Goal: Task Accomplishment & Management: Manage account settings

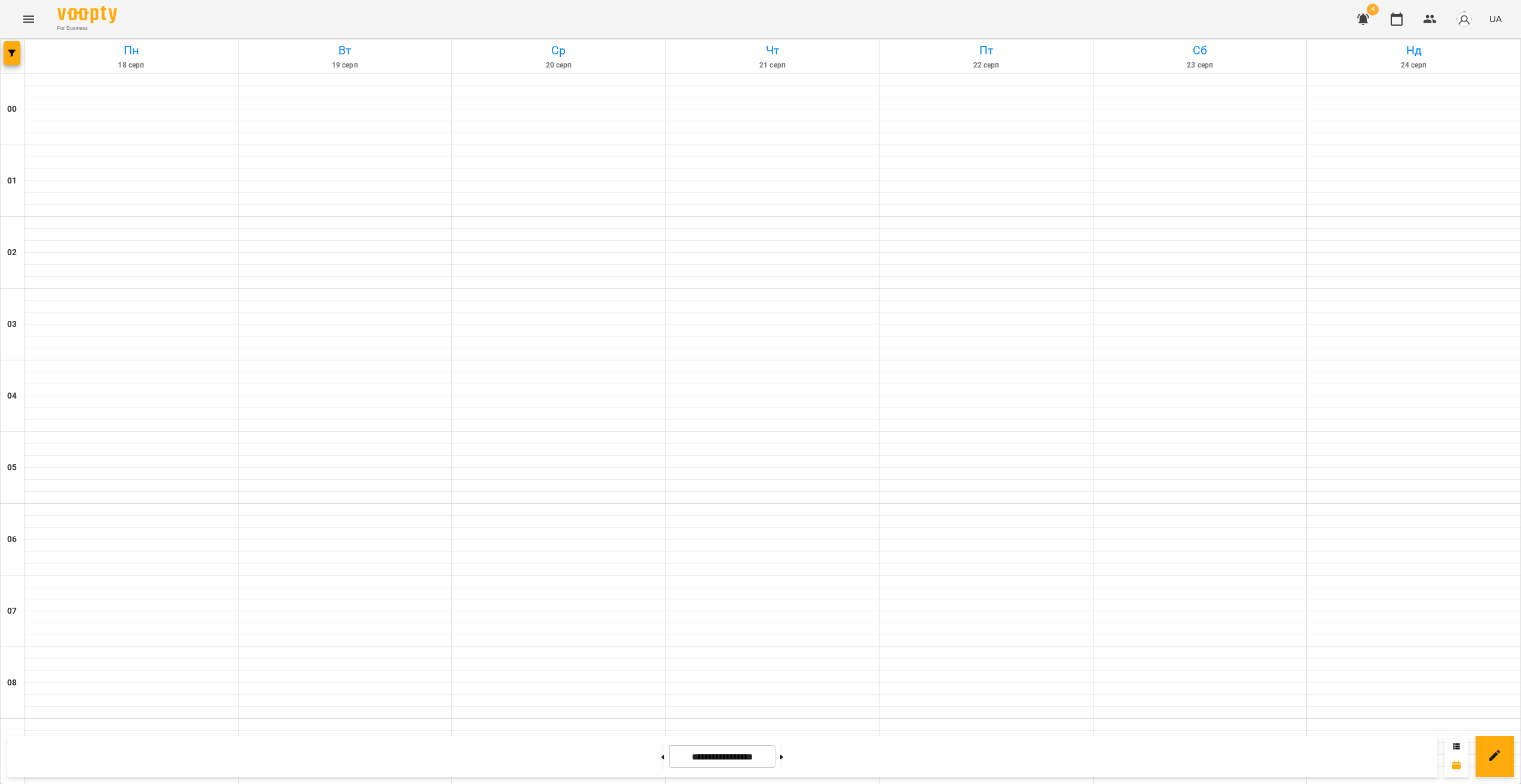
scroll to position [1064, 0]
click at [11, 57] on button "button" at bounding box center [12, 53] width 17 height 24
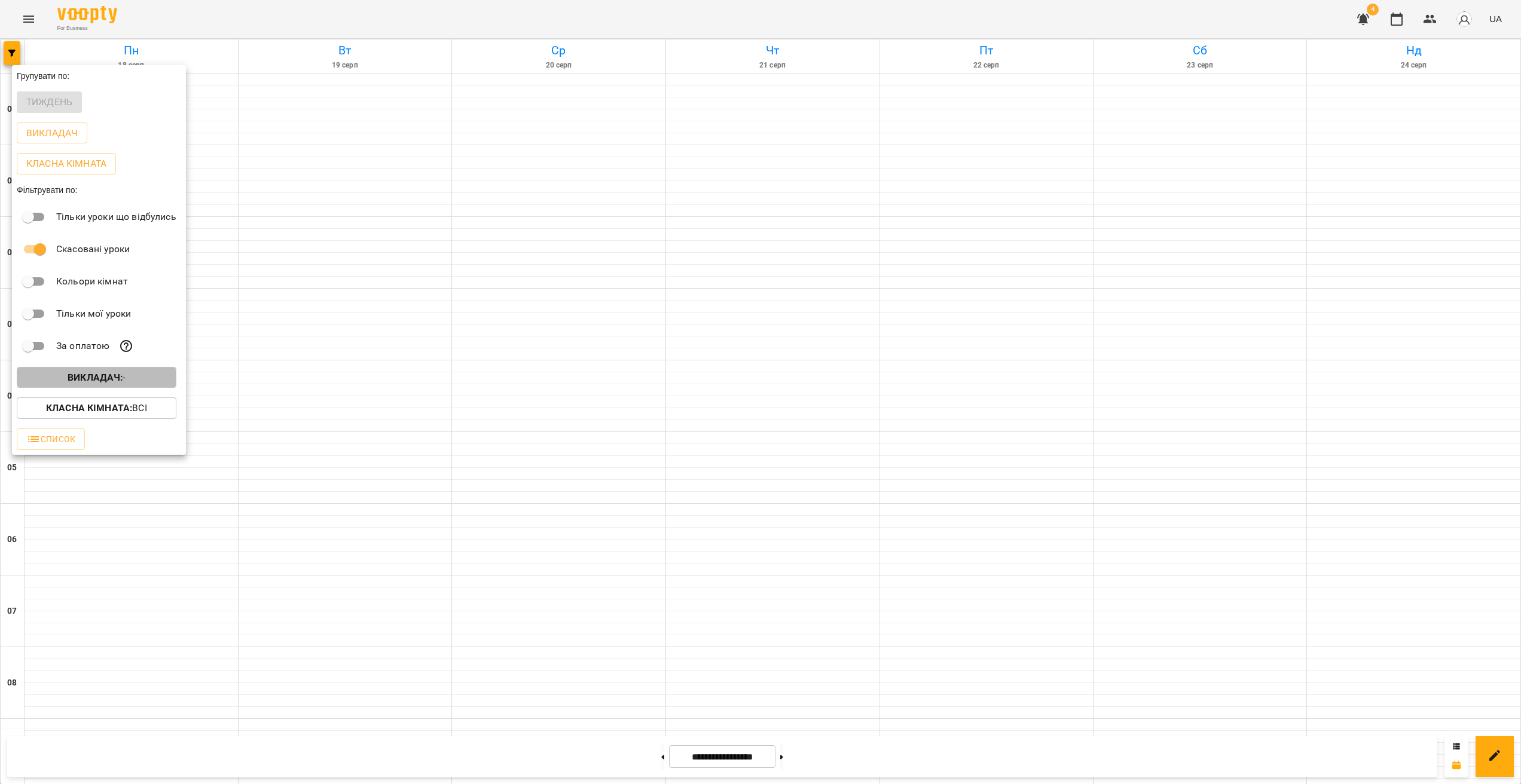
click at [117, 389] on button "Викладач : -" at bounding box center [96, 377] width 159 height 22
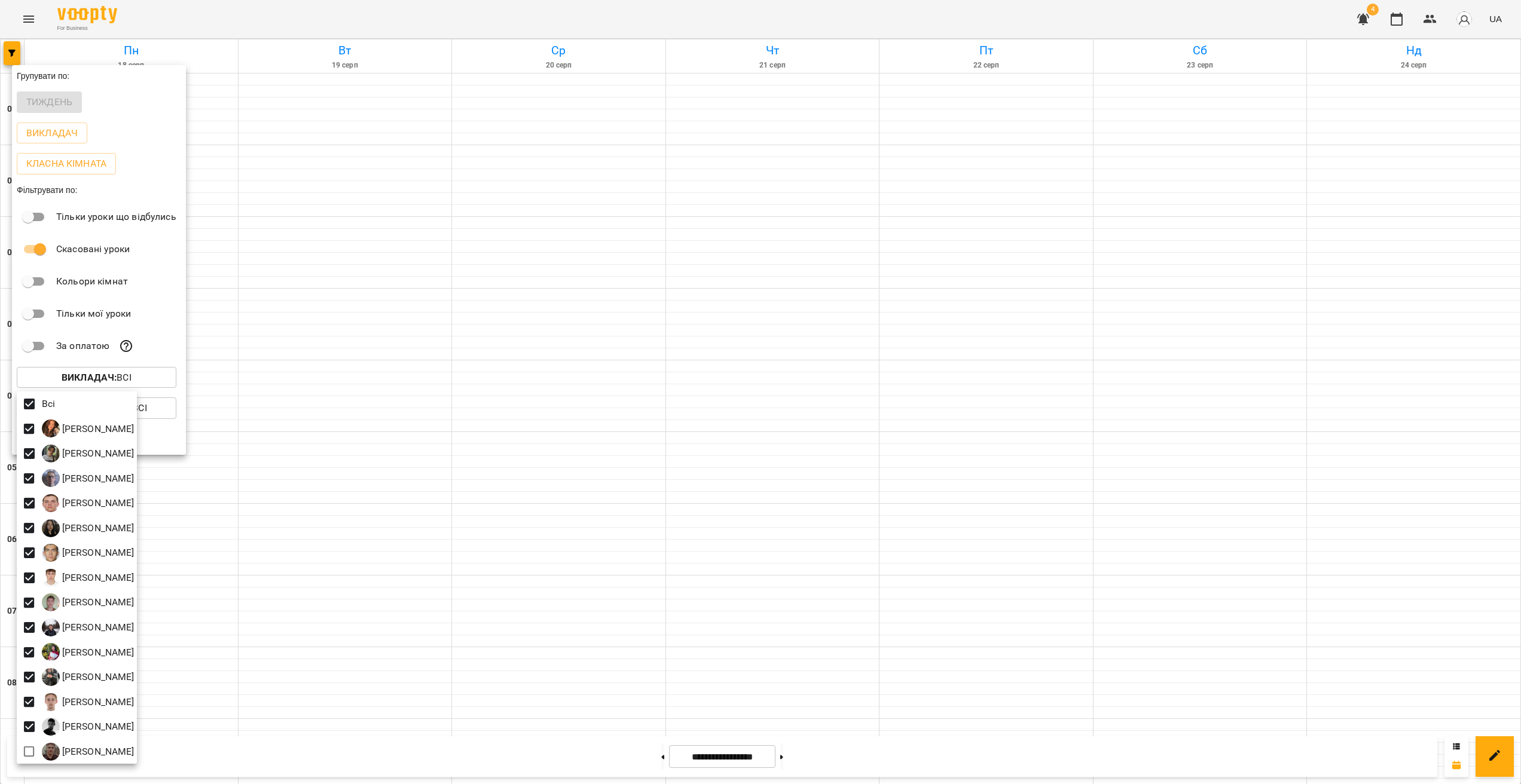
drag, startPoint x: 1046, startPoint y: 450, endPoint x: 1041, endPoint y: 472, distance: 22.6
click at [1046, 450] on div at bounding box center [760, 392] width 1521 height 784
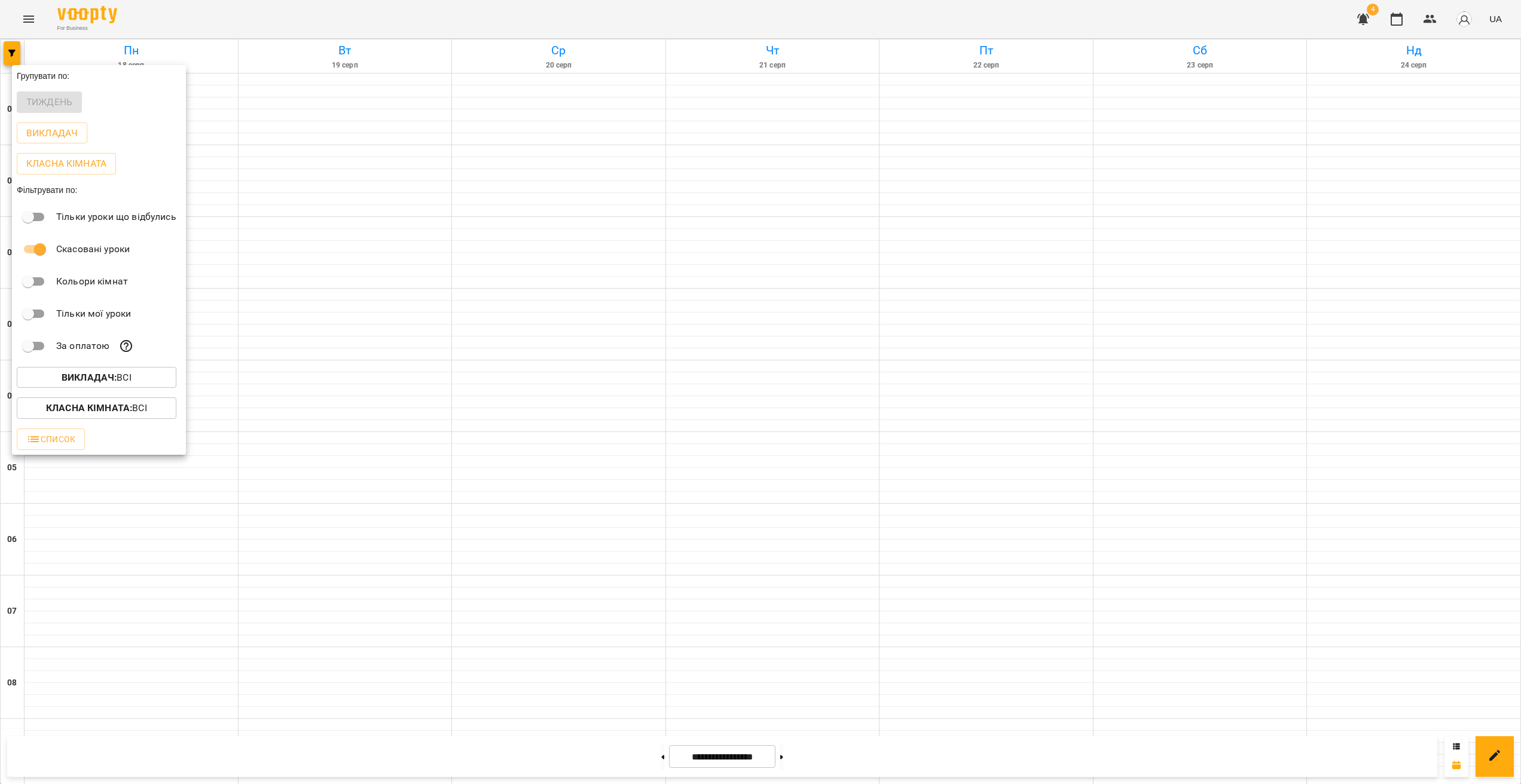
click at [808, 481] on div at bounding box center [760, 392] width 1521 height 784
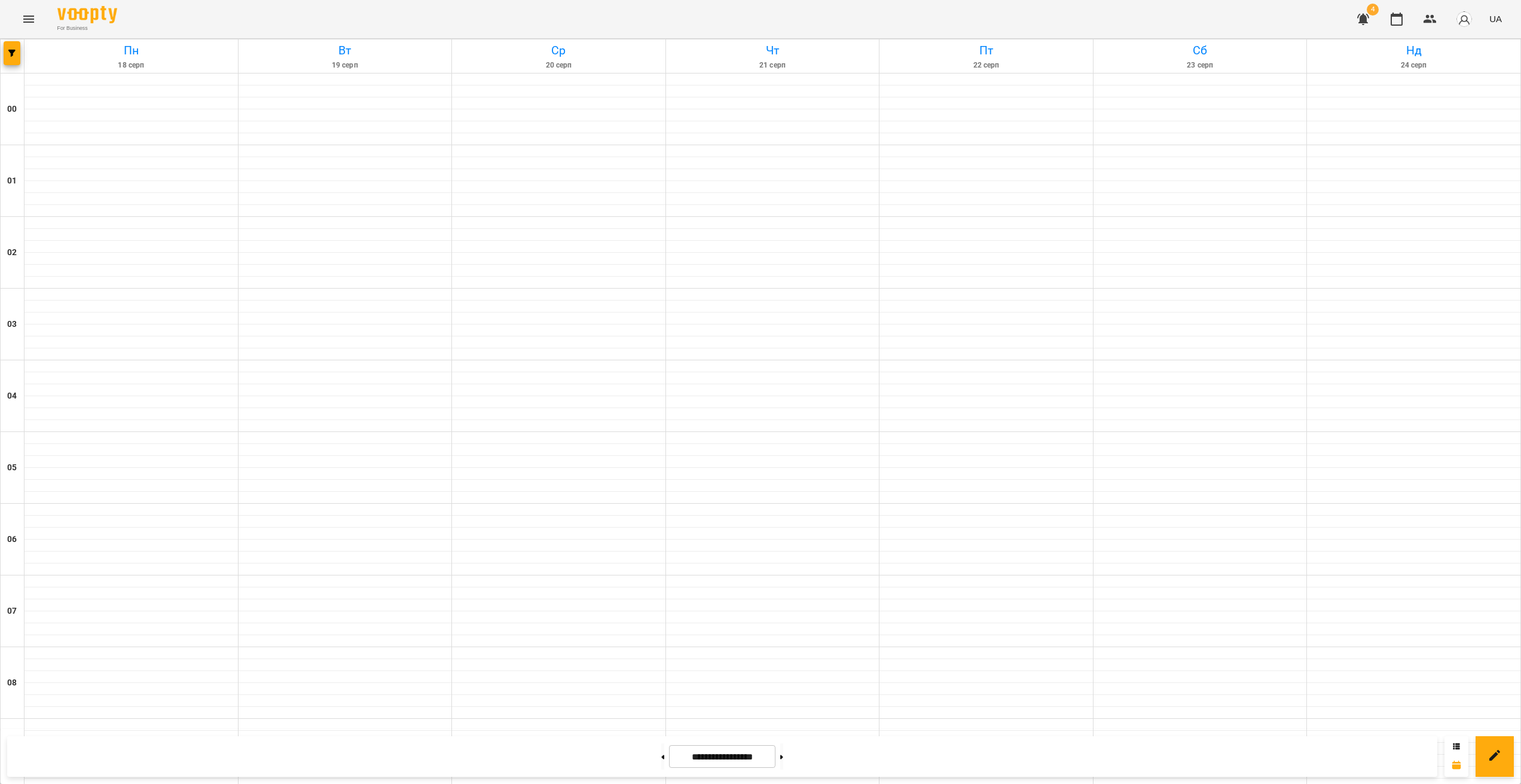
scroll to position [476, 0]
click at [1360, 25] on icon "button" at bounding box center [1363, 19] width 14 height 14
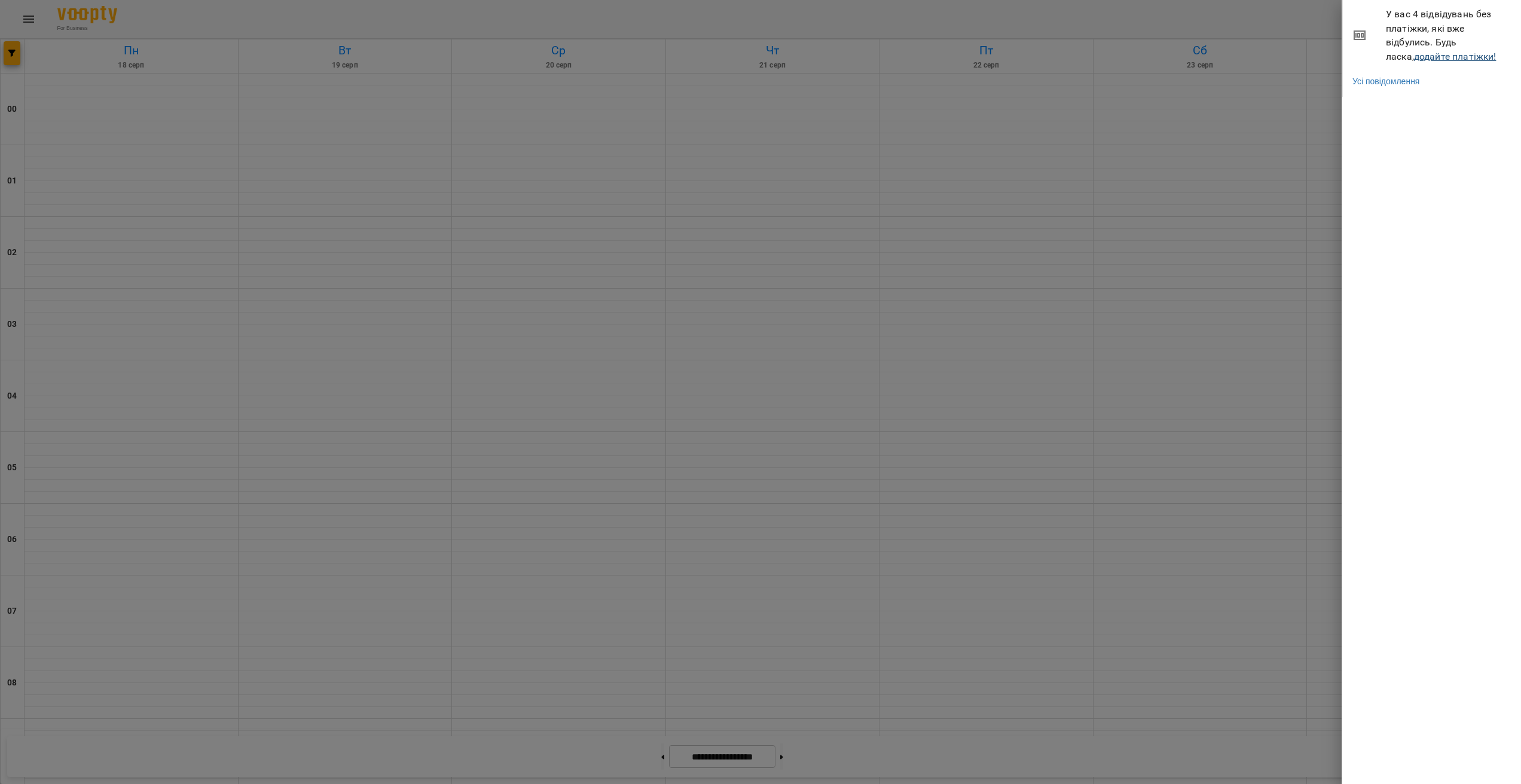
drag, startPoint x: 1410, startPoint y: 48, endPoint x: 1412, endPoint y: 56, distance: 8.2
click at [1410, 49] on span "У вас 4 відвідувань без платіжки, які вже відбулись. Будь ласка, додайте платіж…" at bounding box center [1449, 35] width 126 height 56
click at [1414, 56] on link "додайте платіжки!" at bounding box center [1455, 56] width 83 height 11
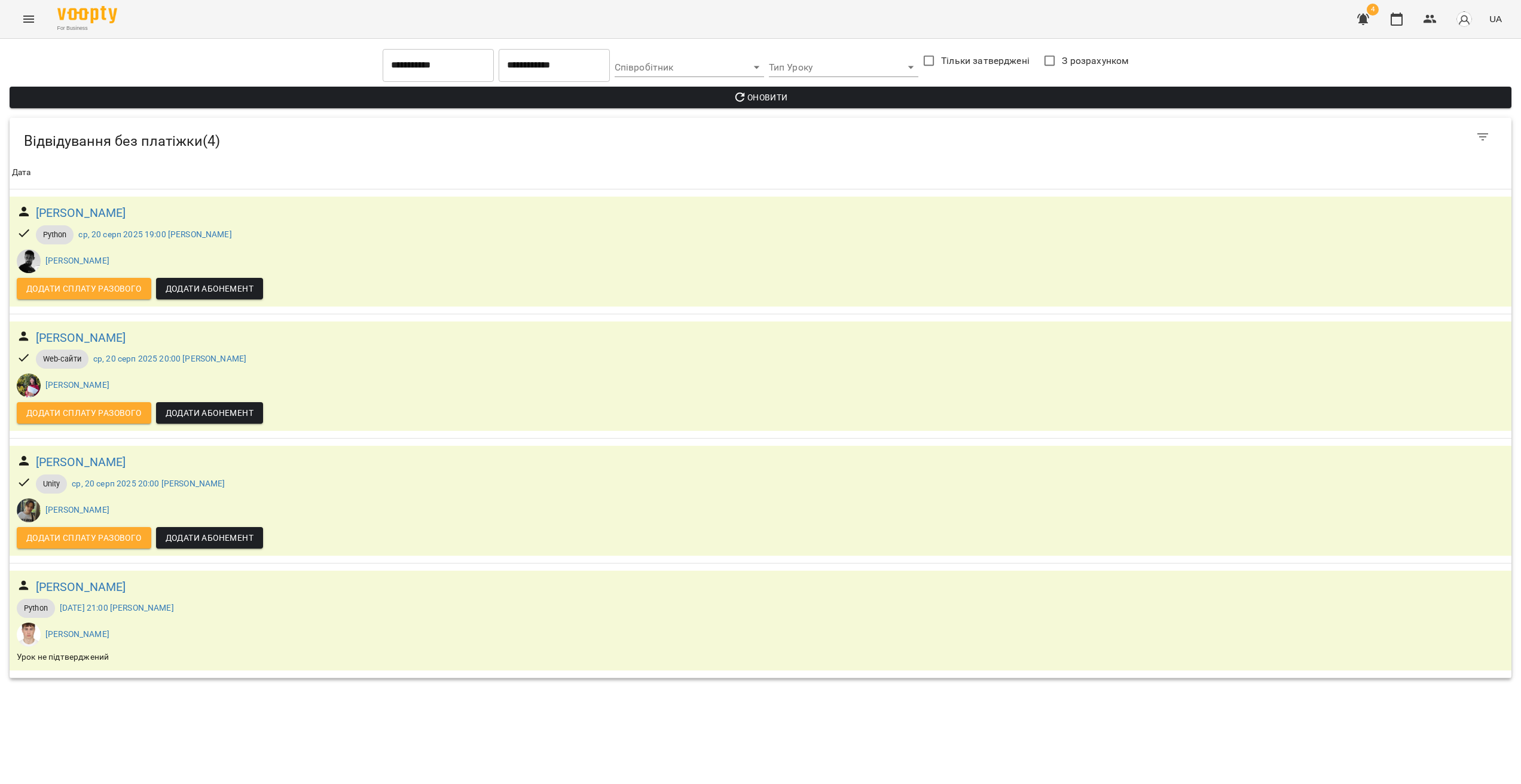
click at [37, 31] on div "For Business 4 UA" at bounding box center [760, 19] width 1521 height 38
click at [35, 25] on button "Menu" at bounding box center [28, 19] width 28 height 28
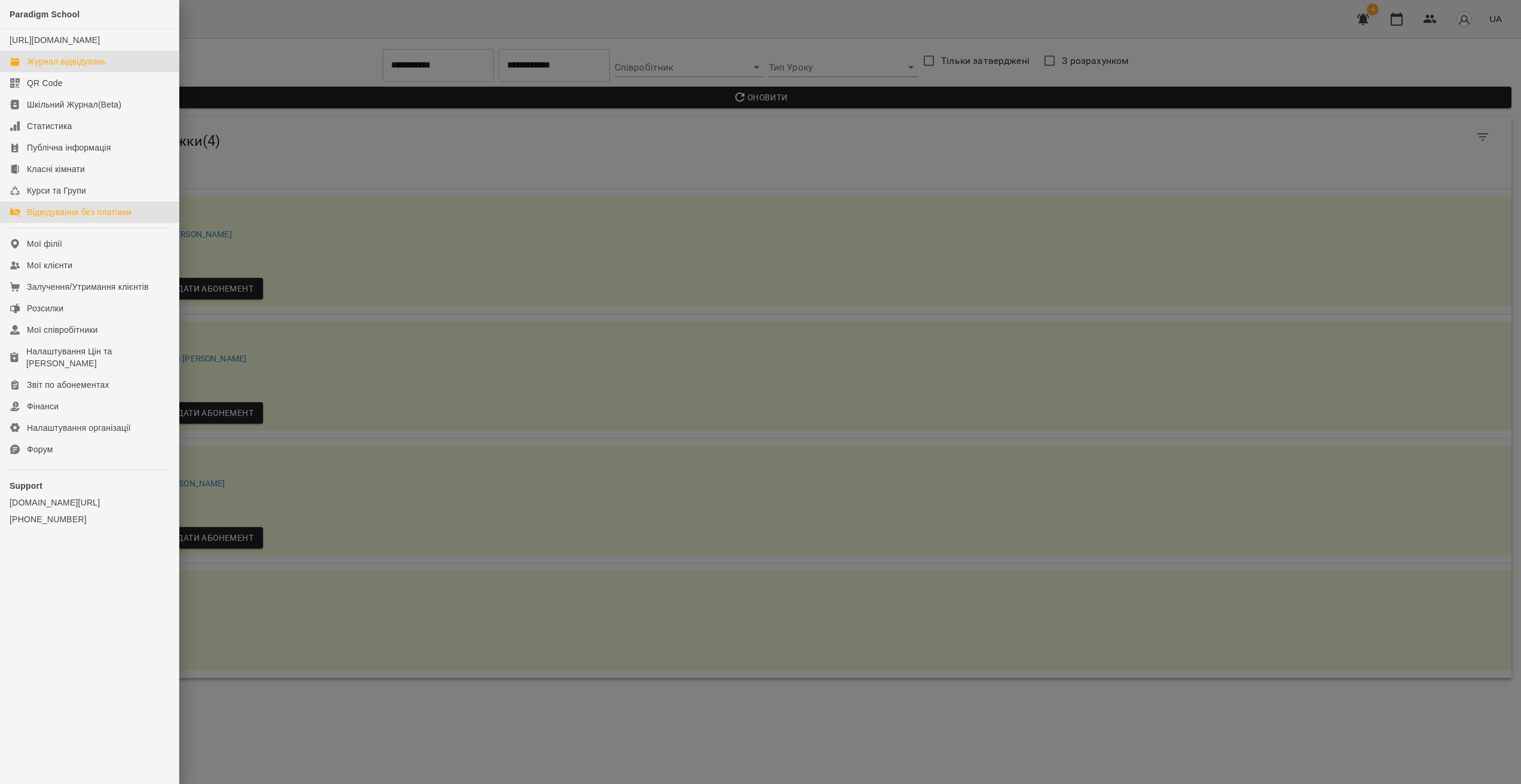
click at [99, 67] on div "Журнал відвідувань" at bounding box center [67, 61] width 80 height 12
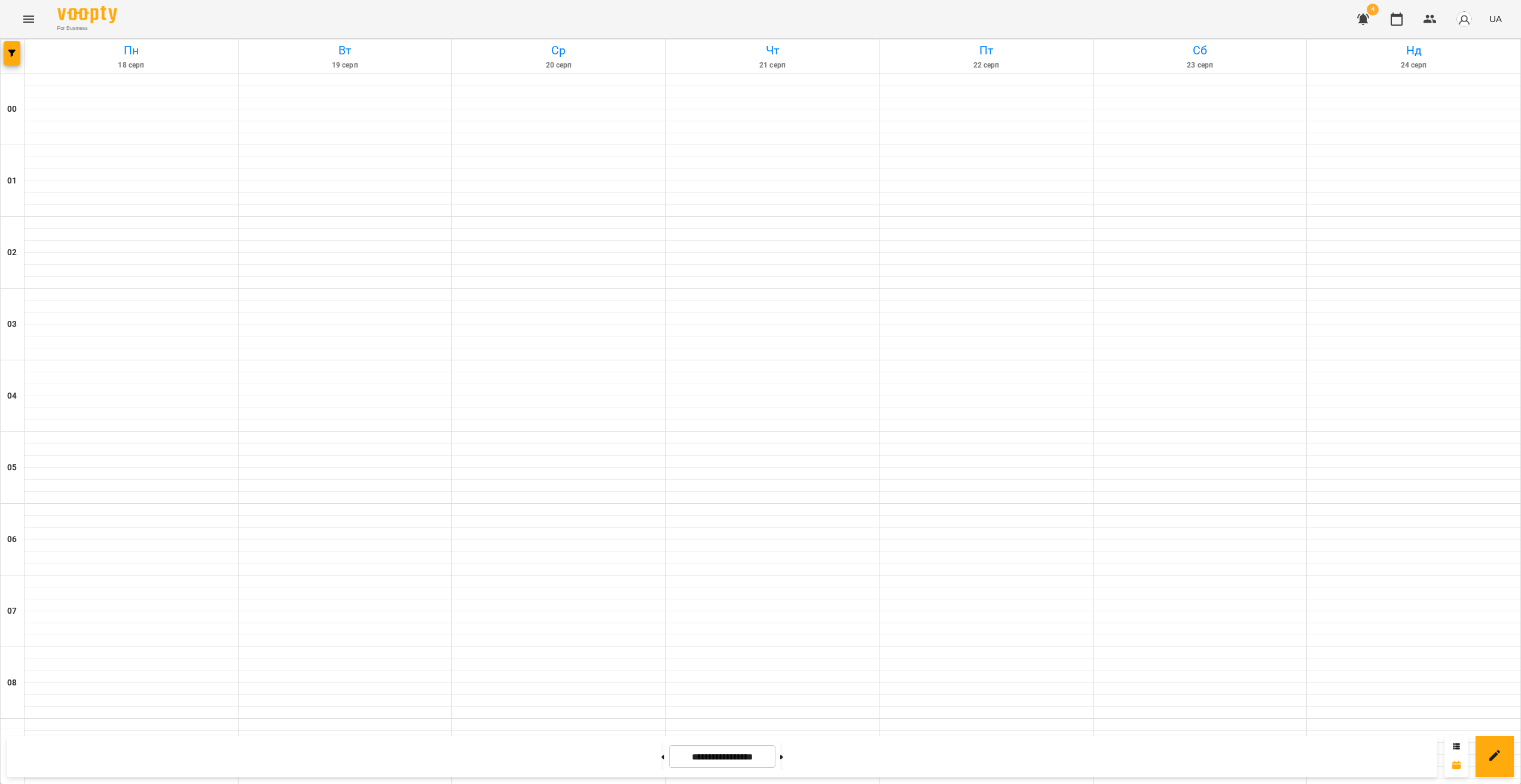
scroll to position [707, 0]
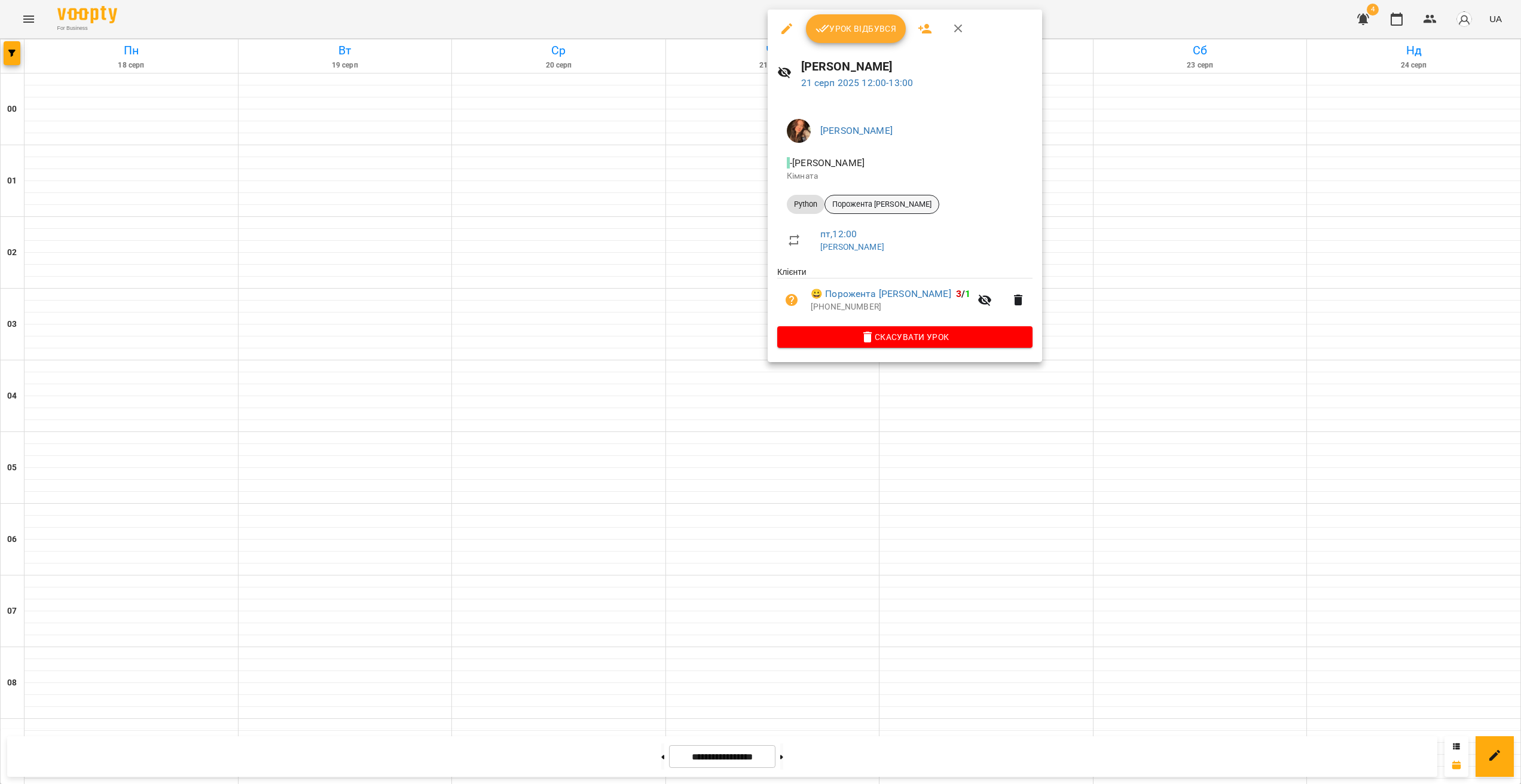
click at [888, 206] on span "Порожента [PERSON_NAME]" at bounding box center [882, 204] width 114 height 11
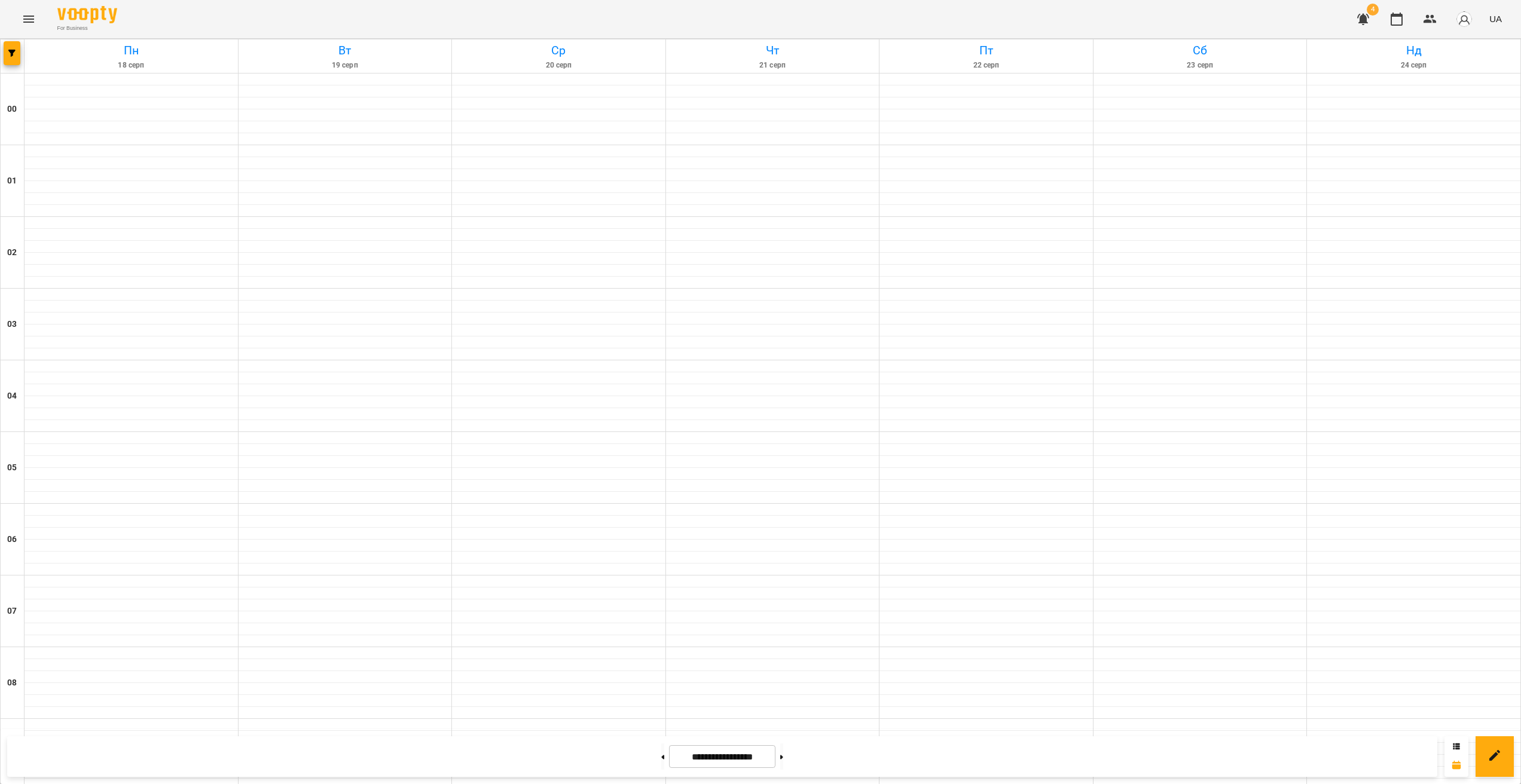
scroll to position [585, 0]
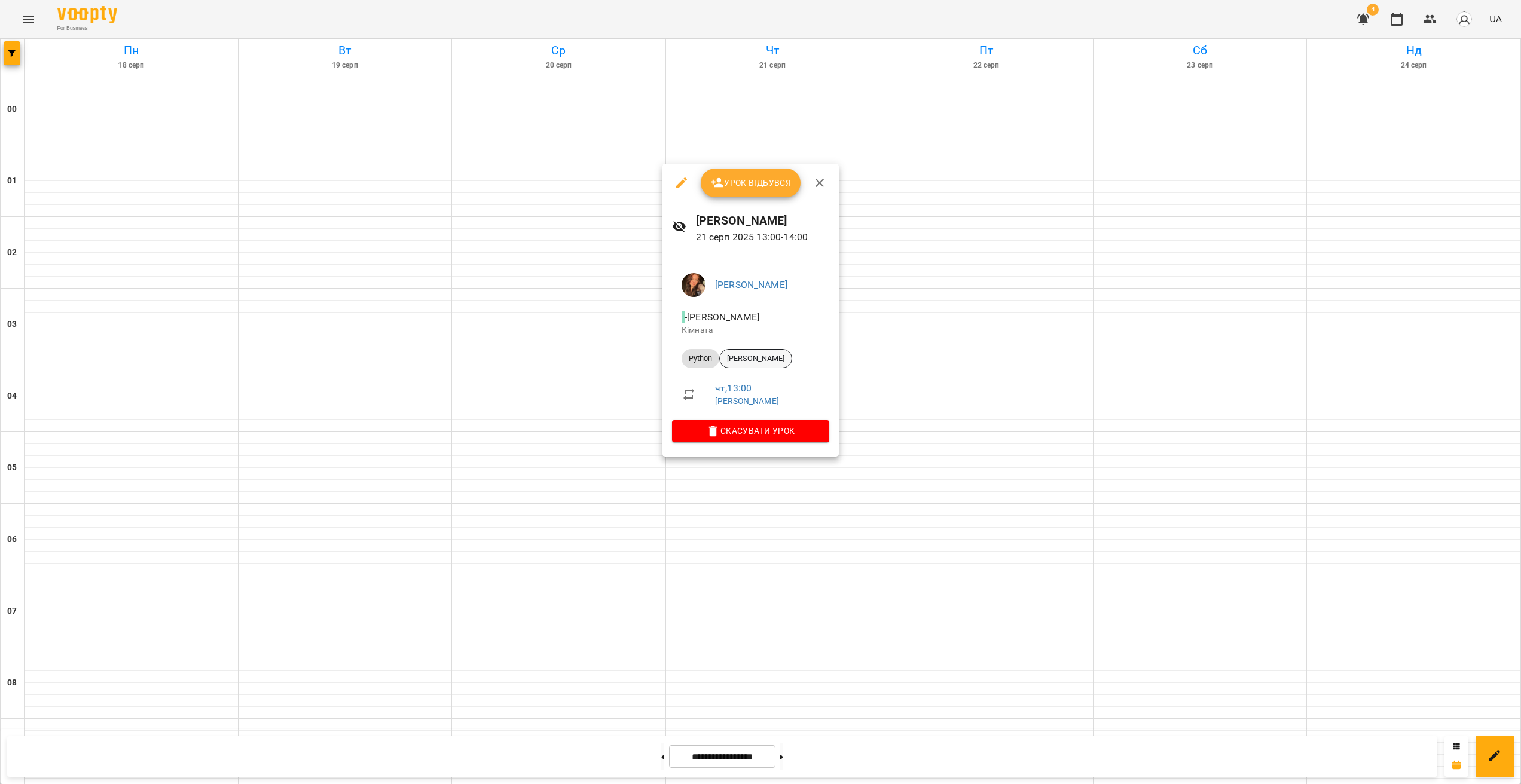
click at [751, 351] on div "[PERSON_NAME]" at bounding box center [756, 358] width 73 height 19
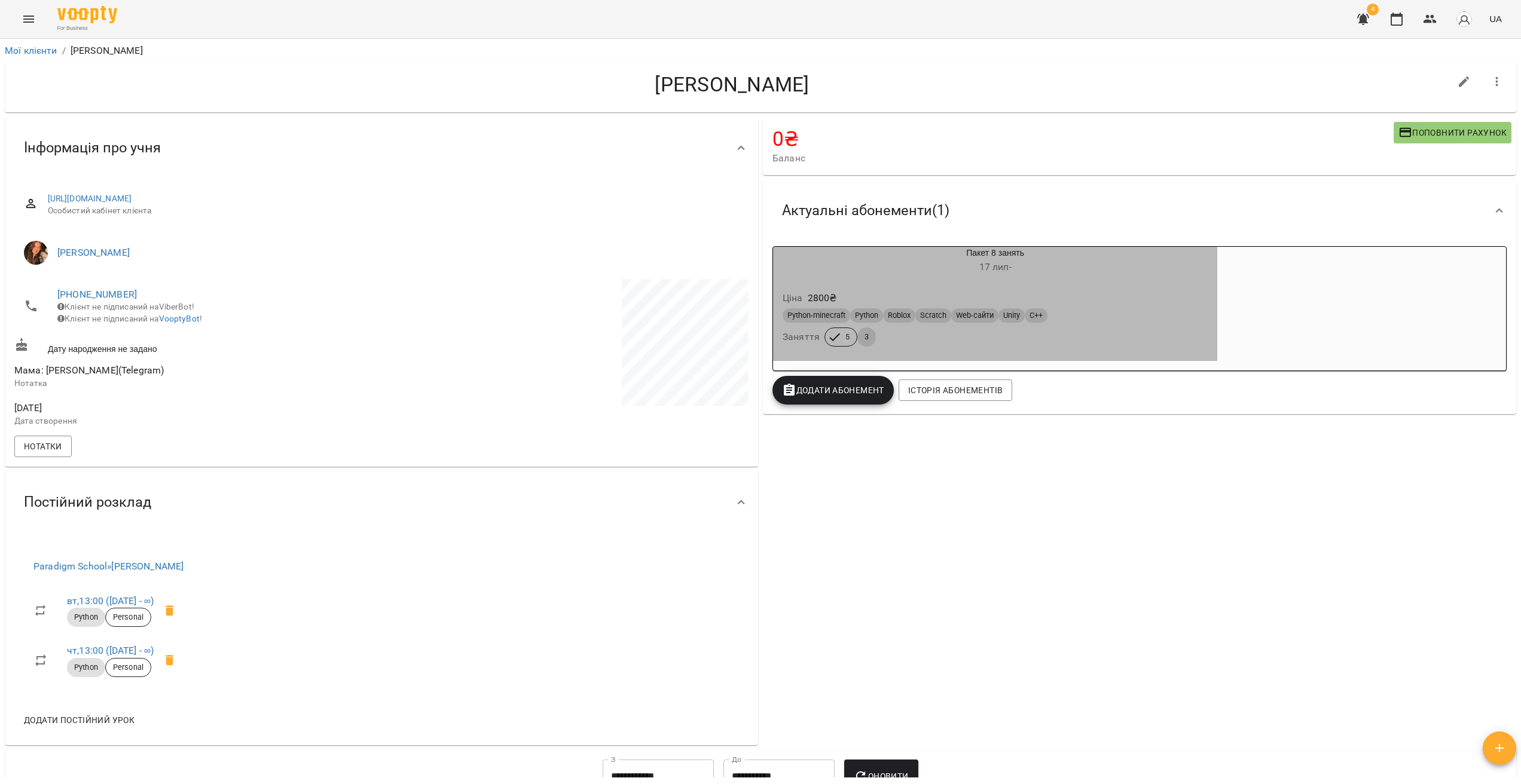
click at [938, 290] on div "Ціна 2800 ₴" at bounding box center [996, 298] width 430 height 22
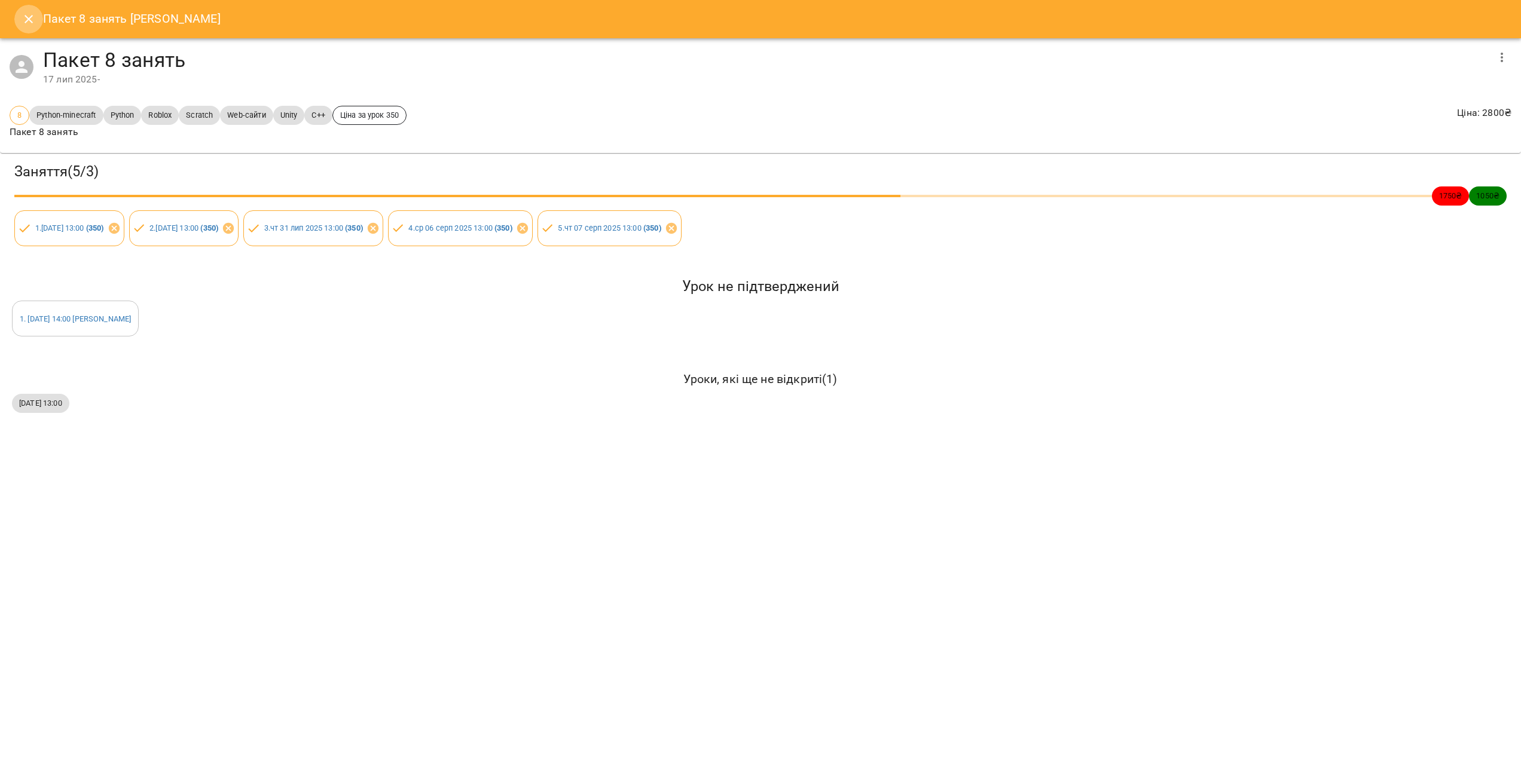
drag, startPoint x: 26, startPoint y: 25, endPoint x: 82, endPoint y: 45, distance: 59.5
click at [27, 26] on icon "Close" at bounding box center [28, 19] width 14 height 14
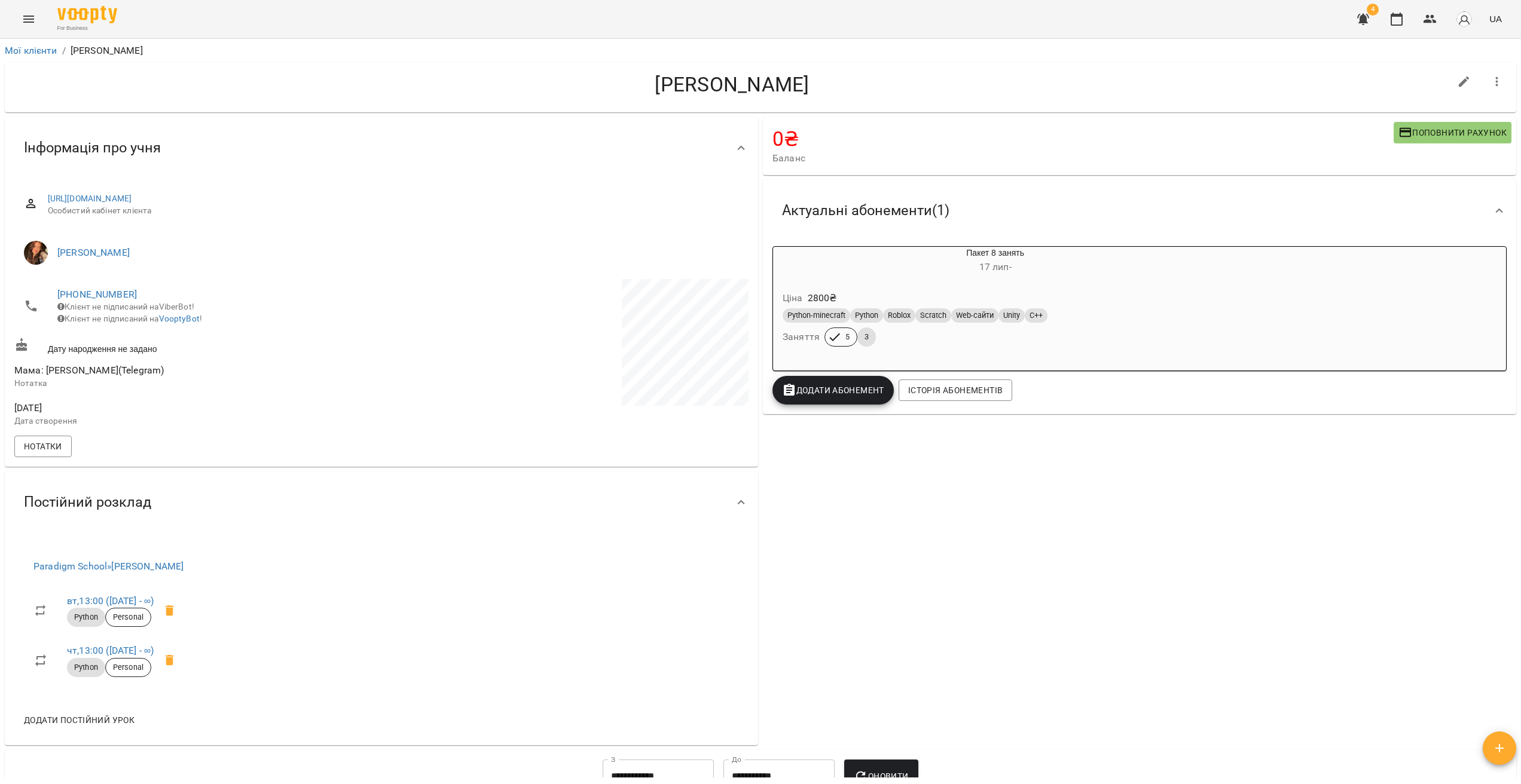
click at [862, 394] on span "Додати Абонемент" at bounding box center [833, 390] width 102 height 14
click at [567, 445] on div at bounding box center [760, 392] width 1521 height 784
drag, startPoint x: 554, startPoint y: 449, endPoint x: 546, endPoint y: 446, distance: 8.5
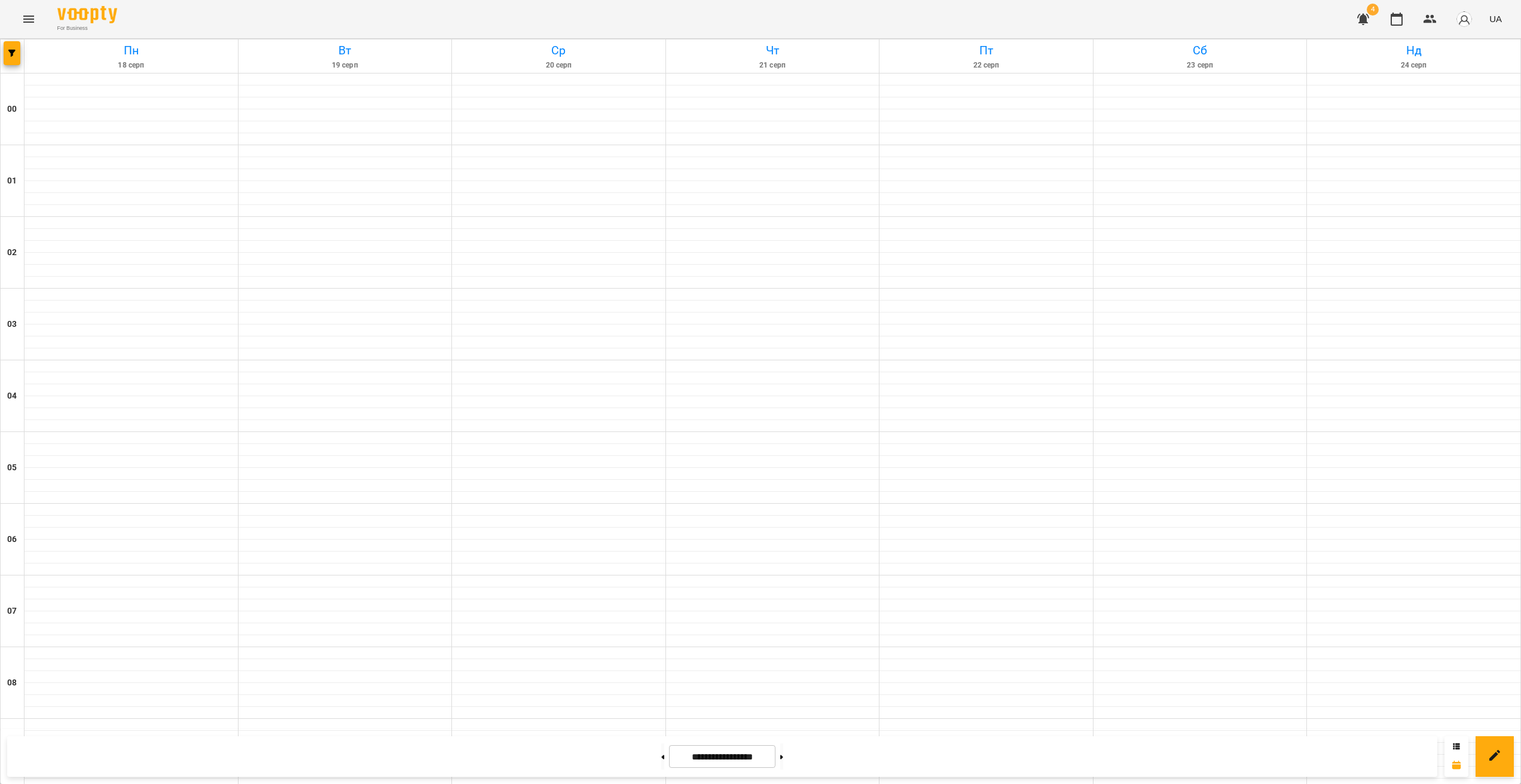
scroll to position [665, 0]
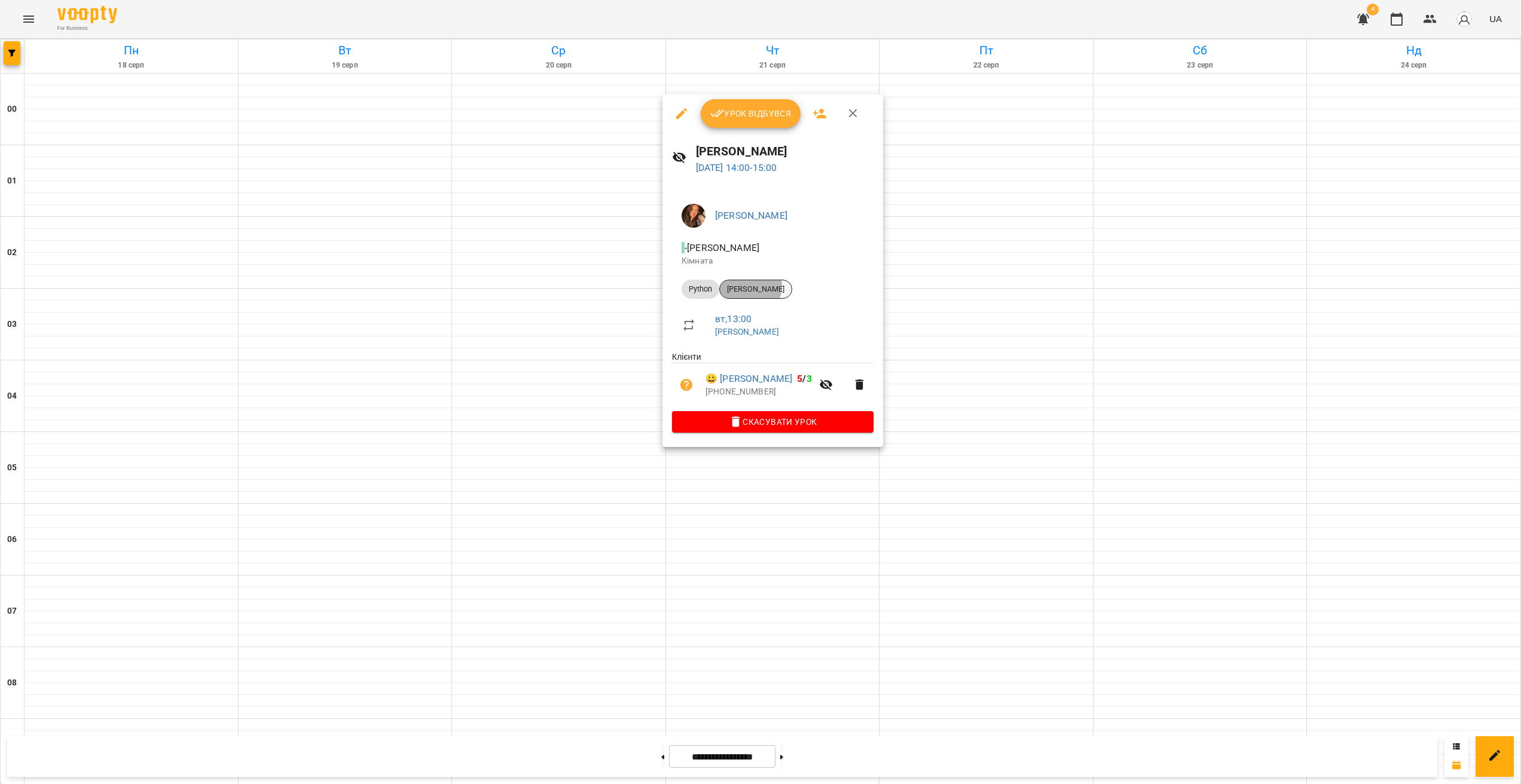
click at [749, 285] on span "[PERSON_NAME]" at bounding box center [756, 289] width 72 height 11
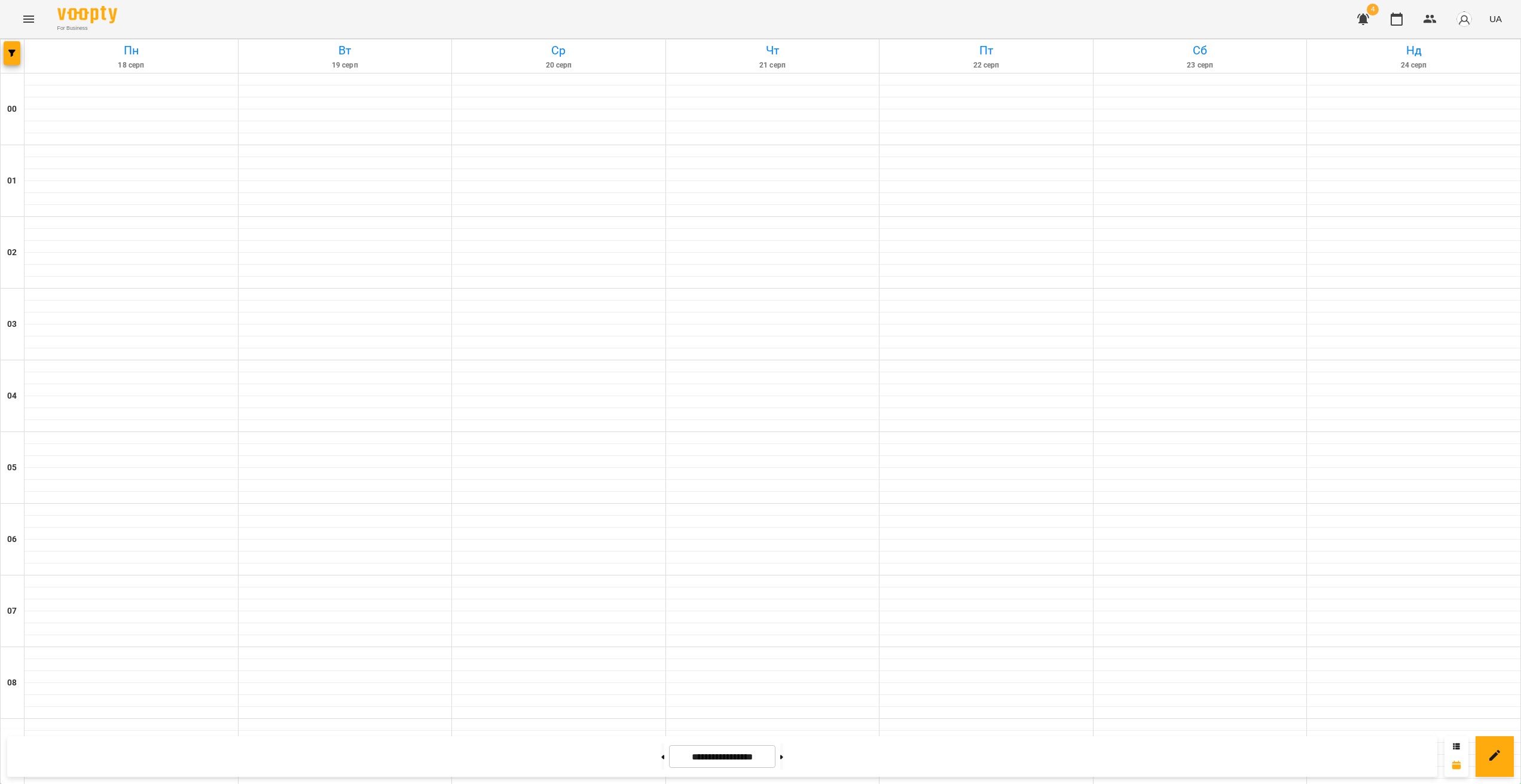
scroll to position [712, 0]
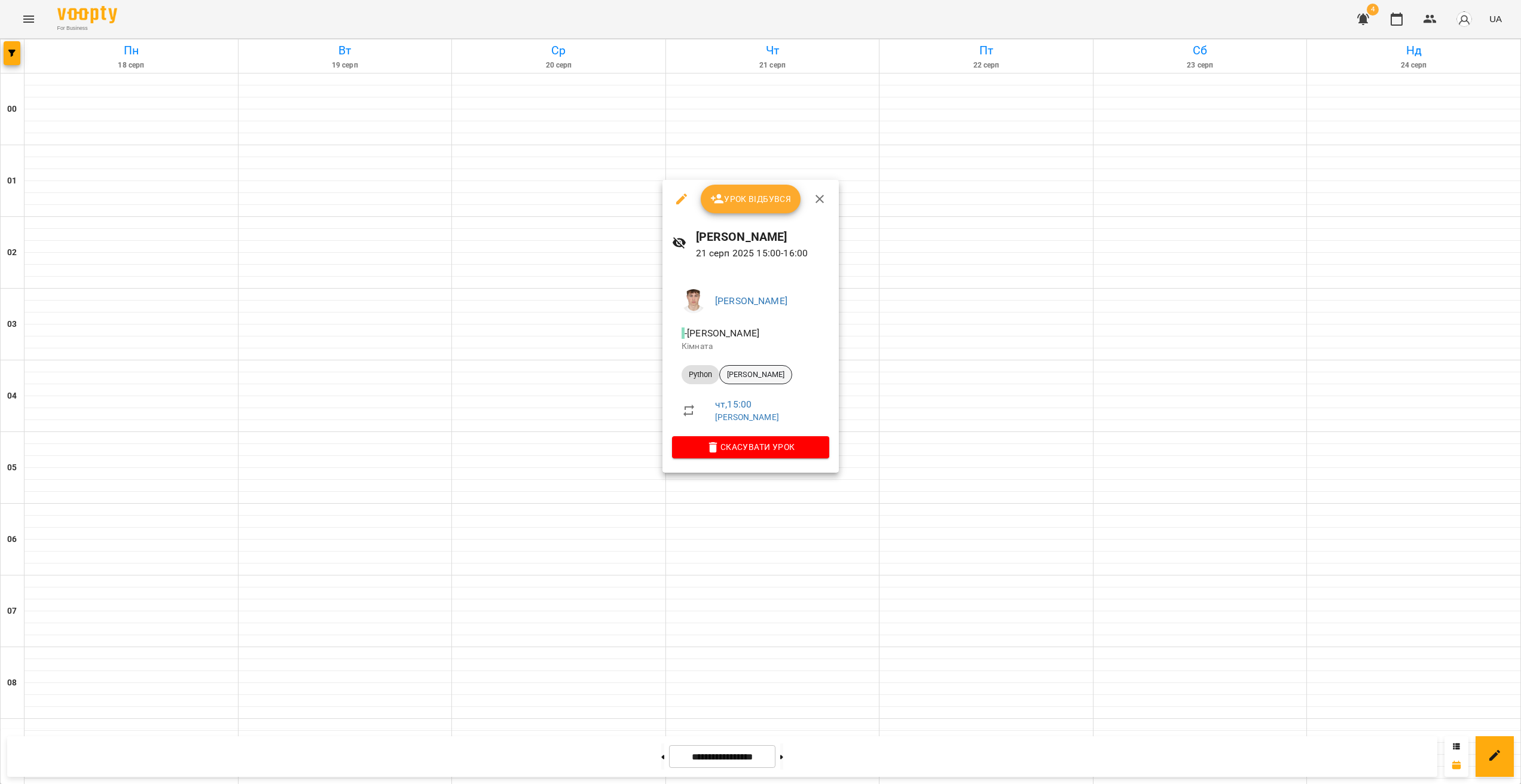
click at [761, 376] on span "[PERSON_NAME]" at bounding box center [756, 374] width 72 height 11
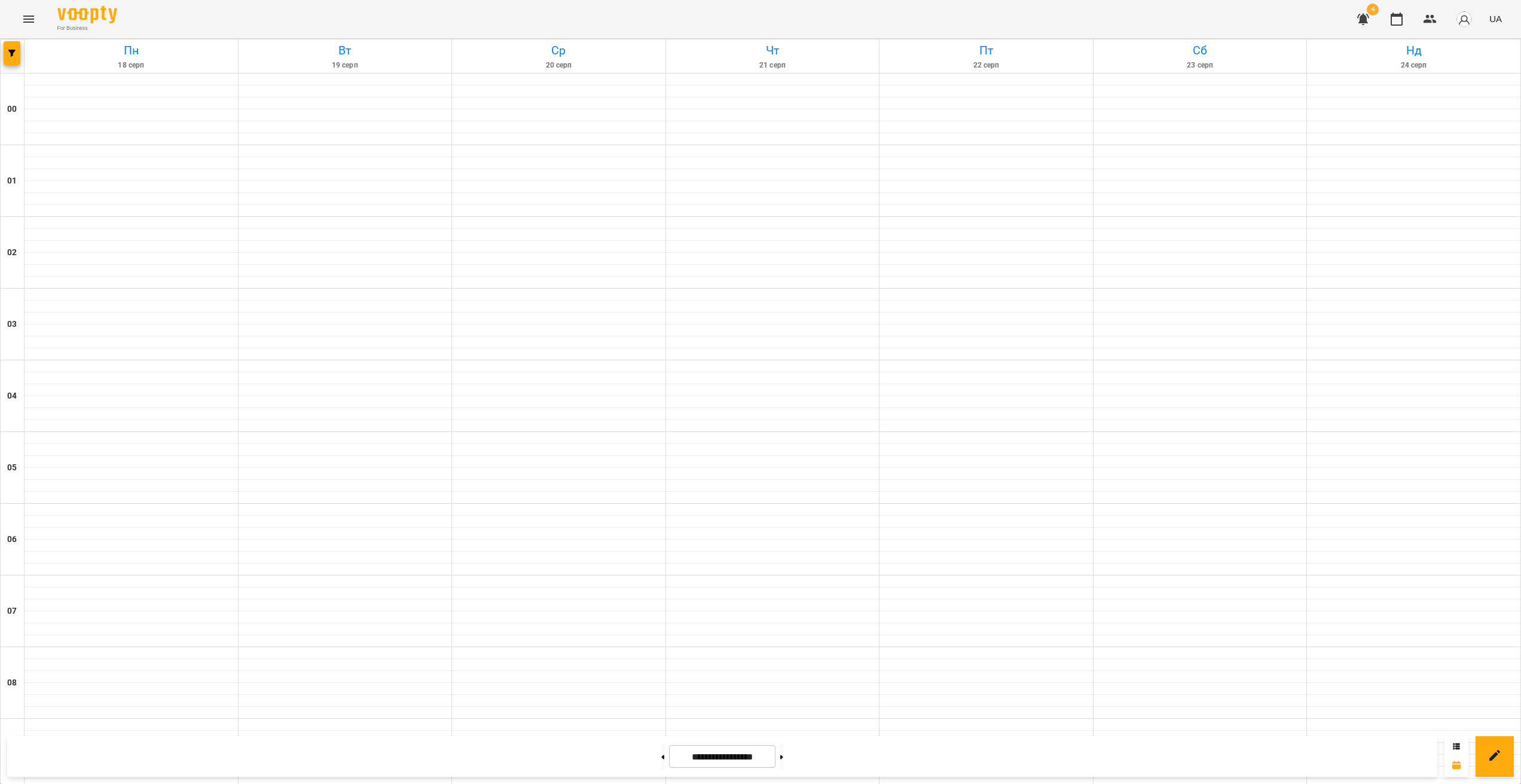
scroll to position [845, 0]
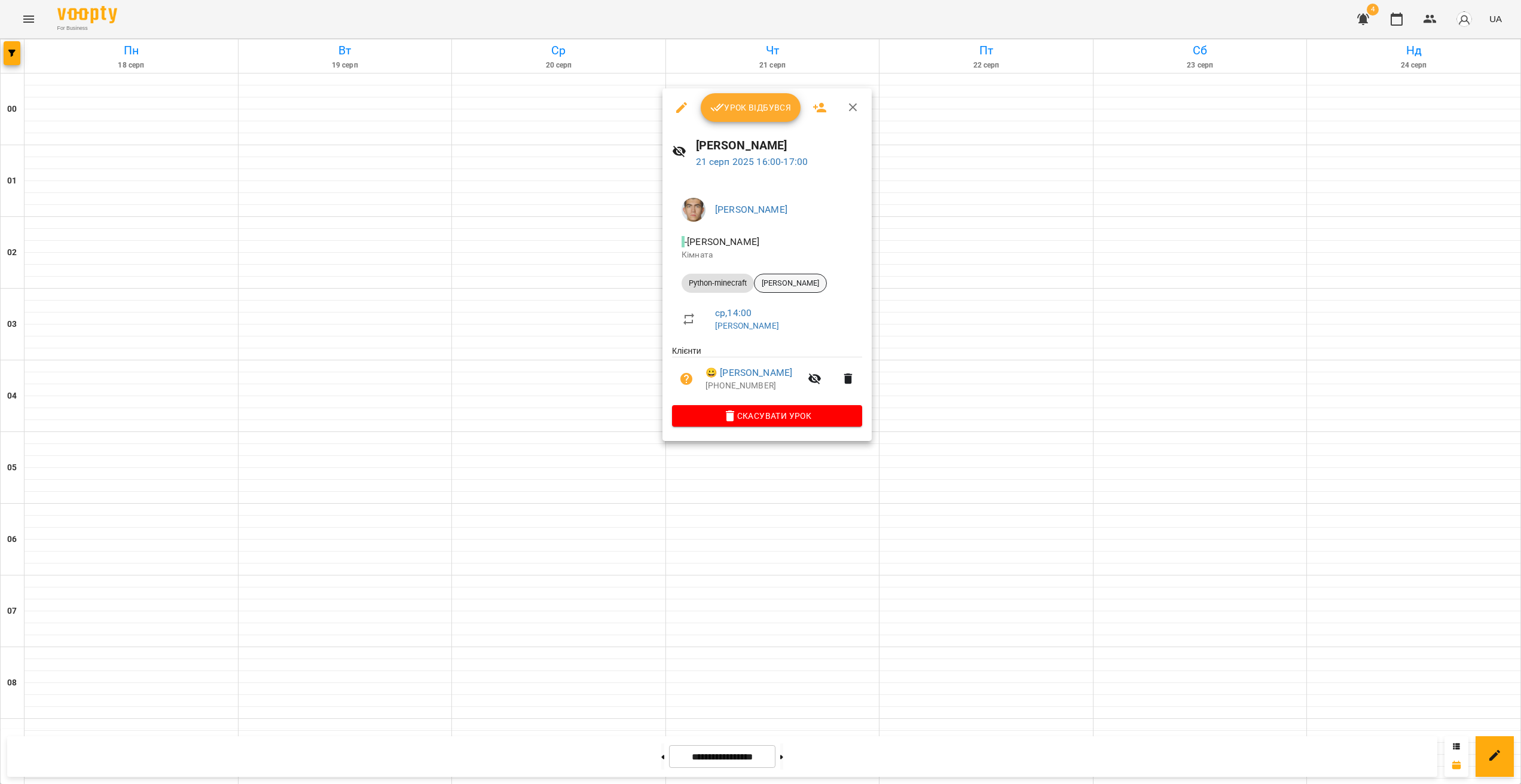
click at [789, 283] on span "[PERSON_NAME]" at bounding box center [790, 283] width 72 height 11
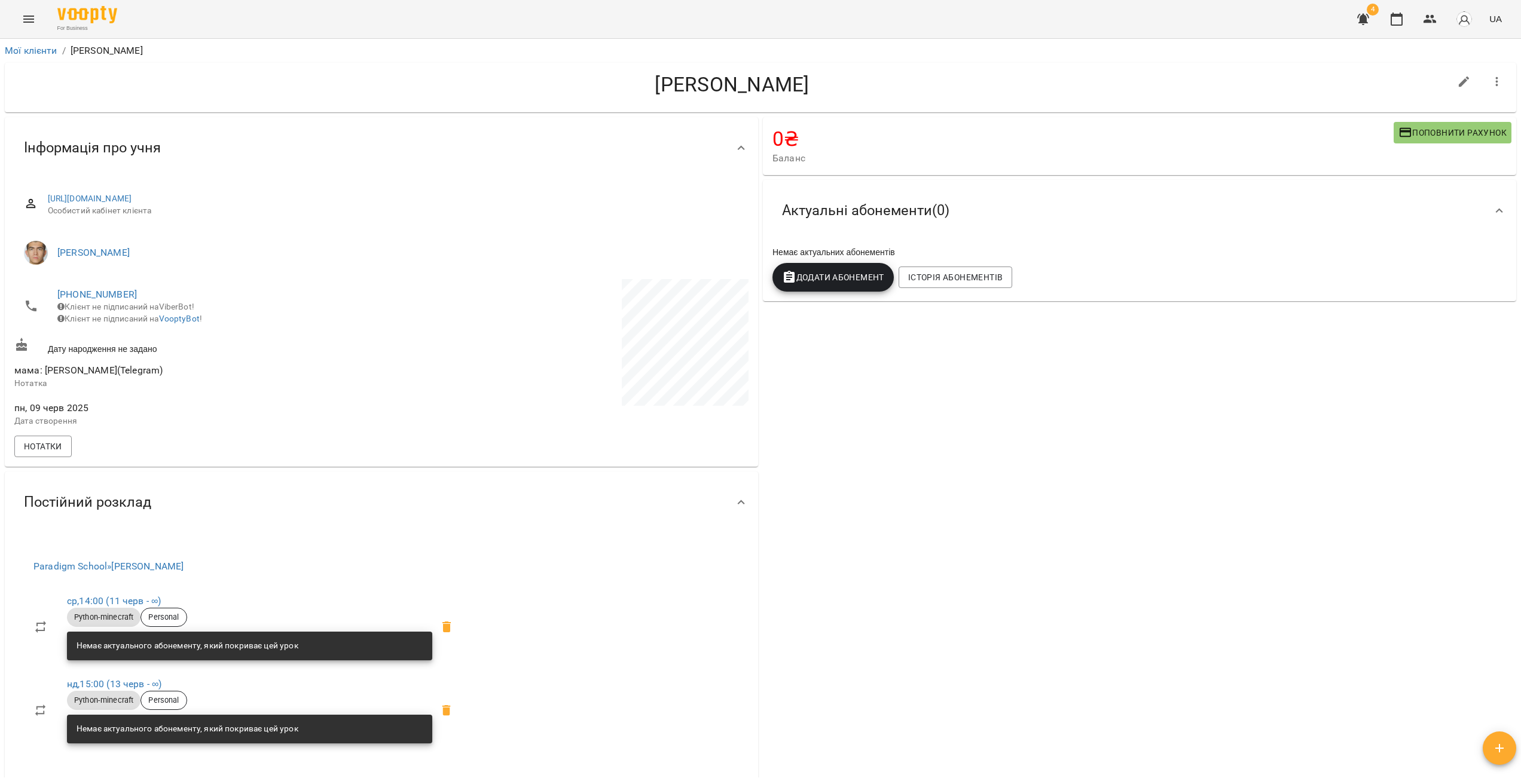
drag, startPoint x: 792, startPoint y: 368, endPoint x: 752, endPoint y: 341, distance: 48.3
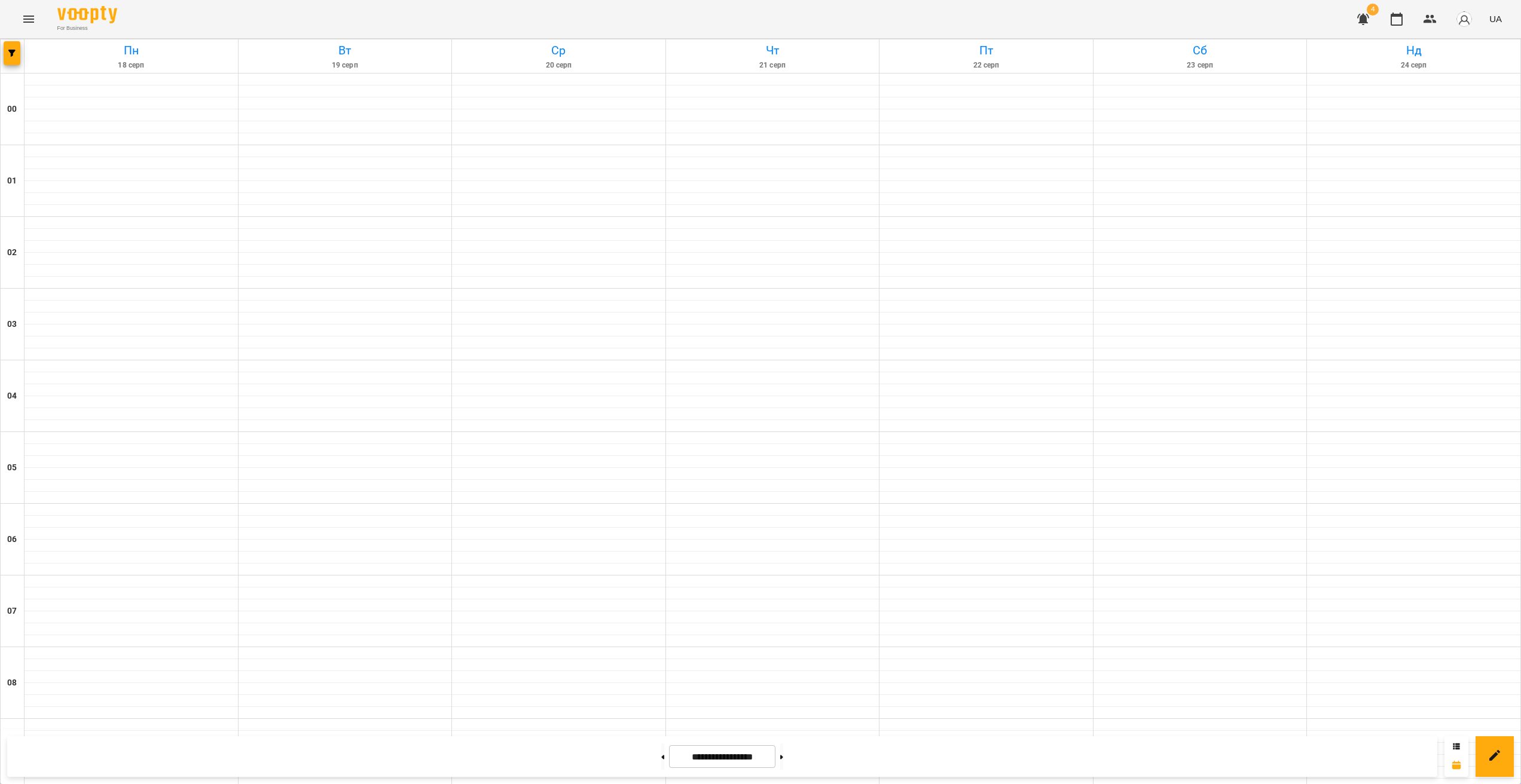
scroll to position [798, 0]
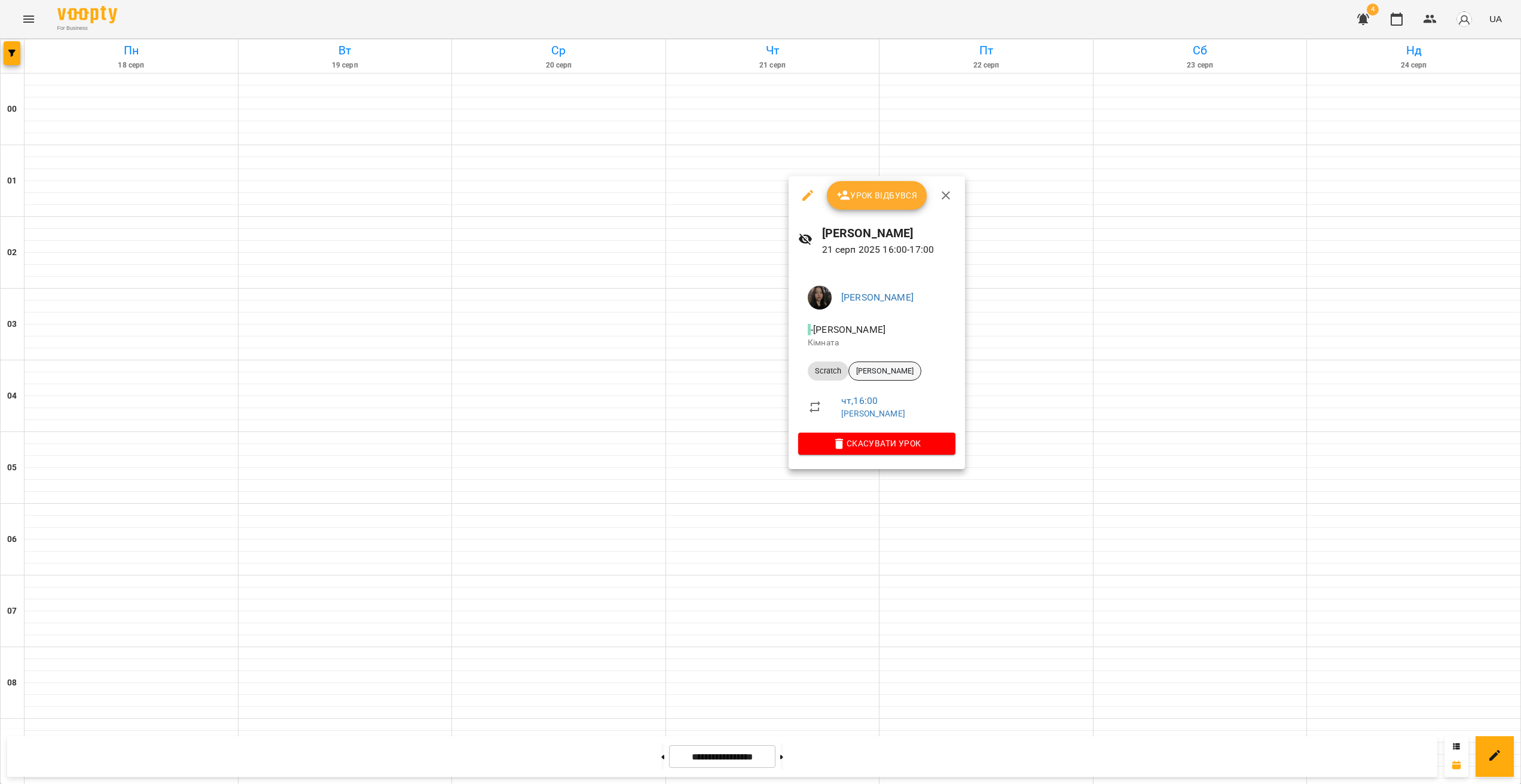
click at [875, 363] on div "[PERSON_NAME]" at bounding box center [885, 371] width 73 height 19
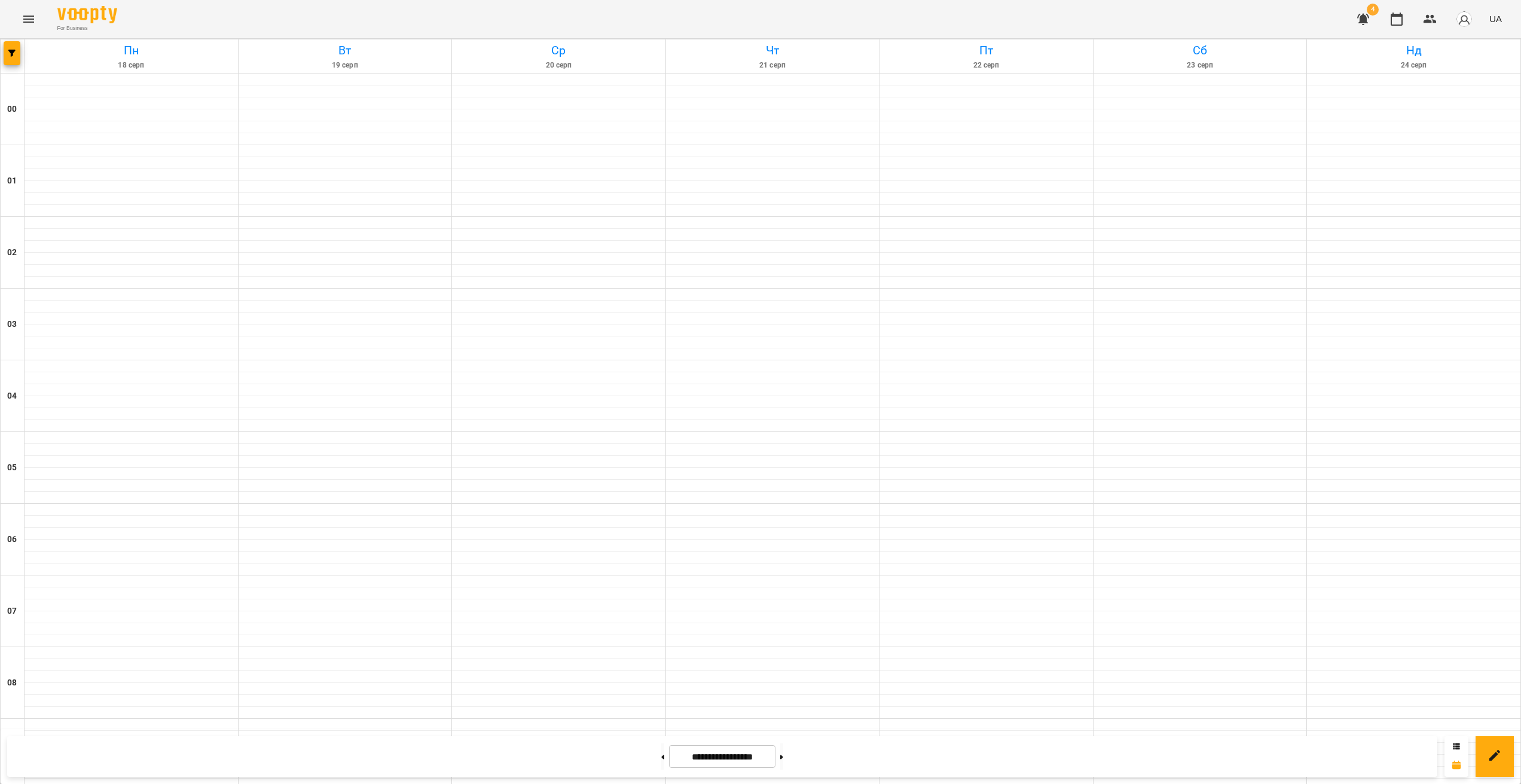
scroll to position [817, 0]
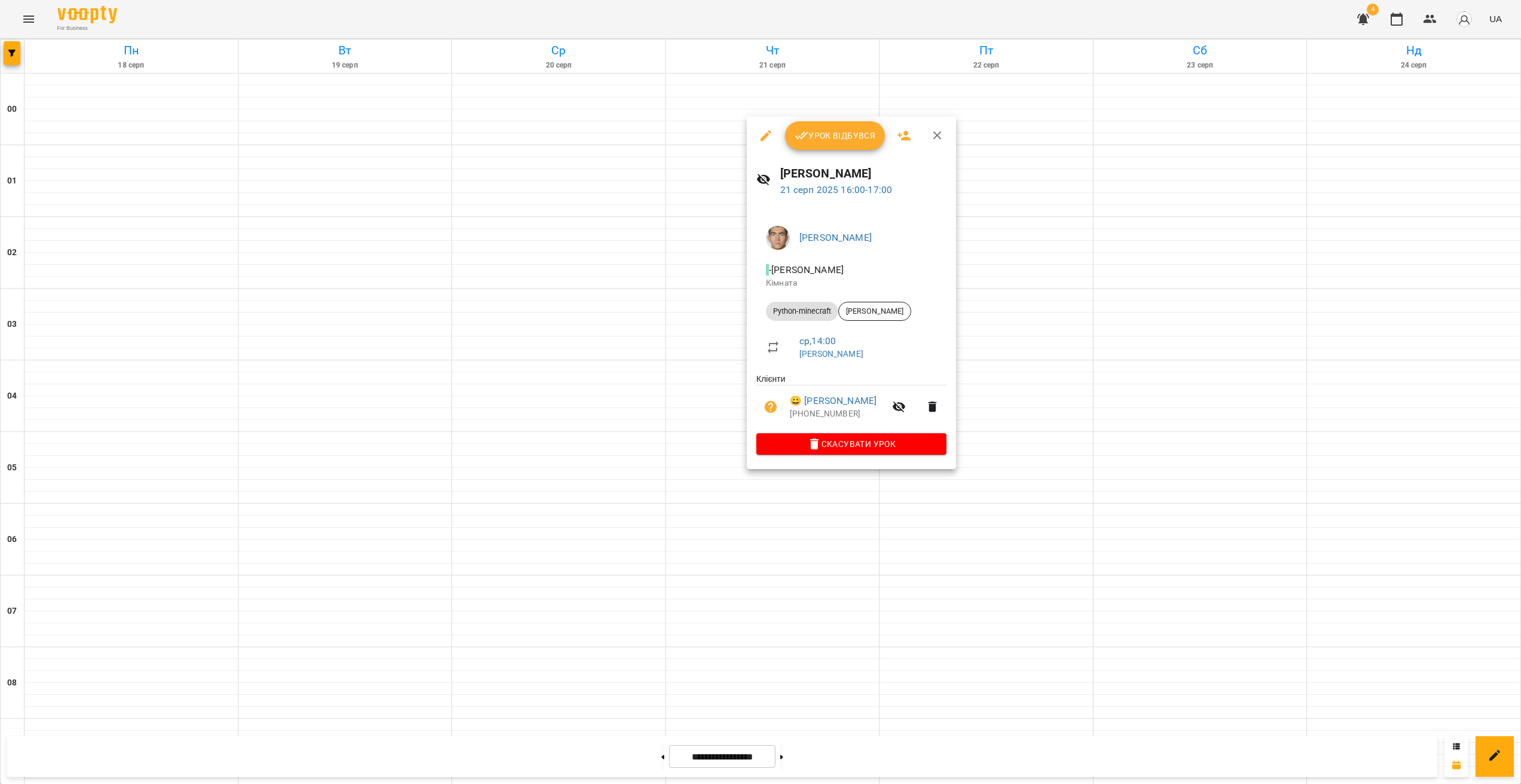
click at [836, 516] on div at bounding box center [760, 392] width 1521 height 784
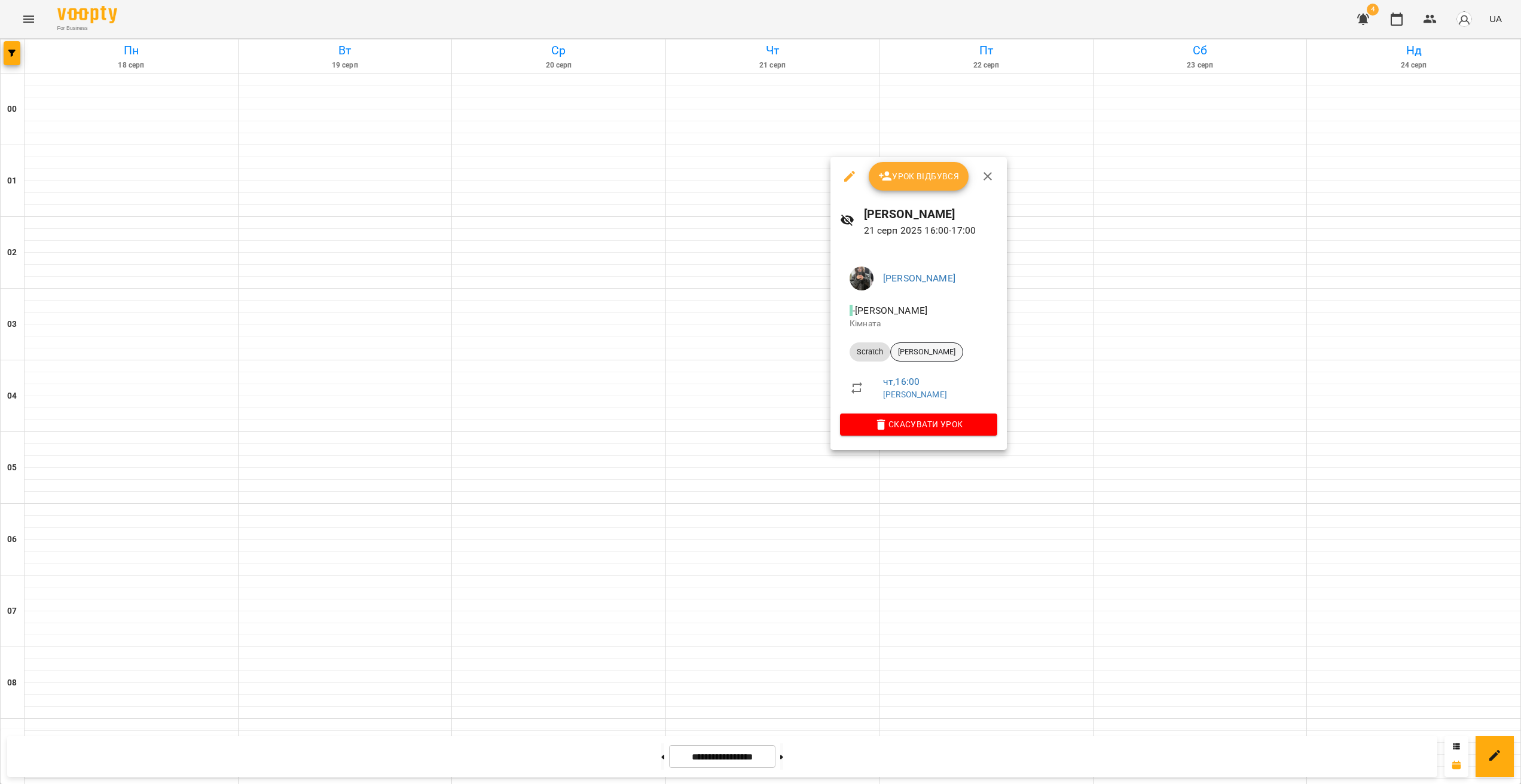
click at [928, 344] on div "[PERSON_NAME]" at bounding box center [927, 352] width 73 height 19
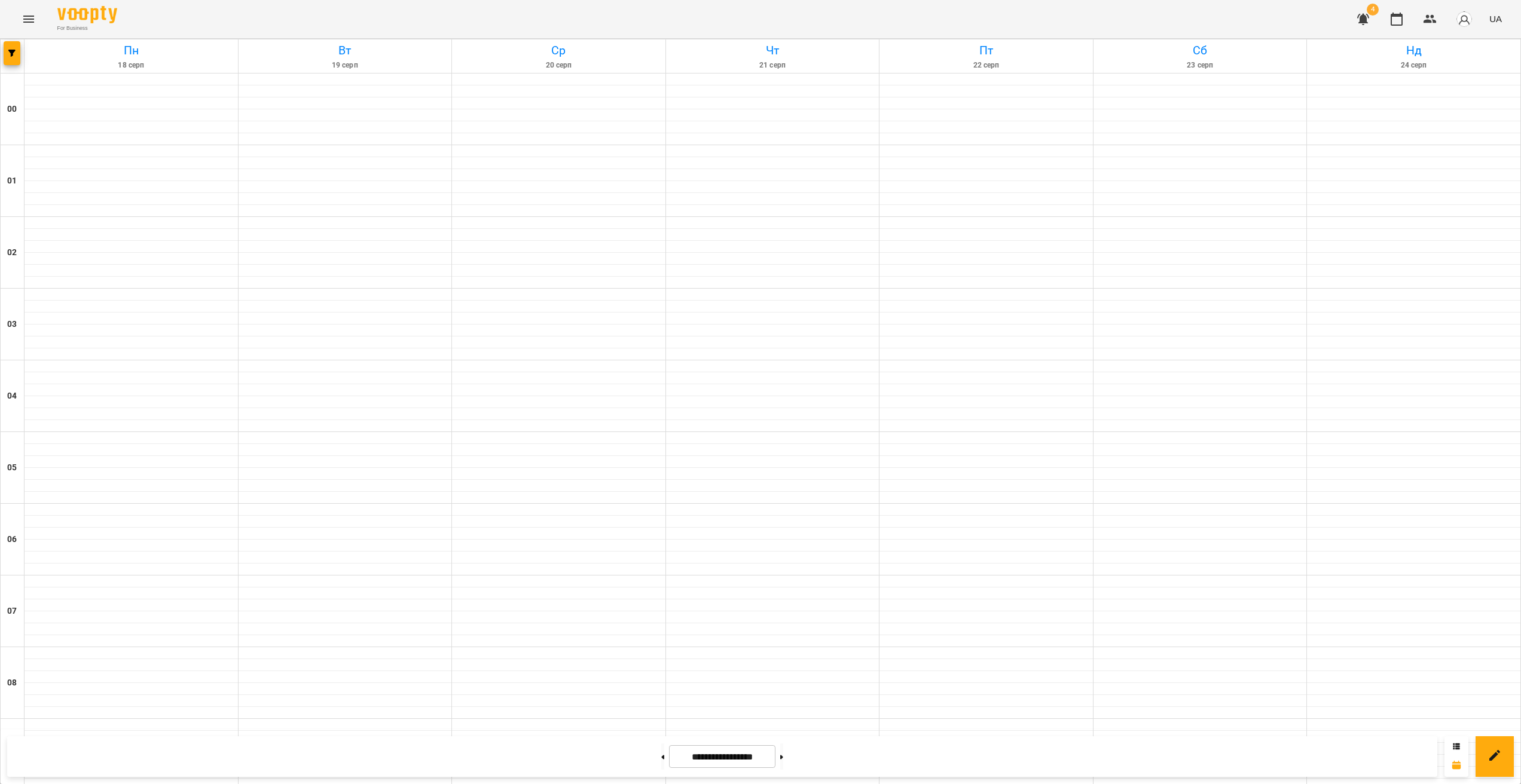
scroll to position [782, 0]
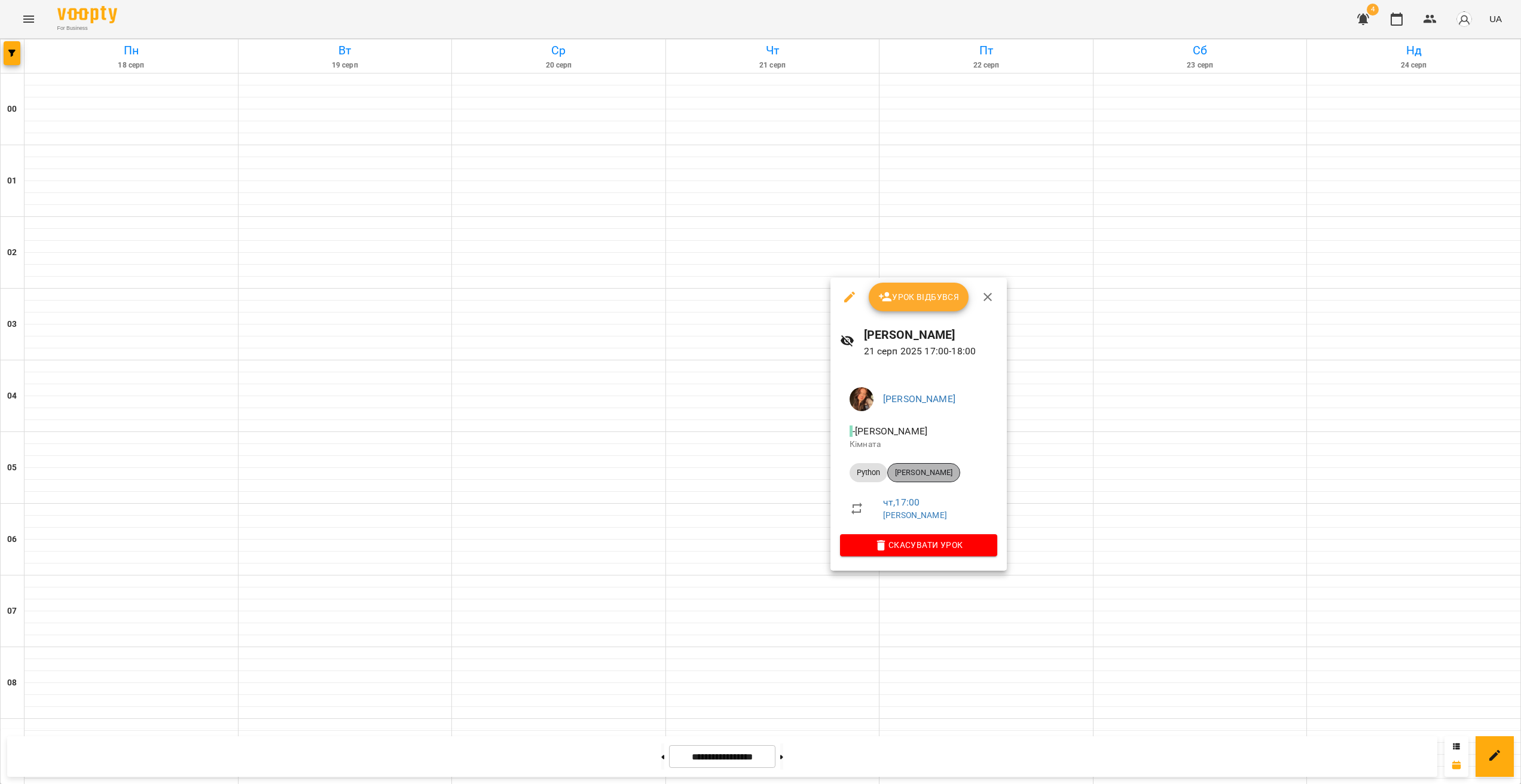
click at [913, 478] on span "[PERSON_NAME]" at bounding box center [924, 473] width 72 height 11
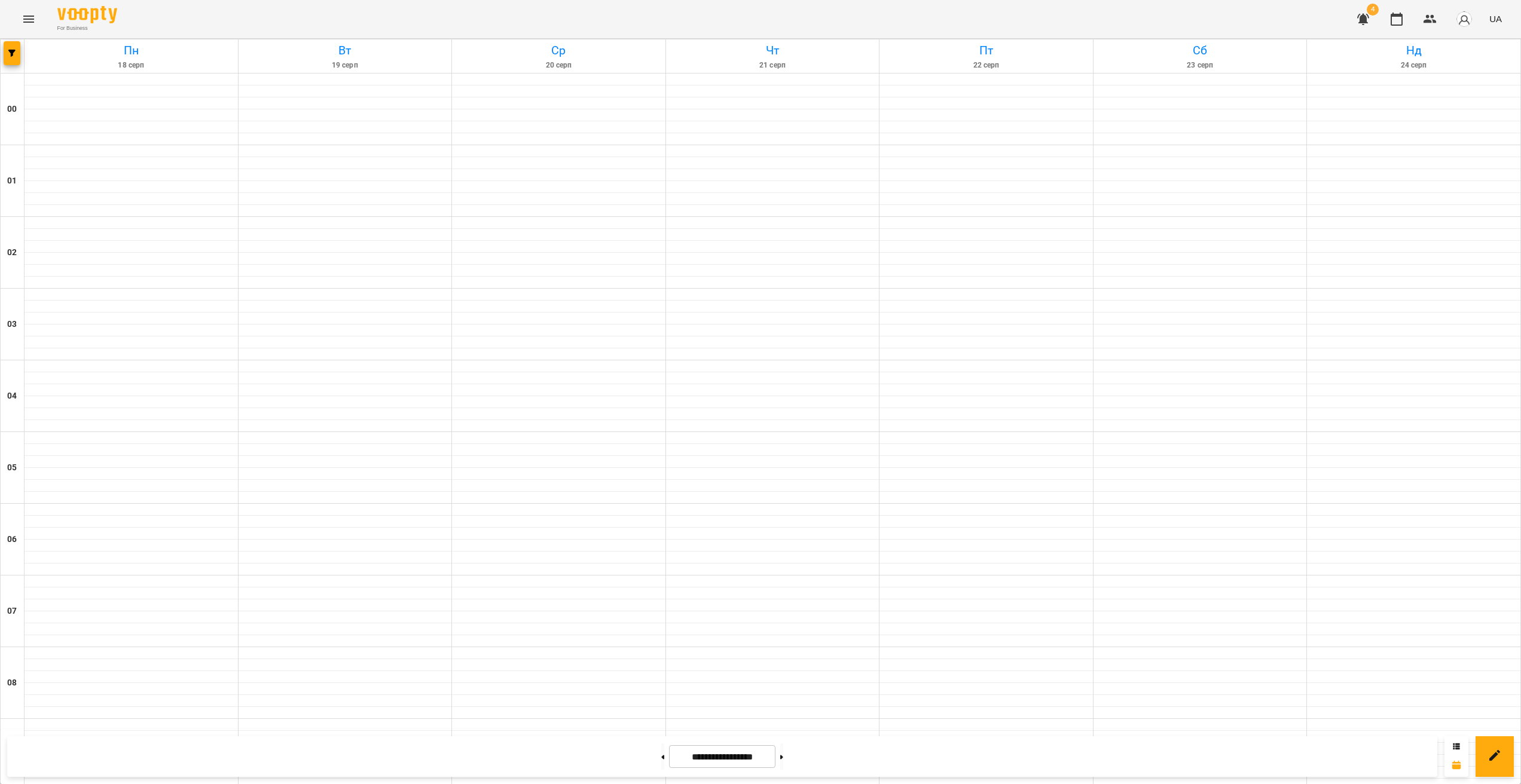
scroll to position [1064, 0]
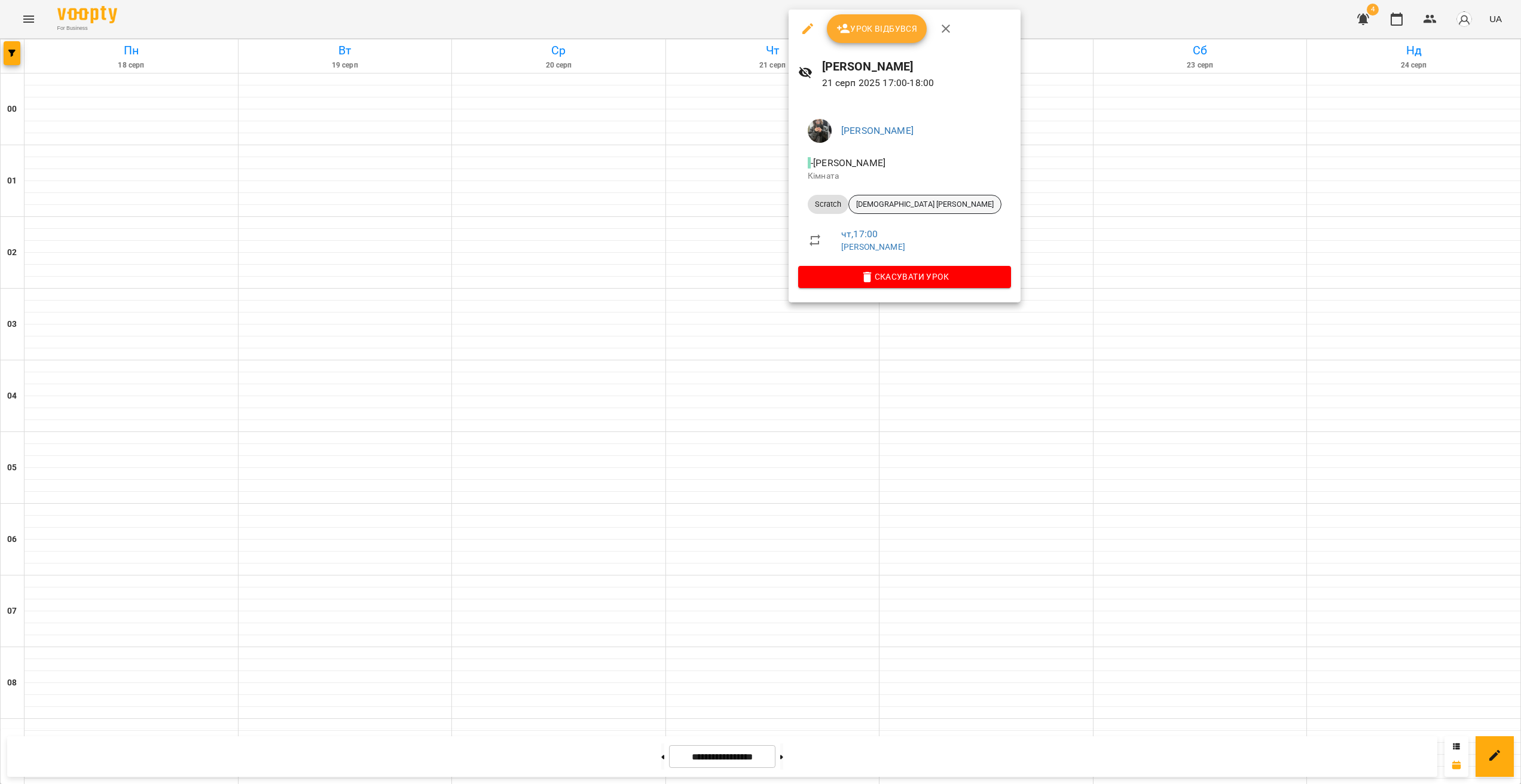
click at [884, 202] on span "[DEMOGRAPHIC_DATA] [PERSON_NAME]" at bounding box center [925, 204] width 152 height 11
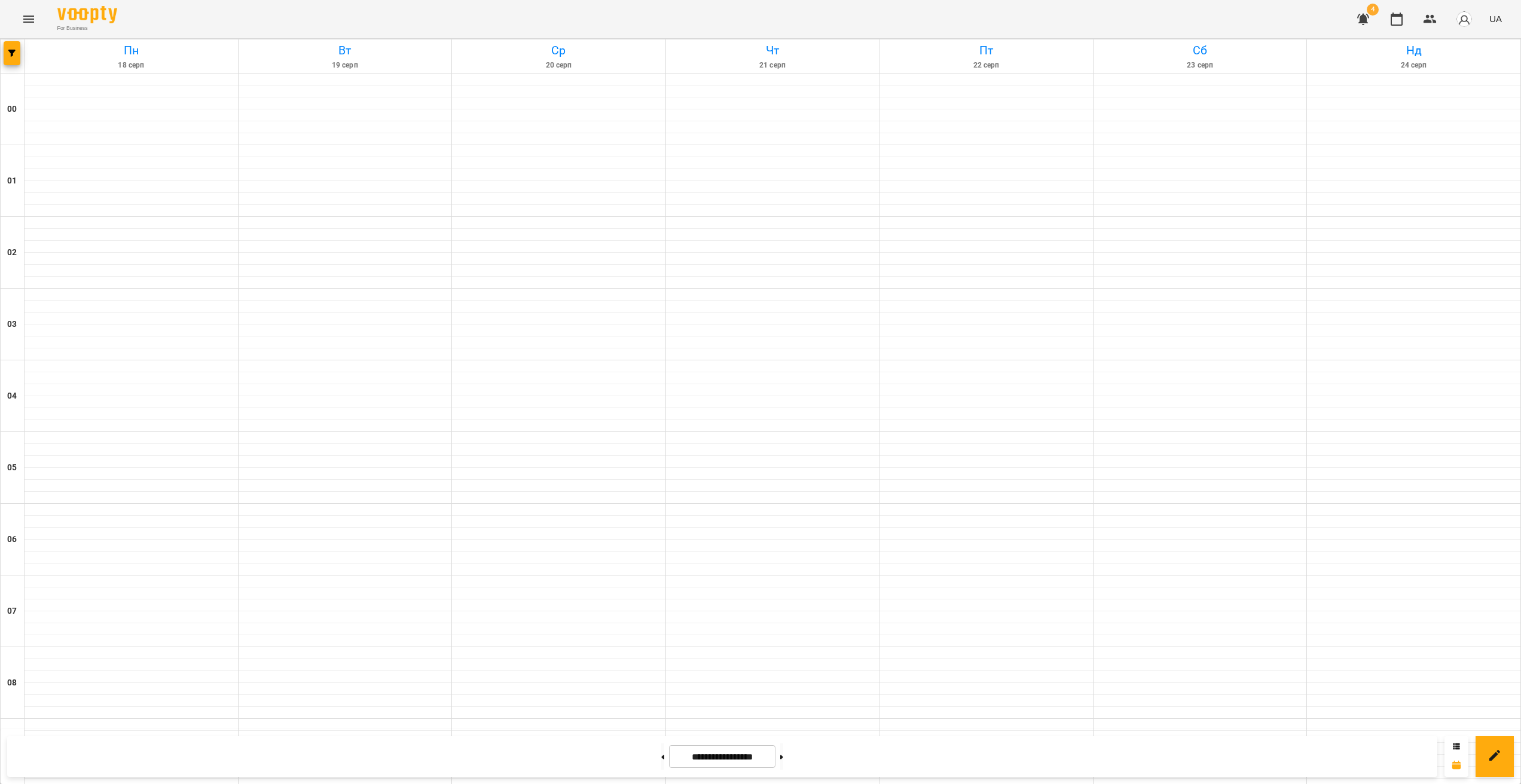
scroll to position [1011, 0]
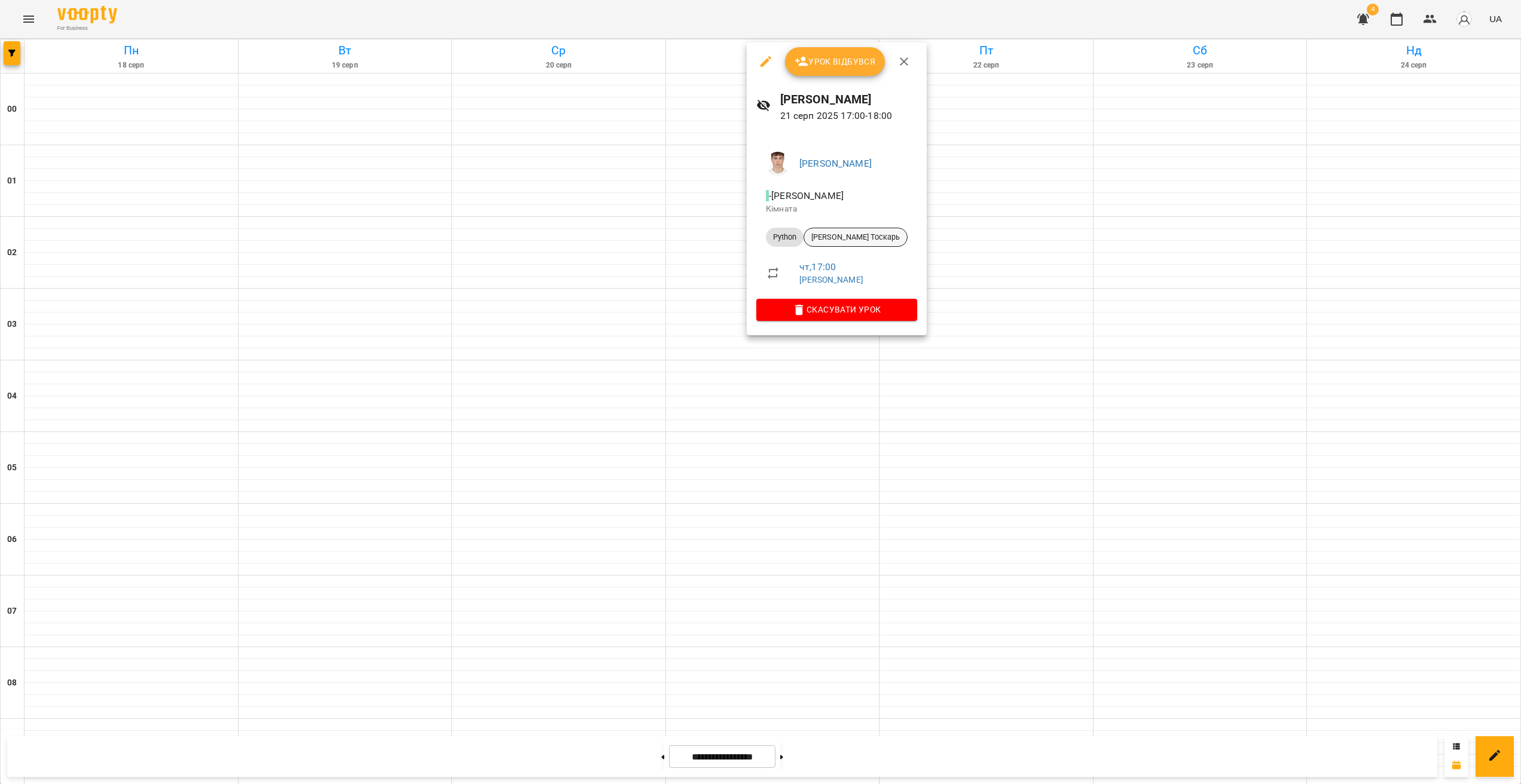
click at [830, 235] on span "[PERSON_NAME] Тоскарь" at bounding box center [855, 237] width 103 height 11
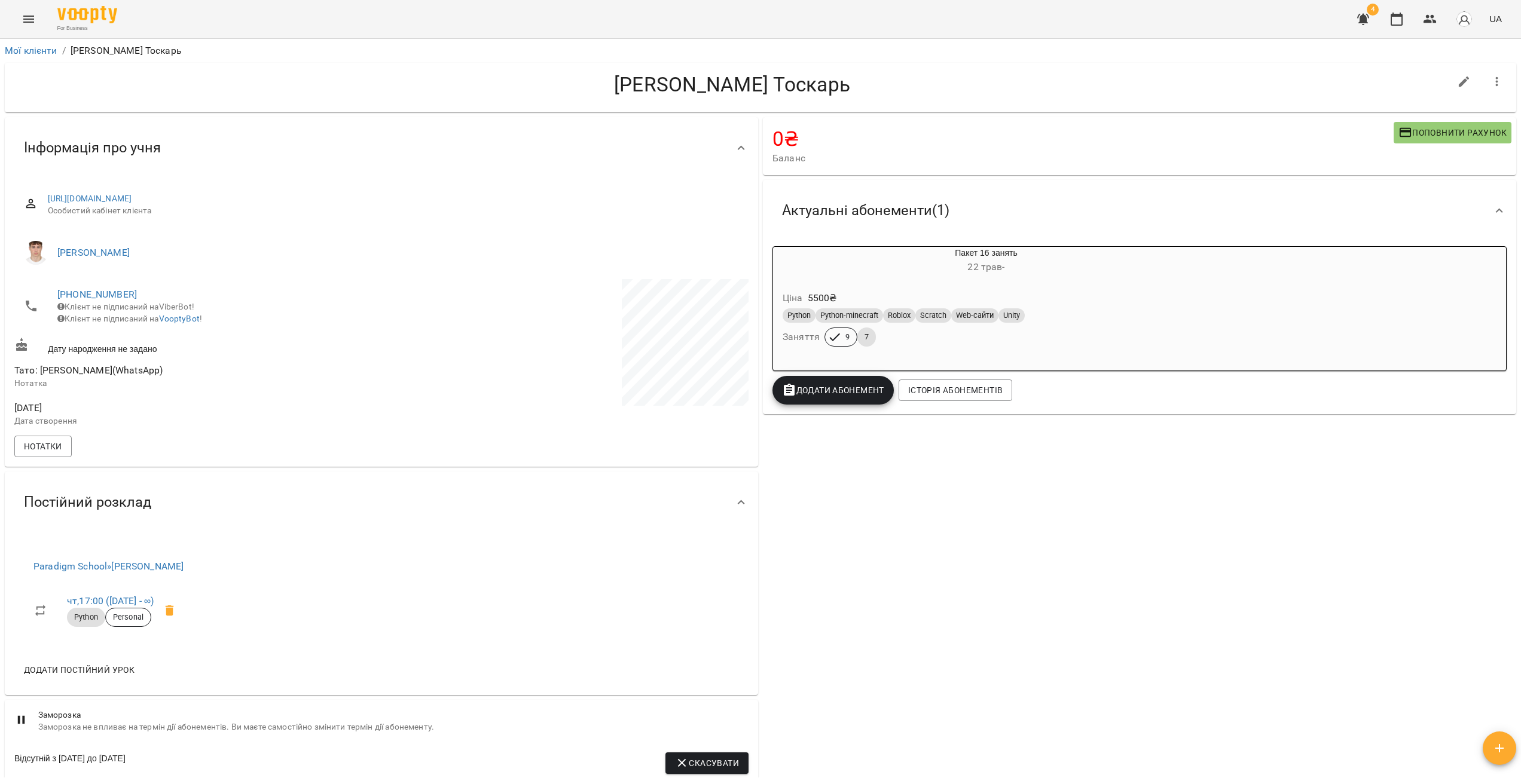
drag, startPoint x: 538, startPoint y: 401, endPoint x: 530, endPoint y: 403, distance: 8.2
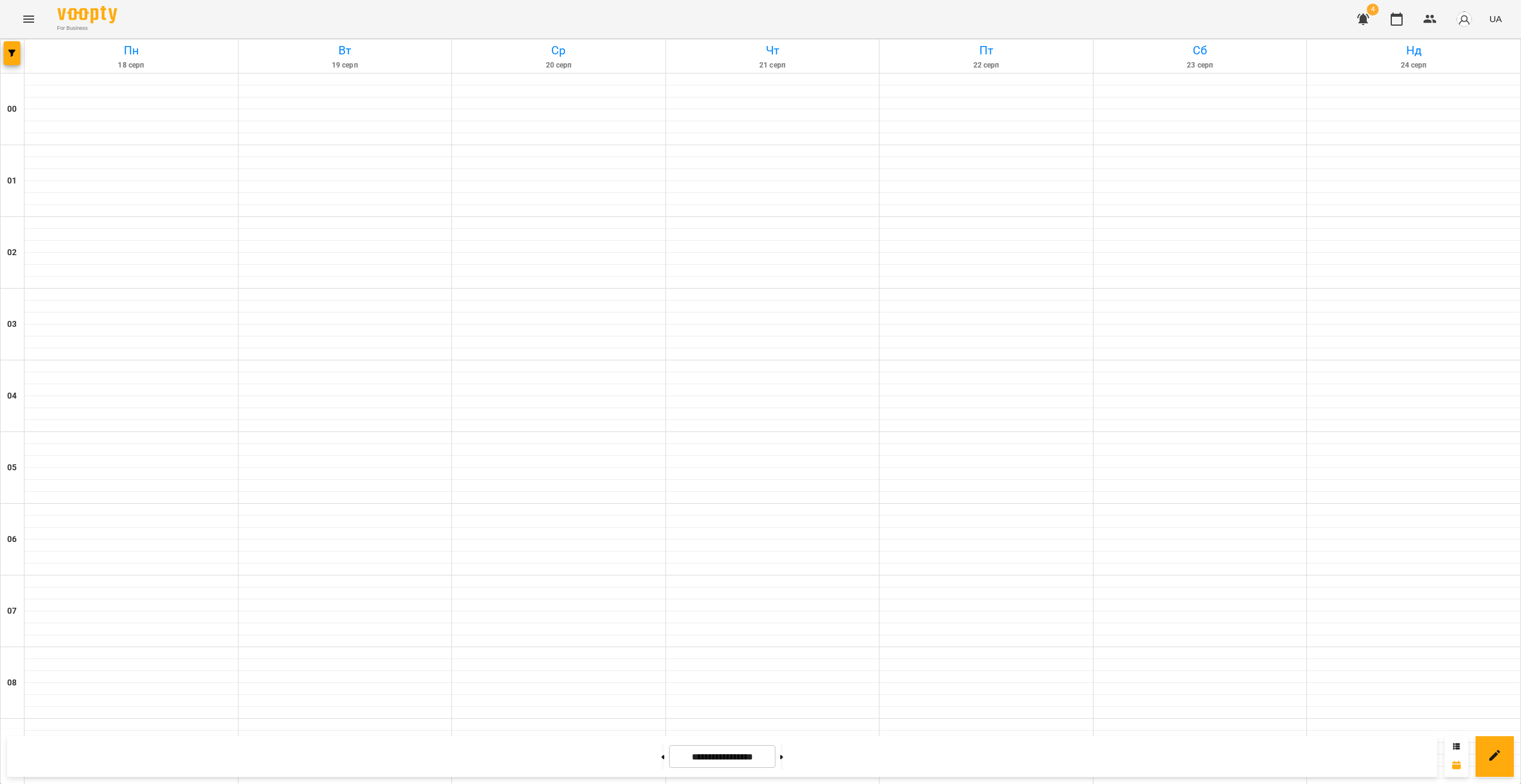
scroll to position [923, 0]
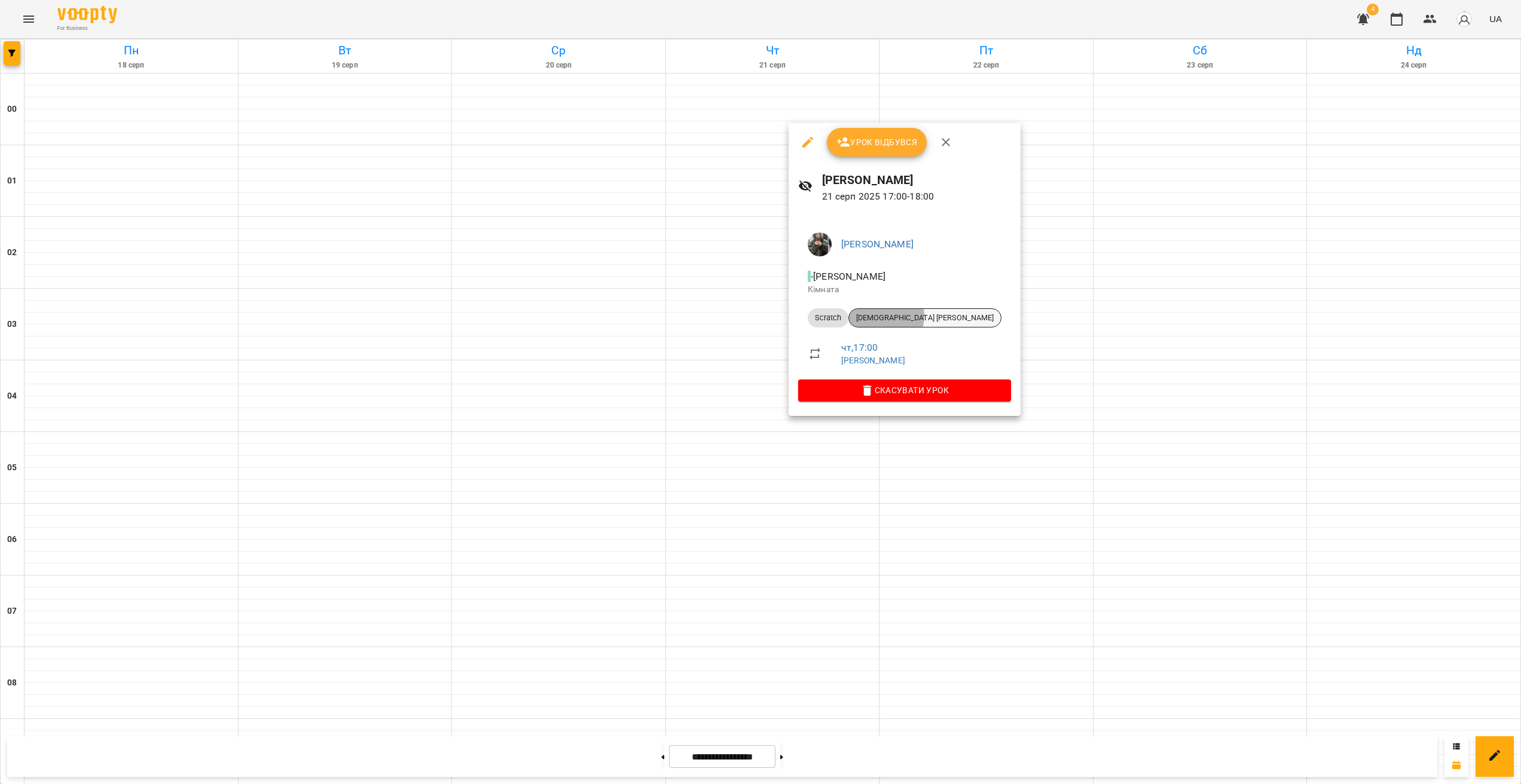
click at [885, 316] on span "[DEMOGRAPHIC_DATA] [PERSON_NAME]" at bounding box center [925, 318] width 152 height 11
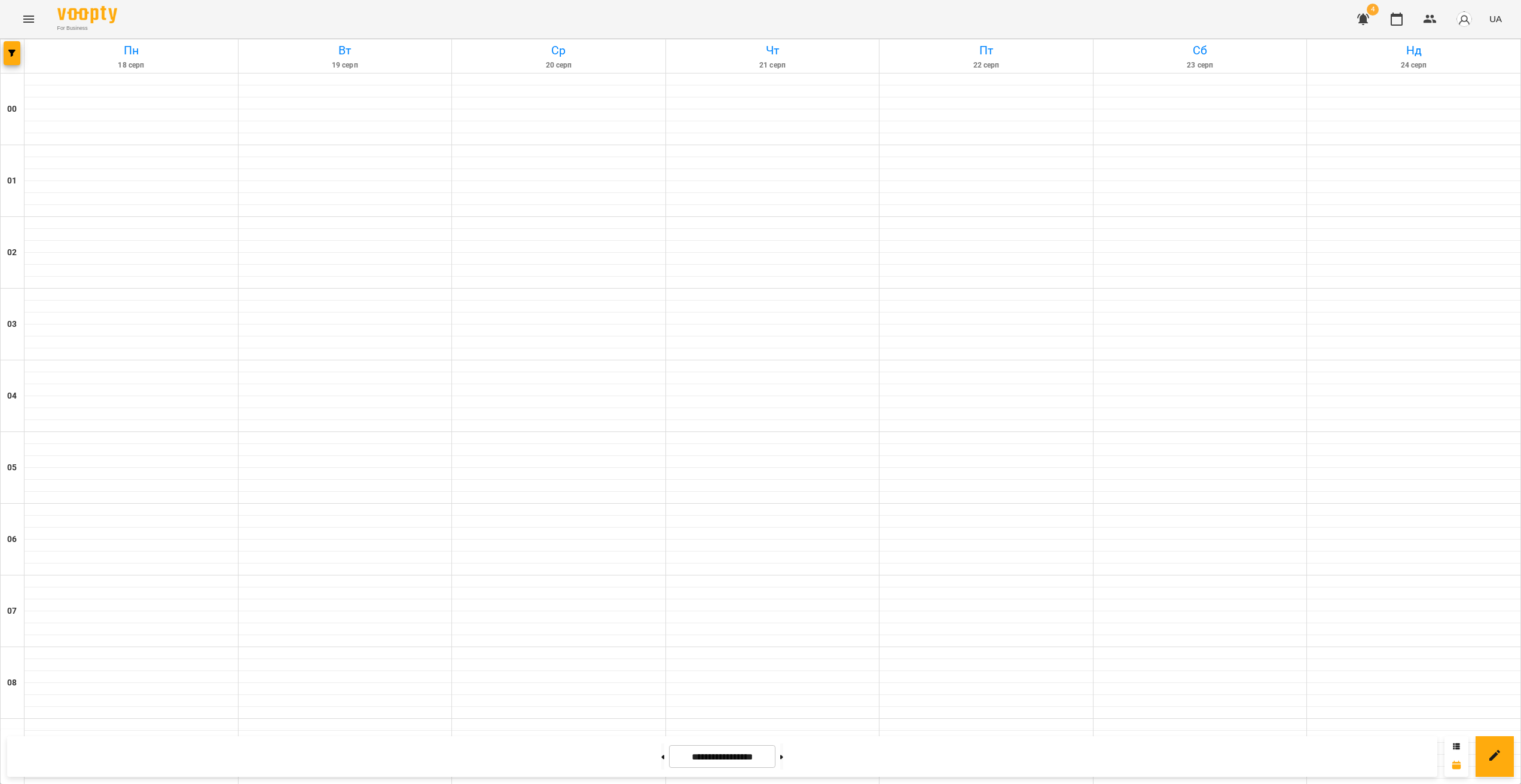
scroll to position [1064, 0]
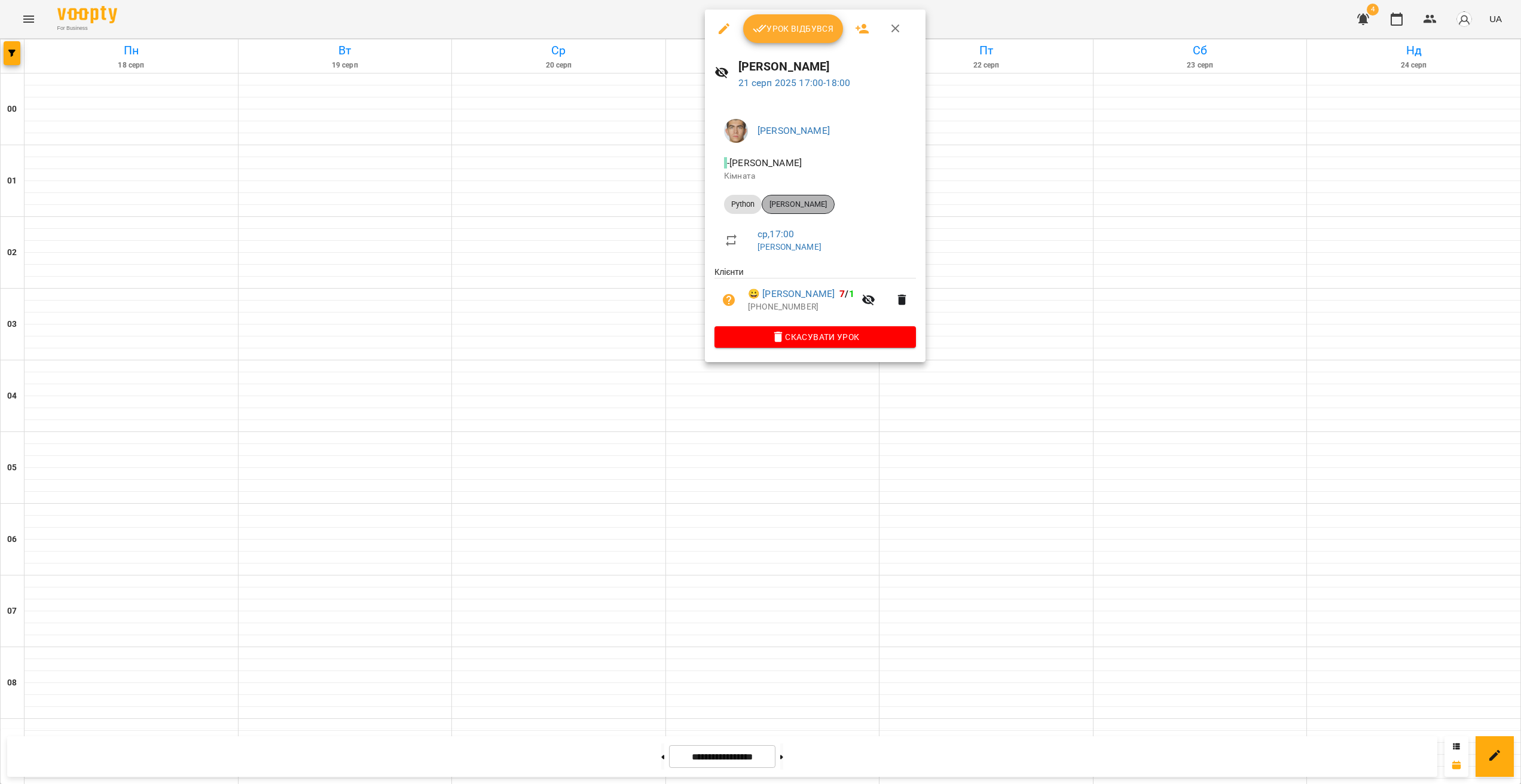
click at [823, 201] on span "[PERSON_NAME]" at bounding box center [798, 204] width 72 height 11
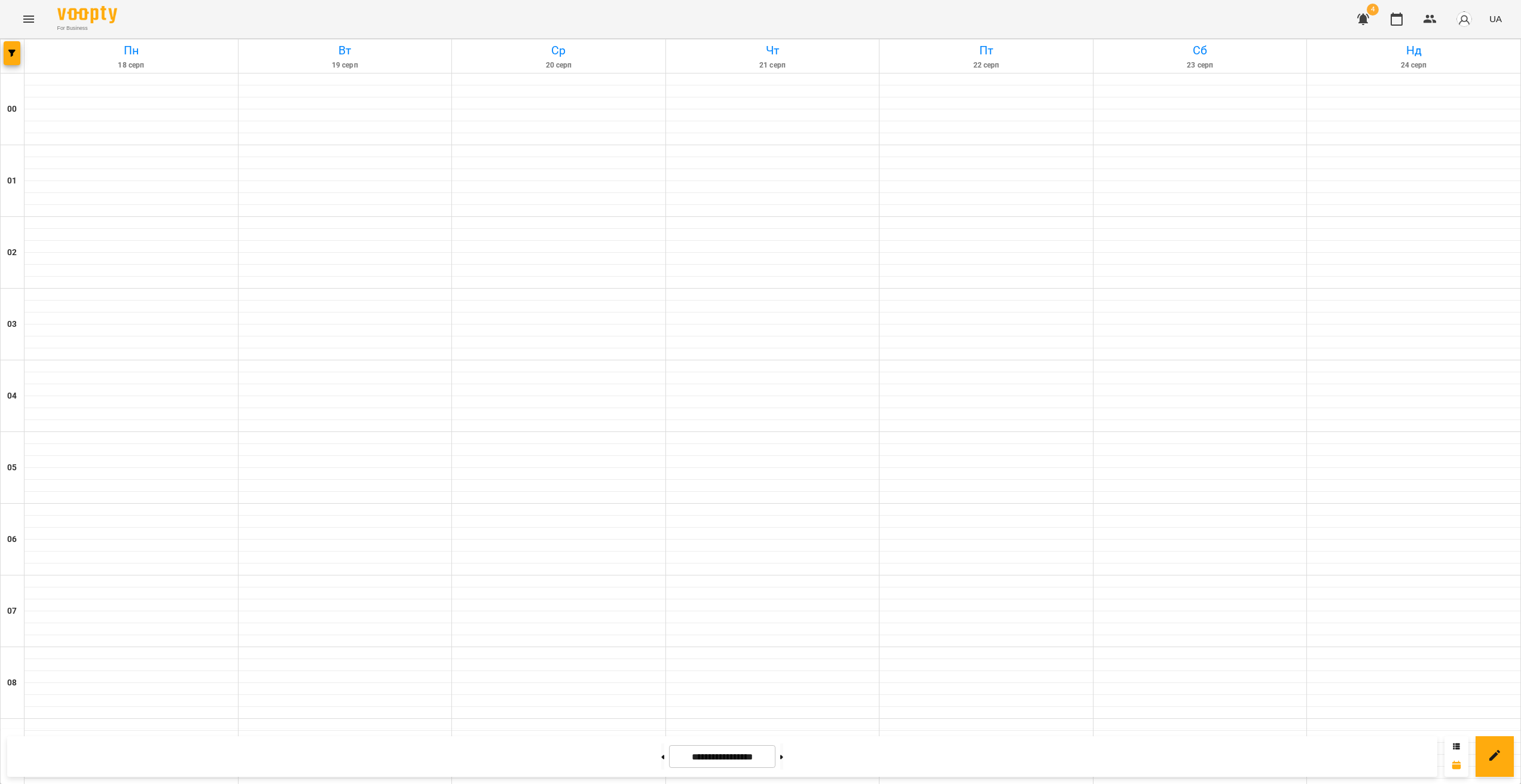
scroll to position [1064, 0]
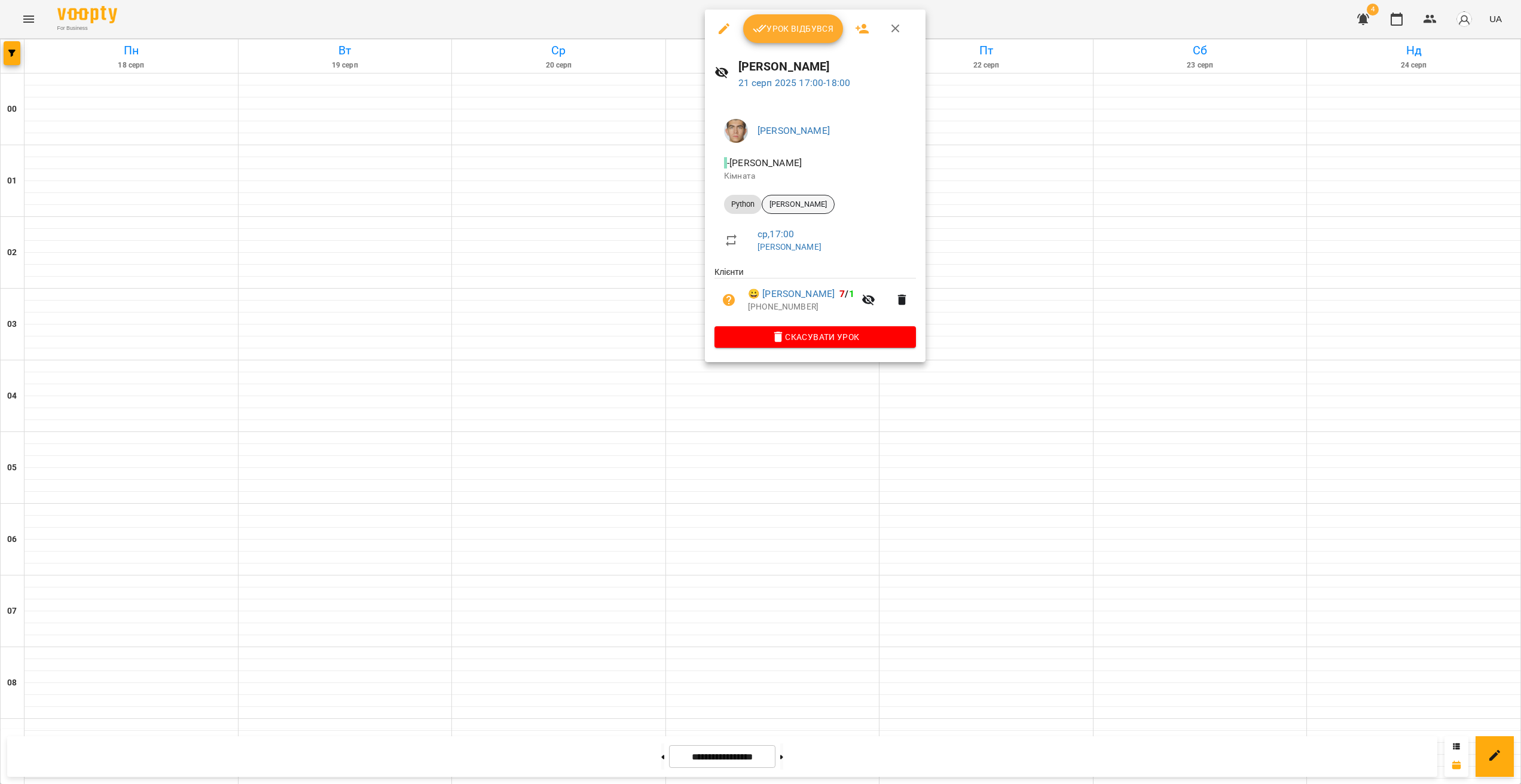
click at [803, 208] on span "[PERSON_NAME]" at bounding box center [798, 204] width 72 height 11
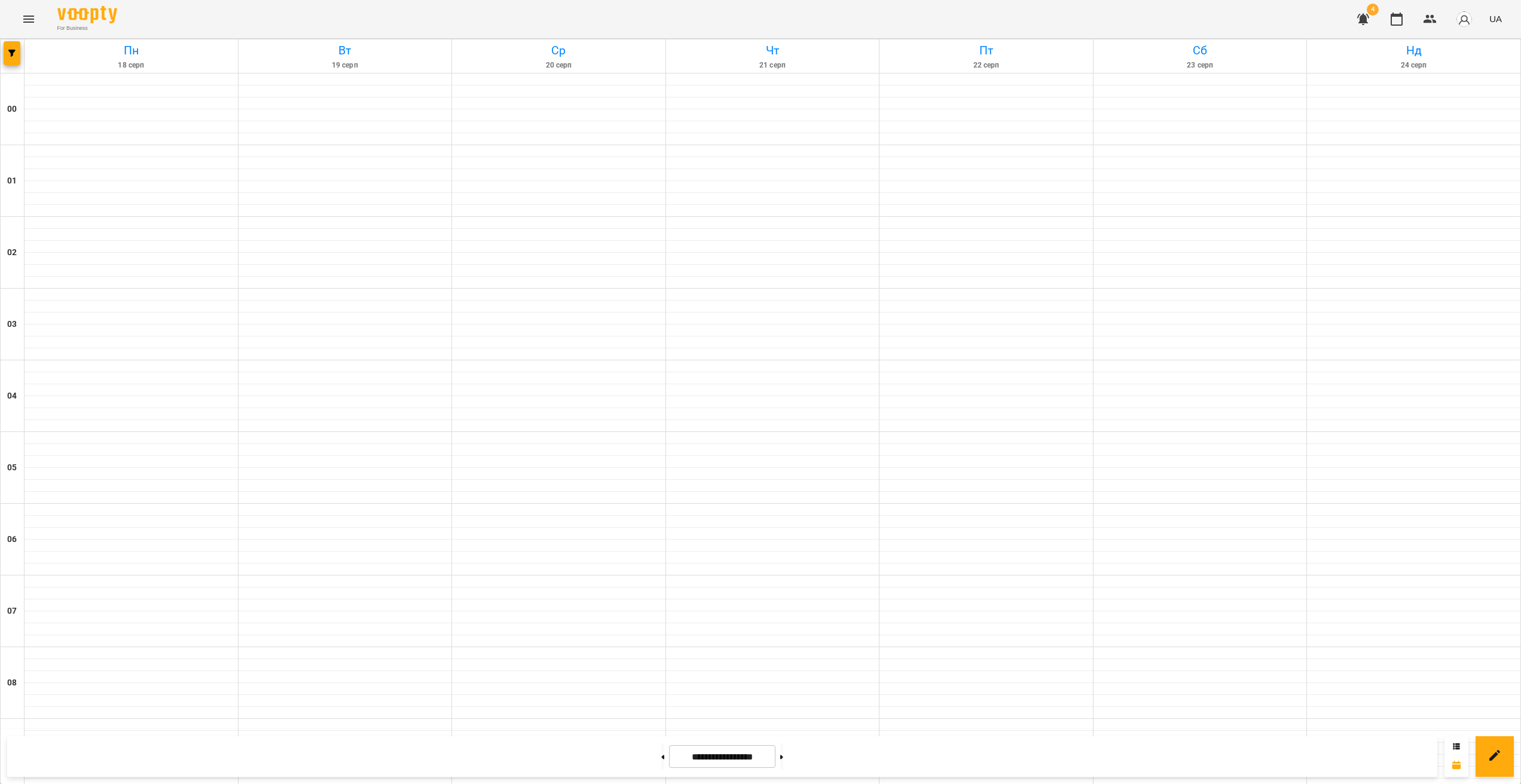
scroll to position [957, 0]
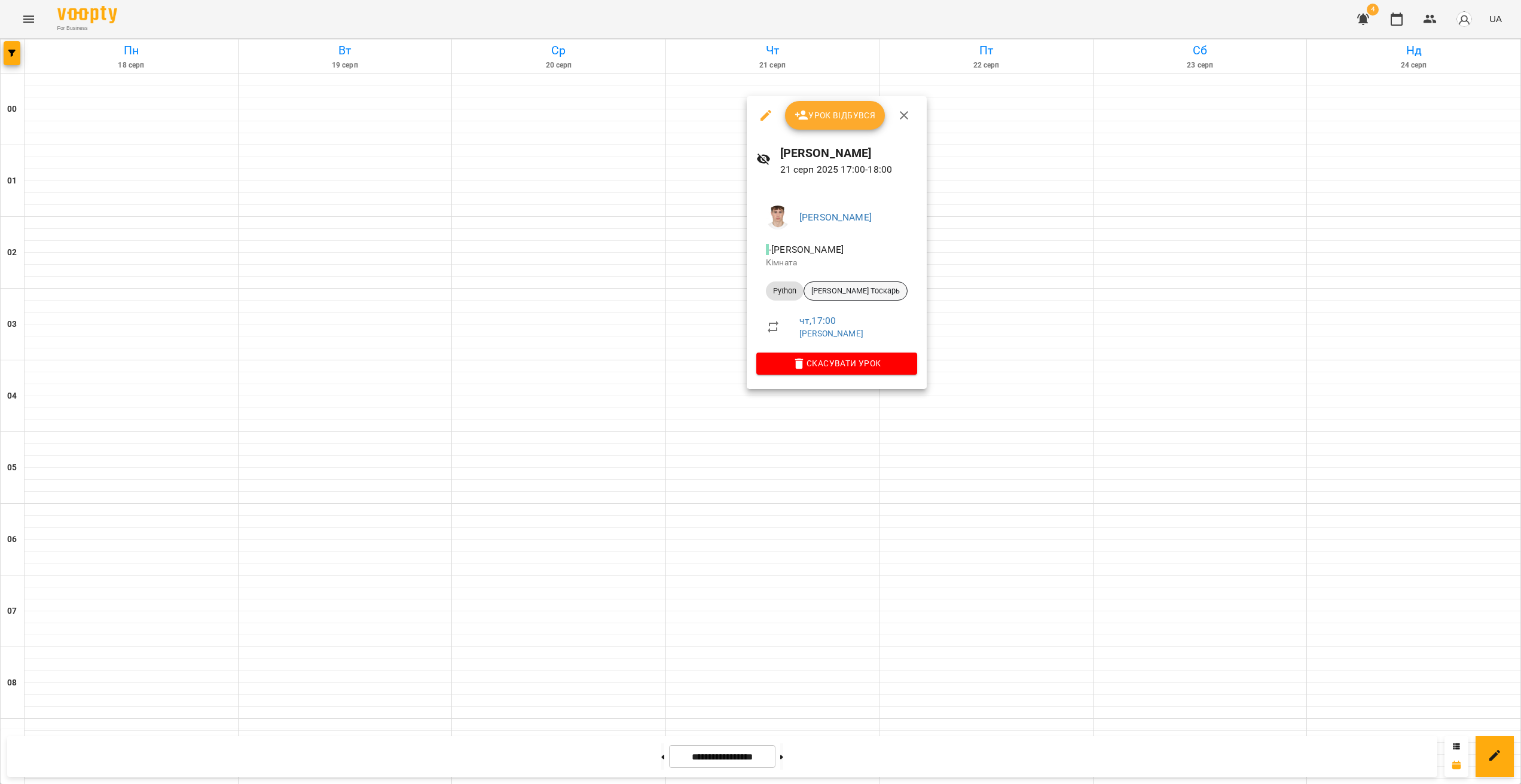
click at [834, 282] on div "[PERSON_NAME] Тоскарь" at bounding box center [855, 291] width 104 height 19
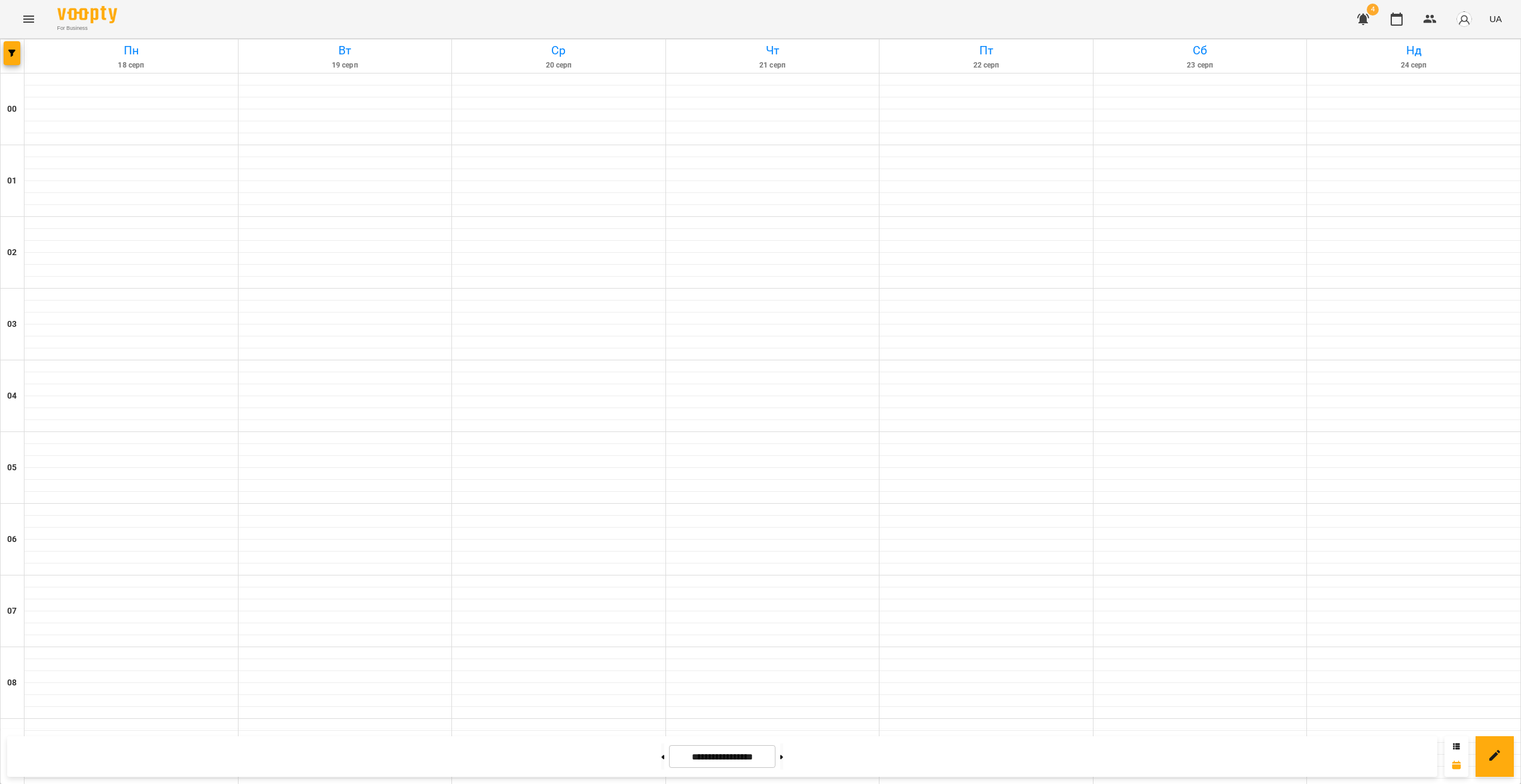
scroll to position [1064, 0]
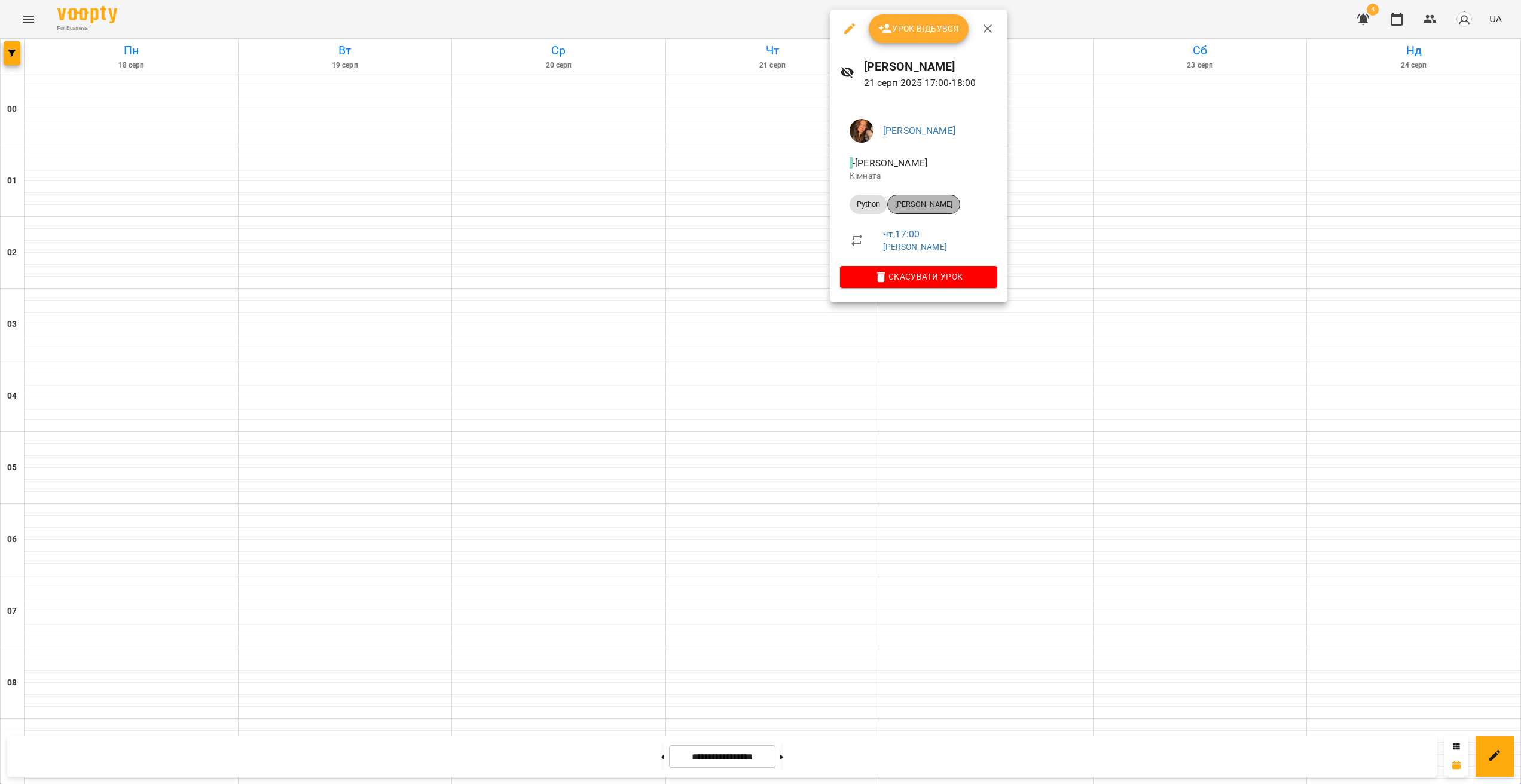
click at [930, 210] on span "[PERSON_NAME]" at bounding box center [924, 204] width 72 height 11
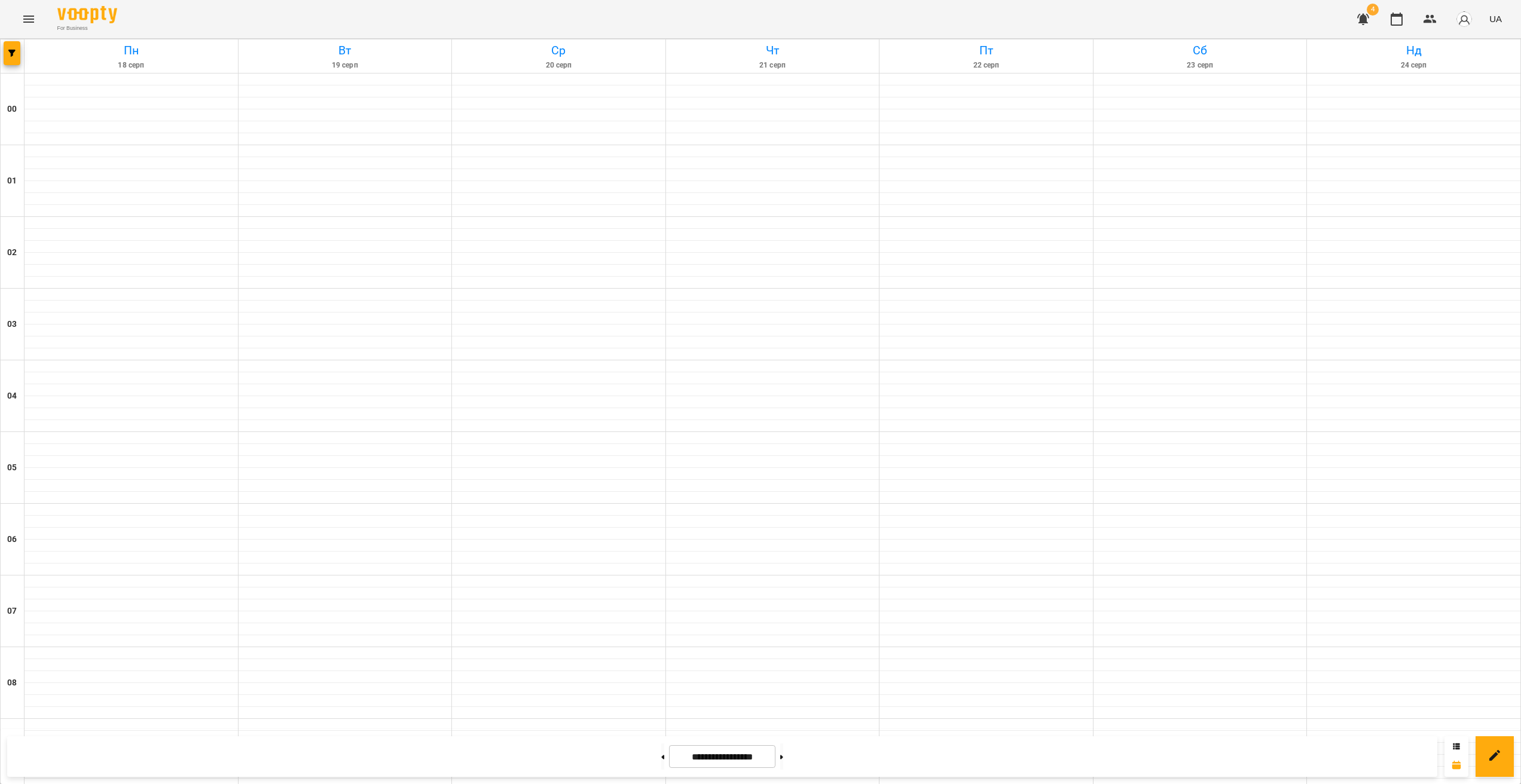
scroll to position [1064, 0]
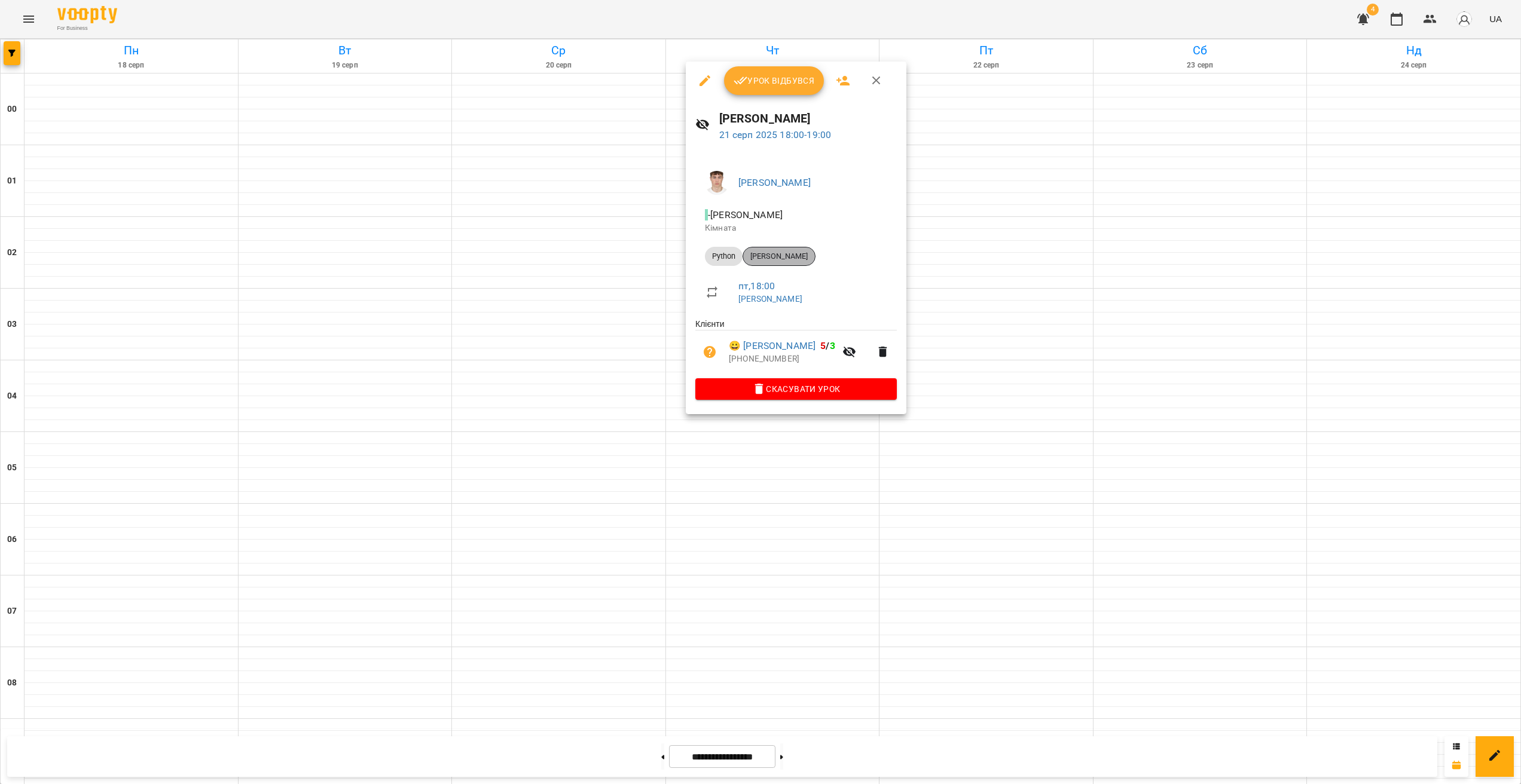
click at [790, 259] on span "[PERSON_NAME]" at bounding box center [779, 256] width 72 height 11
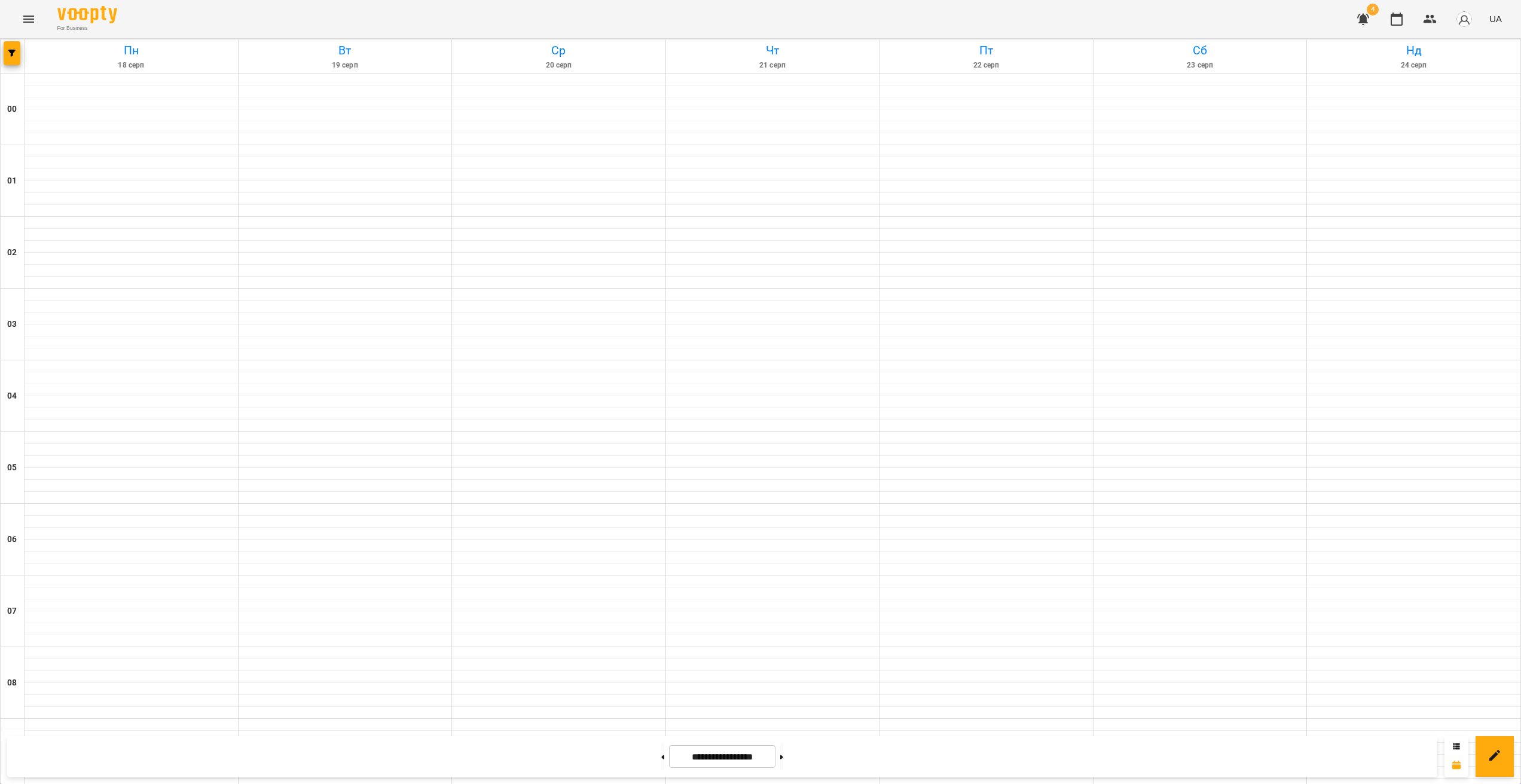
scroll to position [1064, 0]
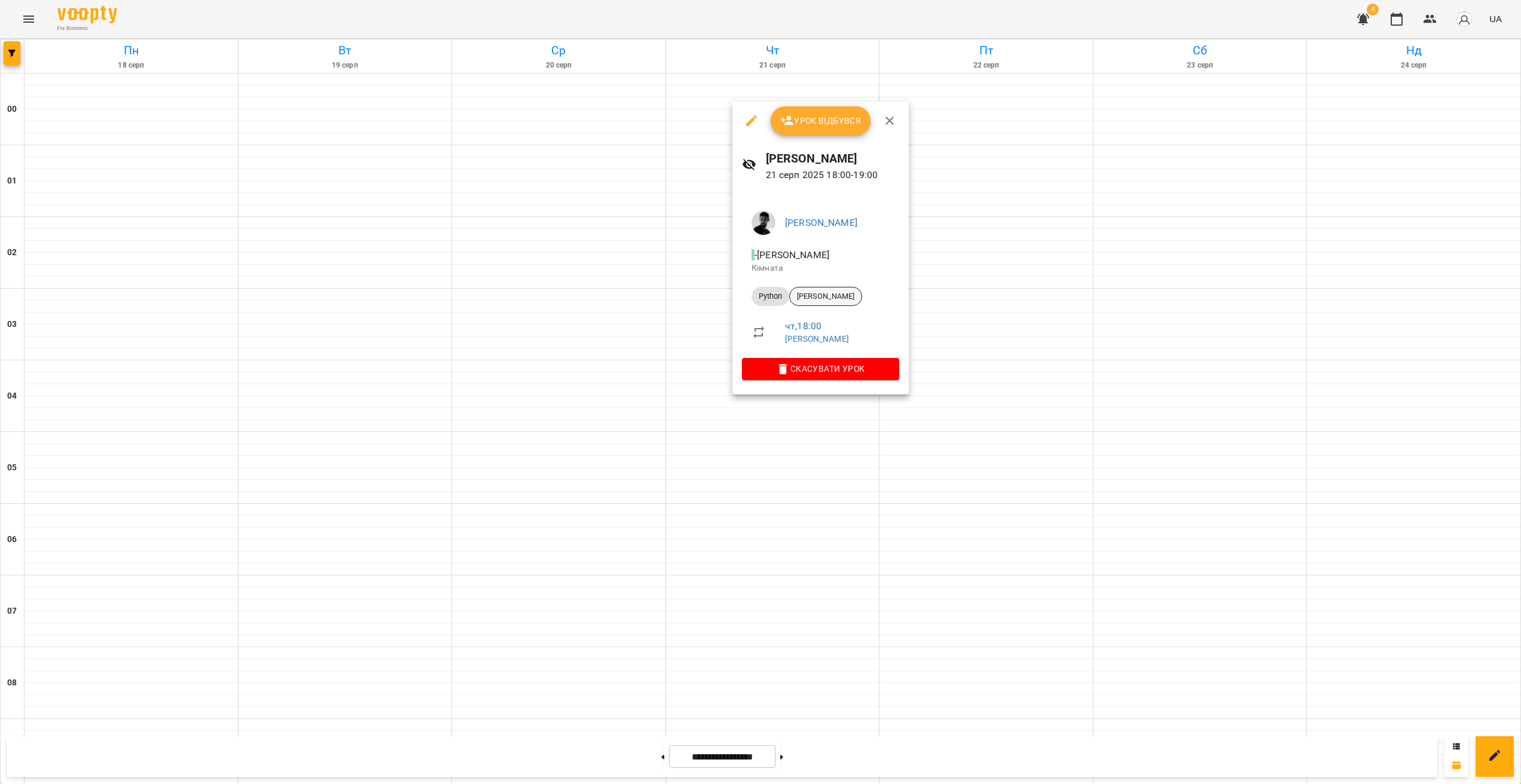
click at [825, 293] on span "[PERSON_NAME]" at bounding box center [826, 296] width 72 height 11
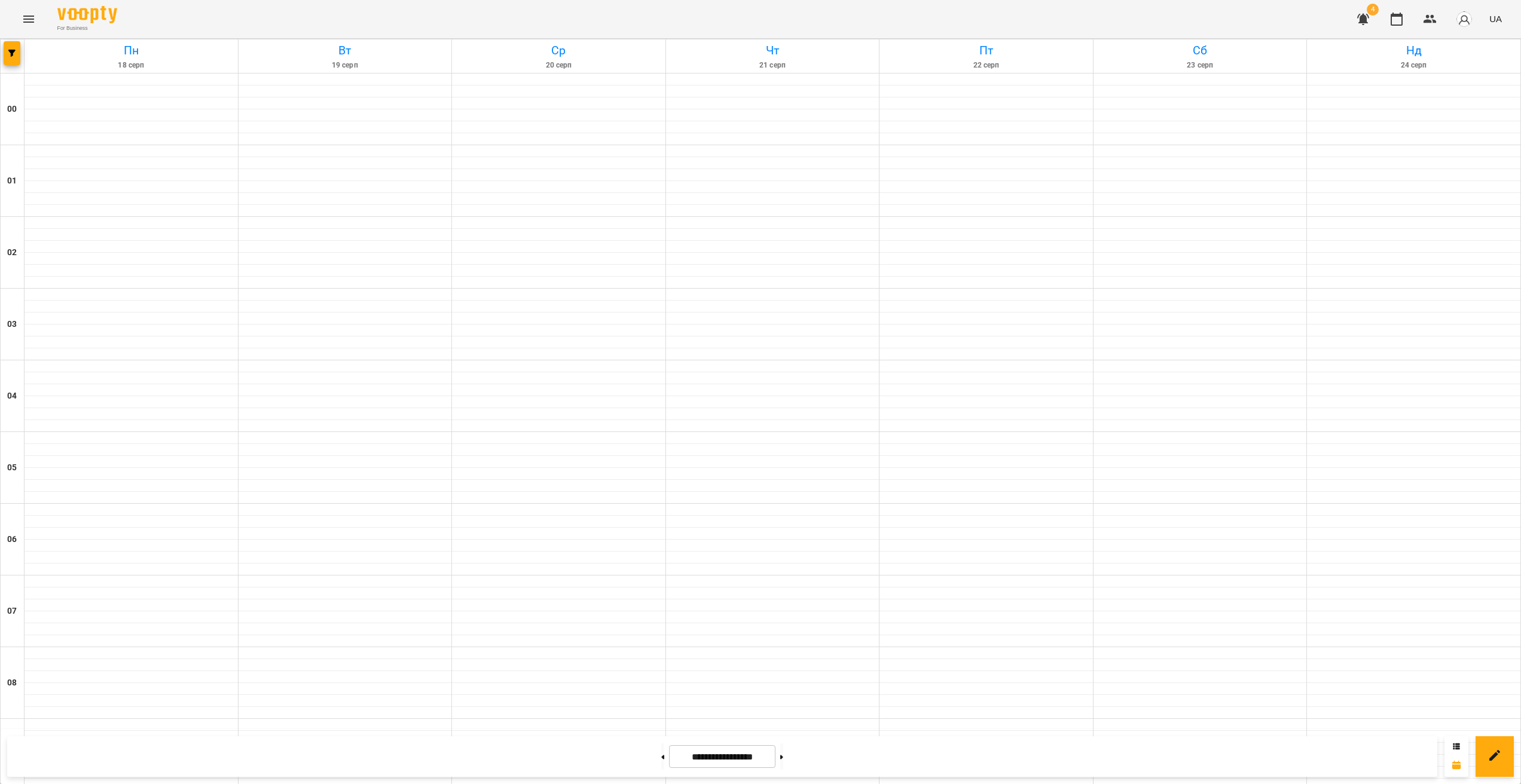
scroll to position [1064, 0]
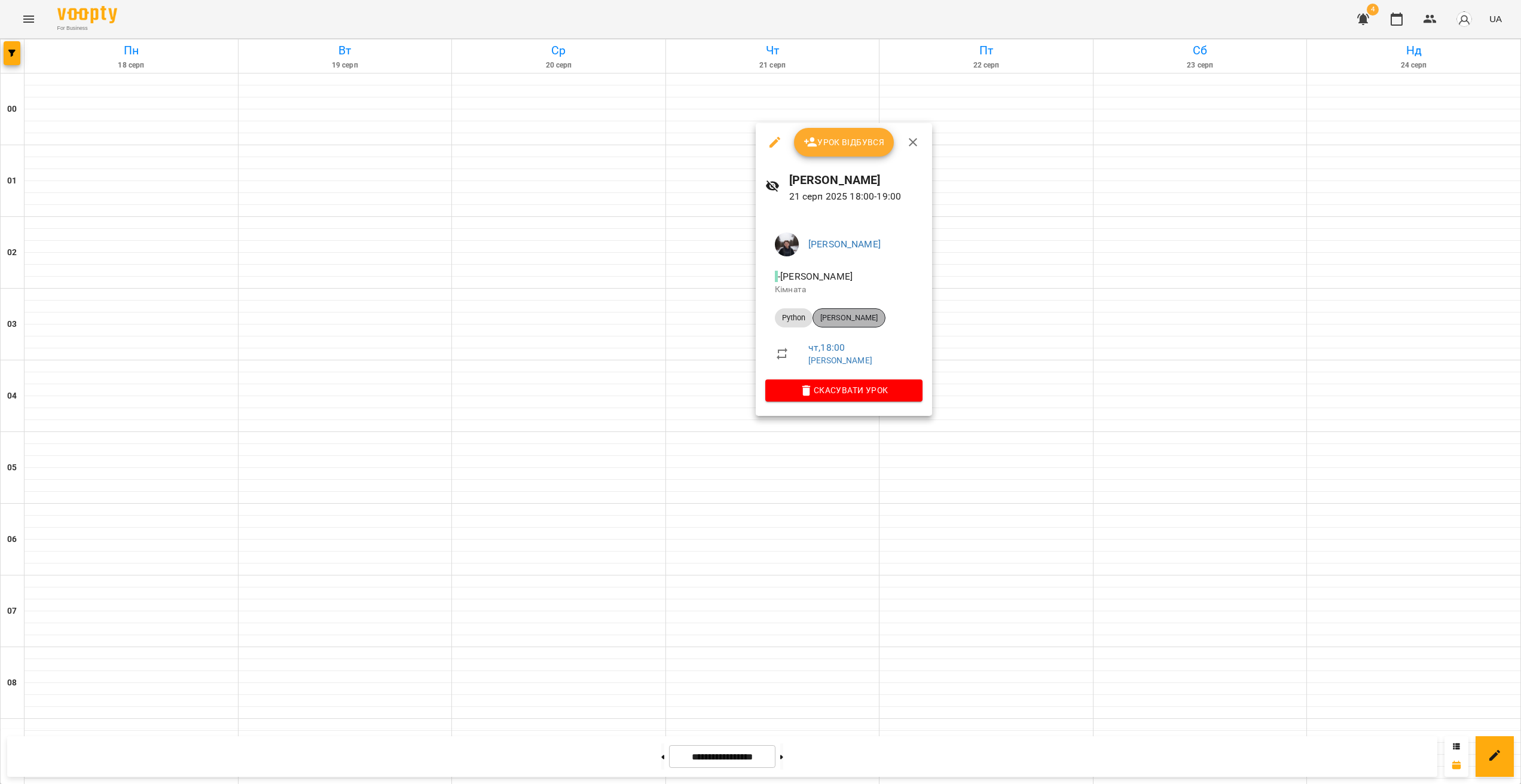
click at [860, 313] on span "[PERSON_NAME]" at bounding box center [849, 318] width 72 height 11
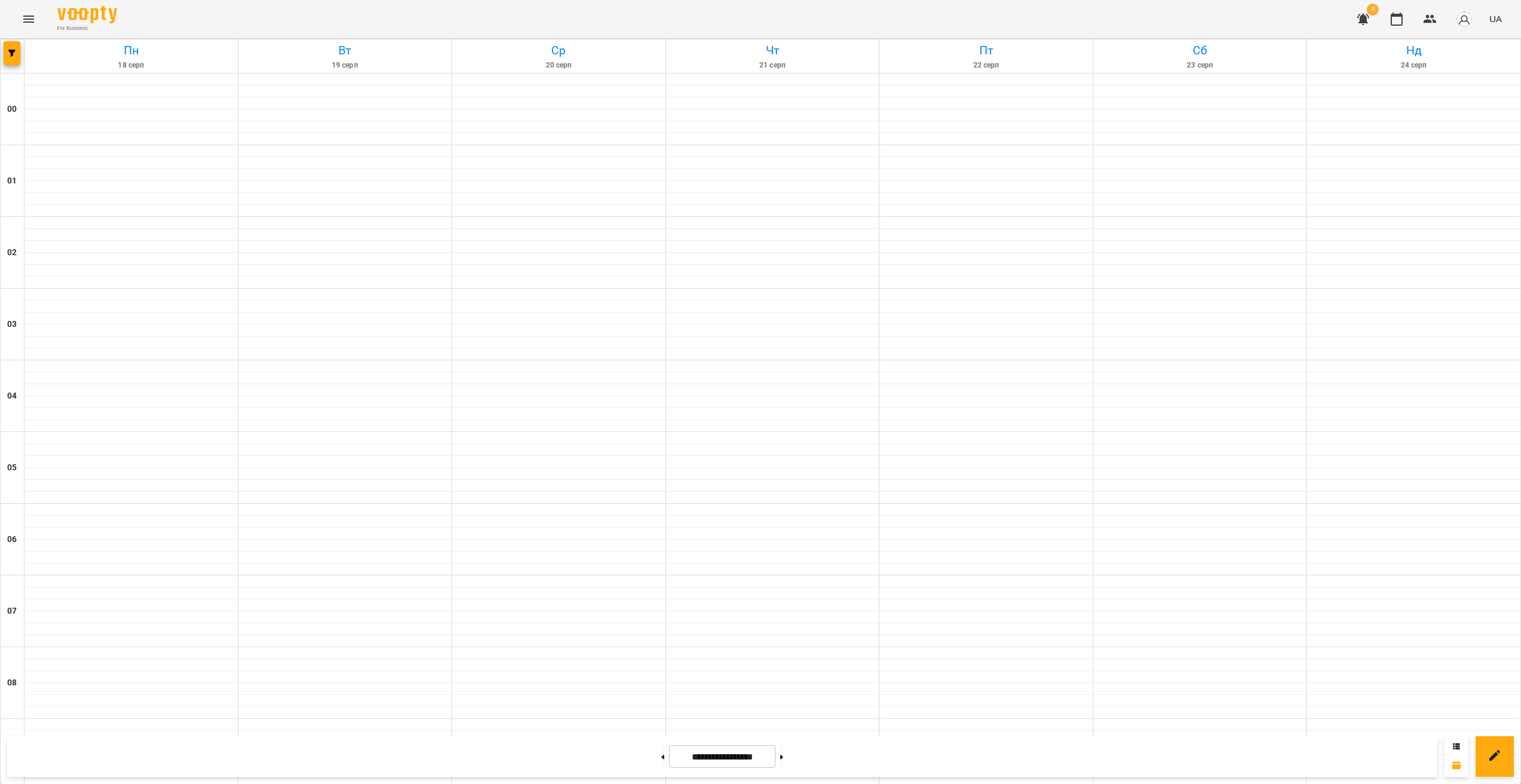
scroll to position [1021, 0]
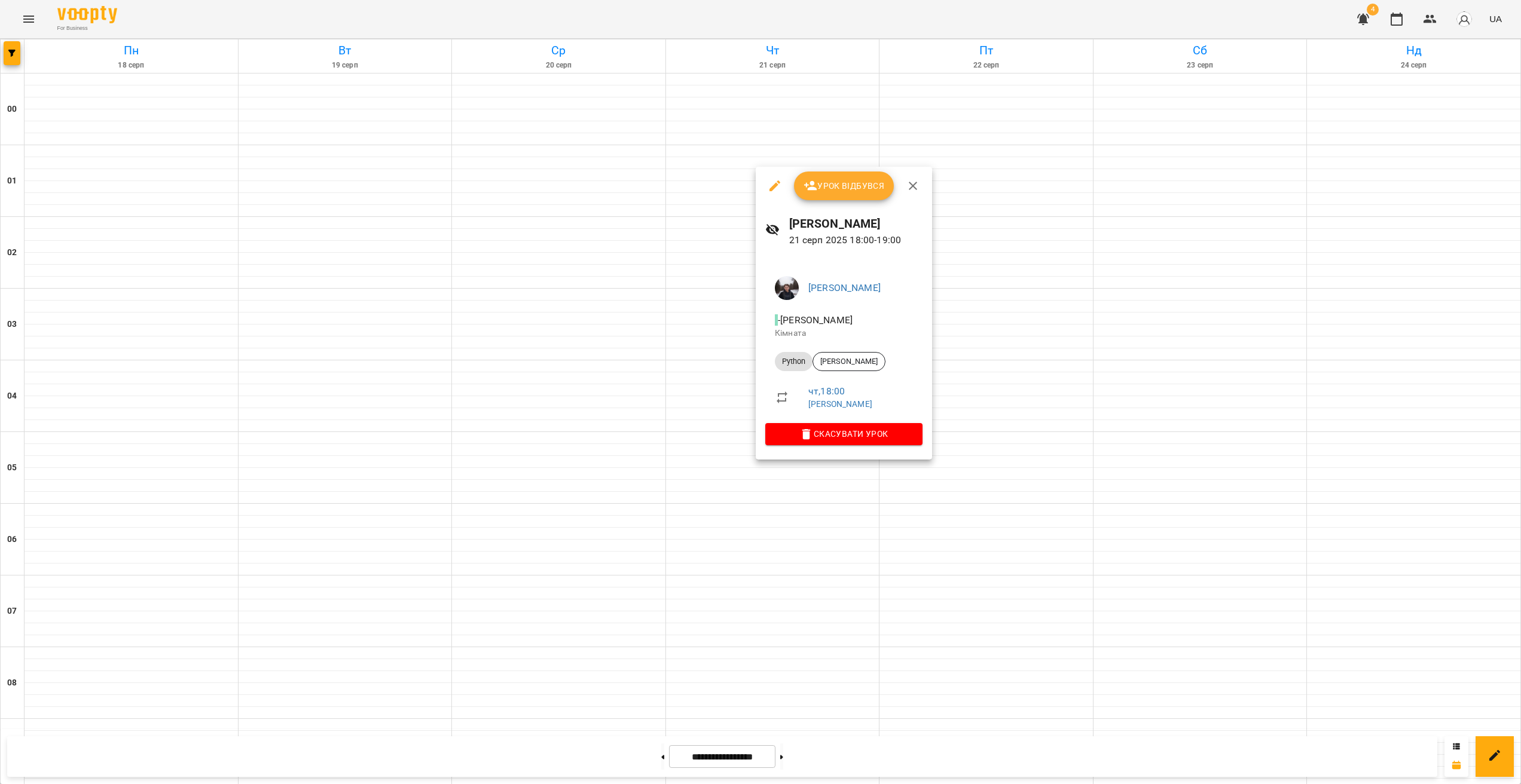
click at [781, 500] on div at bounding box center [760, 392] width 1521 height 784
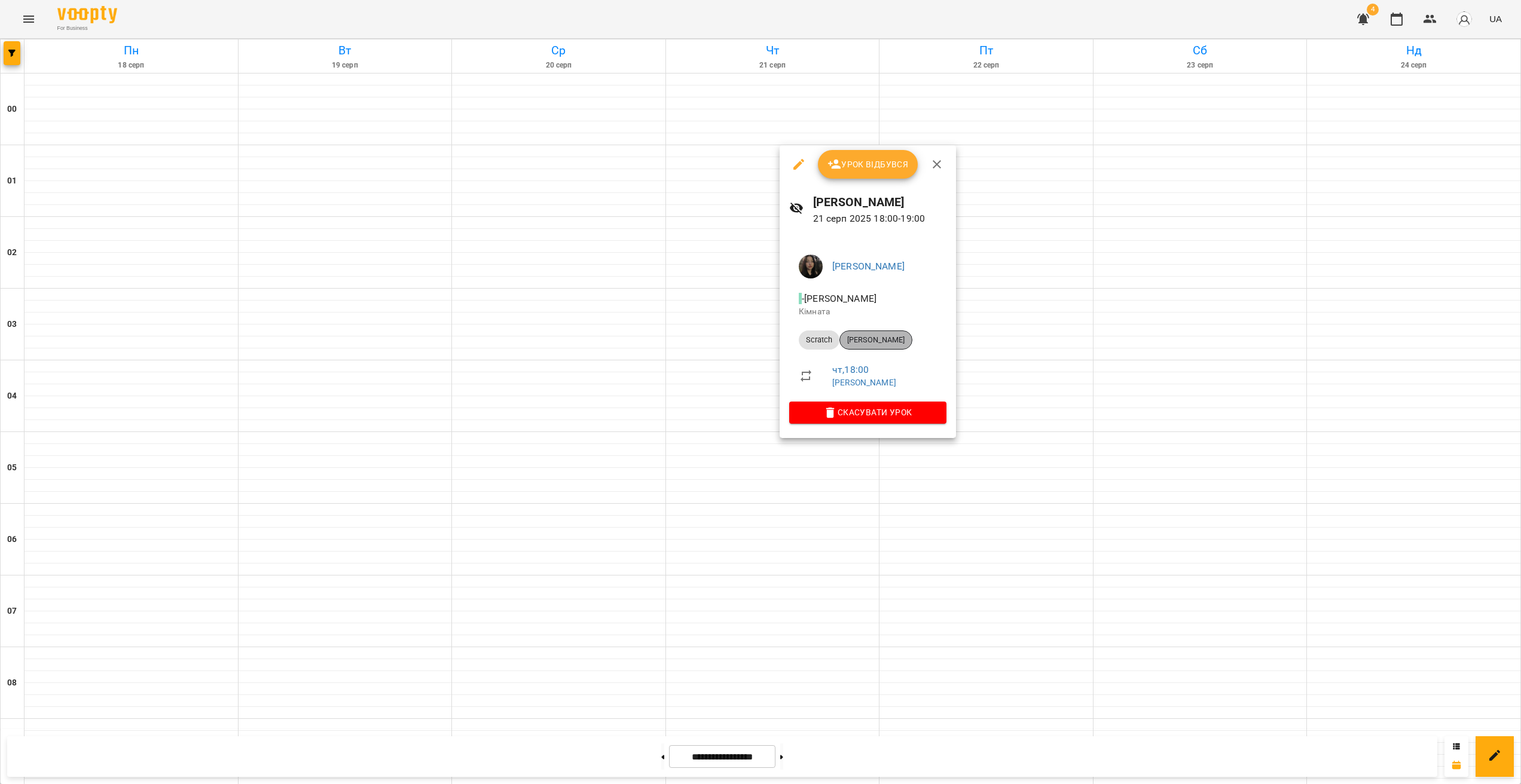
click at [878, 335] on span "[PERSON_NAME]" at bounding box center [876, 340] width 72 height 11
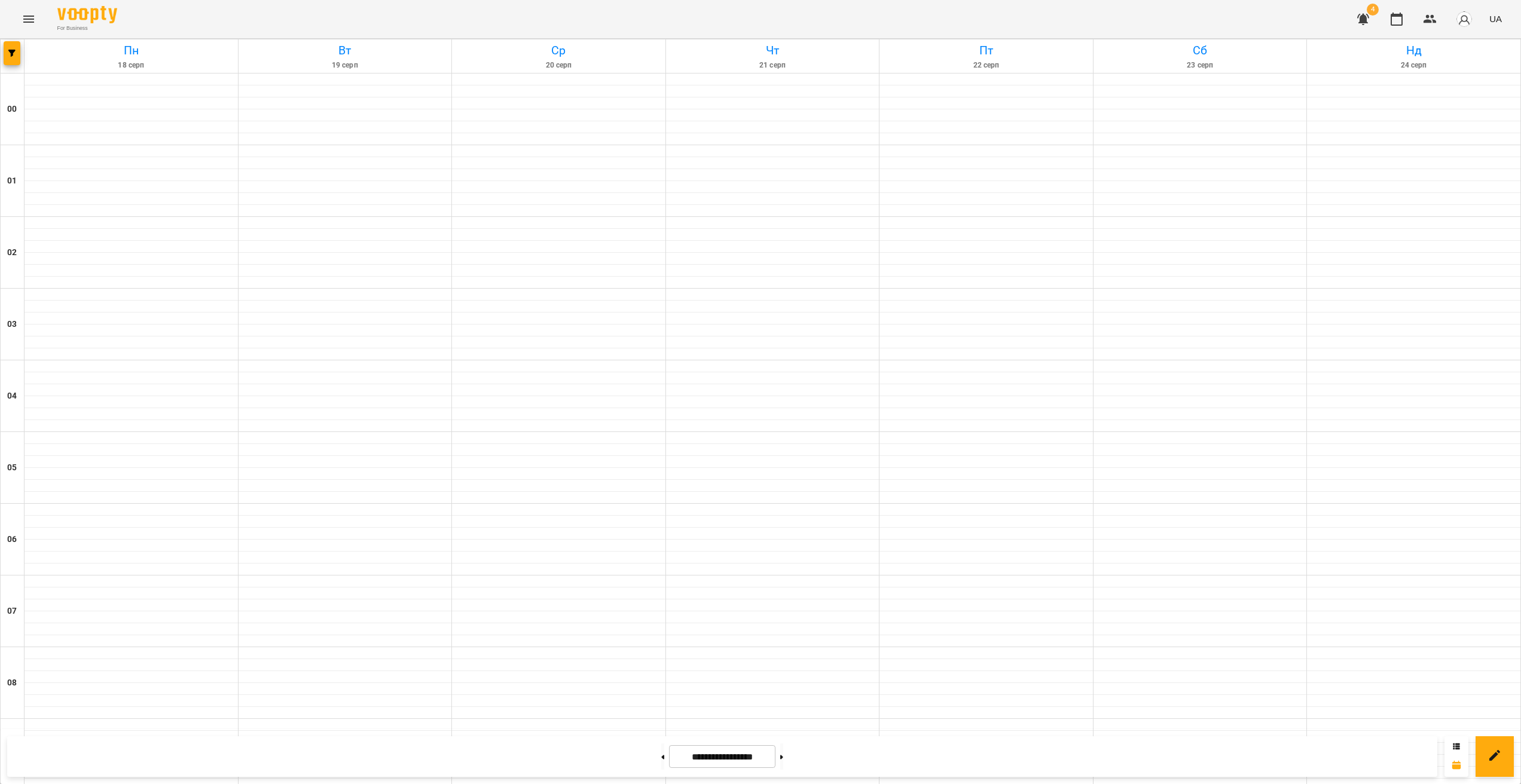
scroll to position [1021, 0]
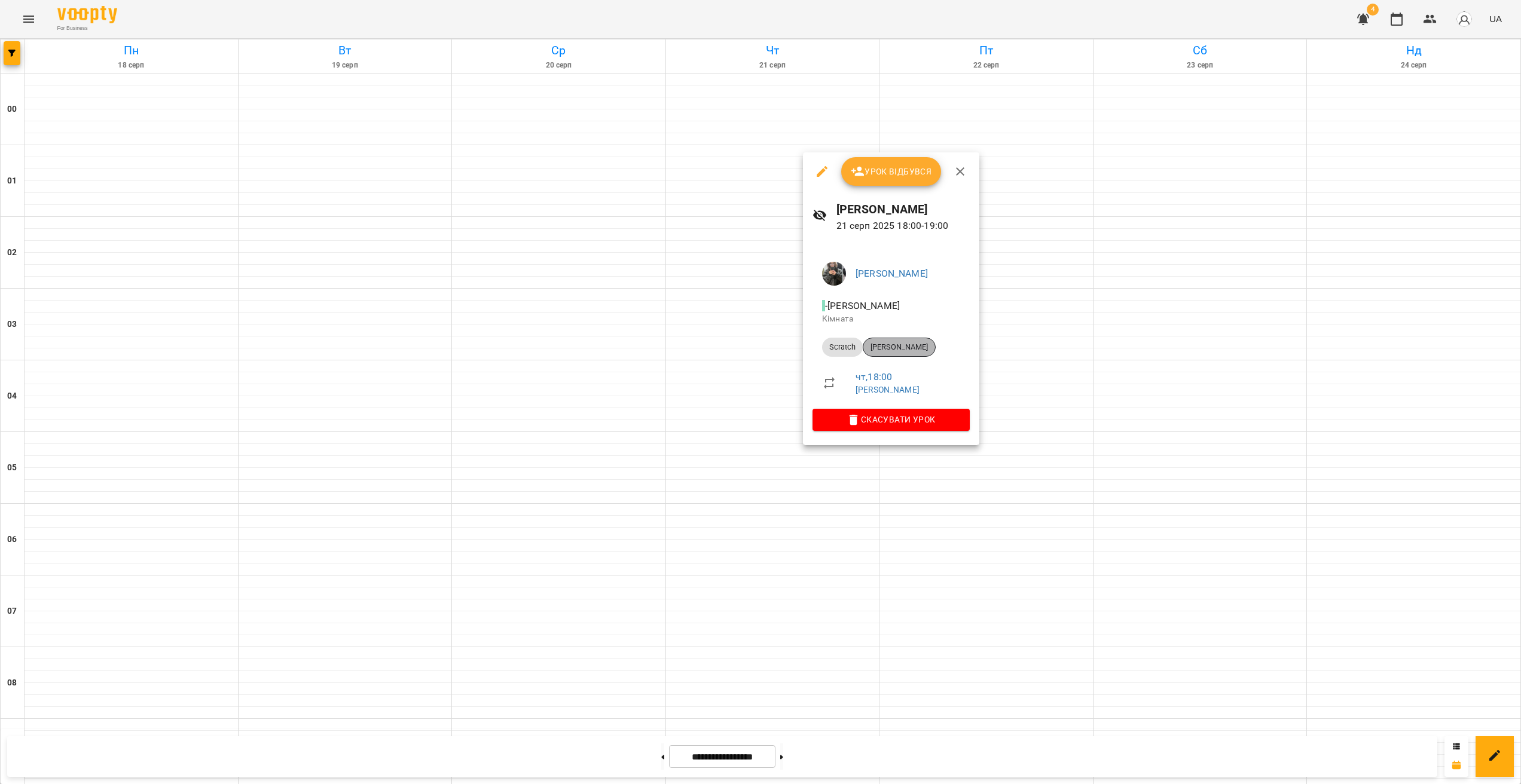
click at [899, 345] on span "[PERSON_NAME]" at bounding box center [899, 347] width 72 height 11
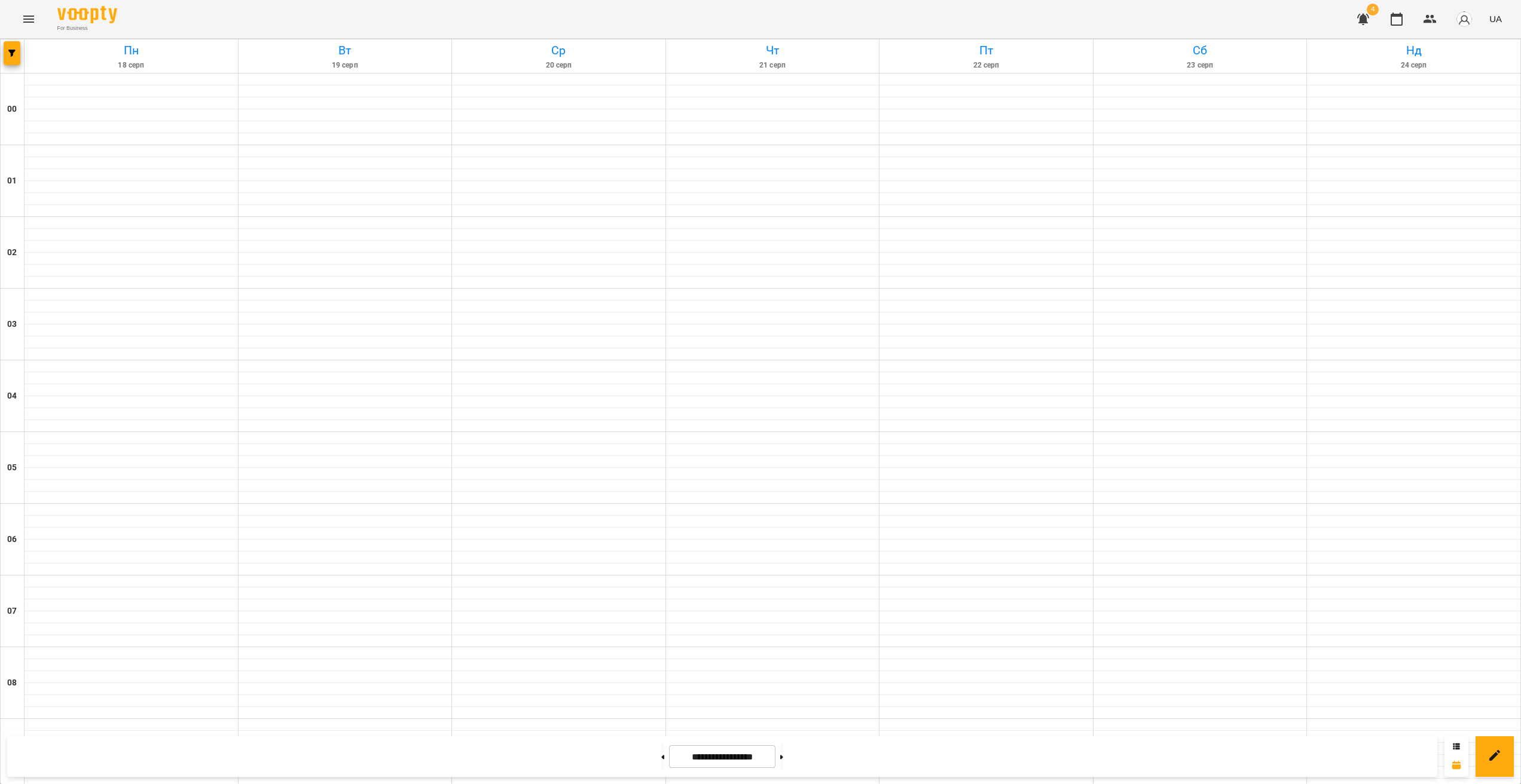
scroll to position [1064, 0]
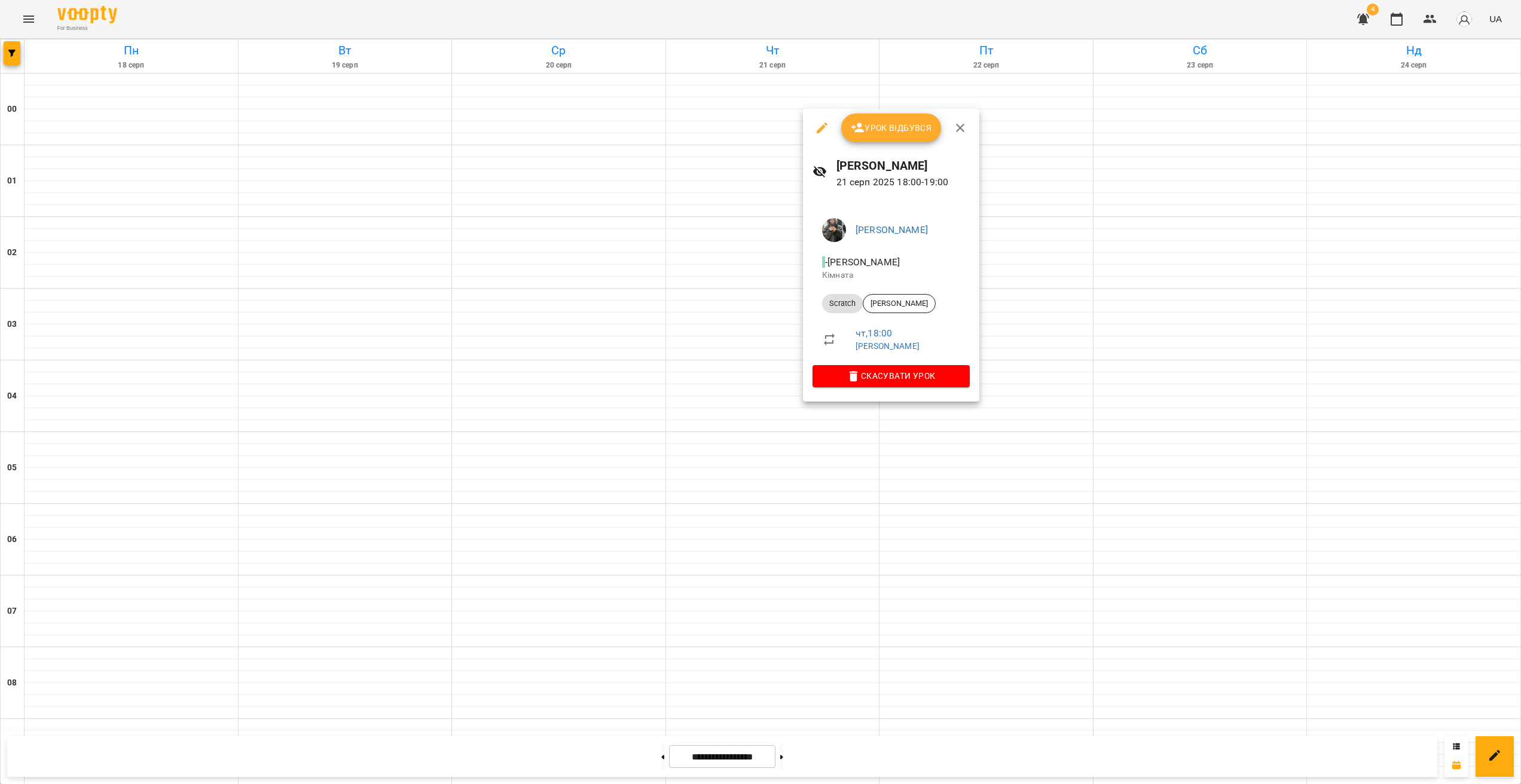
click at [779, 455] on div at bounding box center [760, 392] width 1521 height 784
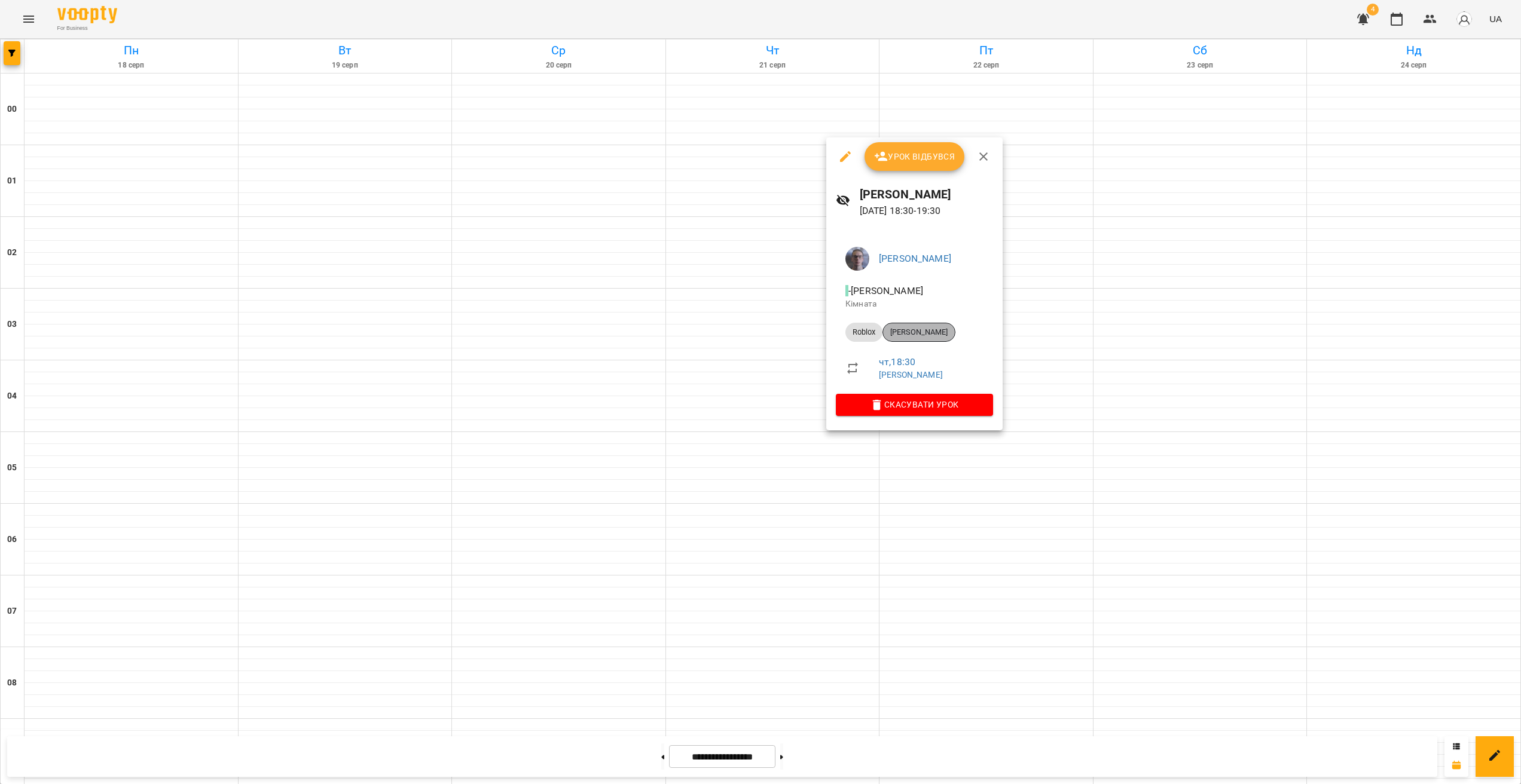
click at [923, 332] on span "[PERSON_NAME]" at bounding box center [919, 332] width 72 height 11
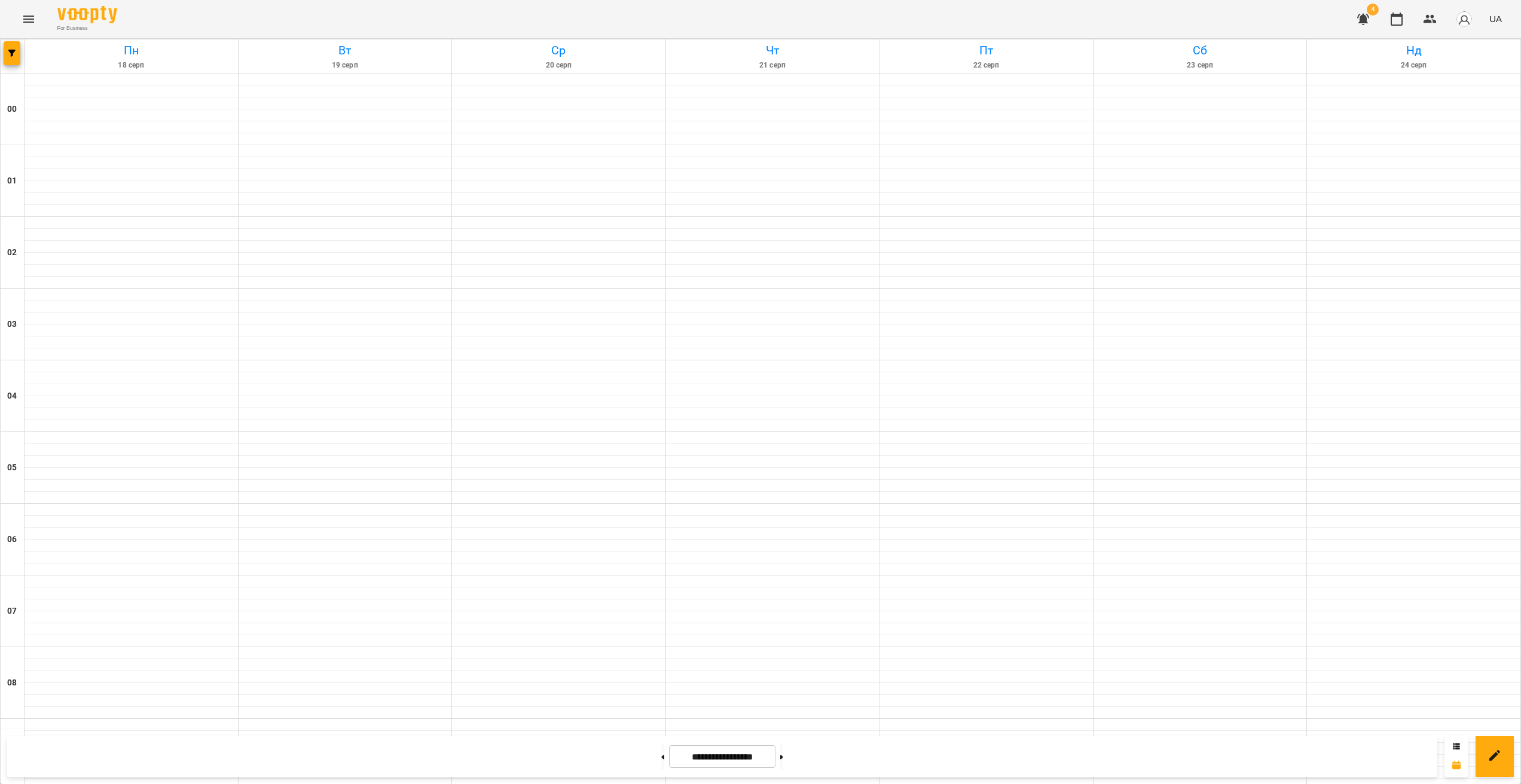
scroll to position [1064, 0]
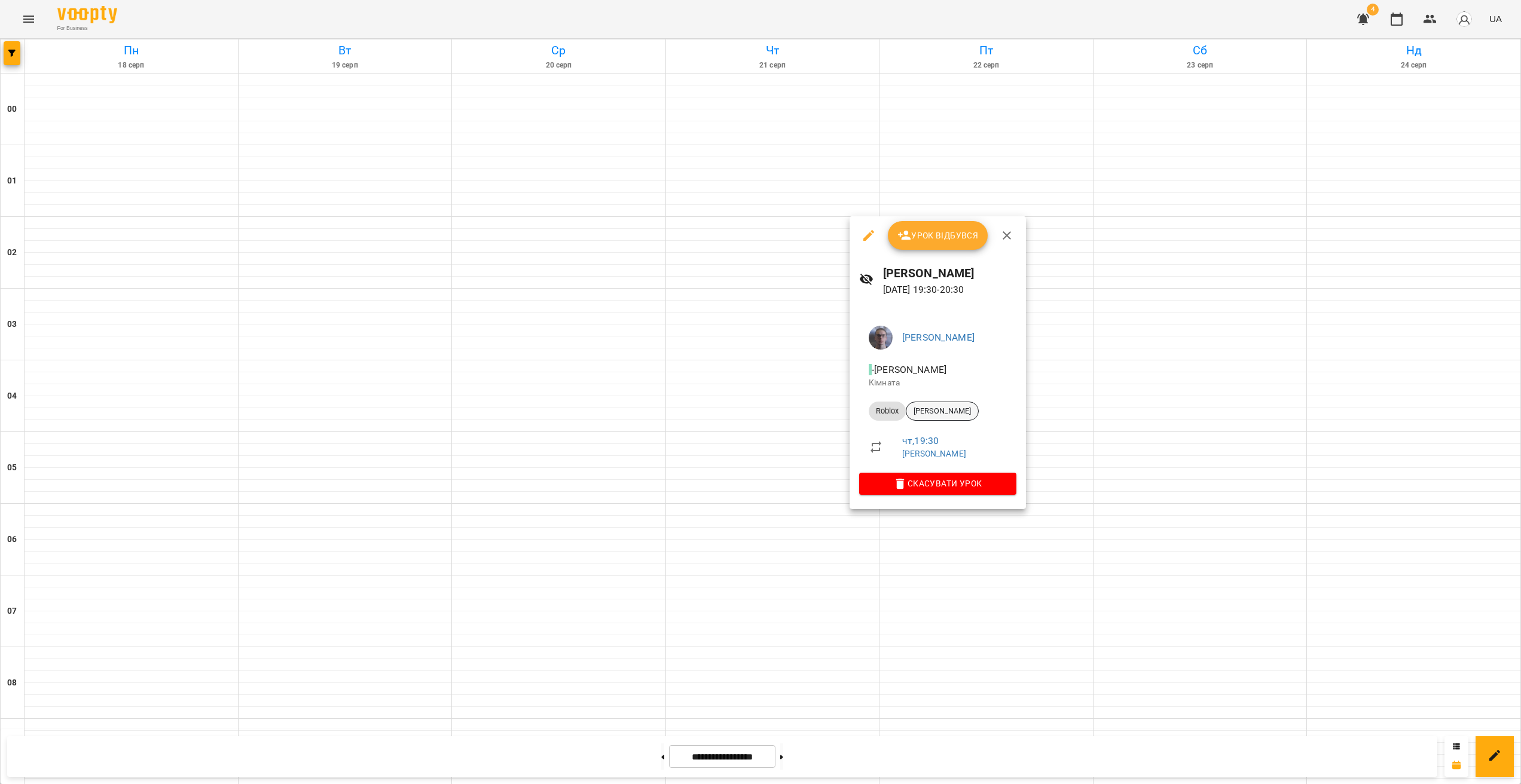
click at [946, 408] on span "[PERSON_NAME]" at bounding box center [943, 411] width 72 height 11
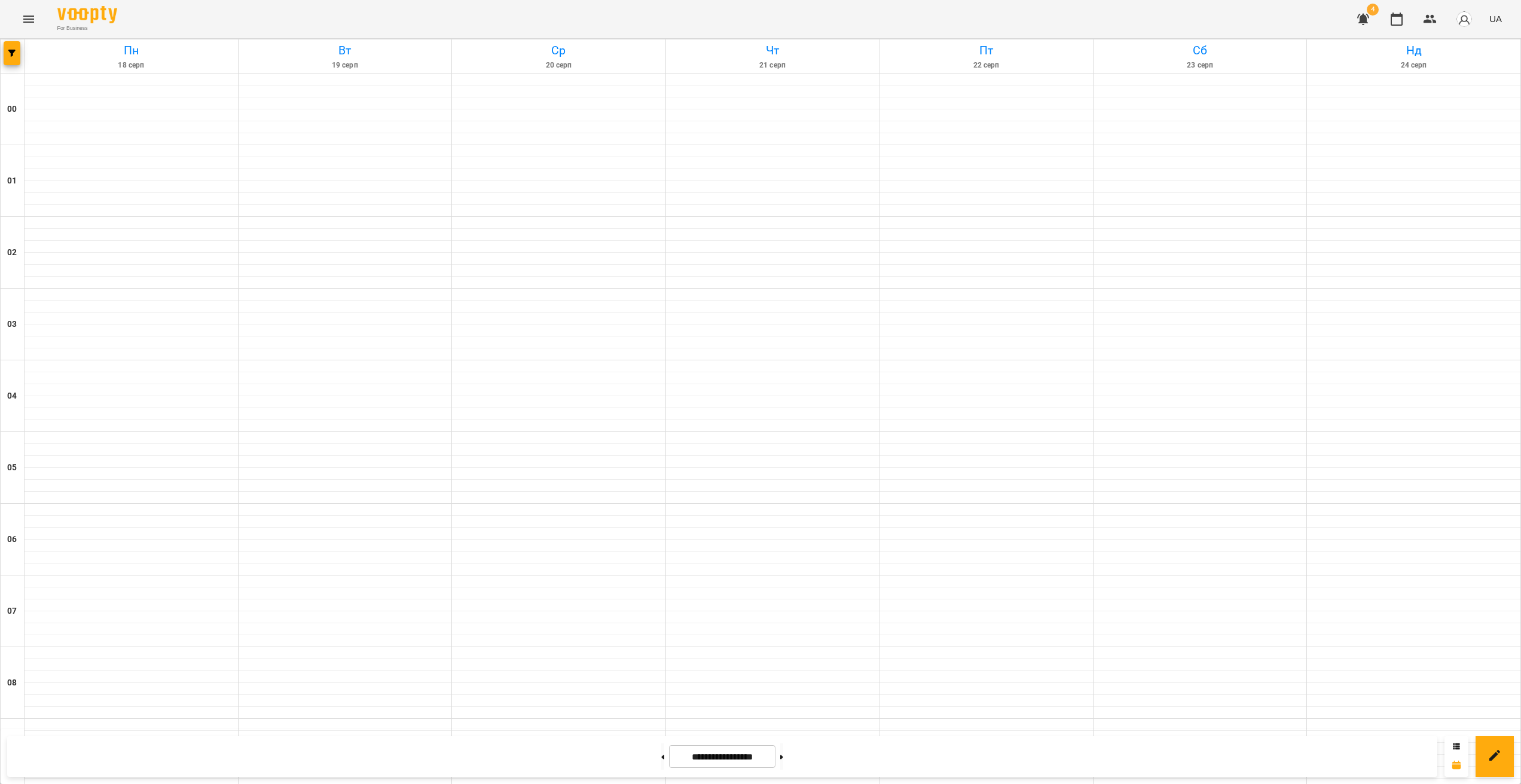
scroll to position [1064, 0]
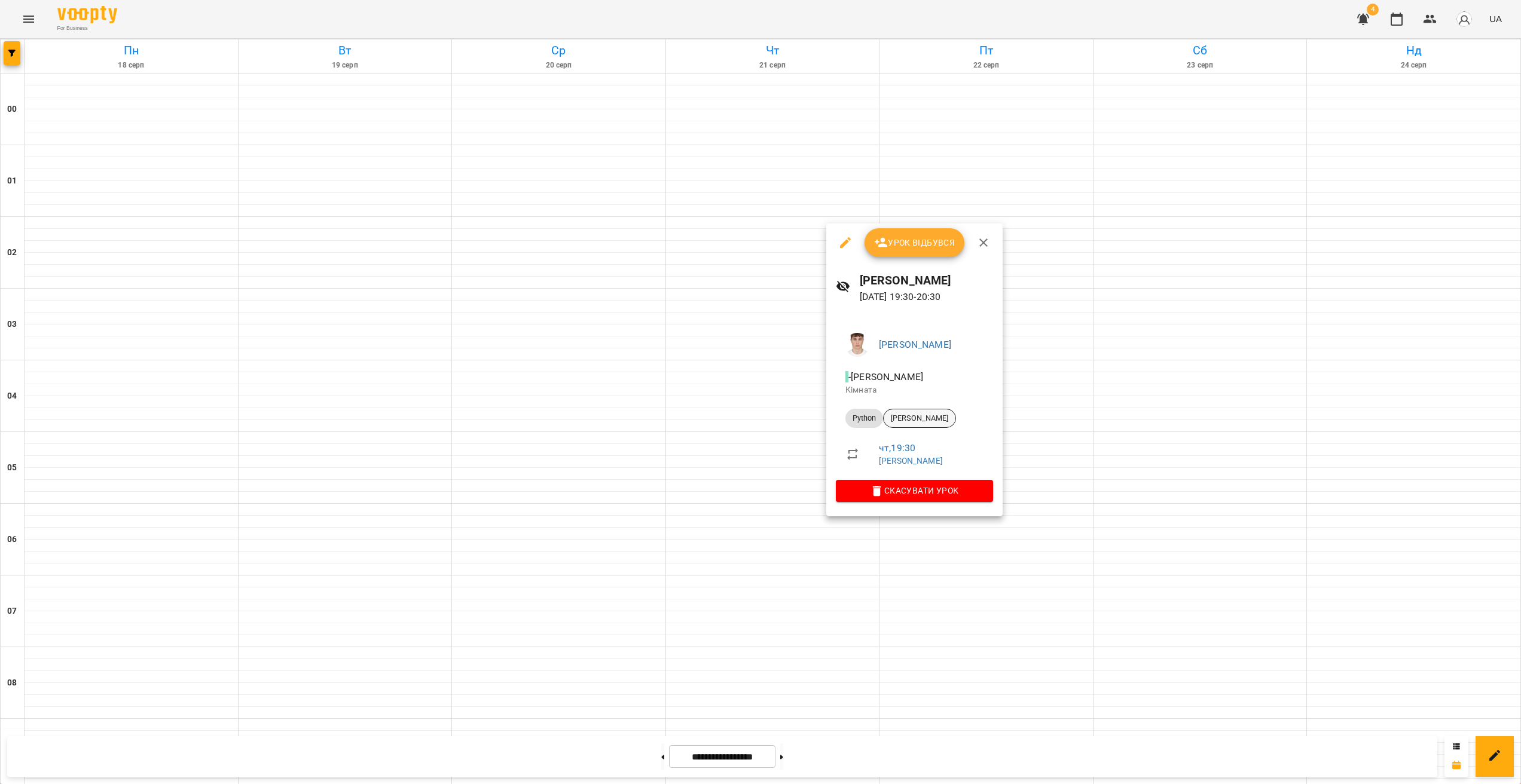
click at [920, 418] on span "[PERSON_NAME]" at bounding box center [920, 418] width 72 height 11
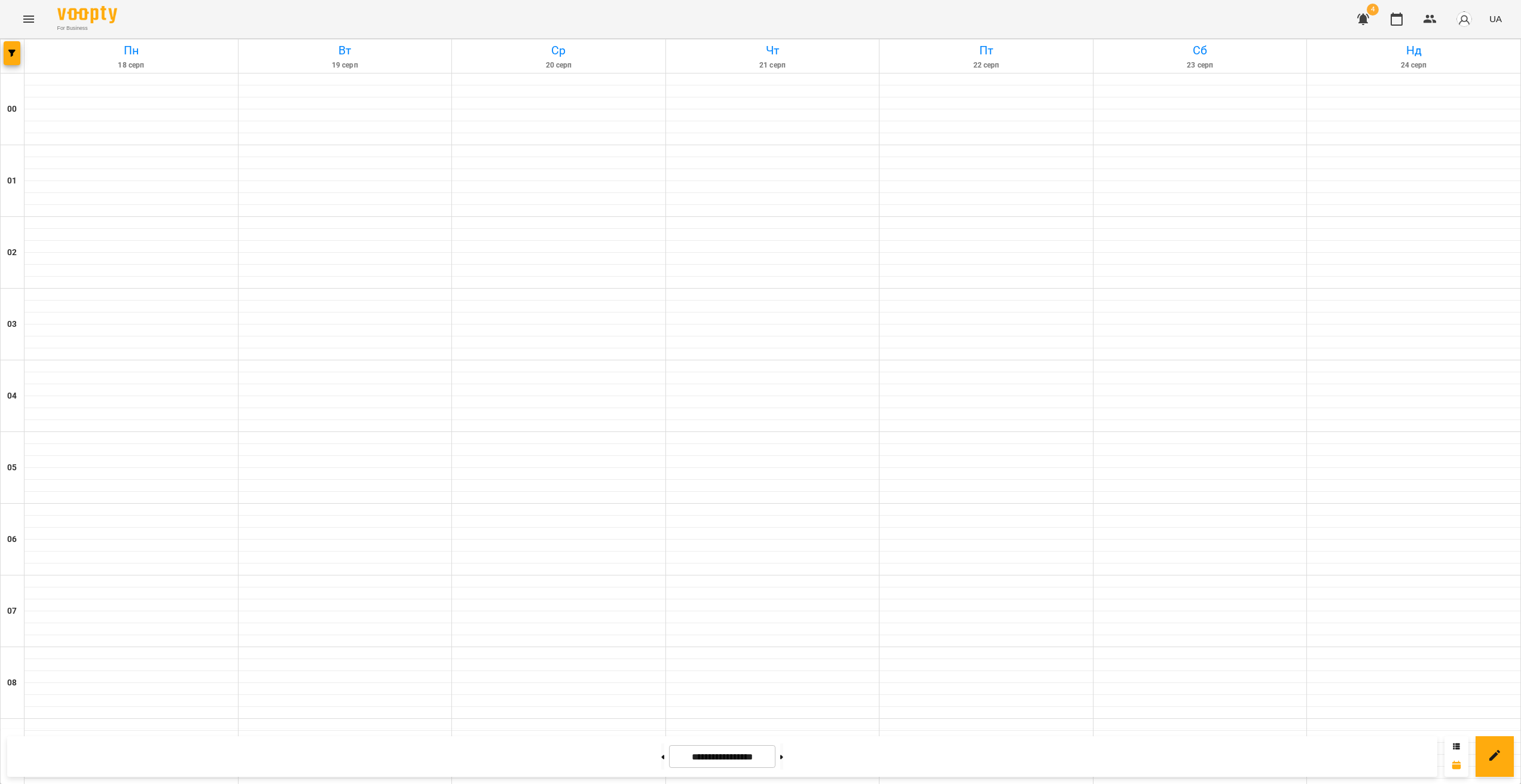
scroll to position [1064, 0]
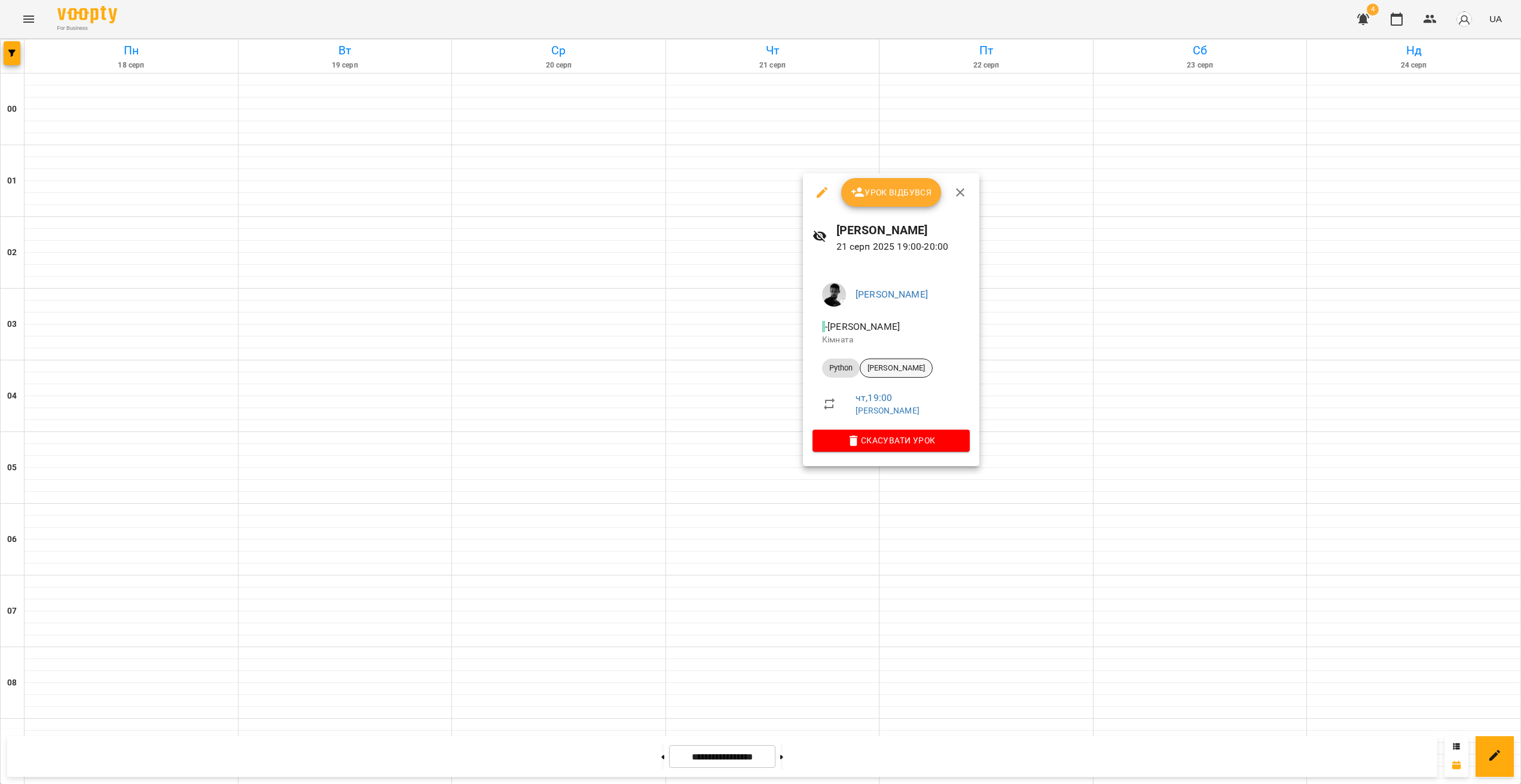
click at [884, 364] on span "[PERSON_NAME]" at bounding box center [896, 368] width 72 height 11
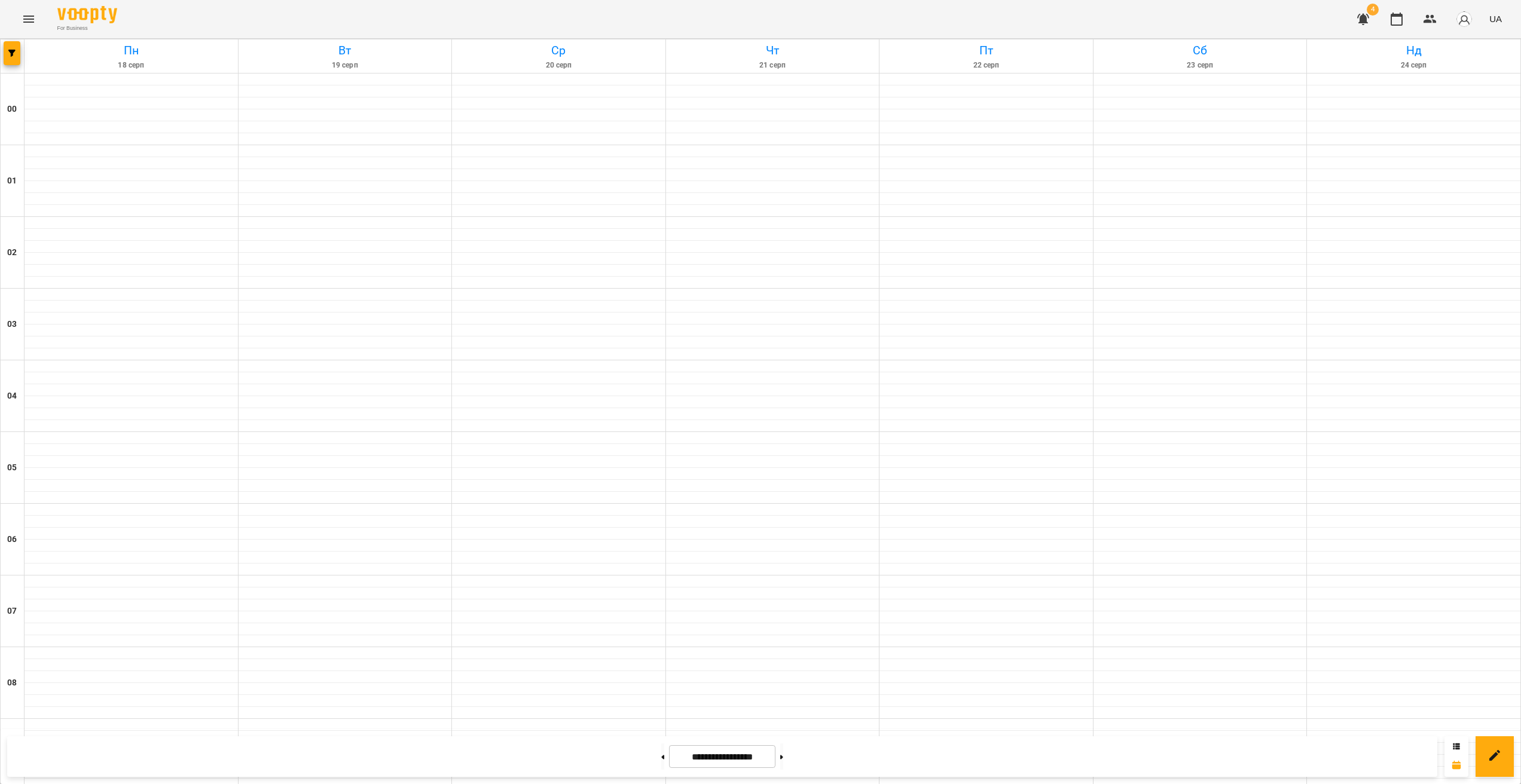
scroll to position [1064, 0]
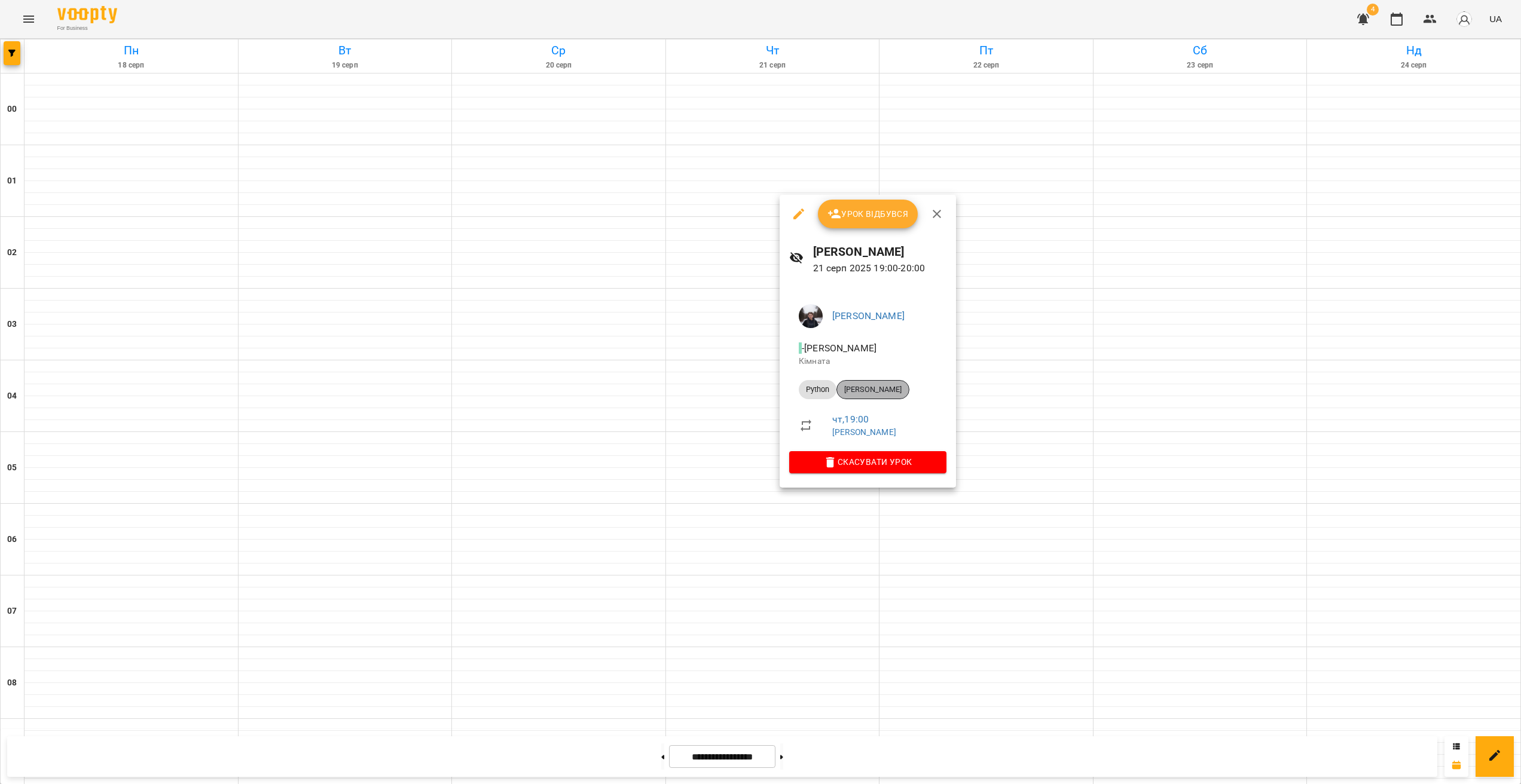
click at [891, 384] on span "[PERSON_NAME]" at bounding box center [873, 389] width 72 height 11
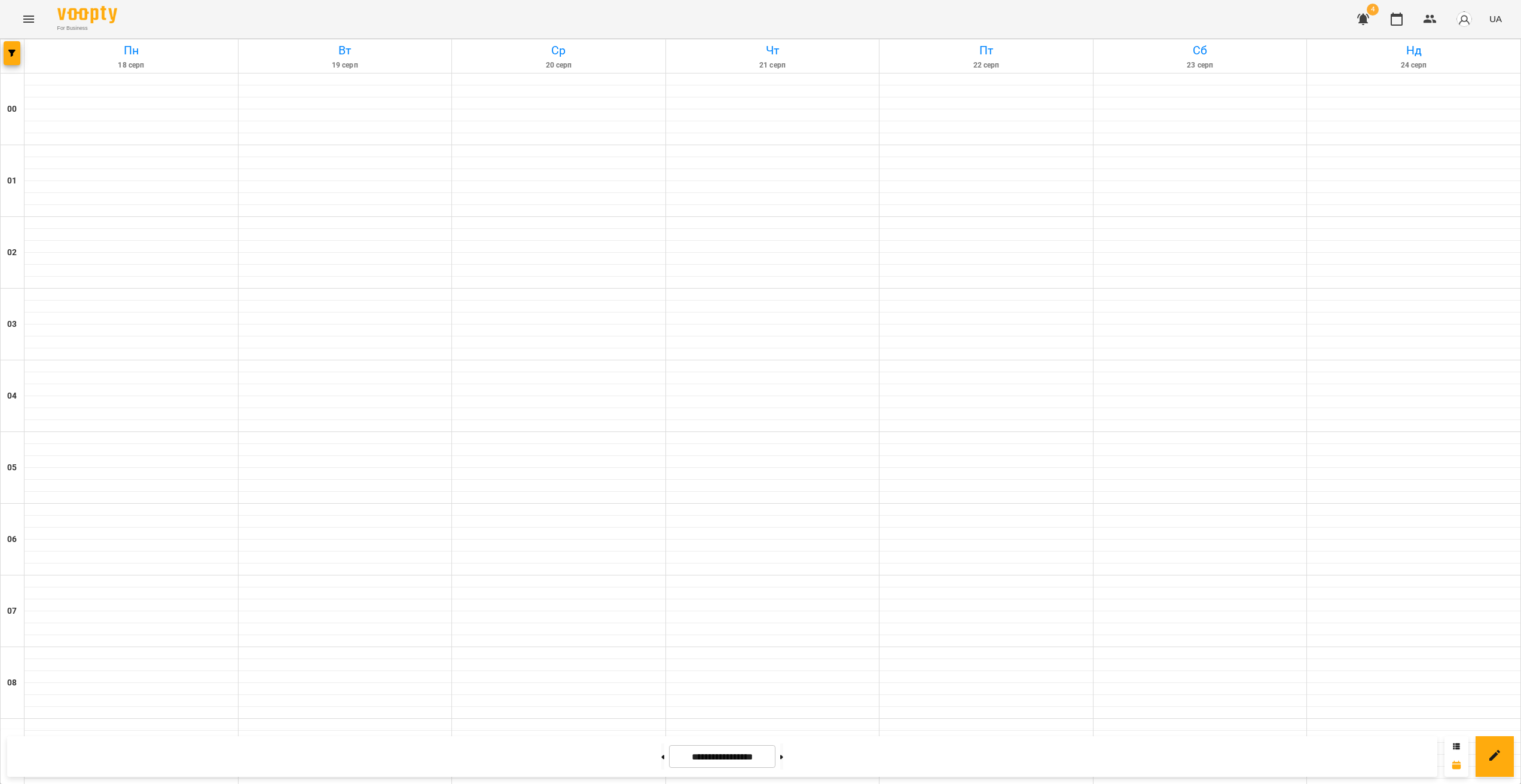
scroll to position [1064, 0]
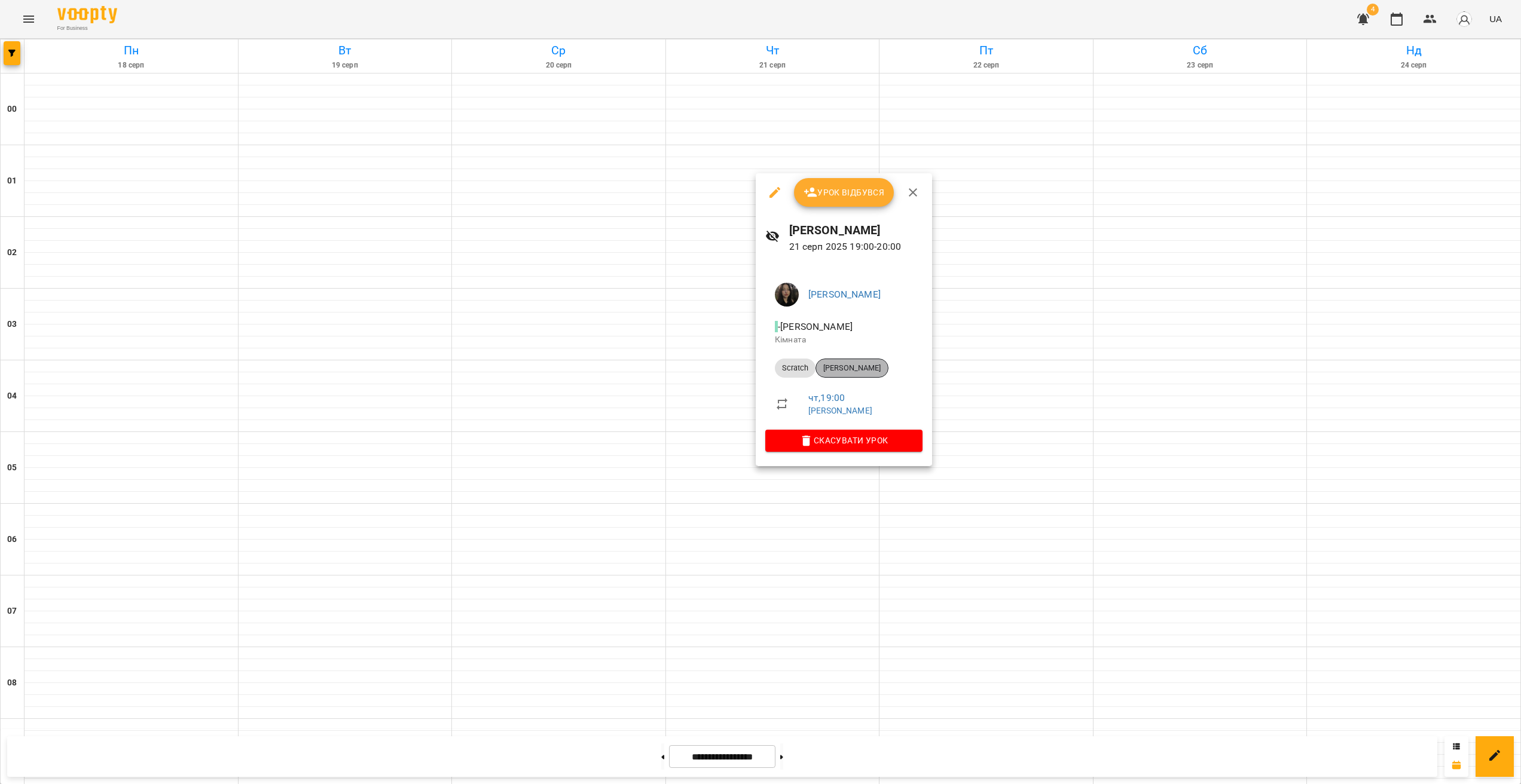
click at [838, 367] on span "[PERSON_NAME]" at bounding box center [852, 368] width 72 height 11
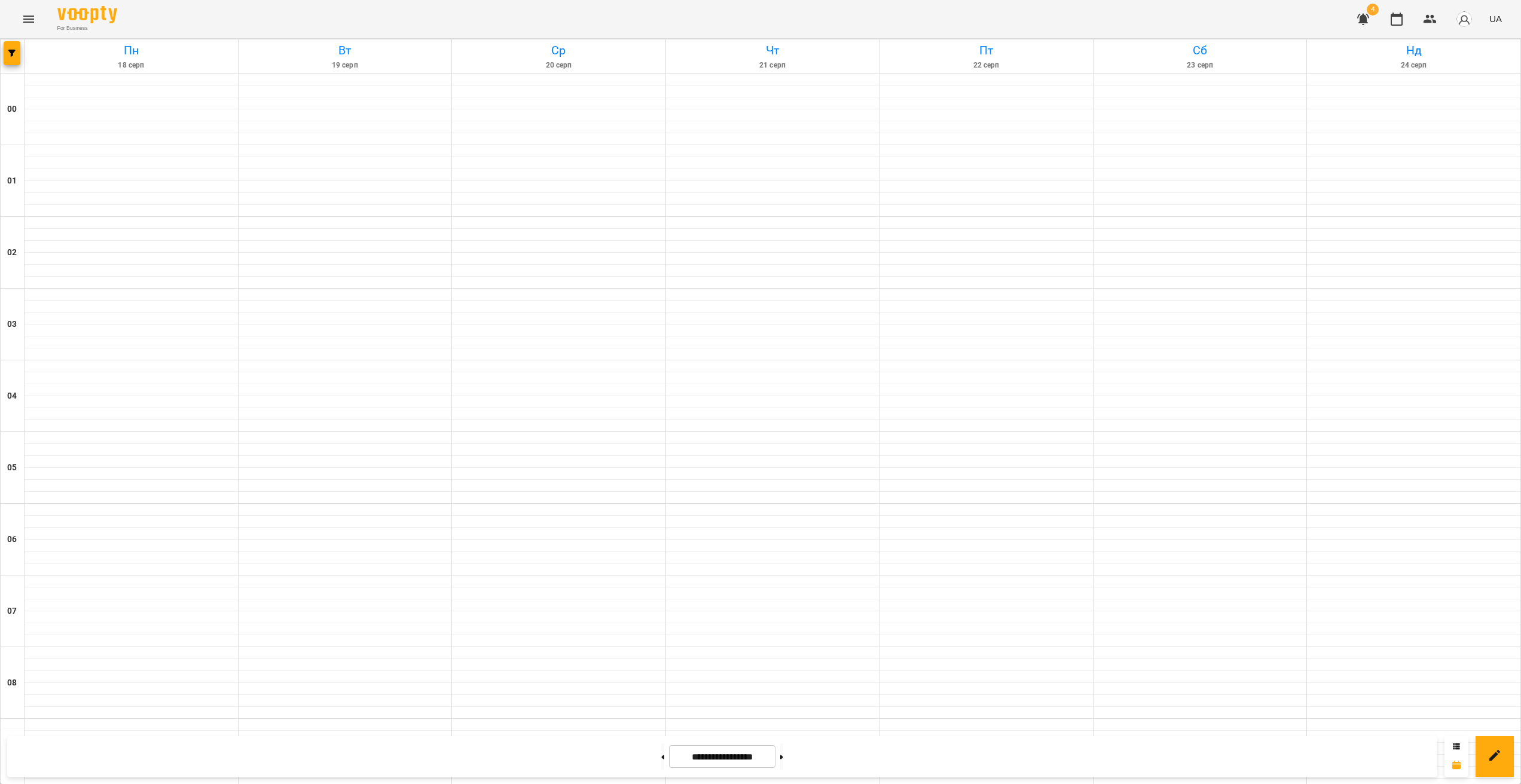
scroll to position [1064, 0]
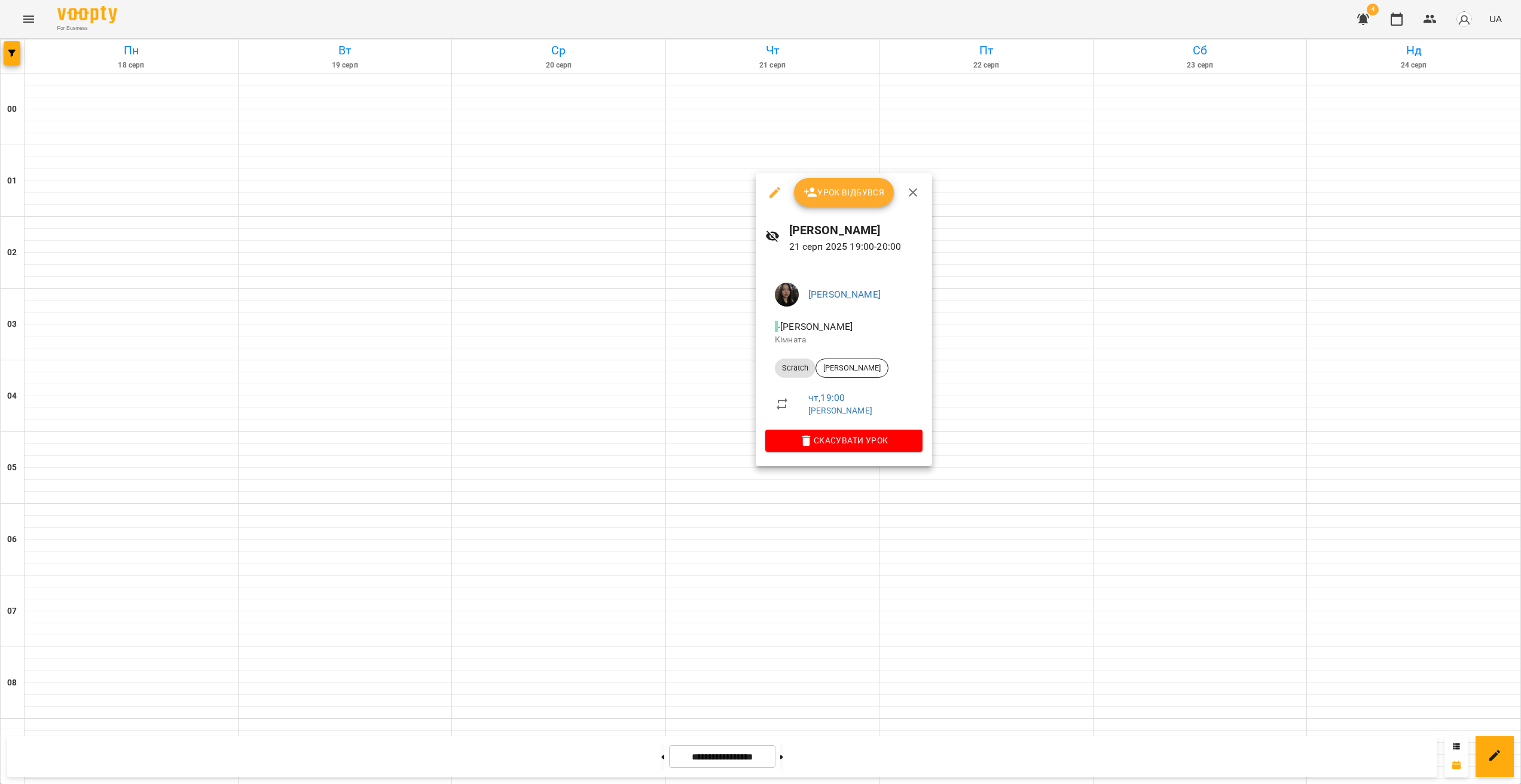
click at [758, 489] on div at bounding box center [760, 392] width 1521 height 784
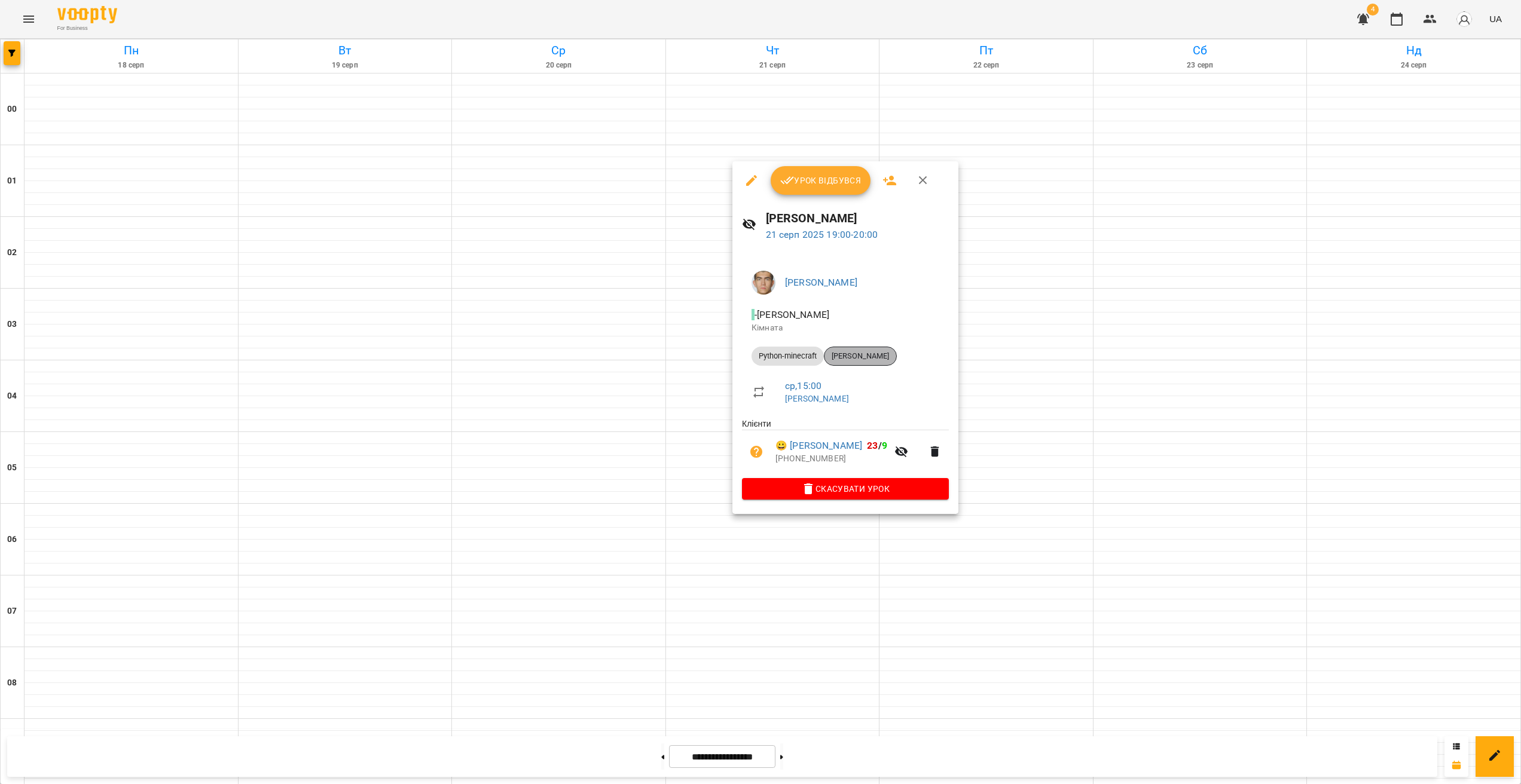
click at [857, 358] on span "[PERSON_NAME]" at bounding box center [860, 356] width 72 height 11
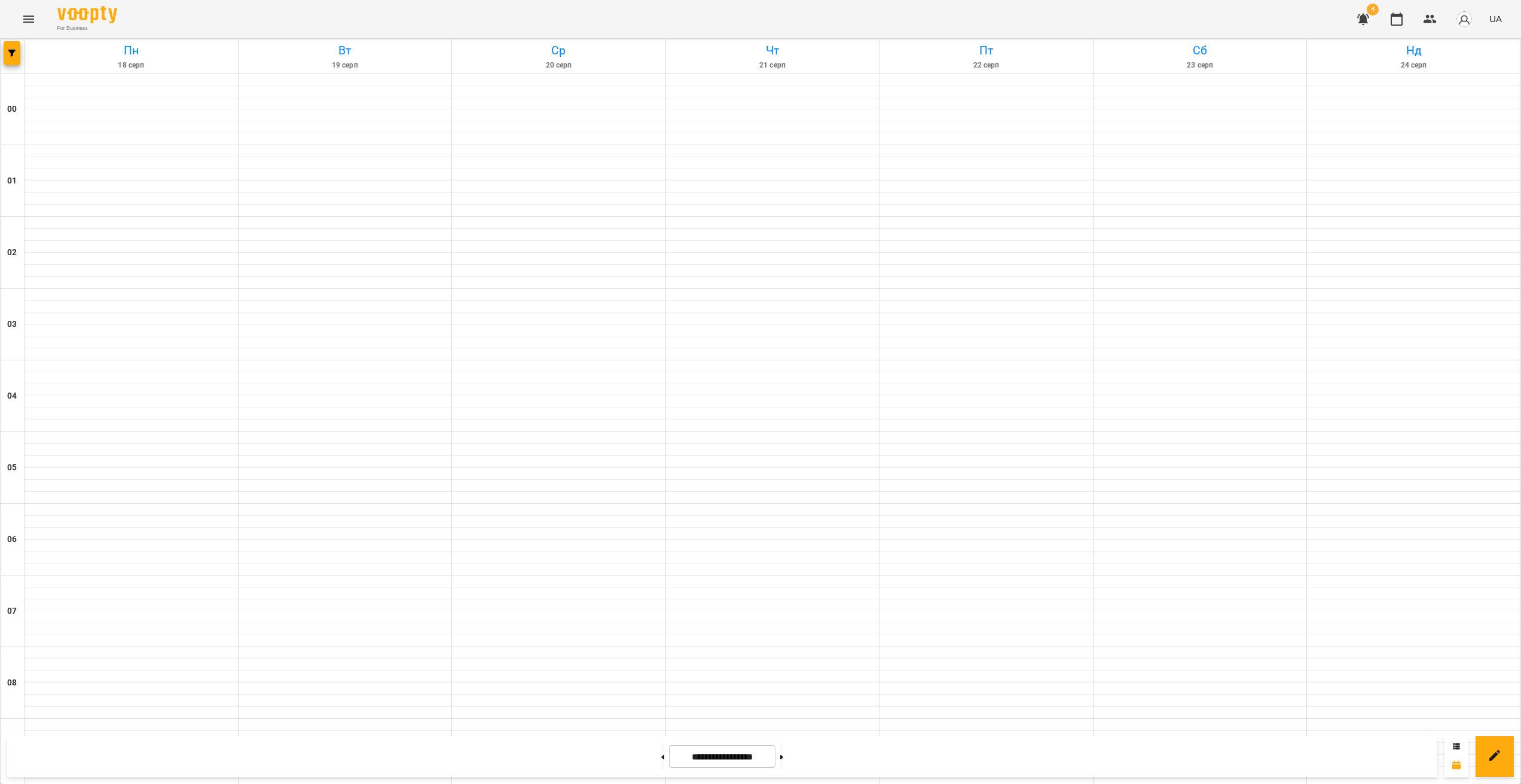
scroll to position [1064, 0]
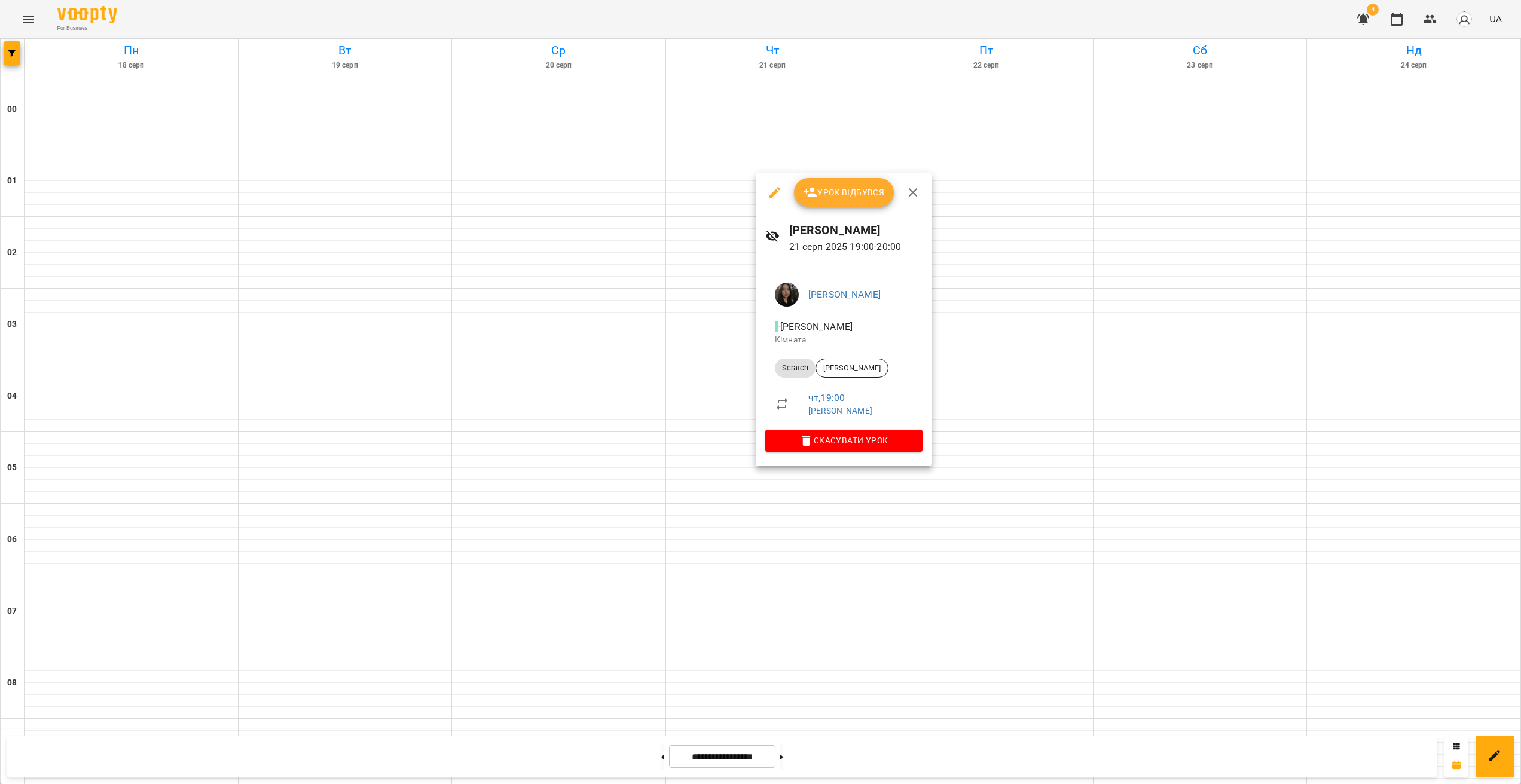
click at [738, 468] on div at bounding box center [760, 392] width 1521 height 784
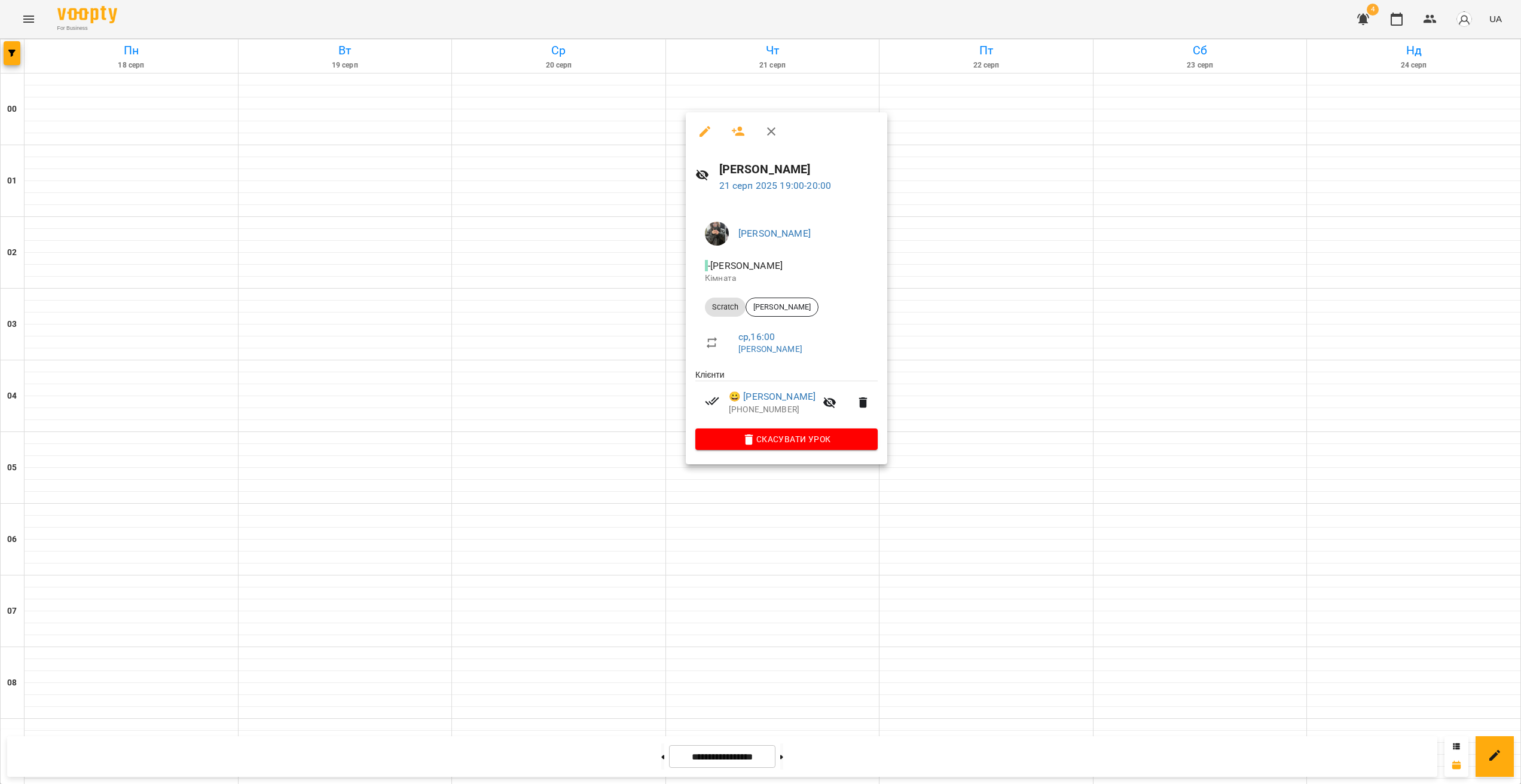
click at [807, 541] on div at bounding box center [760, 392] width 1521 height 784
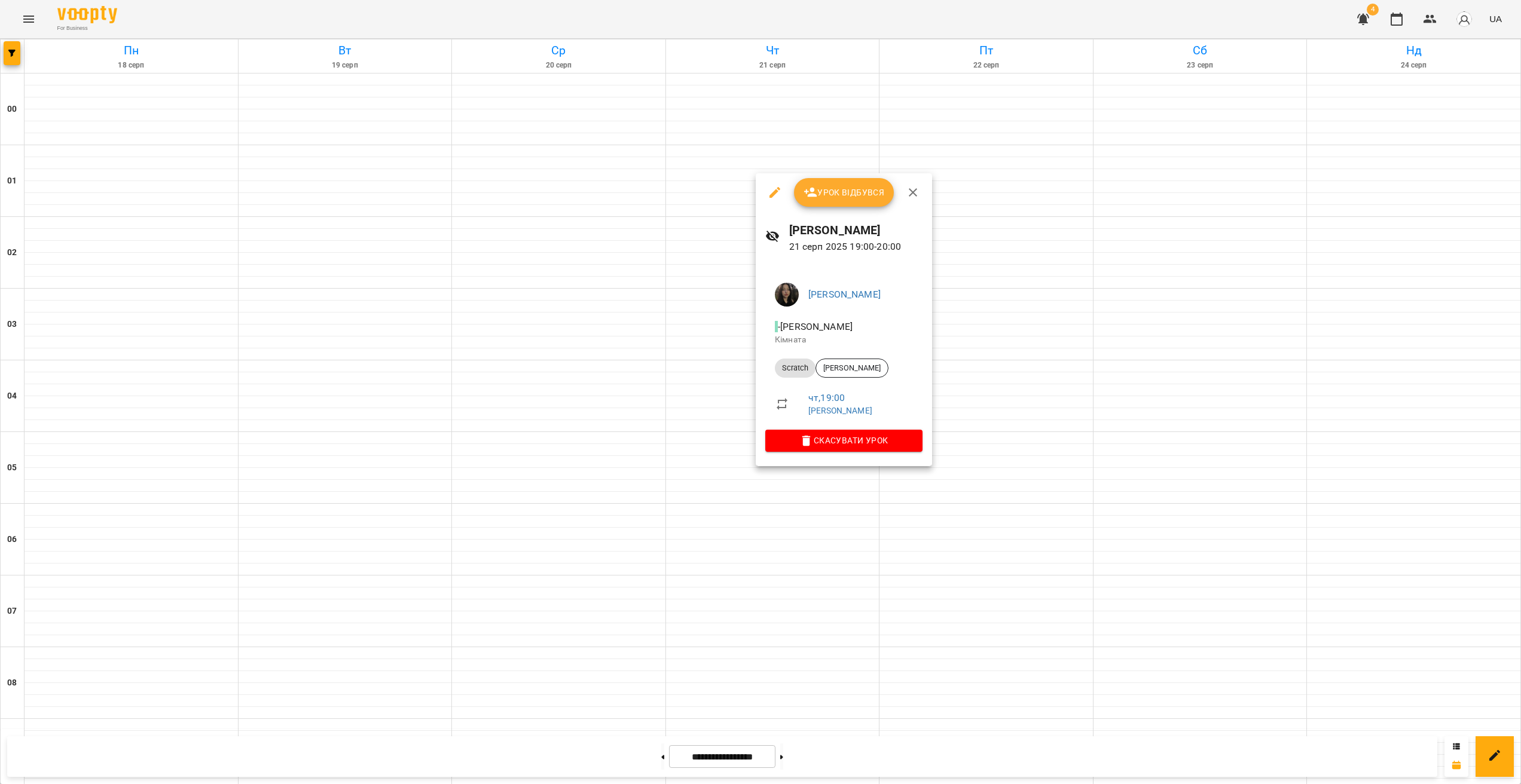
click at [790, 528] on div at bounding box center [760, 392] width 1521 height 784
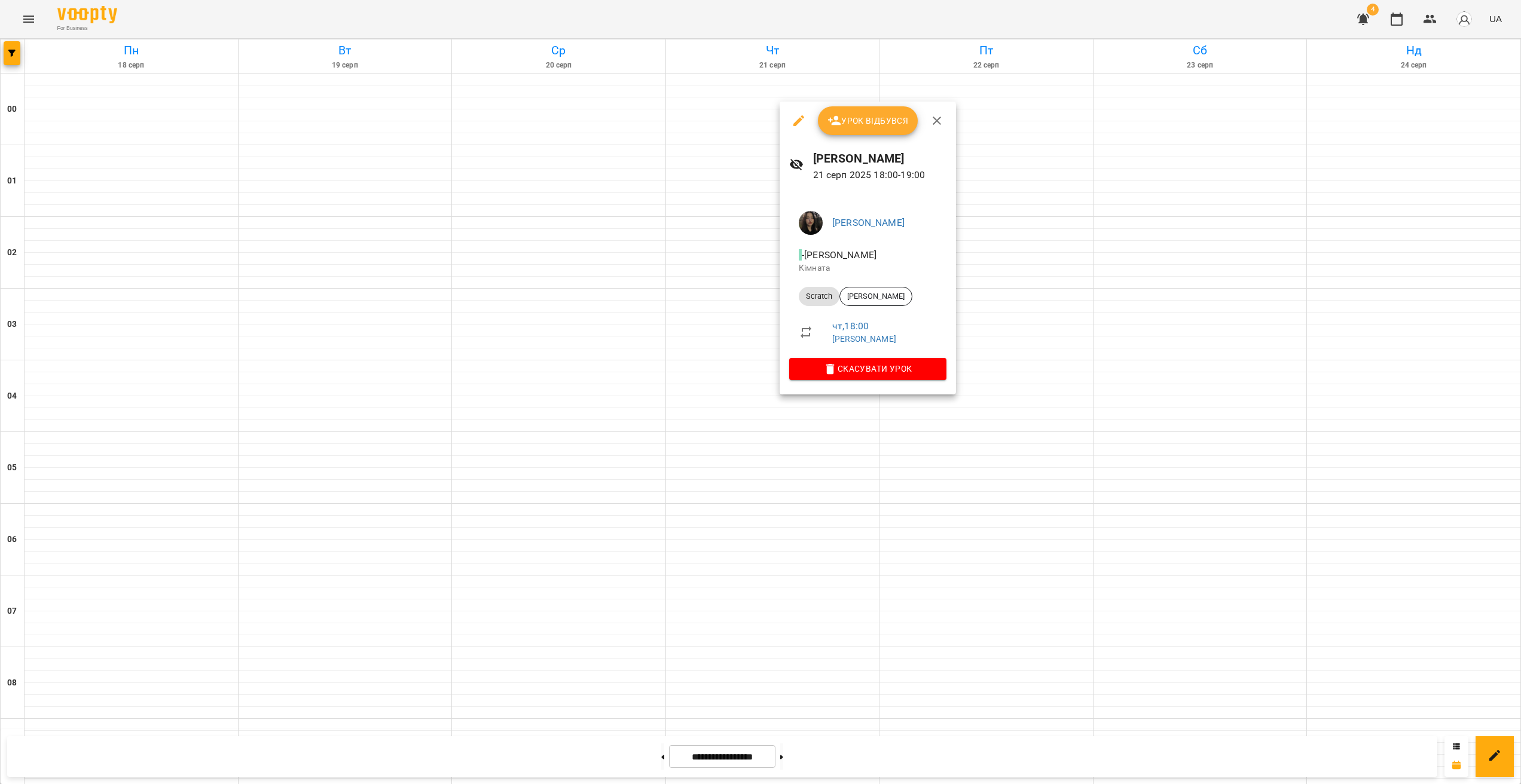
click at [782, 482] on div at bounding box center [760, 392] width 1521 height 784
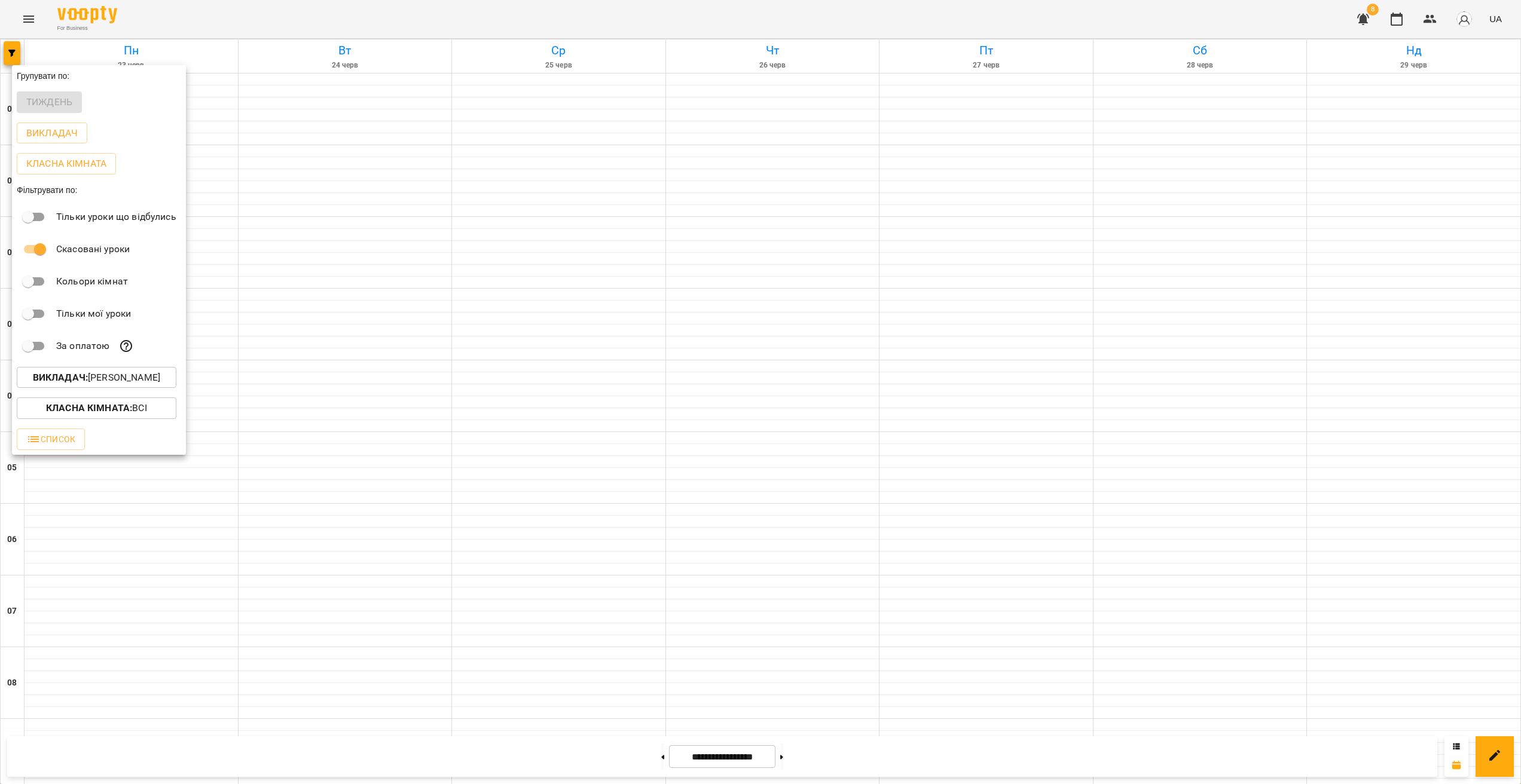
scroll to position [834, 0]
drag, startPoint x: 38, startPoint y: 32, endPoint x: 35, endPoint y: 23, distance: 9.5
click at [38, 32] on div at bounding box center [760, 392] width 1521 height 784
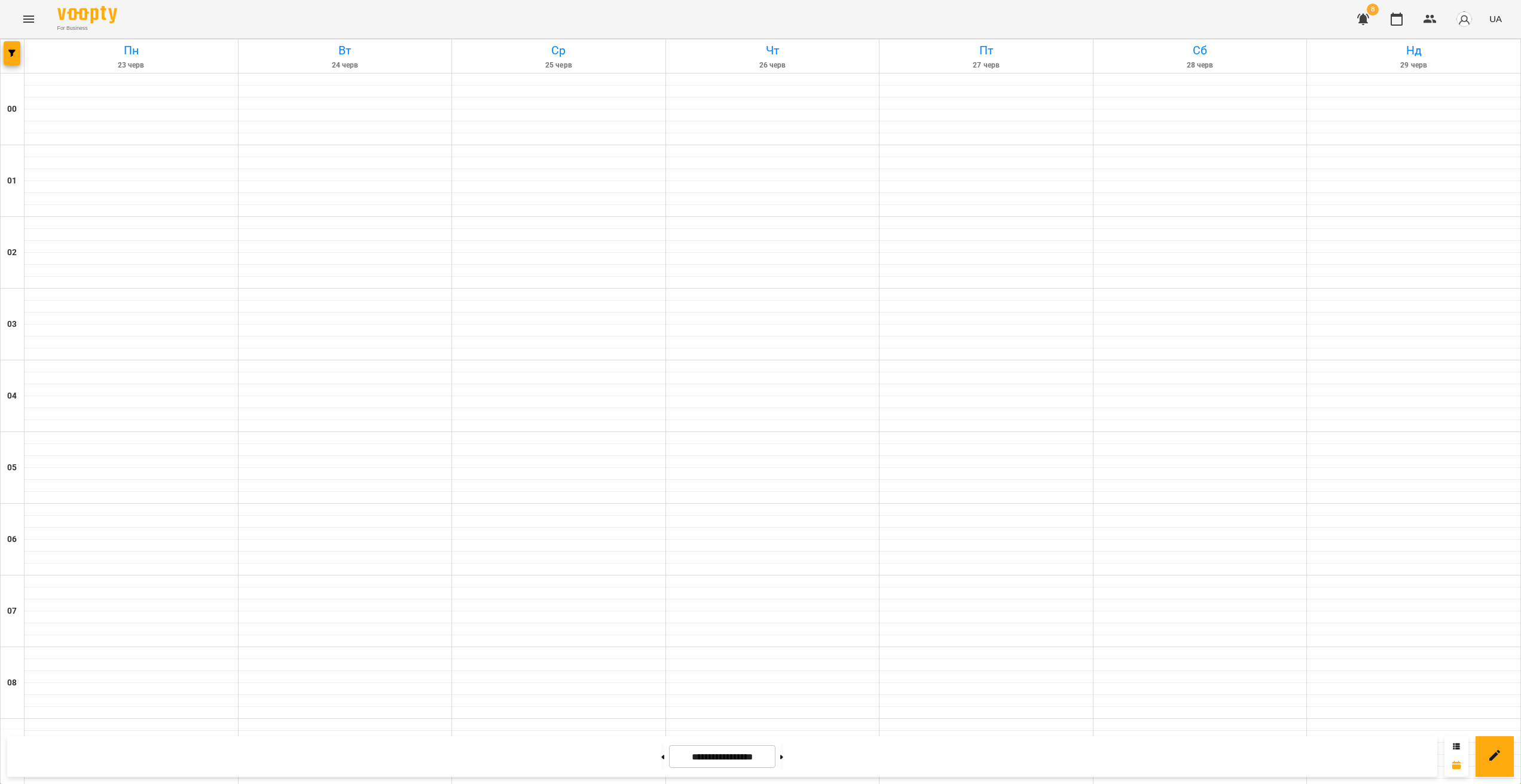
click at [33, 22] on div "Групувати по: Тиждень Викладач Класна кімната Фільтрувати по: Тільки уроки що в…" at bounding box center [760, 392] width 1521 height 784
click at [29, 23] on icon "Menu" at bounding box center [28, 19] width 14 height 14
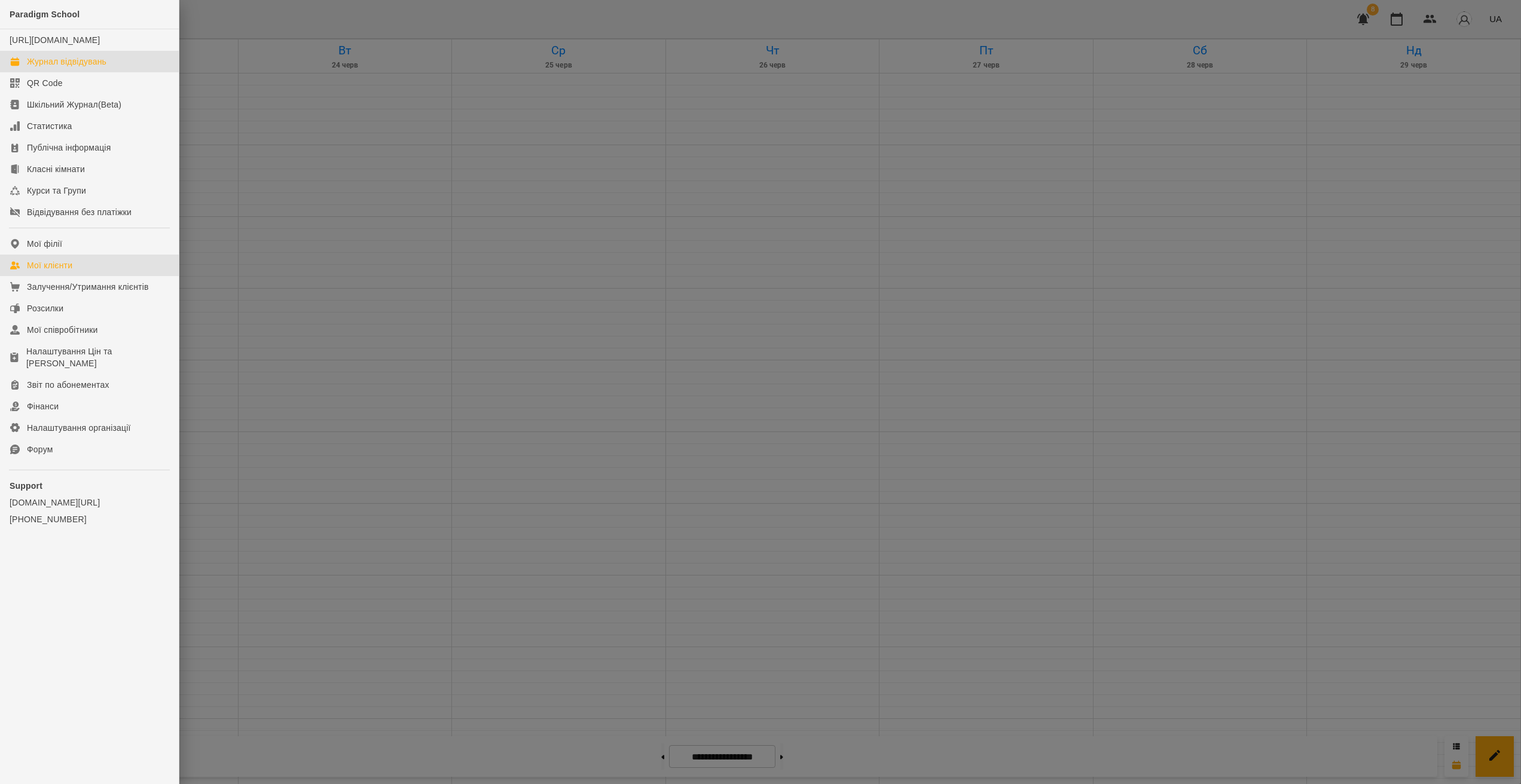
click at [52, 271] on div "Мої клієнти" at bounding box center [50, 265] width 46 height 12
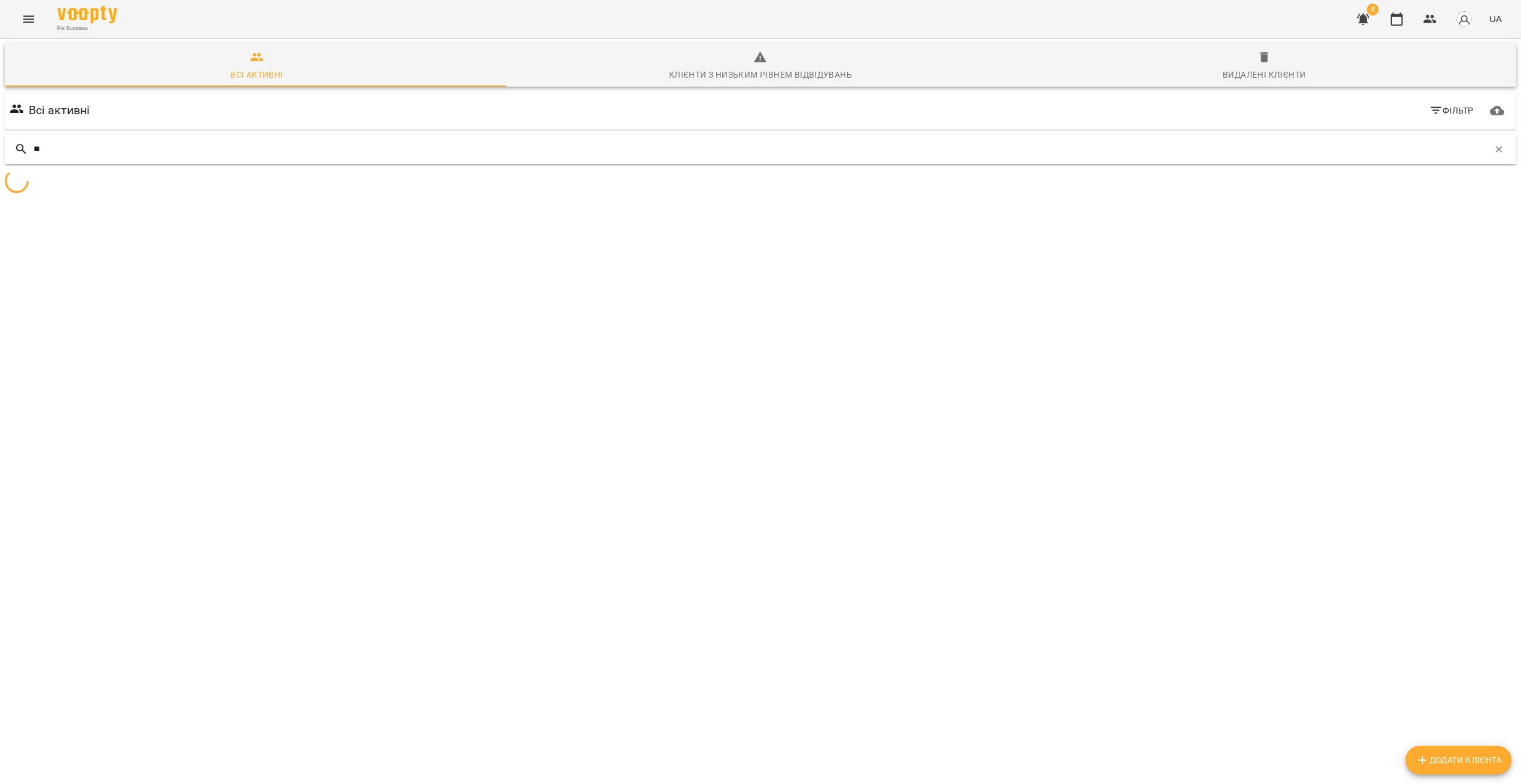
type input "*"
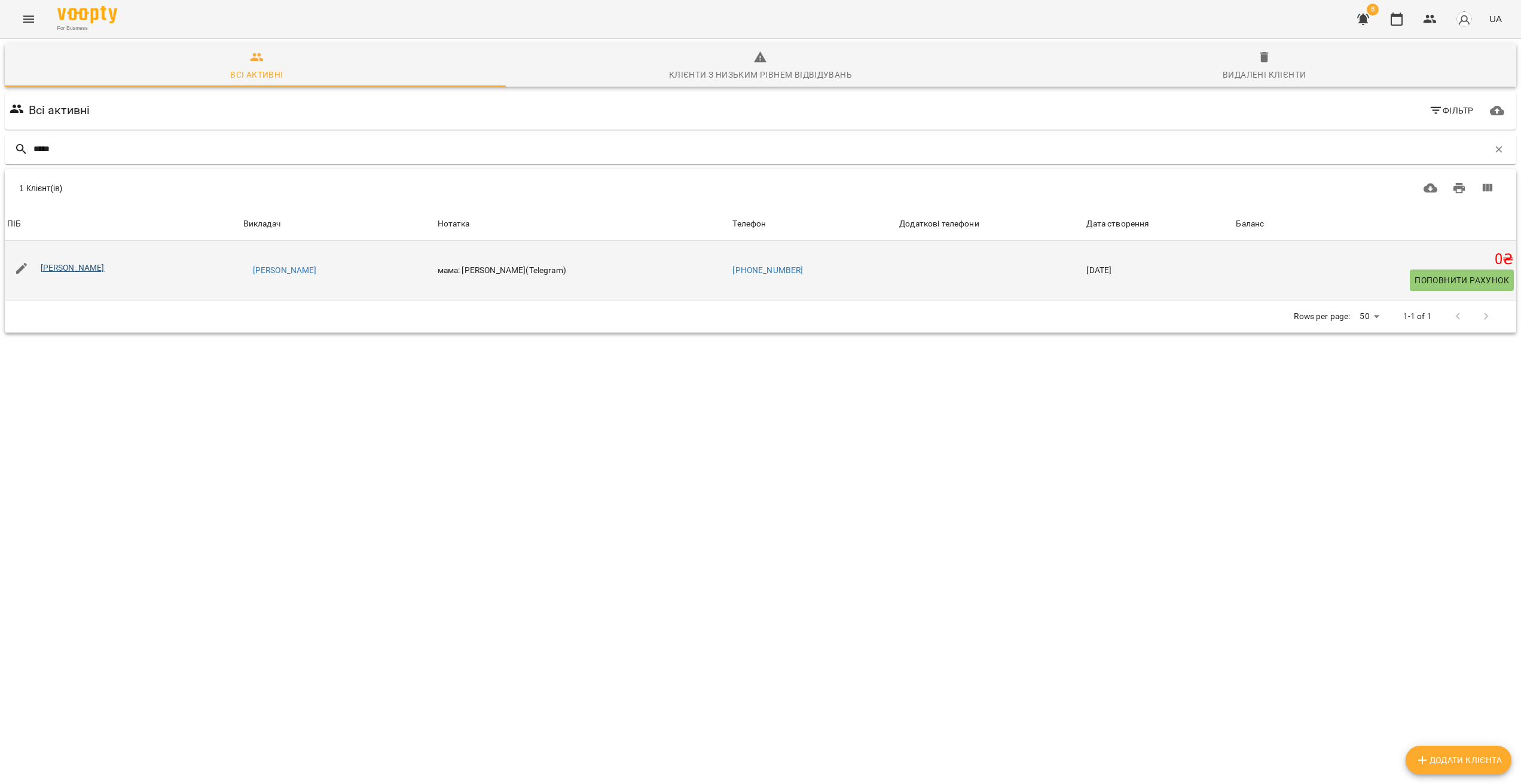
type input "*****"
click at [76, 271] on link "[PERSON_NAME]" at bounding box center [73, 268] width 64 height 9
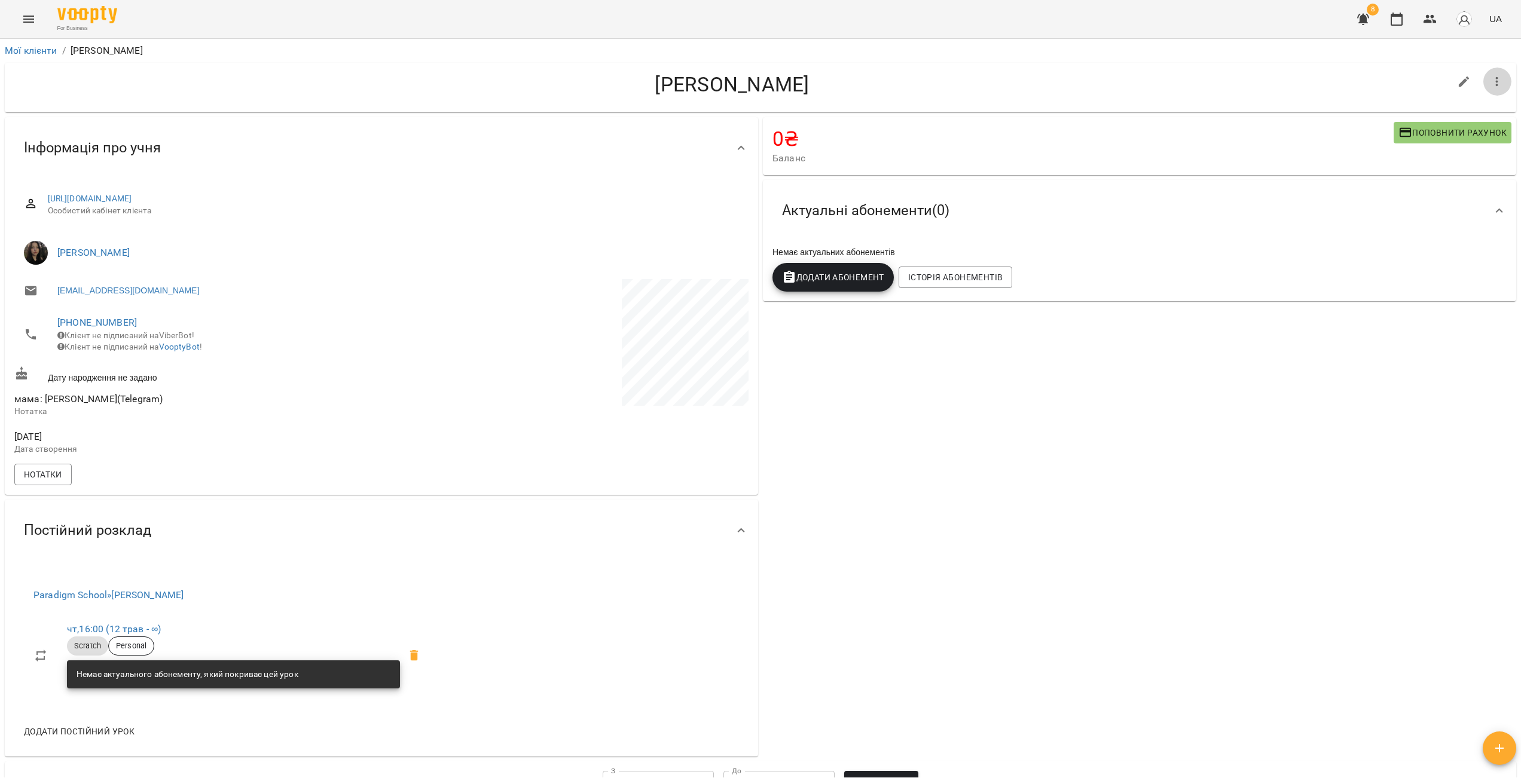
click at [1483, 81] on button "button" at bounding box center [1497, 82] width 28 height 28
click at [1392, 107] on li "Заморозка" at bounding box center [1425, 106] width 171 height 22
click at [1402, 371] on div at bounding box center [760, 392] width 1521 height 784
click at [1494, 87] on icon "button" at bounding box center [1497, 82] width 14 height 14
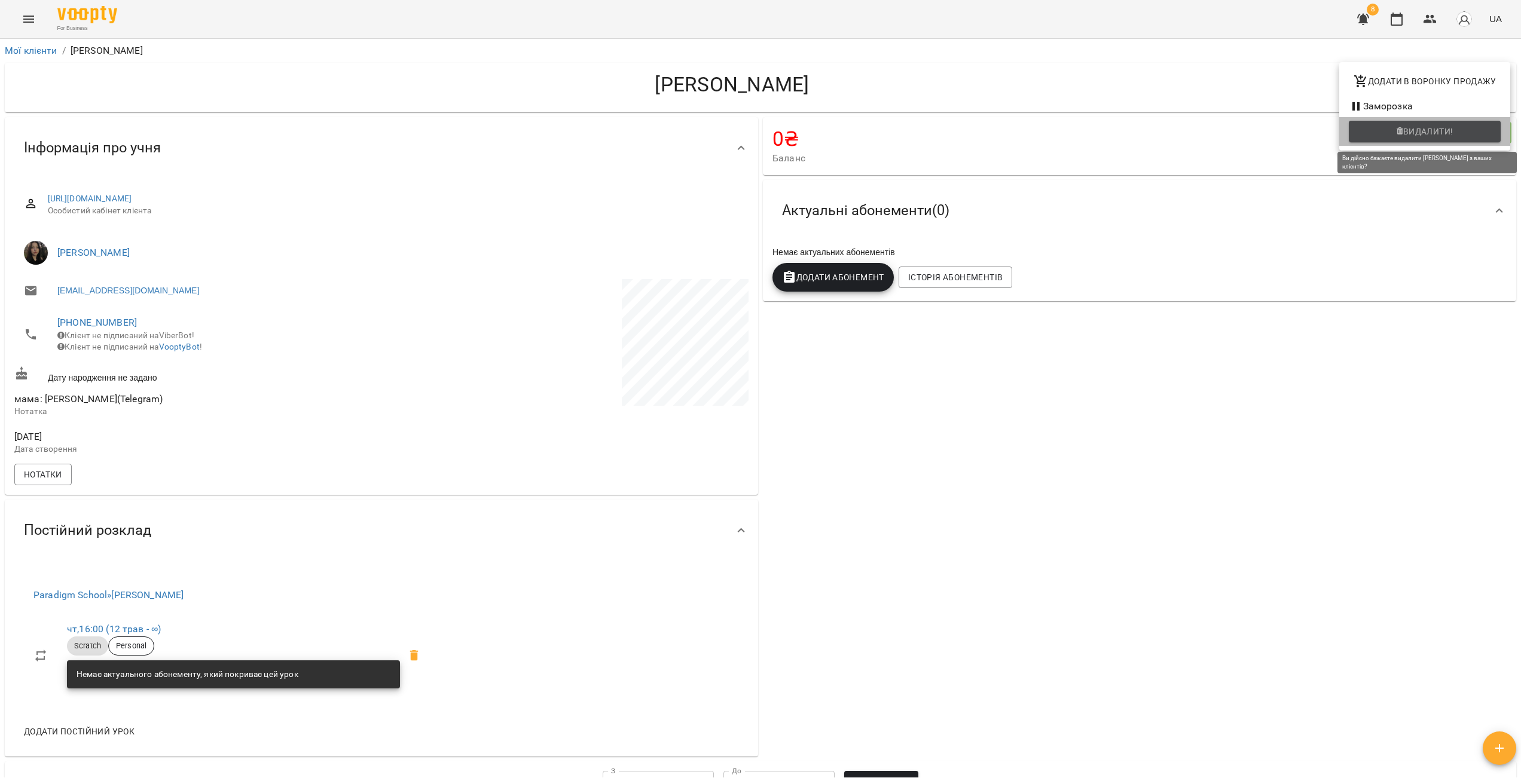
click at [1413, 130] on span "Видалити!" at bounding box center [1428, 131] width 50 height 14
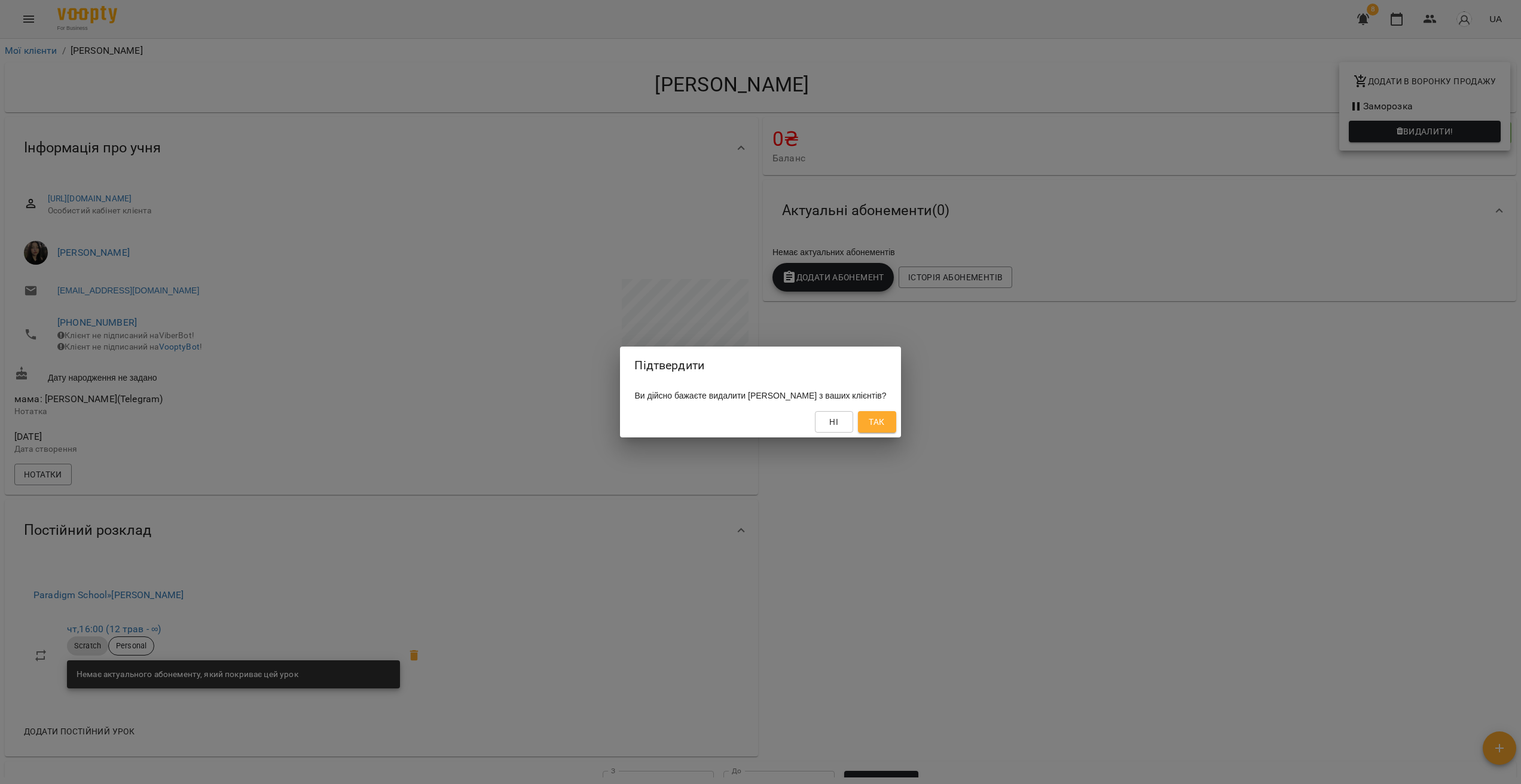
click at [889, 434] on div "Ні Так" at bounding box center [760, 422] width 281 height 31
click at [884, 424] on span "Так" at bounding box center [876, 421] width 15 height 14
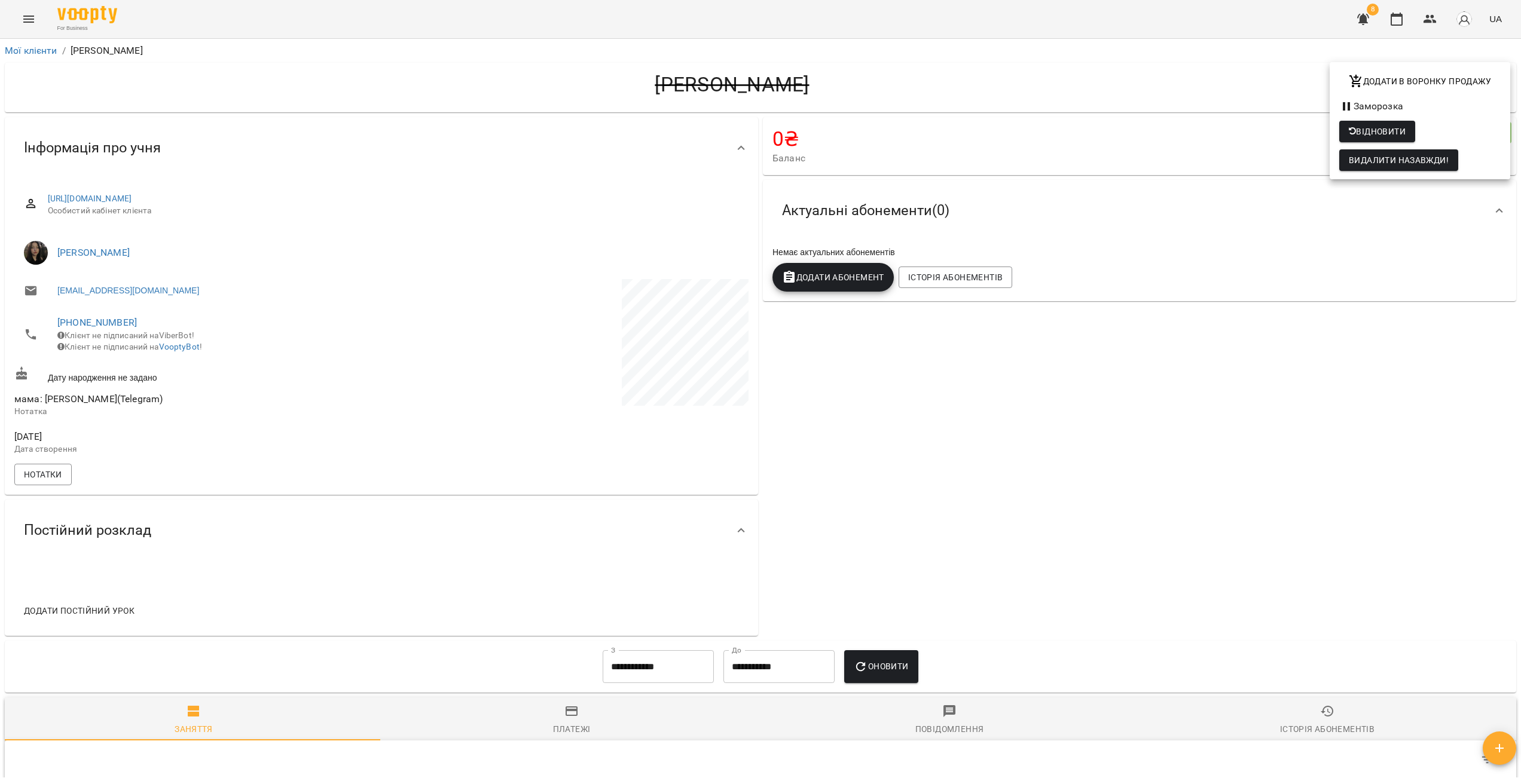
click at [1128, 337] on div at bounding box center [760, 392] width 1521 height 784
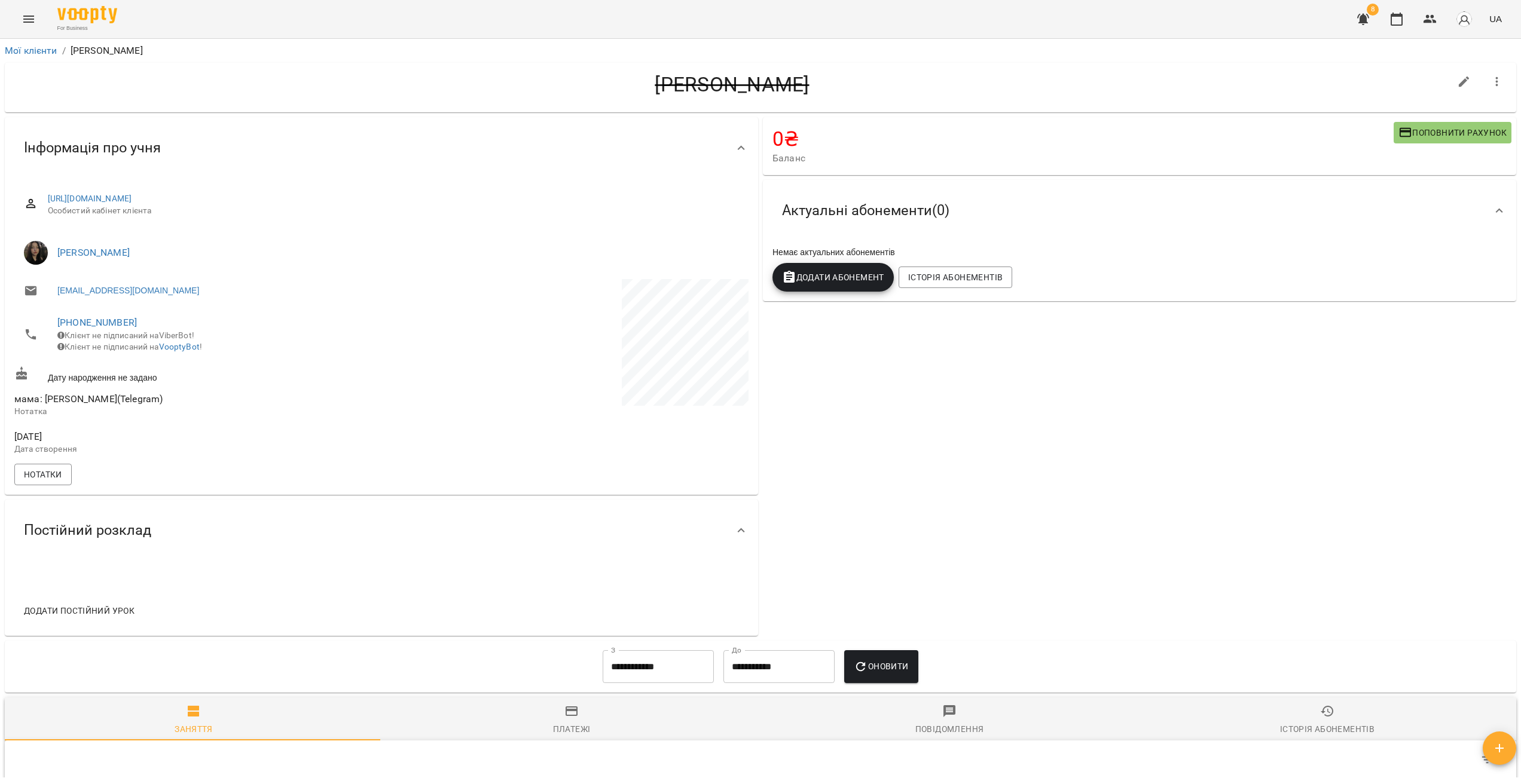
click at [30, 25] on icon "Menu" at bounding box center [28, 19] width 14 height 14
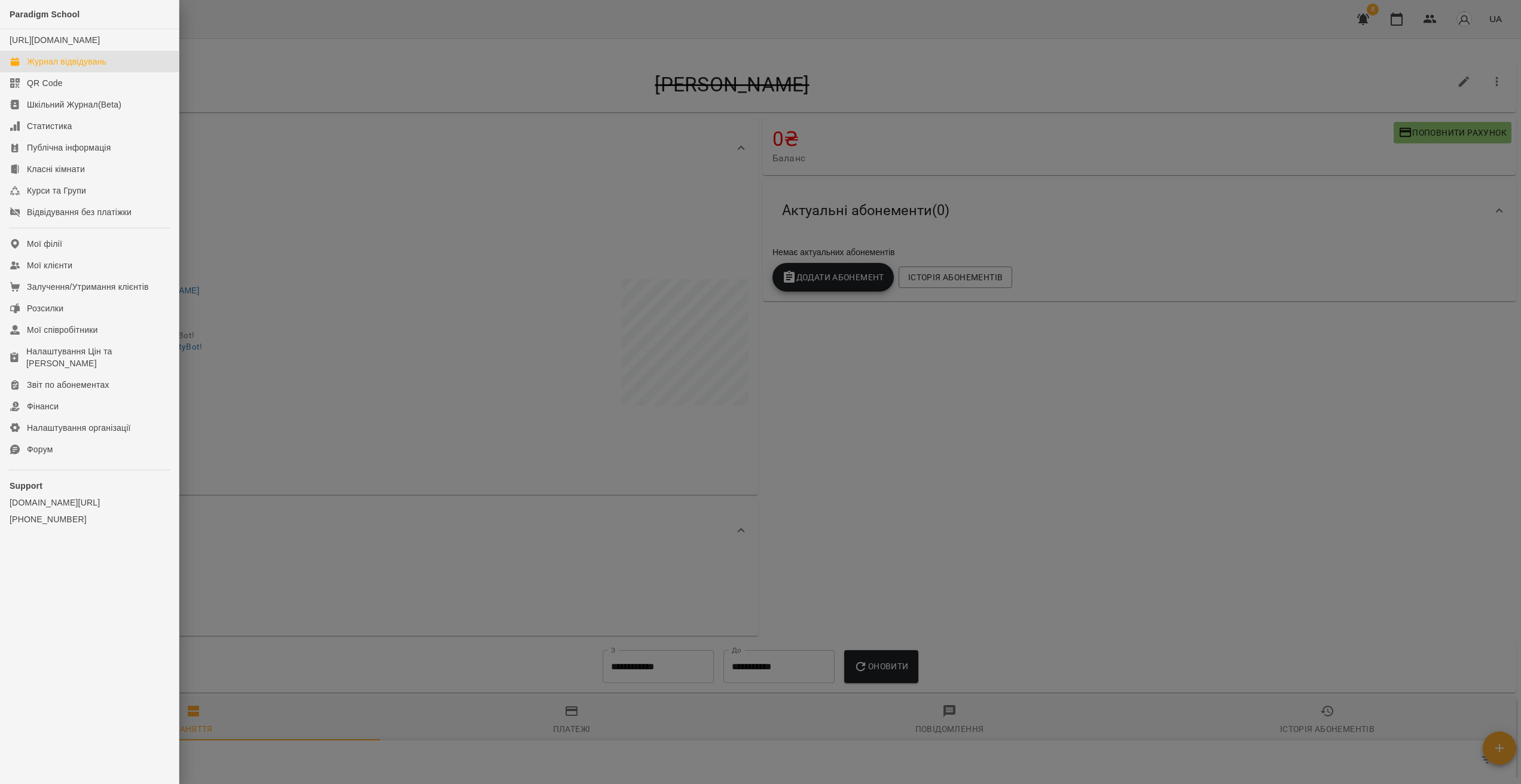
click at [54, 67] on div "Журнал відвідувань" at bounding box center [67, 61] width 80 height 12
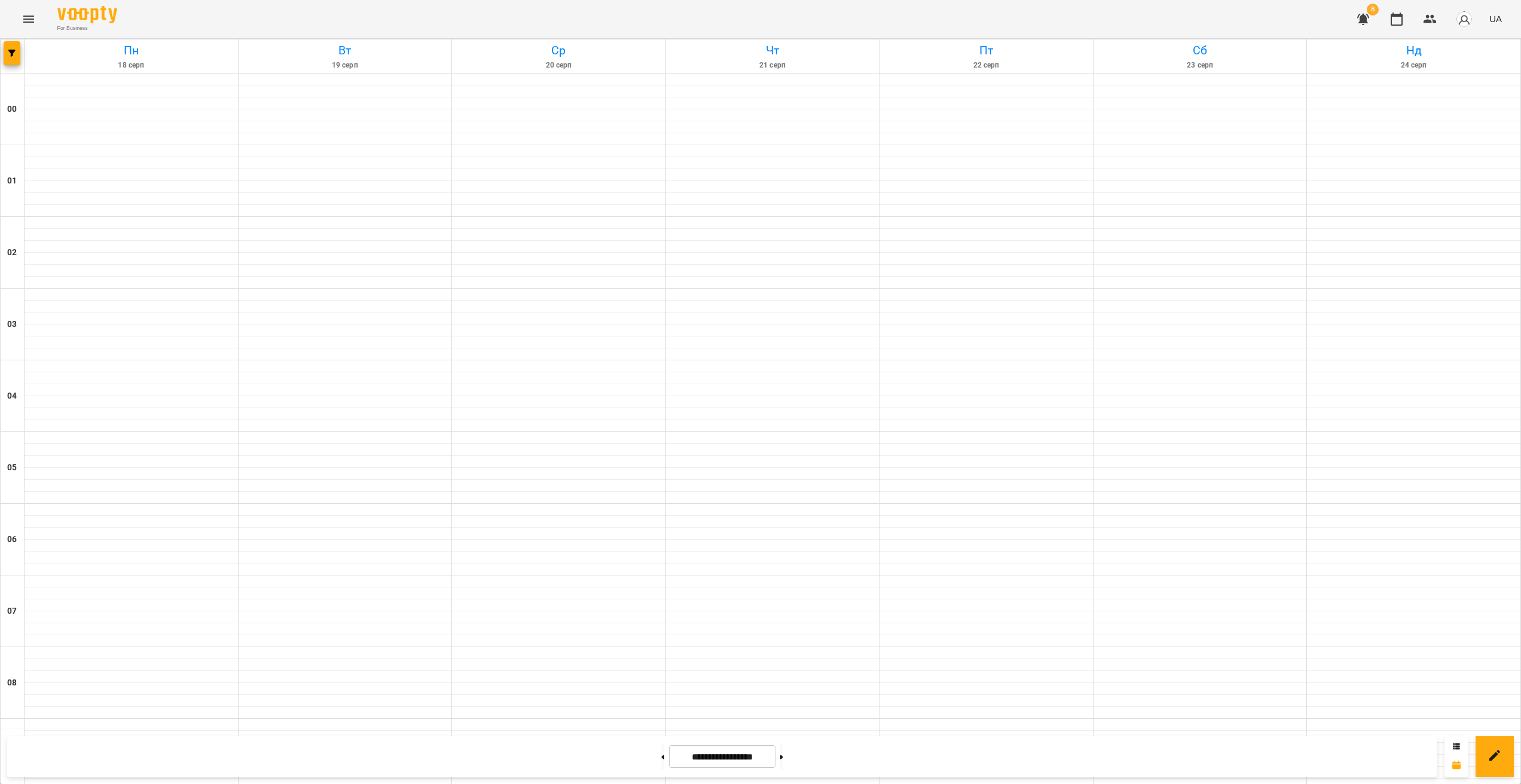
scroll to position [845, 0]
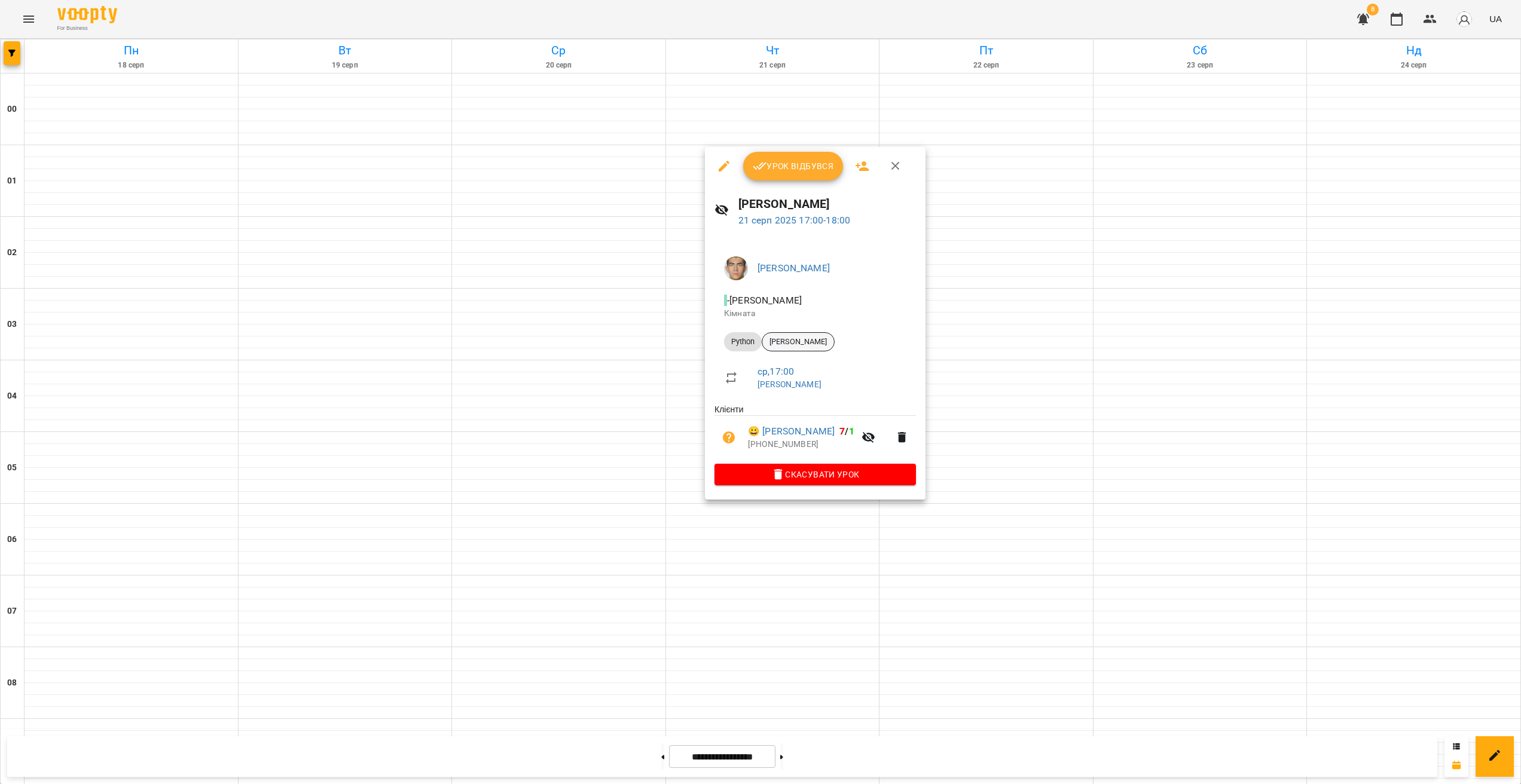
click at [808, 338] on span "[PERSON_NAME]" at bounding box center [798, 342] width 72 height 11
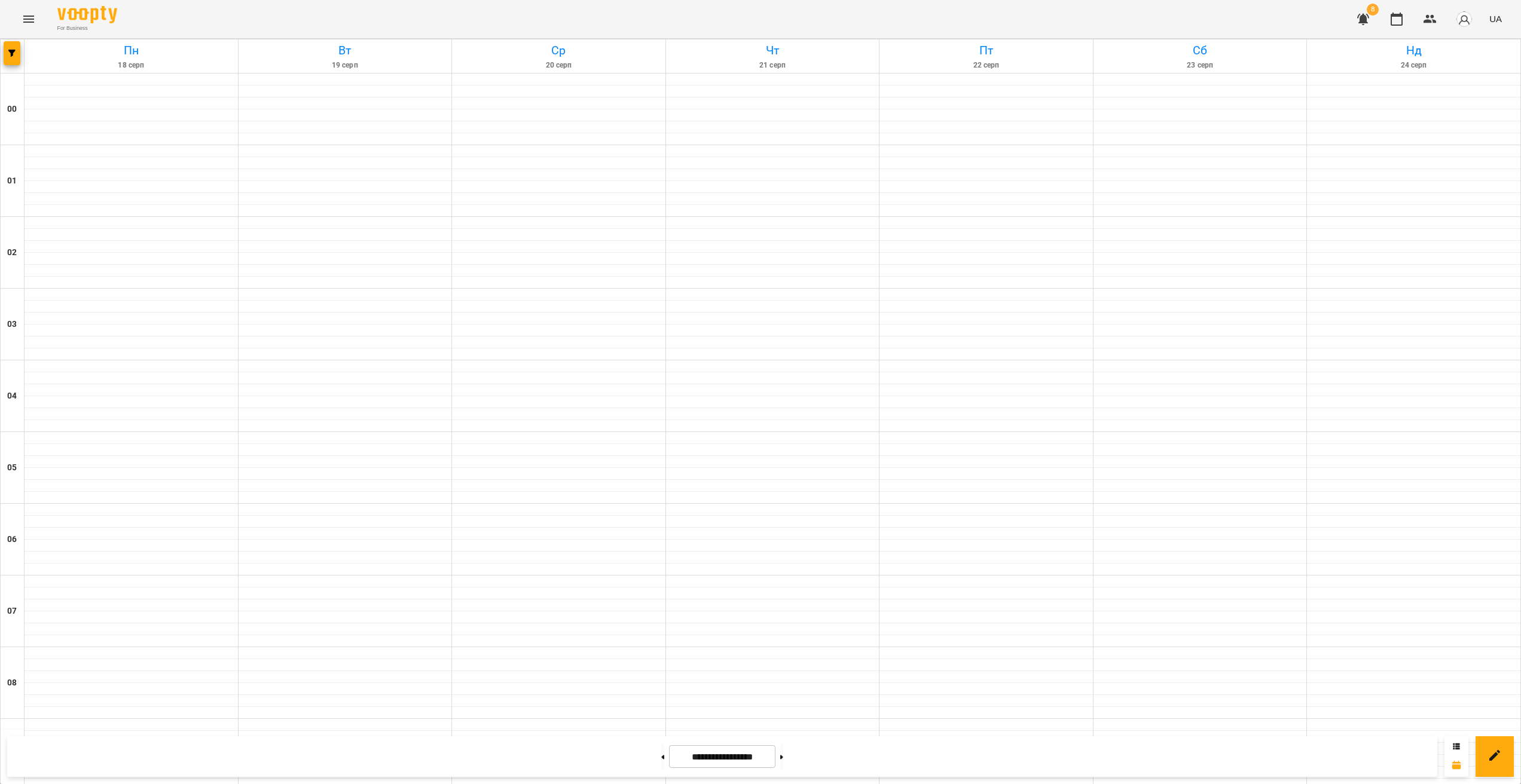
scroll to position [836, 0]
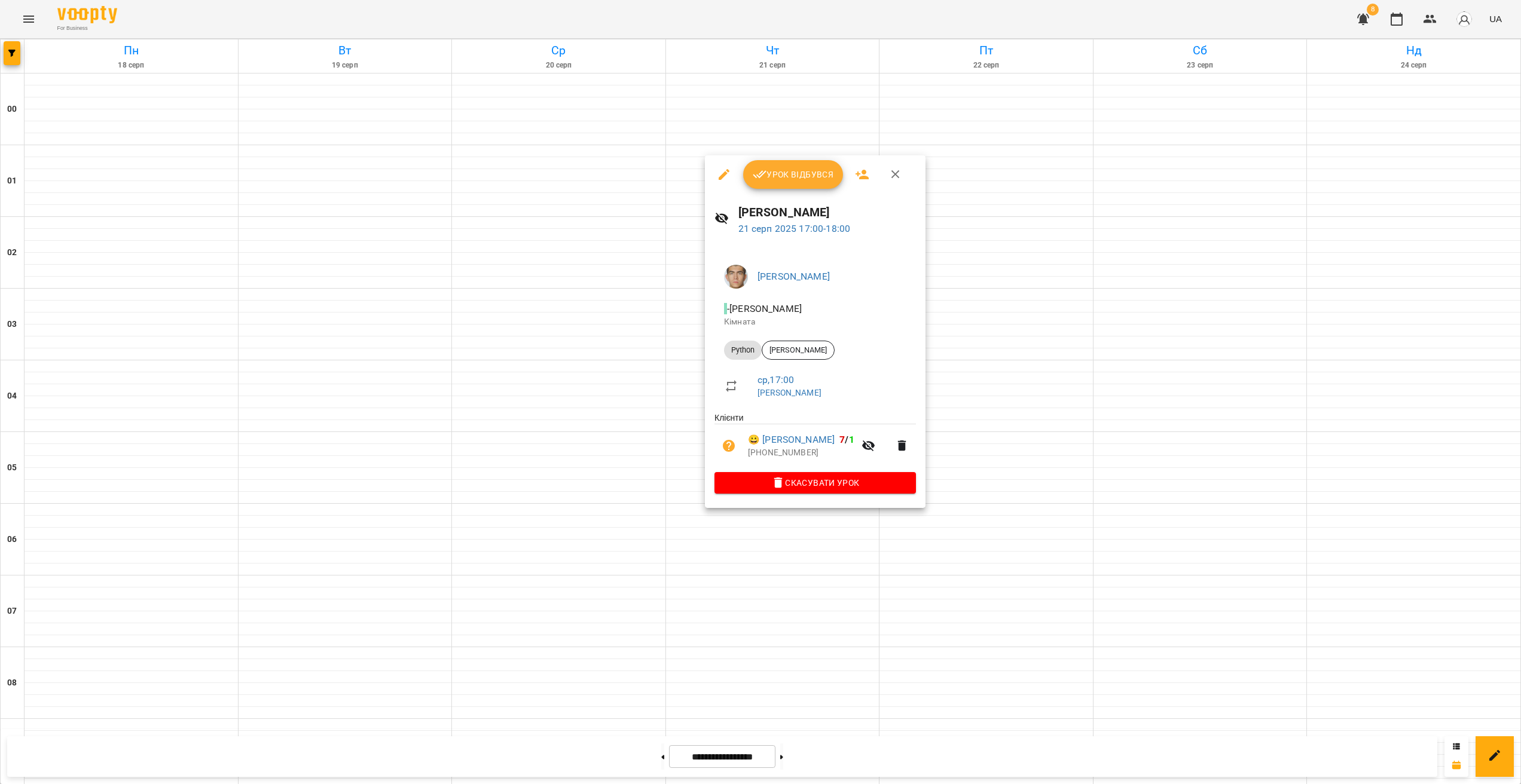
click at [774, 598] on div at bounding box center [760, 392] width 1521 height 784
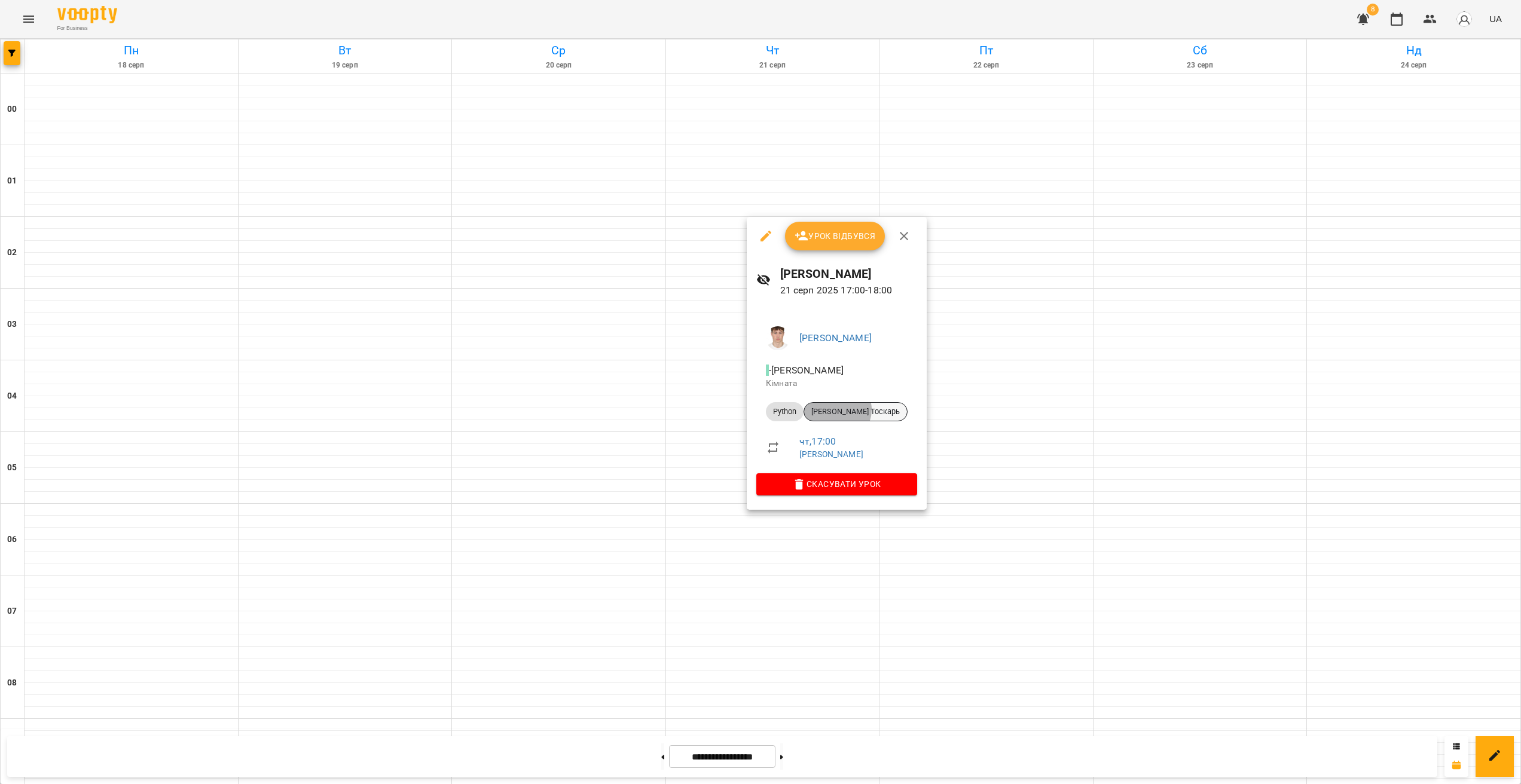
click at [837, 411] on span "[PERSON_NAME] Тоскарь" at bounding box center [855, 411] width 103 height 11
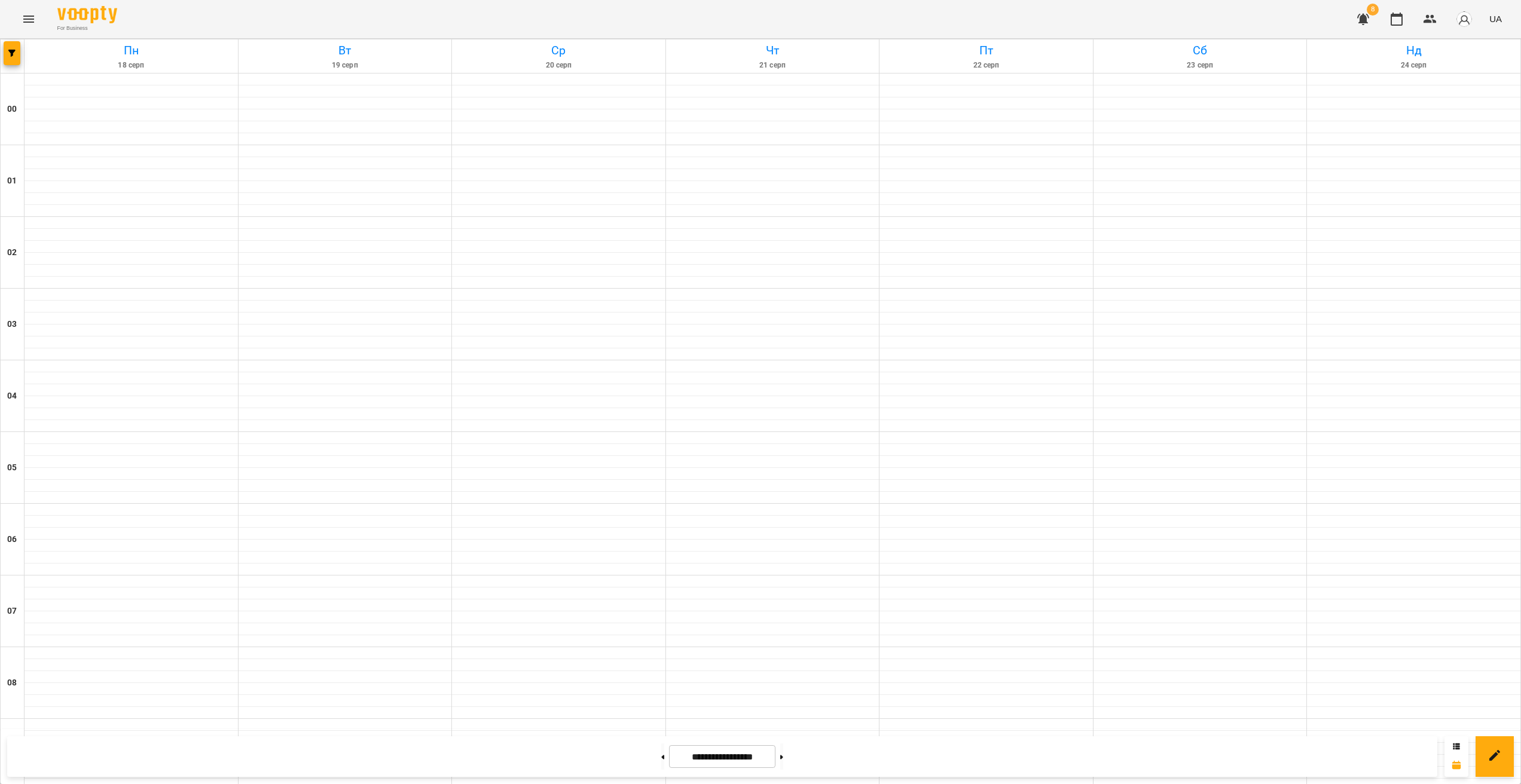
scroll to position [972, 0]
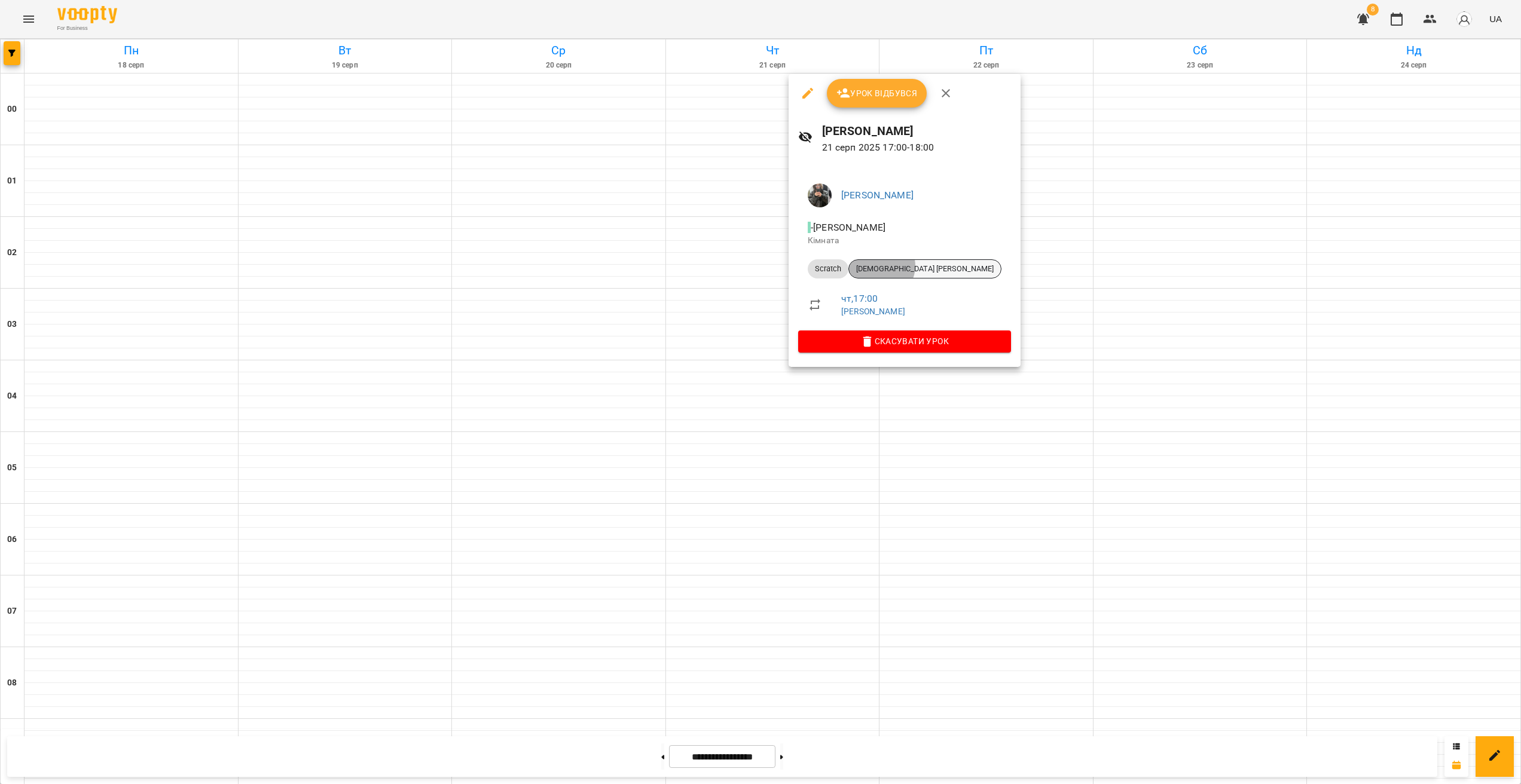
click at [880, 266] on span "[DEMOGRAPHIC_DATA] [PERSON_NAME]" at bounding box center [925, 269] width 152 height 11
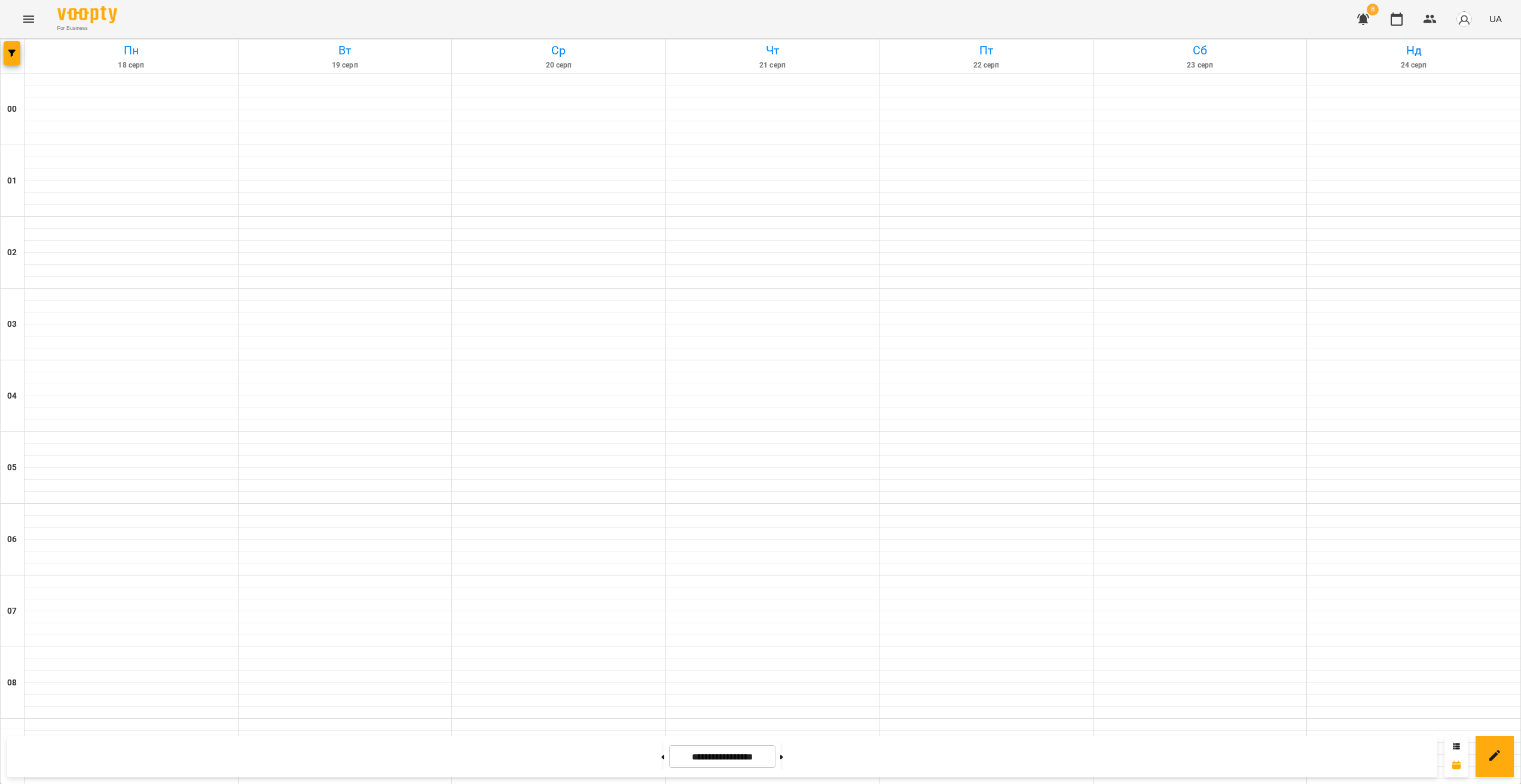
scroll to position [1064, 0]
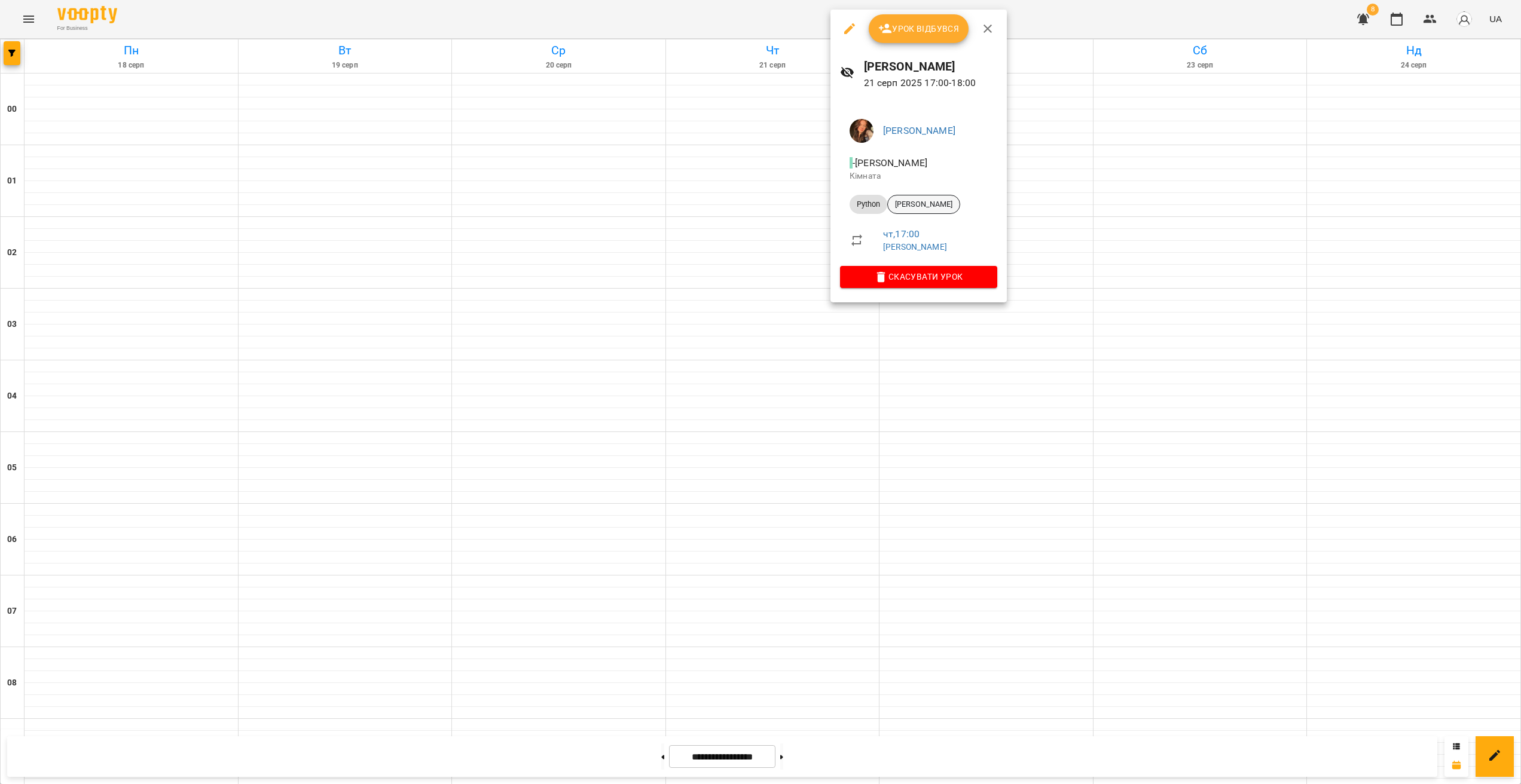
click at [941, 200] on span "[PERSON_NAME]" at bounding box center [924, 204] width 72 height 11
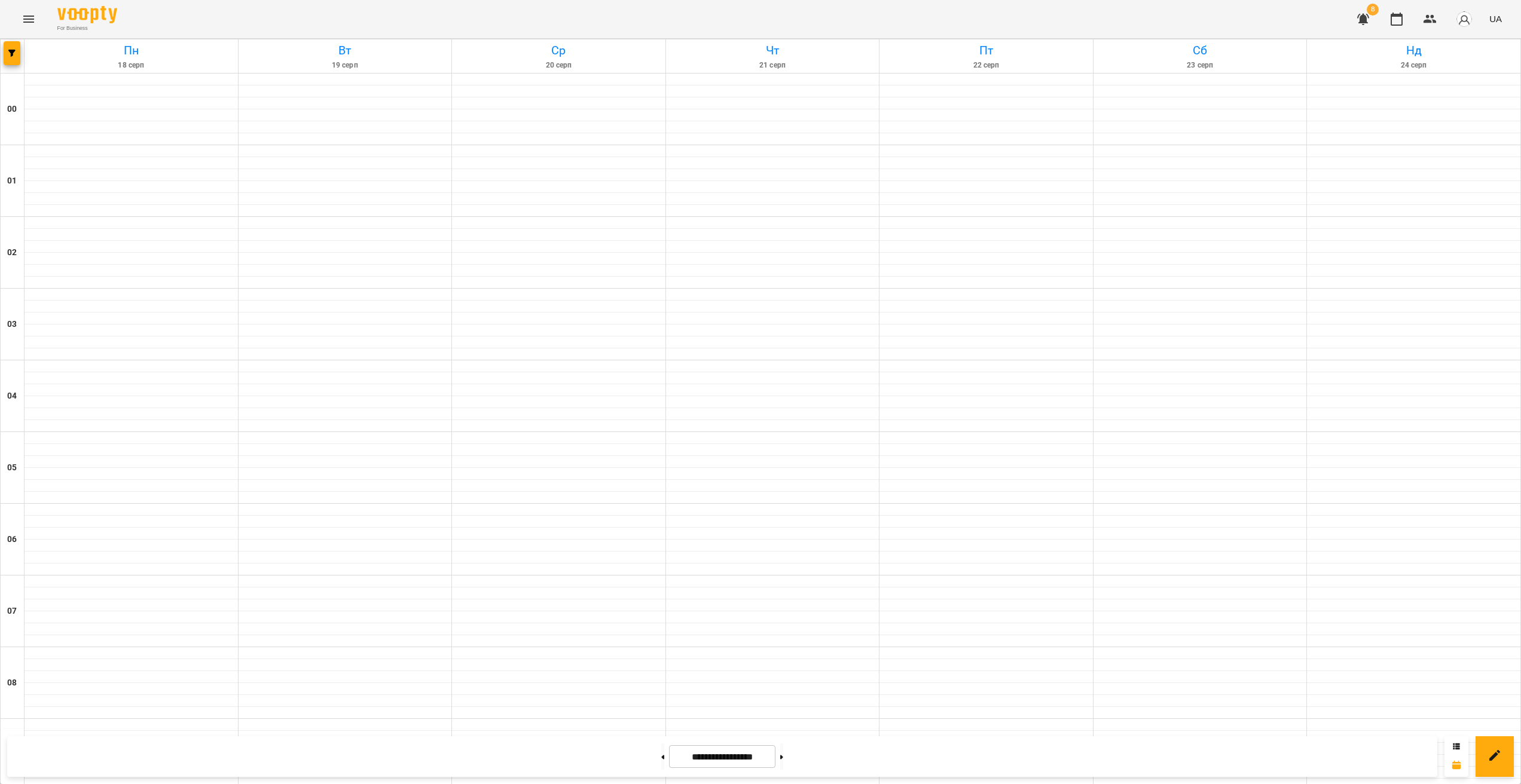
scroll to position [951, 0]
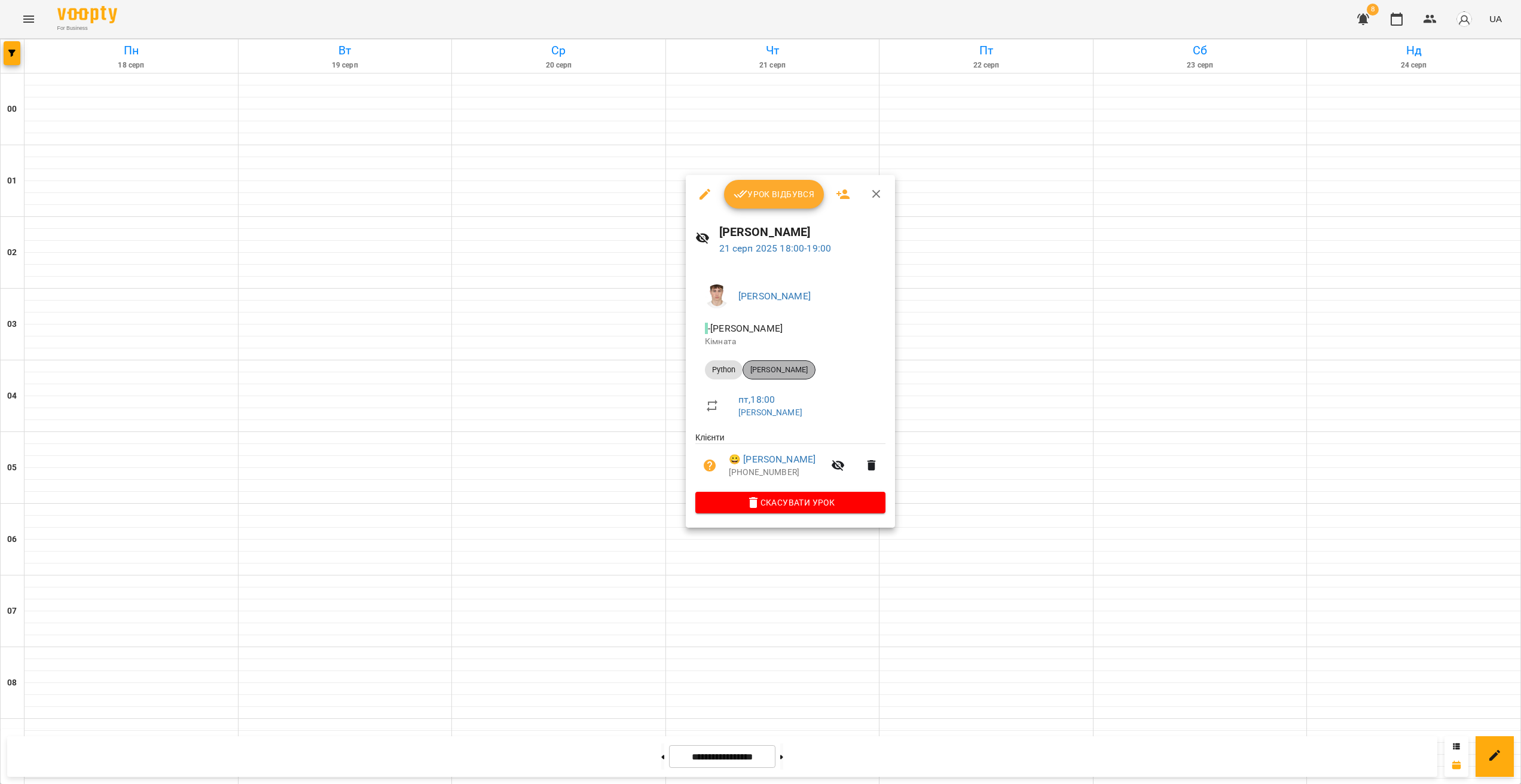
click at [799, 365] on span "[PERSON_NAME]" at bounding box center [779, 369] width 72 height 11
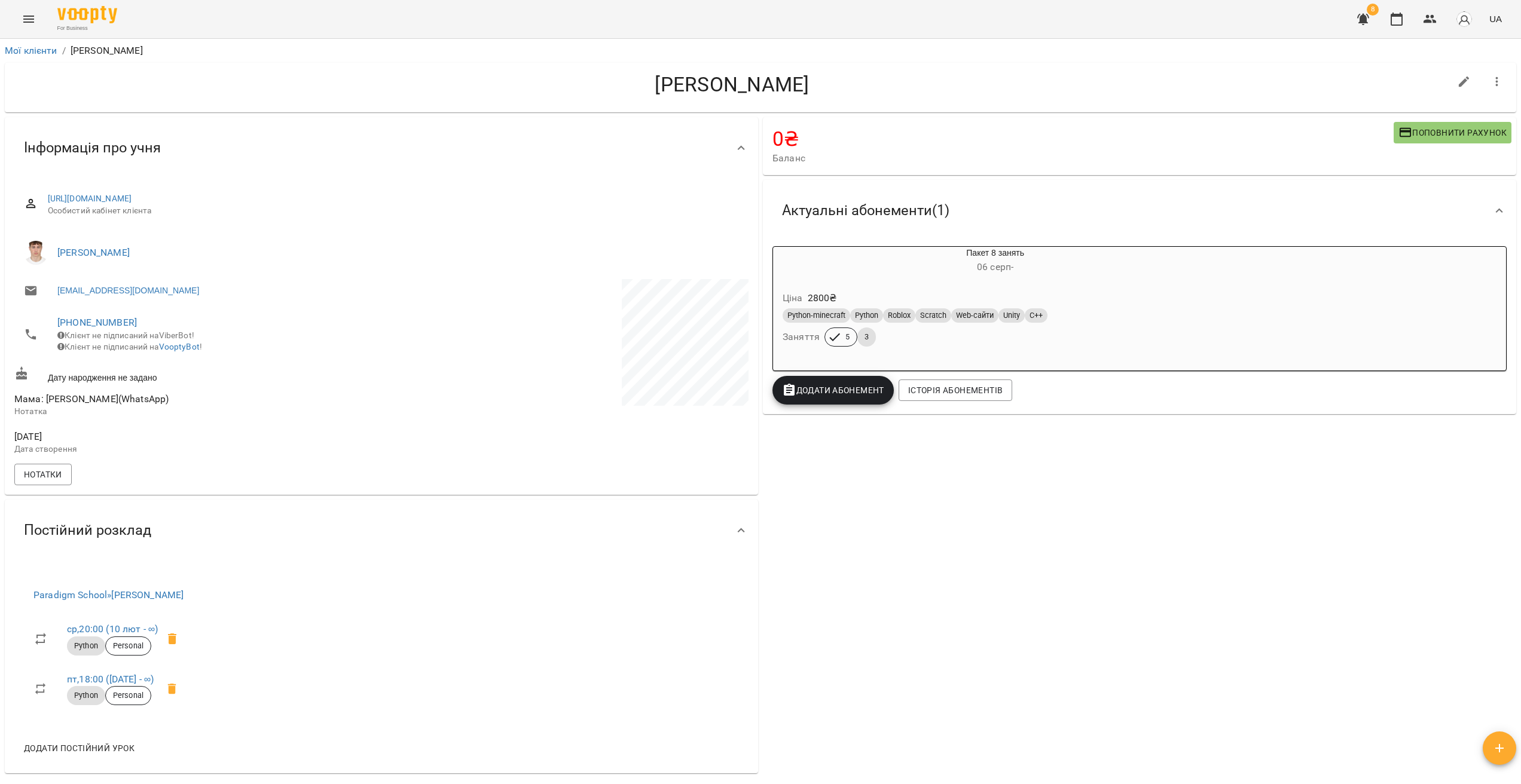
drag, startPoint x: 805, startPoint y: 508, endPoint x: 795, endPoint y: 505, distance: 10.4
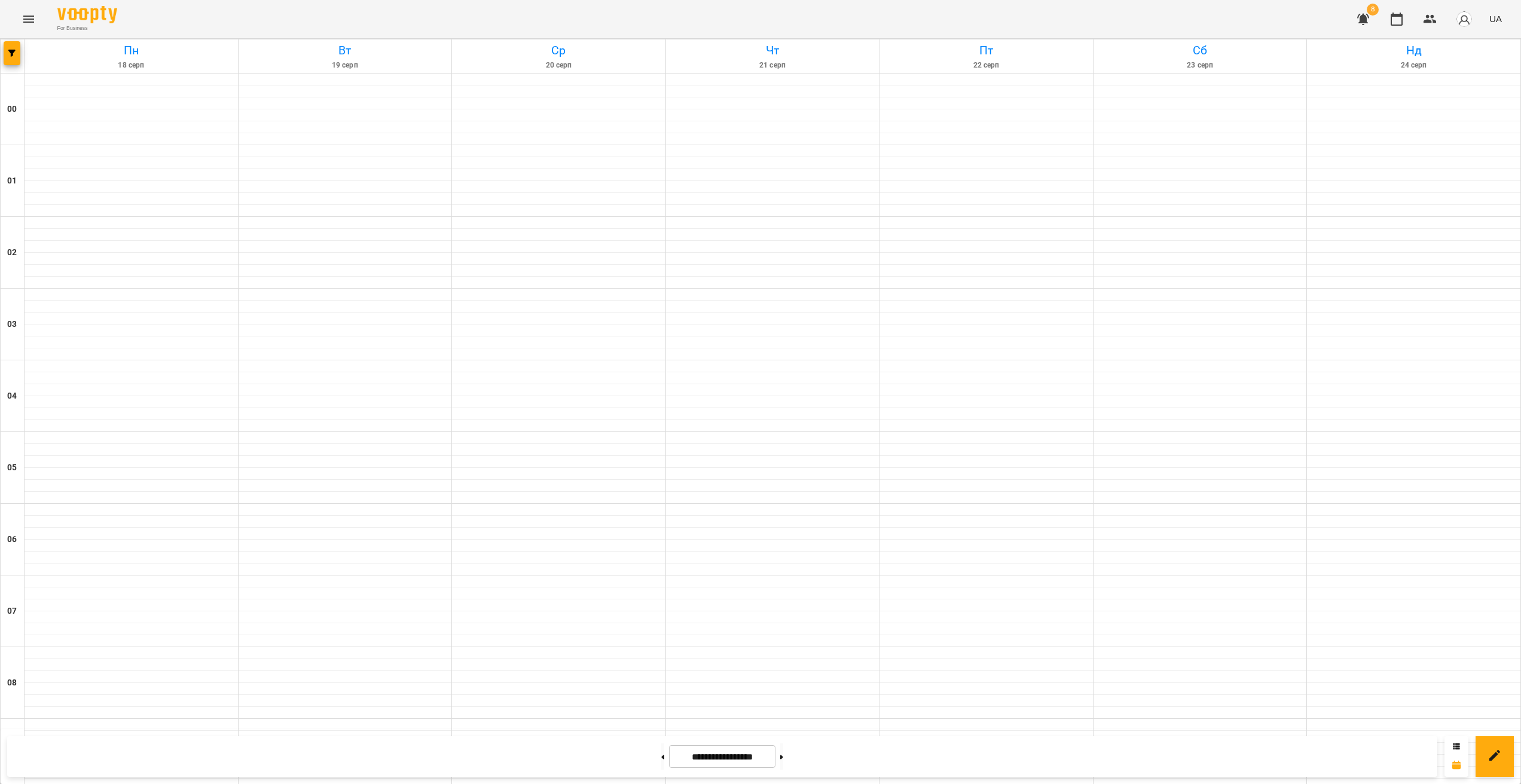
scroll to position [1064, 0]
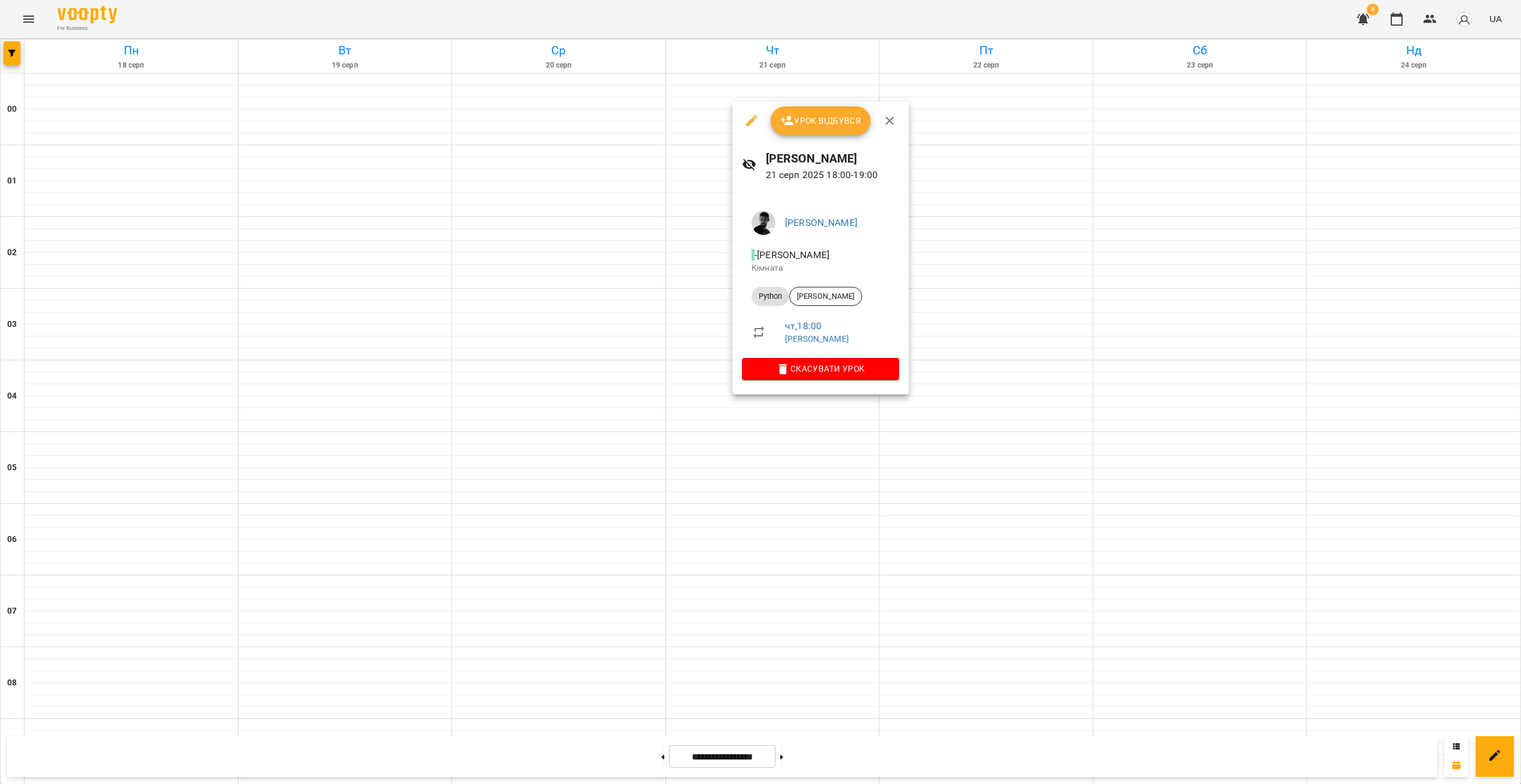
click at [810, 284] on li "Python [PERSON_NAME]" at bounding box center [821, 297] width 157 height 28
click at [836, 297] on span "[PERSON_NAME]" at bounding box center [826, 296] width 72 height 11
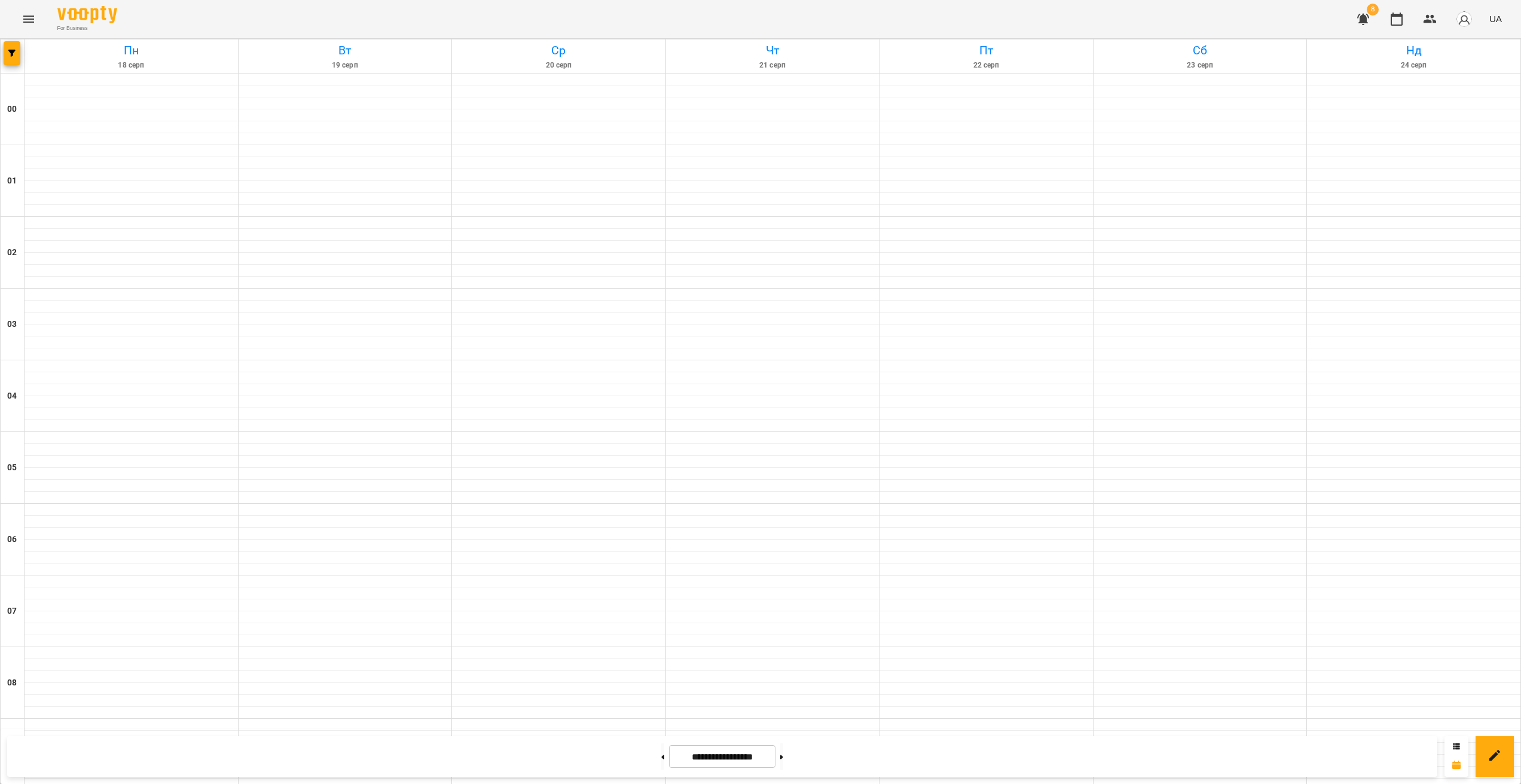
scroll to position [1064, 0]
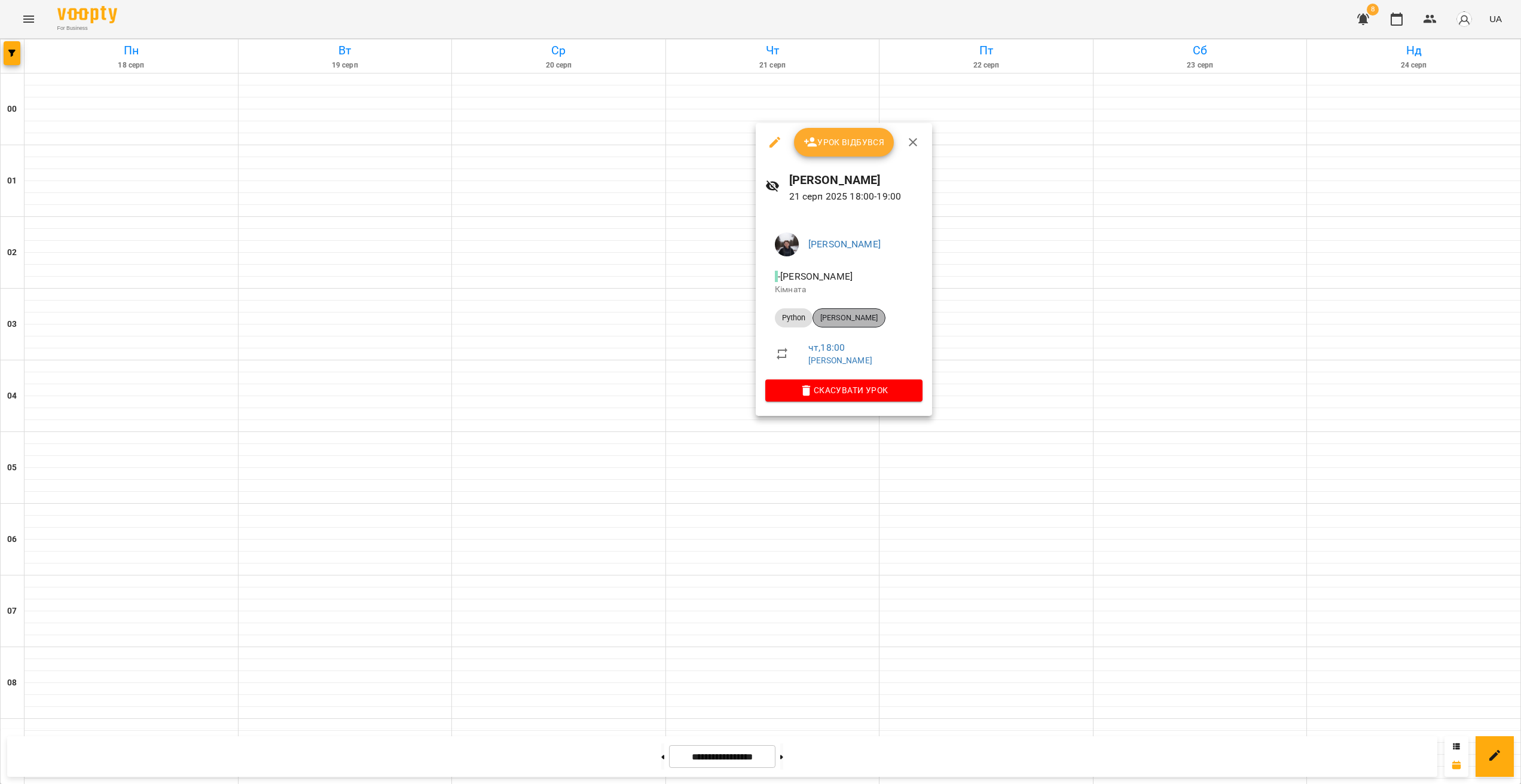
click at [855, 316] on span "[PERSON_NAME]" at bounding box center [849, 318] width 72 height 11
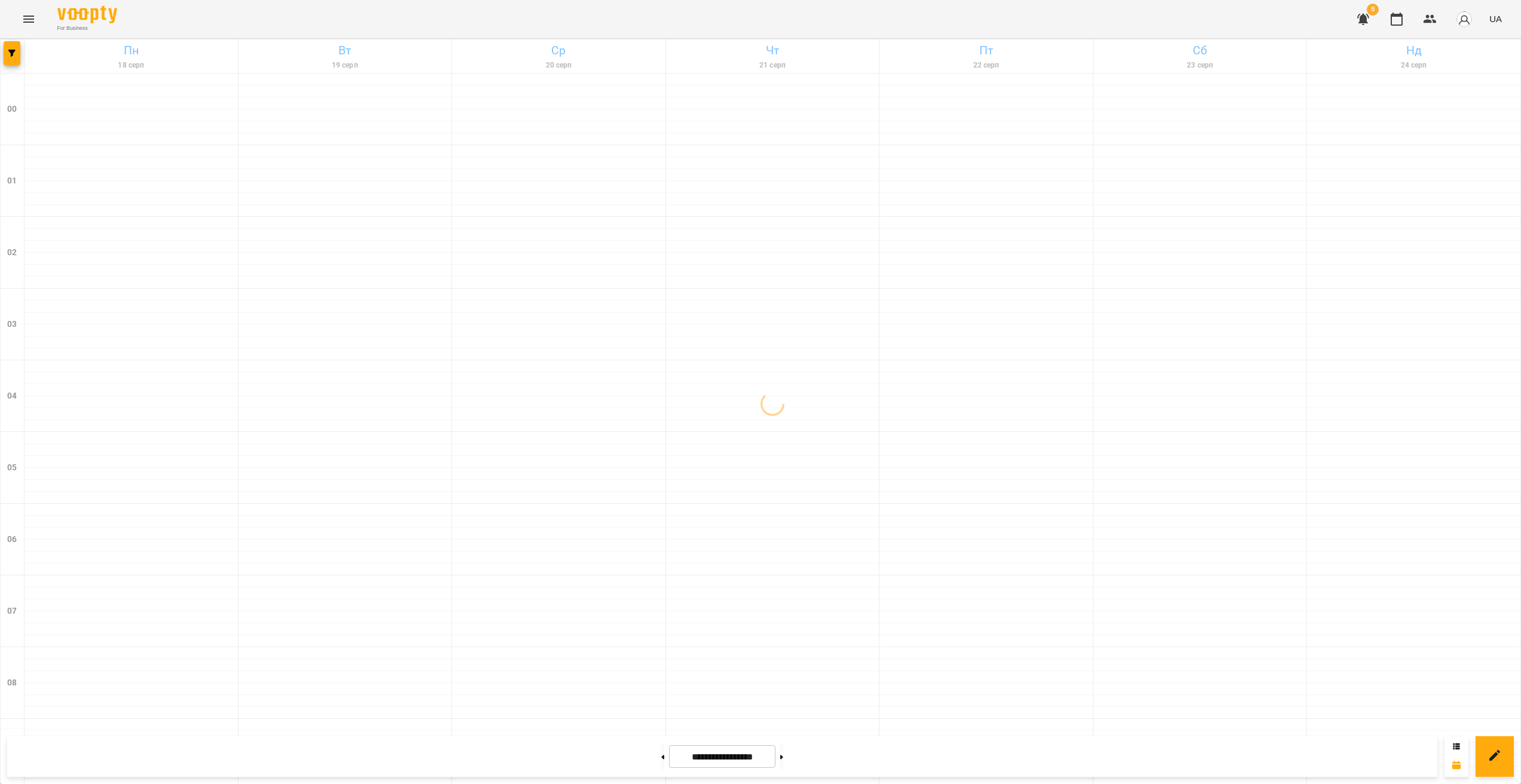
scroll to position [1064, 0]
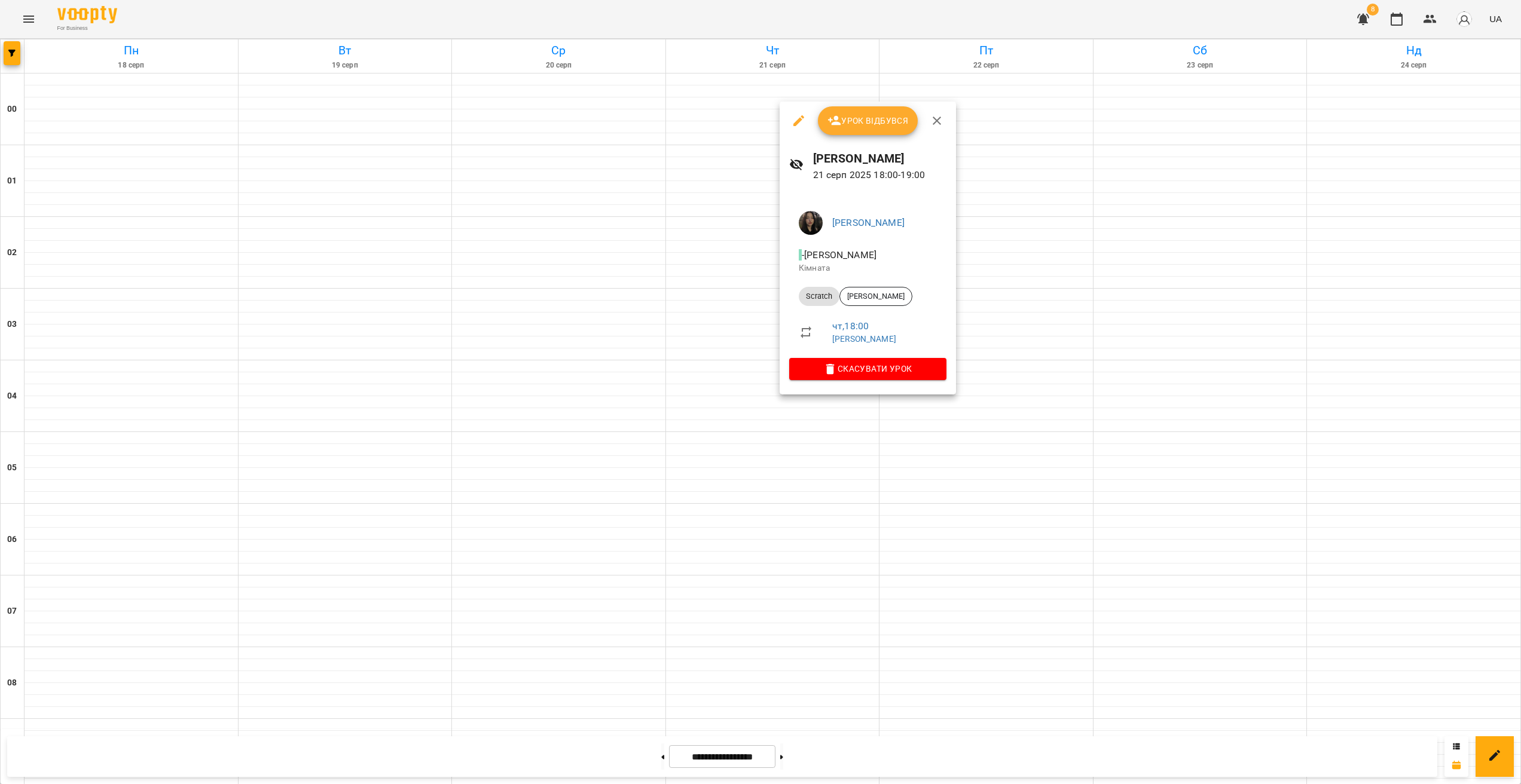
click at [797, 466] on div at bounding box center [760, 392] width 1521 height 784
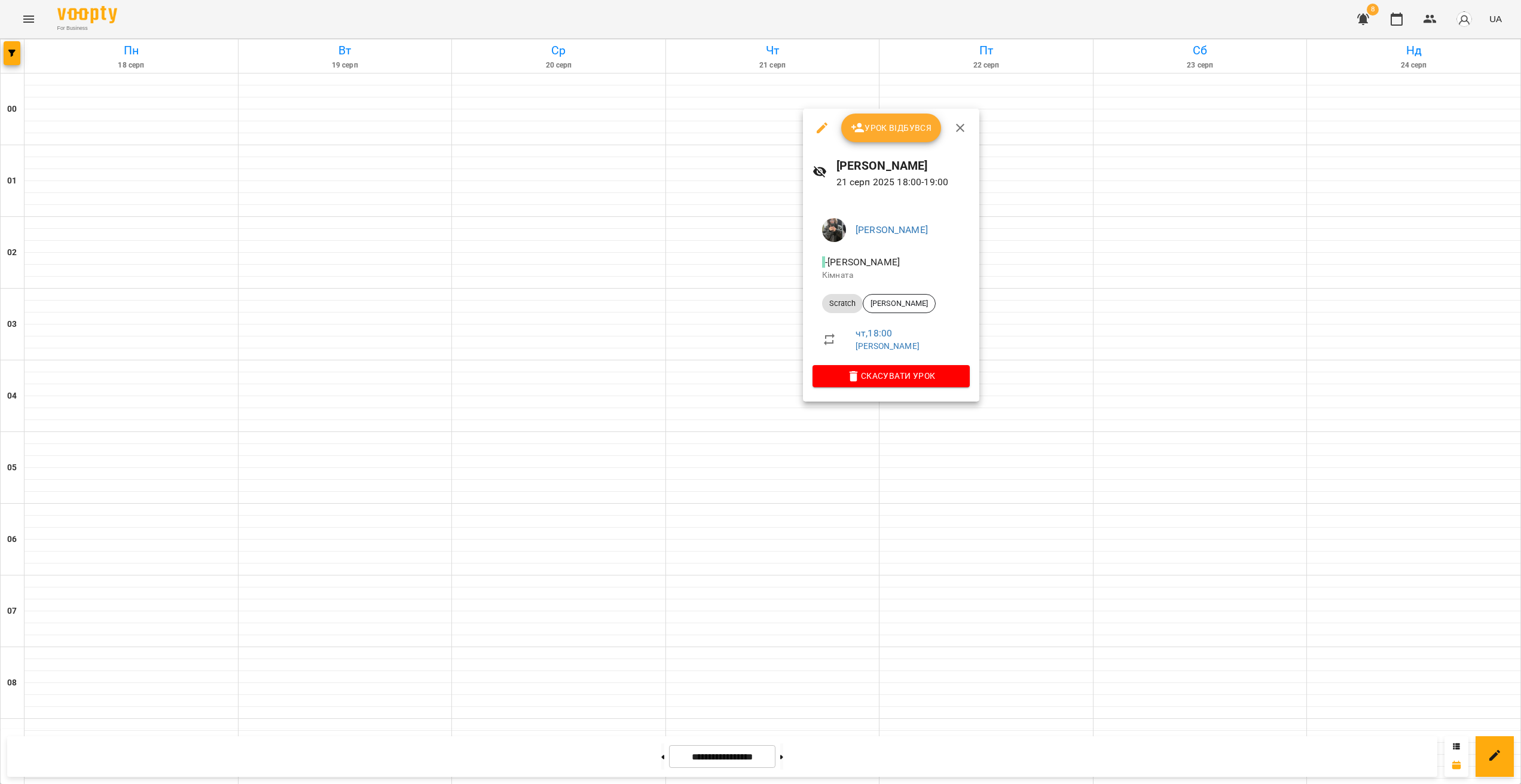
click at [799, 504] on div at bounding box center [760, 392] width 1521 height 784
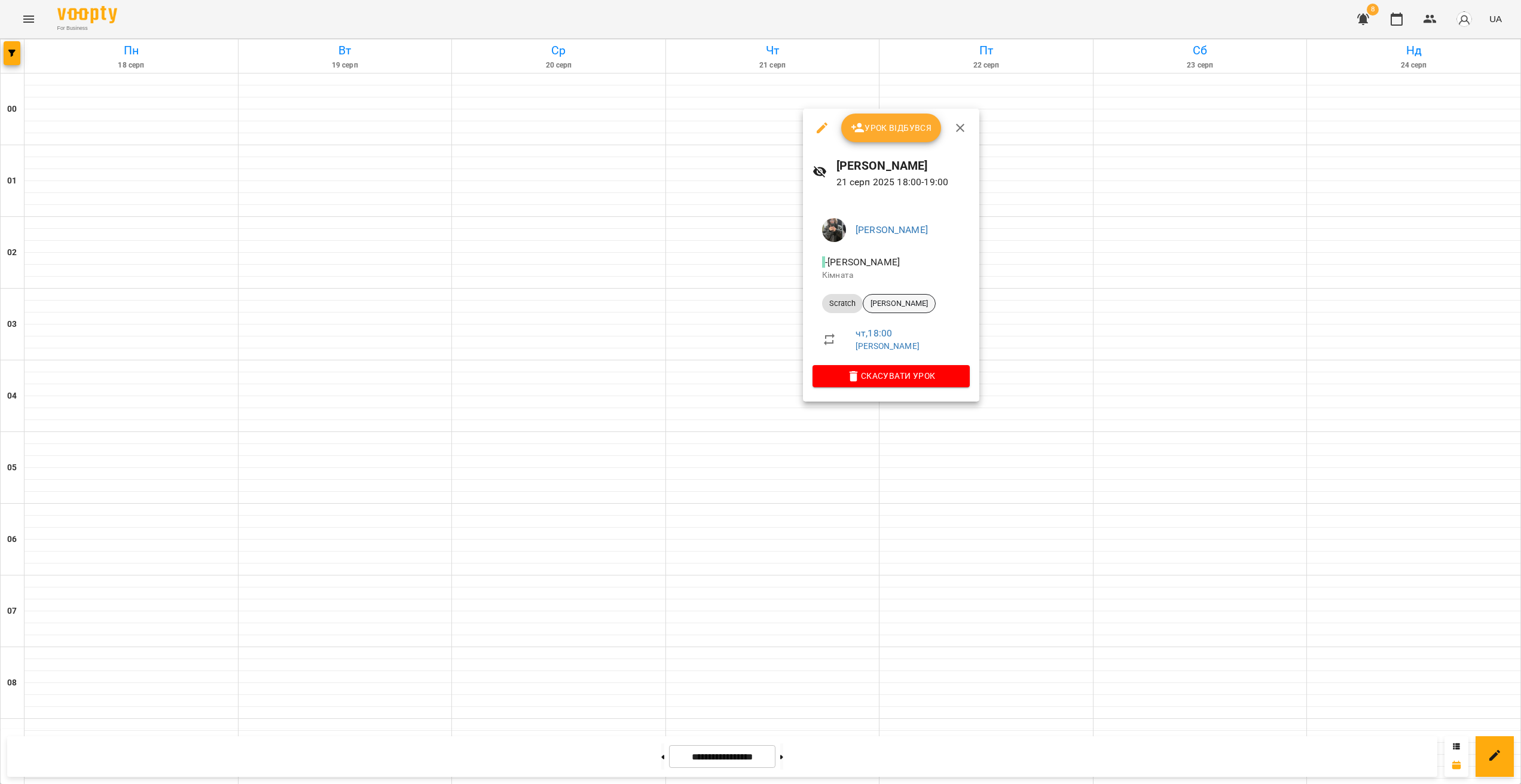
click at [913, 303] on span "[PERSON_NAME]" at bounding box center [899, 303] width 72 height 11
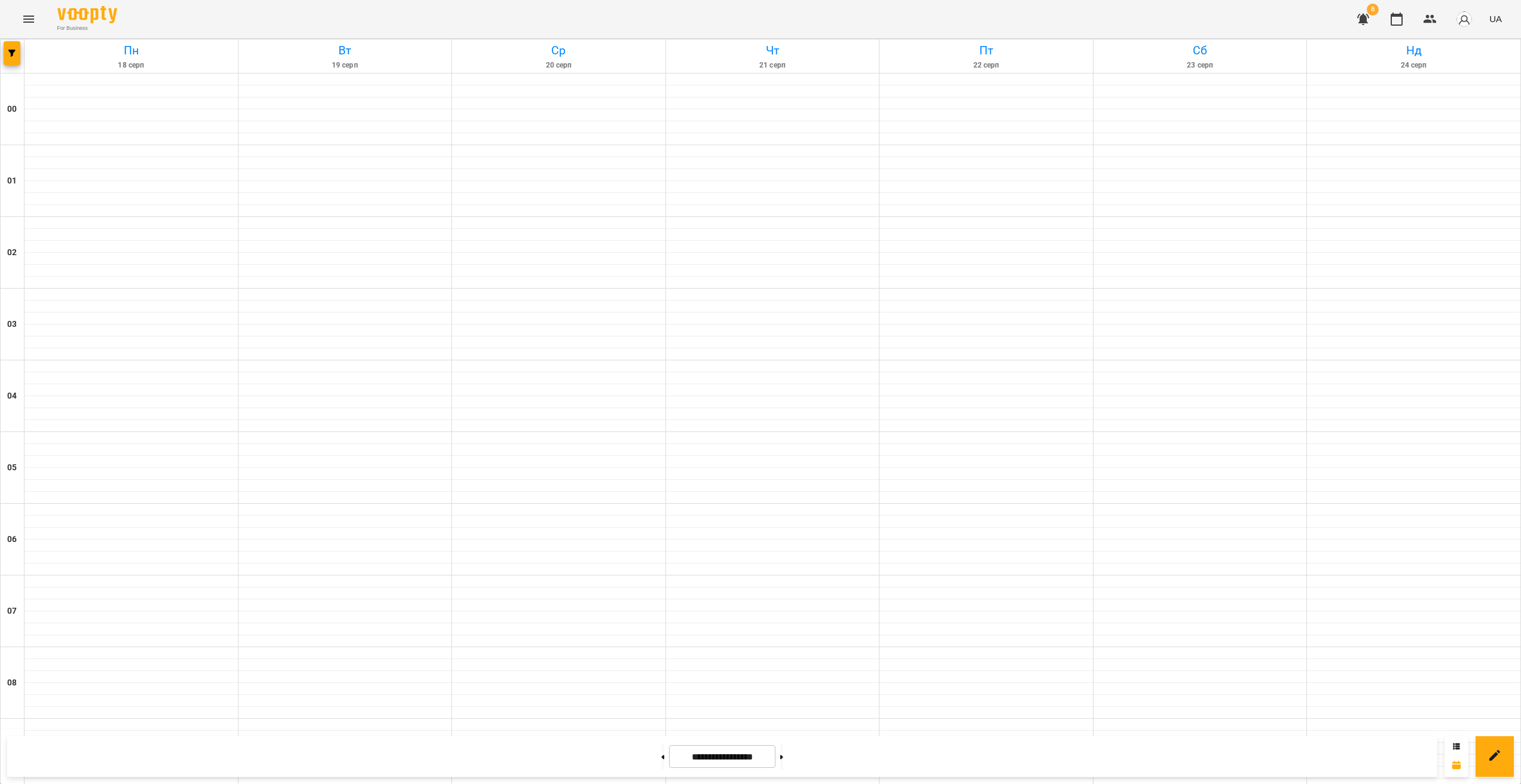
scroll to position [1064, 0]
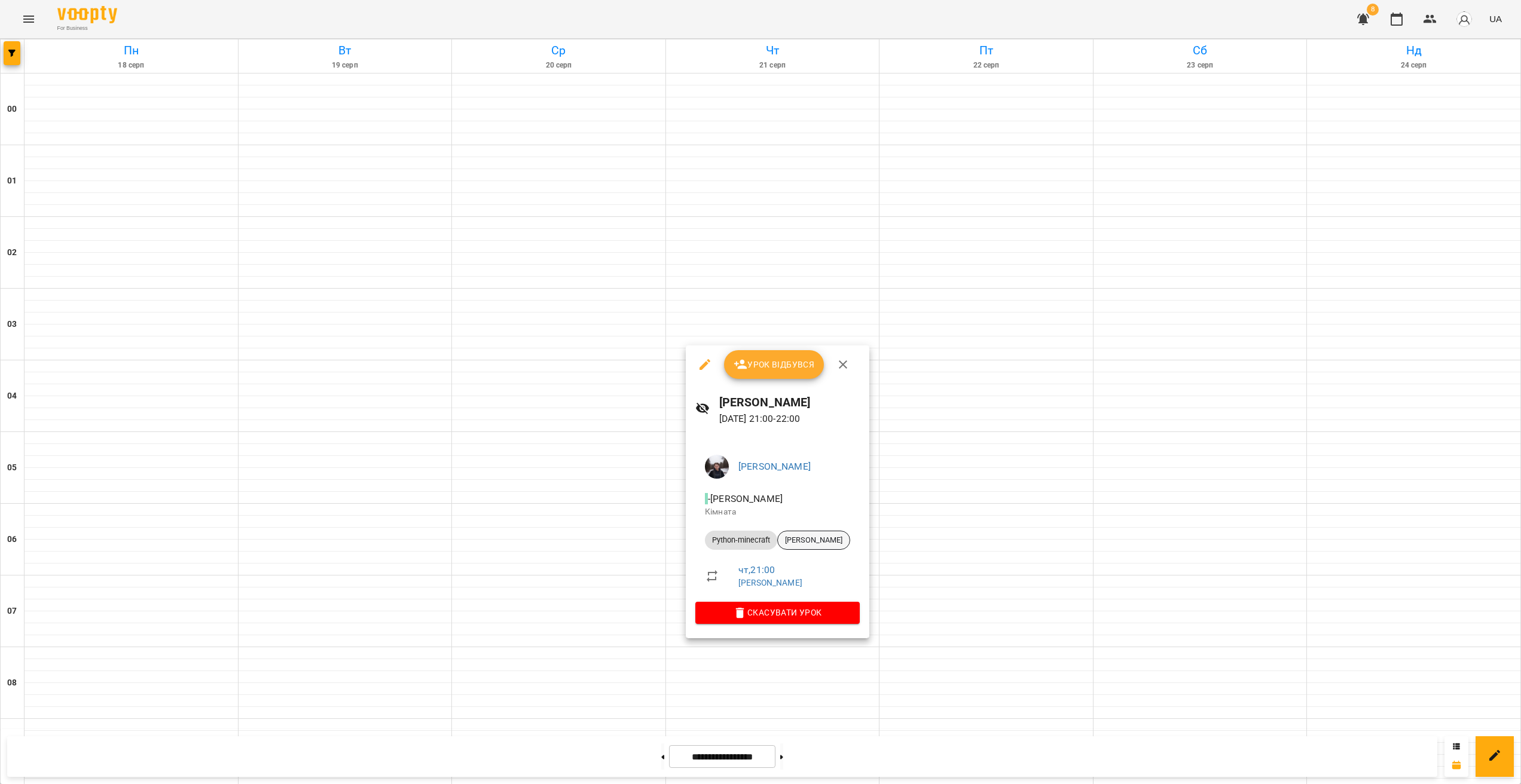
click at [811, 544] on span "[PERSON_NAME]" at bounding box center [814, 540] width 72 height 11
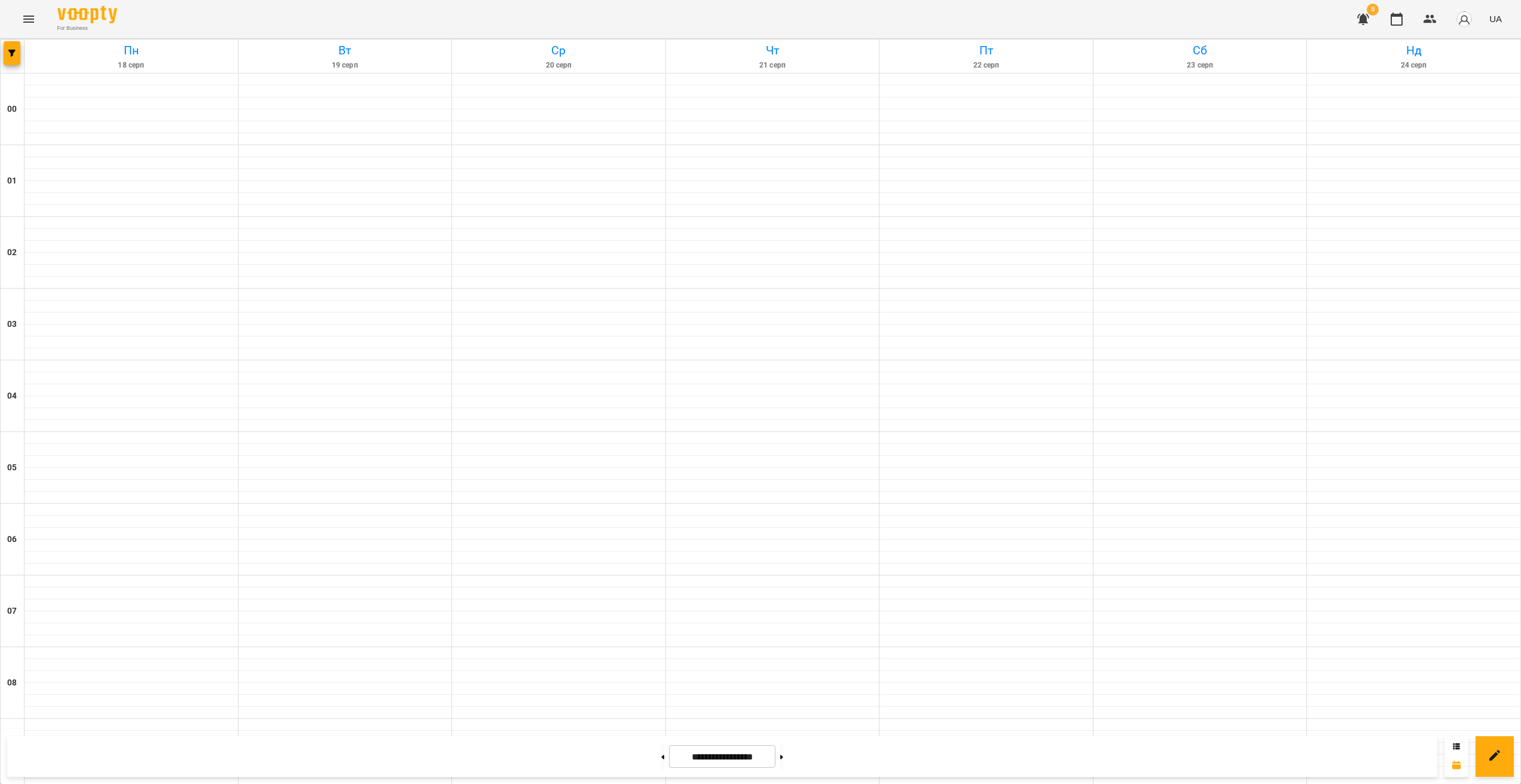
scroll to position [1064, 0]
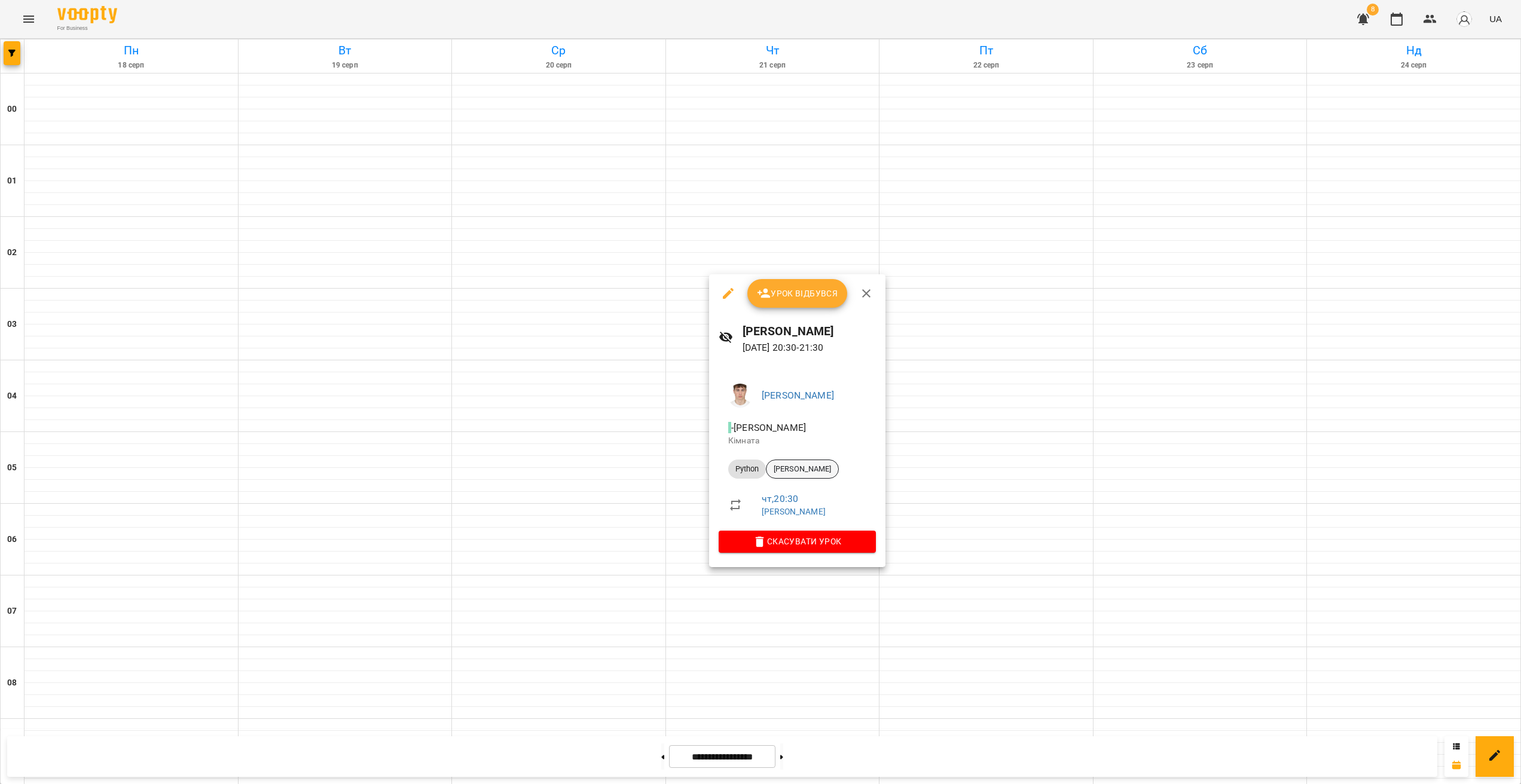
click at [808, 464] on span "[PERSON_NAME]" at bounding box center [802, 469] width 72 height 11
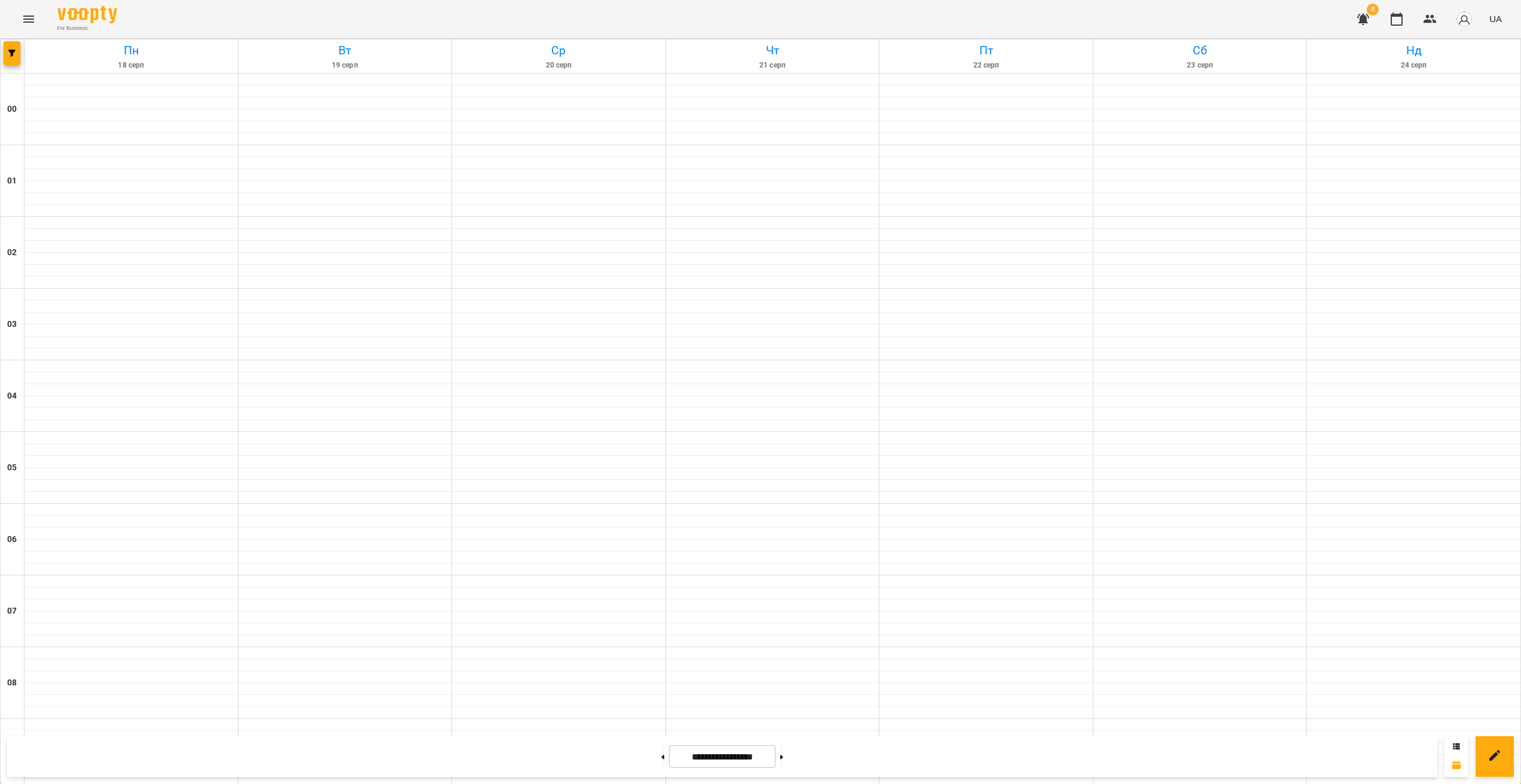
scroll to position [1064, 0]
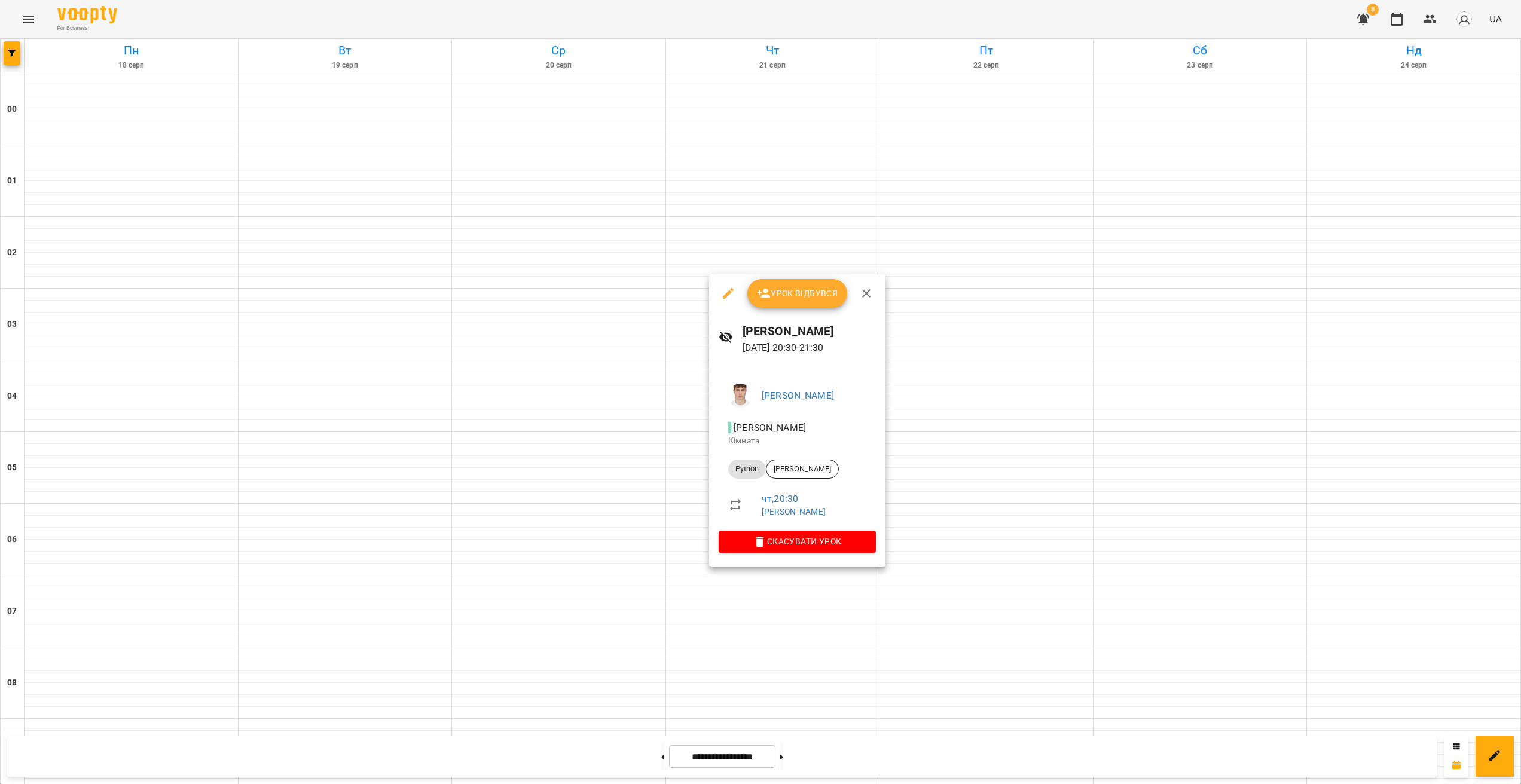
click at [825, 672] on div at bounding box center [760, 392] width 1521 height 784
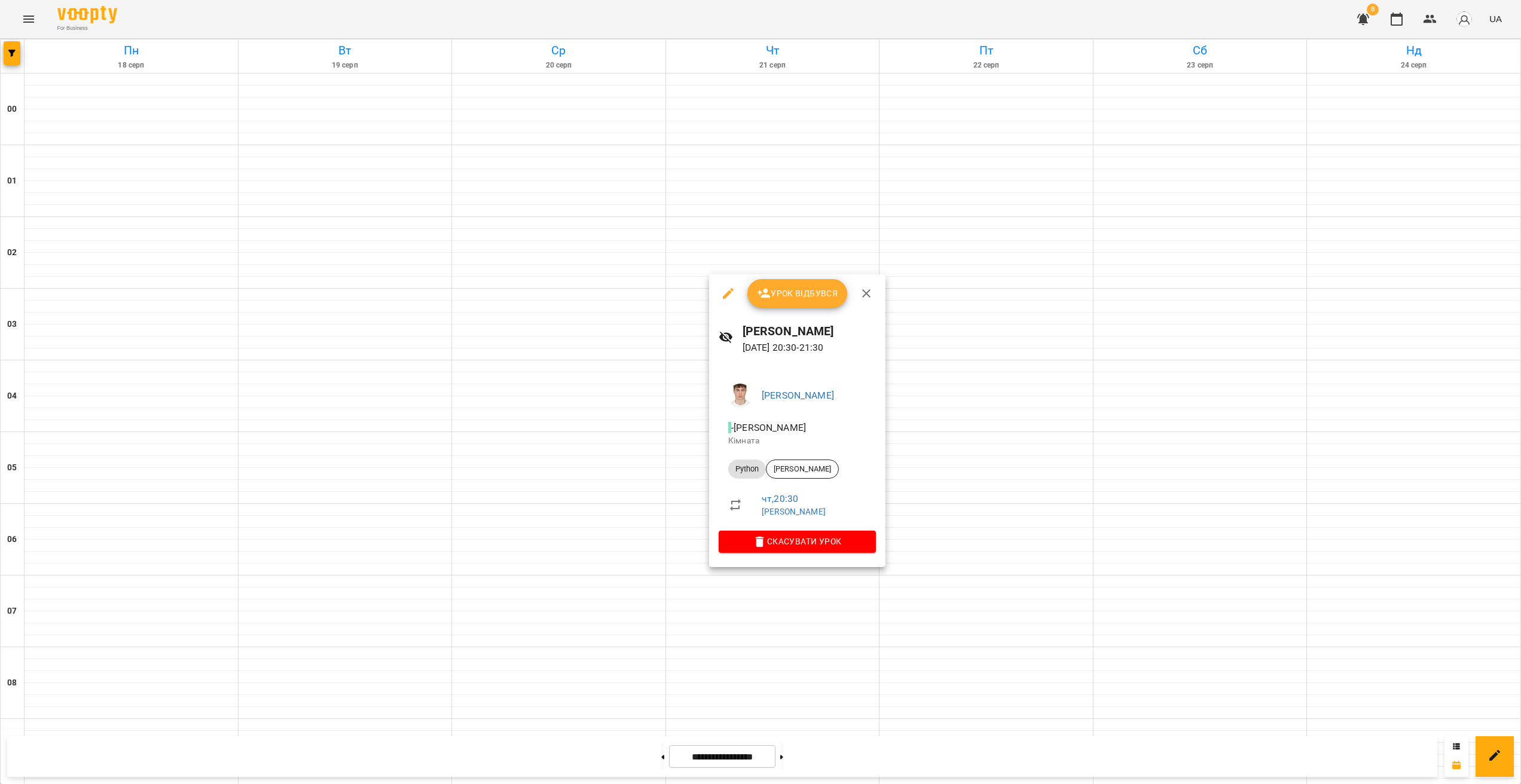
click at [816, 641] on div at bounding box center [760, 392] width 1521 height 784
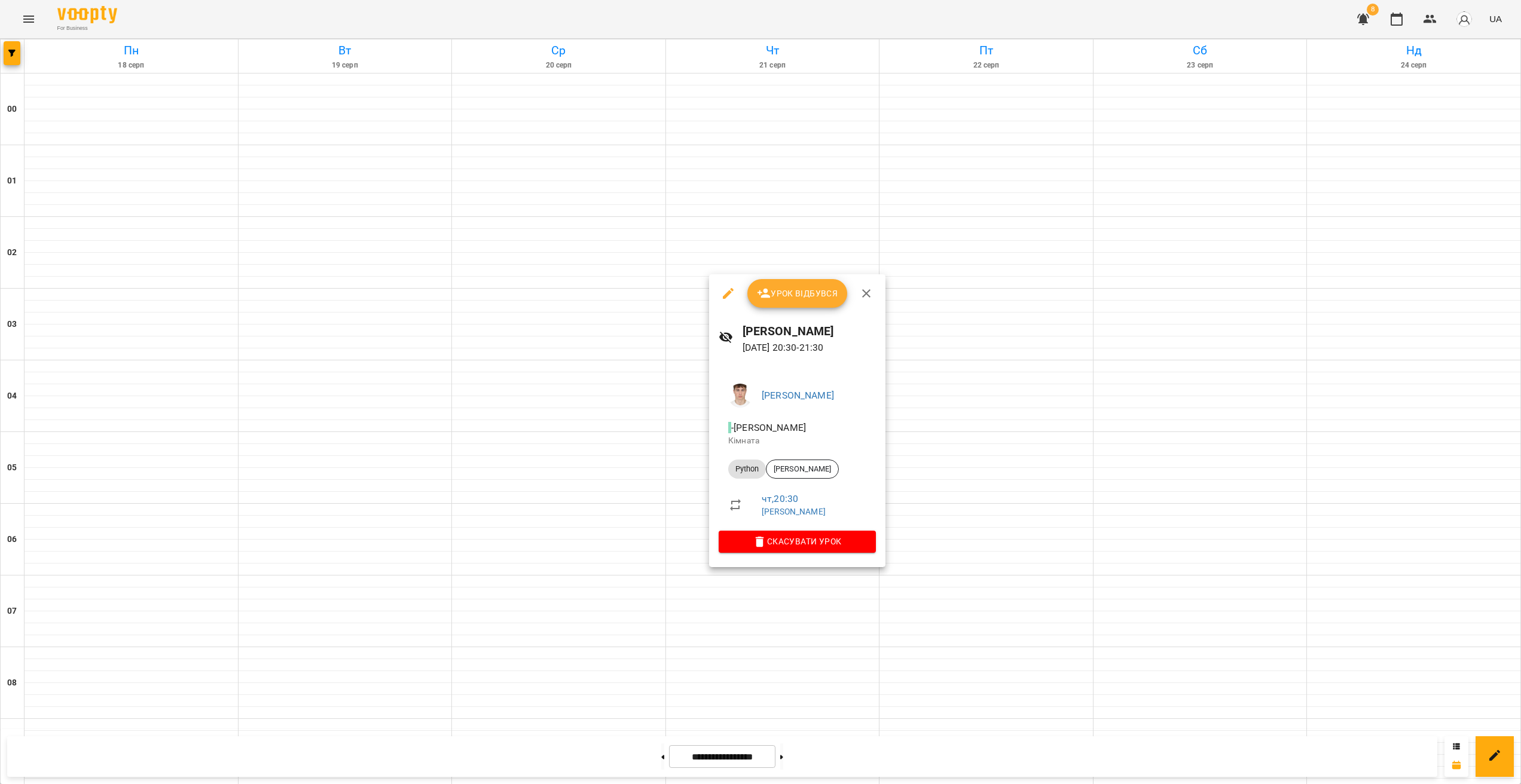
click at [817, 640] on div at bounding box center [760, 392] width 1521 height 784
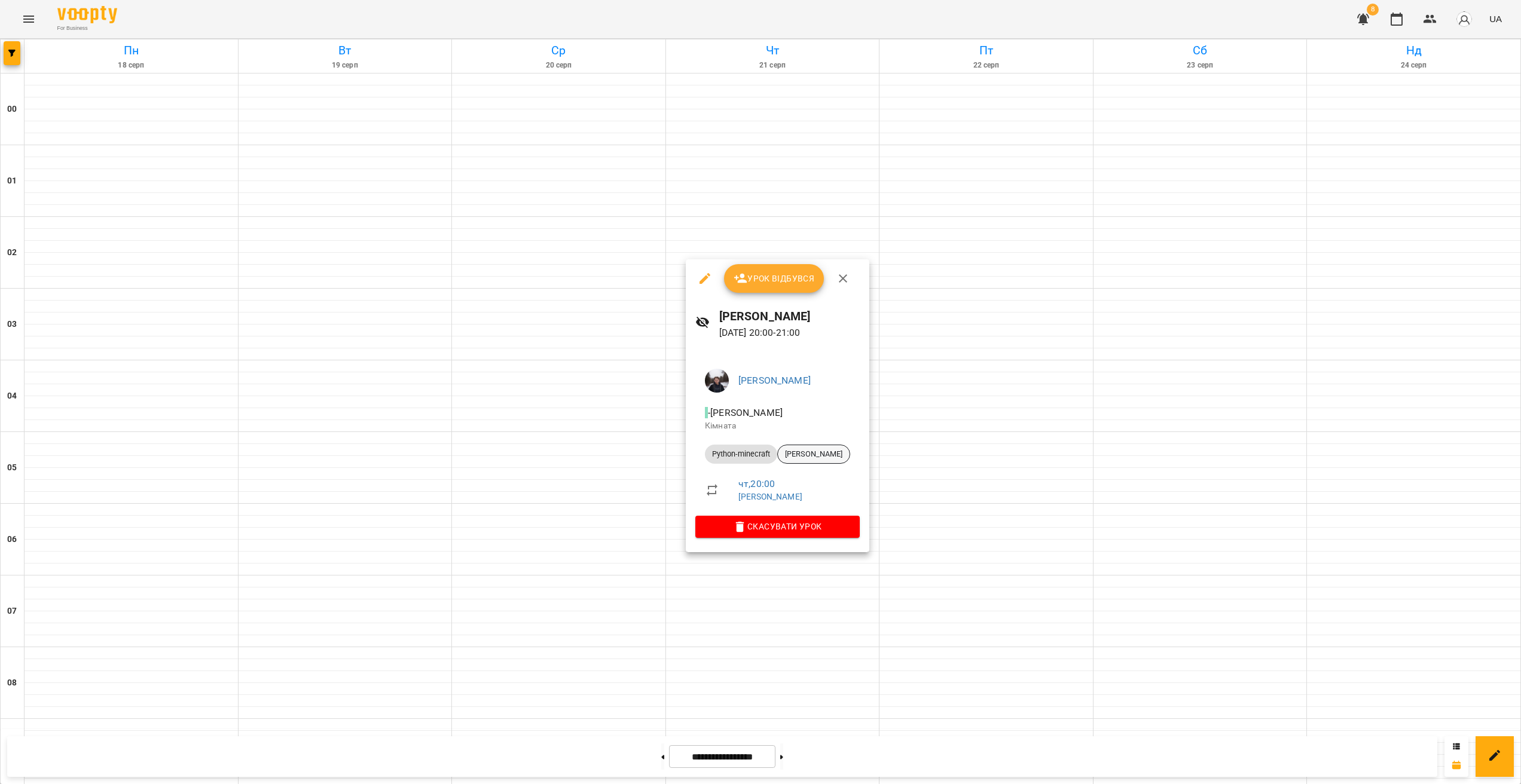
click at [807, 447] on div "[PERSON_NAME]" at bounding box center [814, 454] width 73 height 19
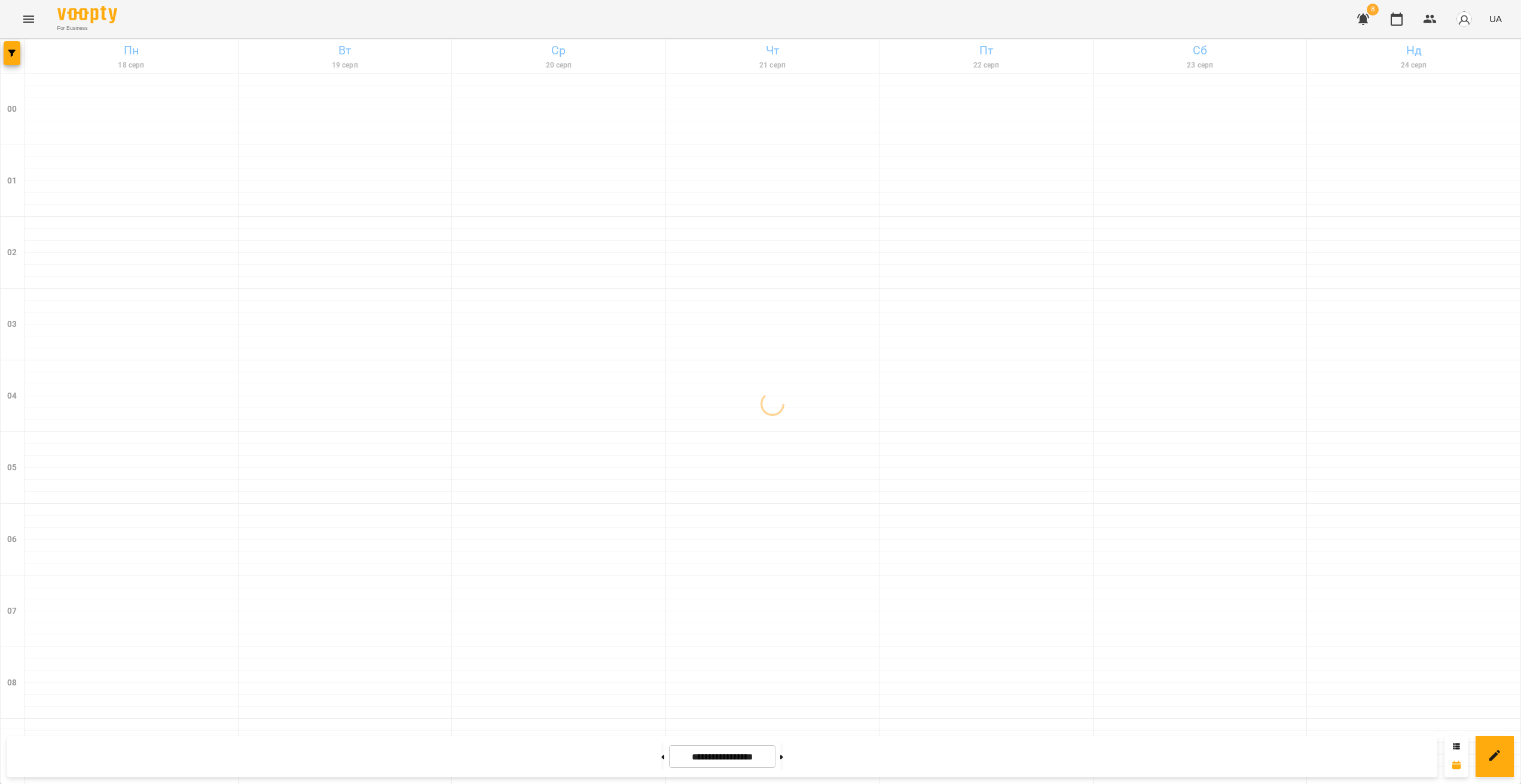
scroll to position [1064, 0]
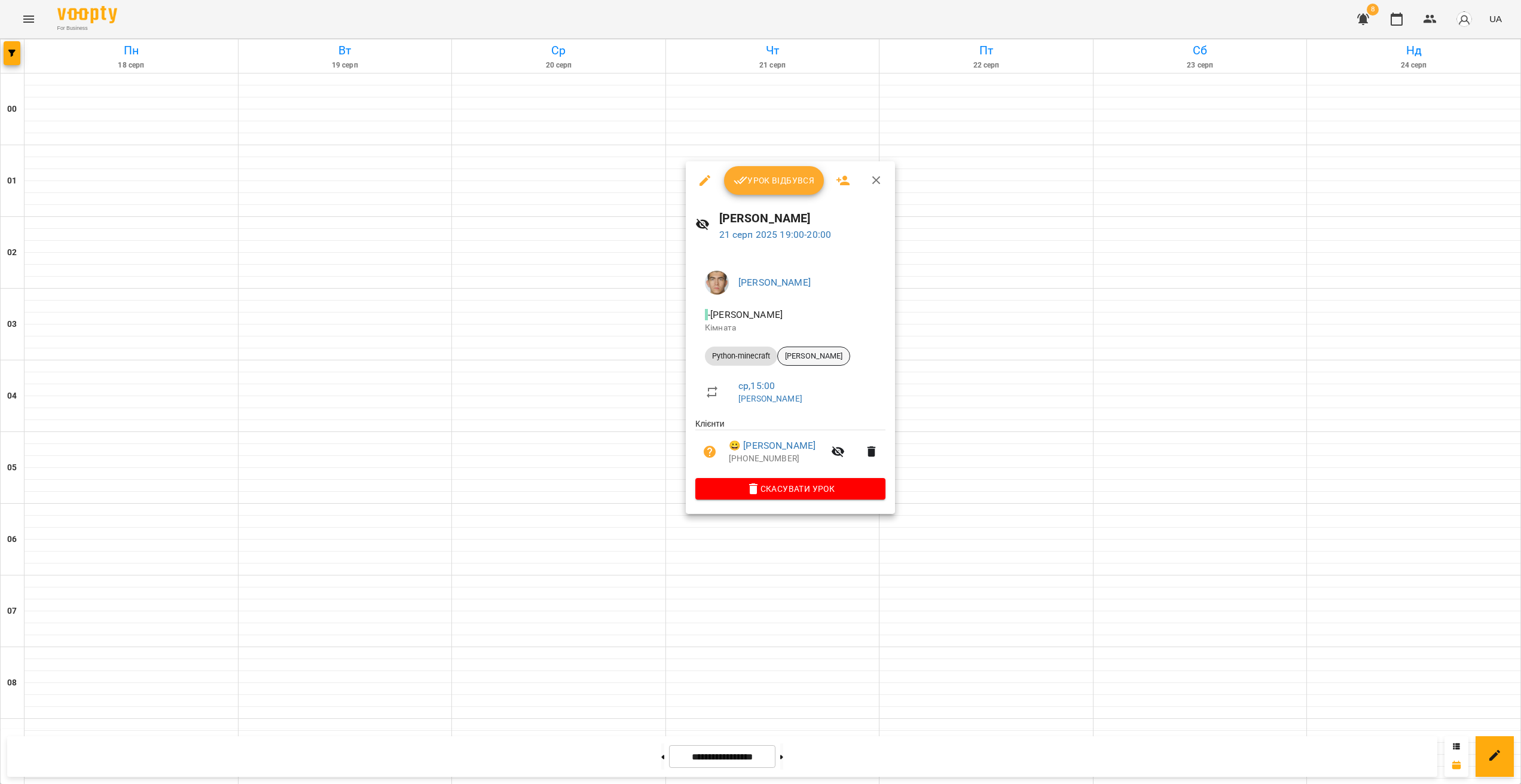
click at [801, 354] on span "[PERSON_NAME]" at bounding box center [814, 356] width 72 height 11
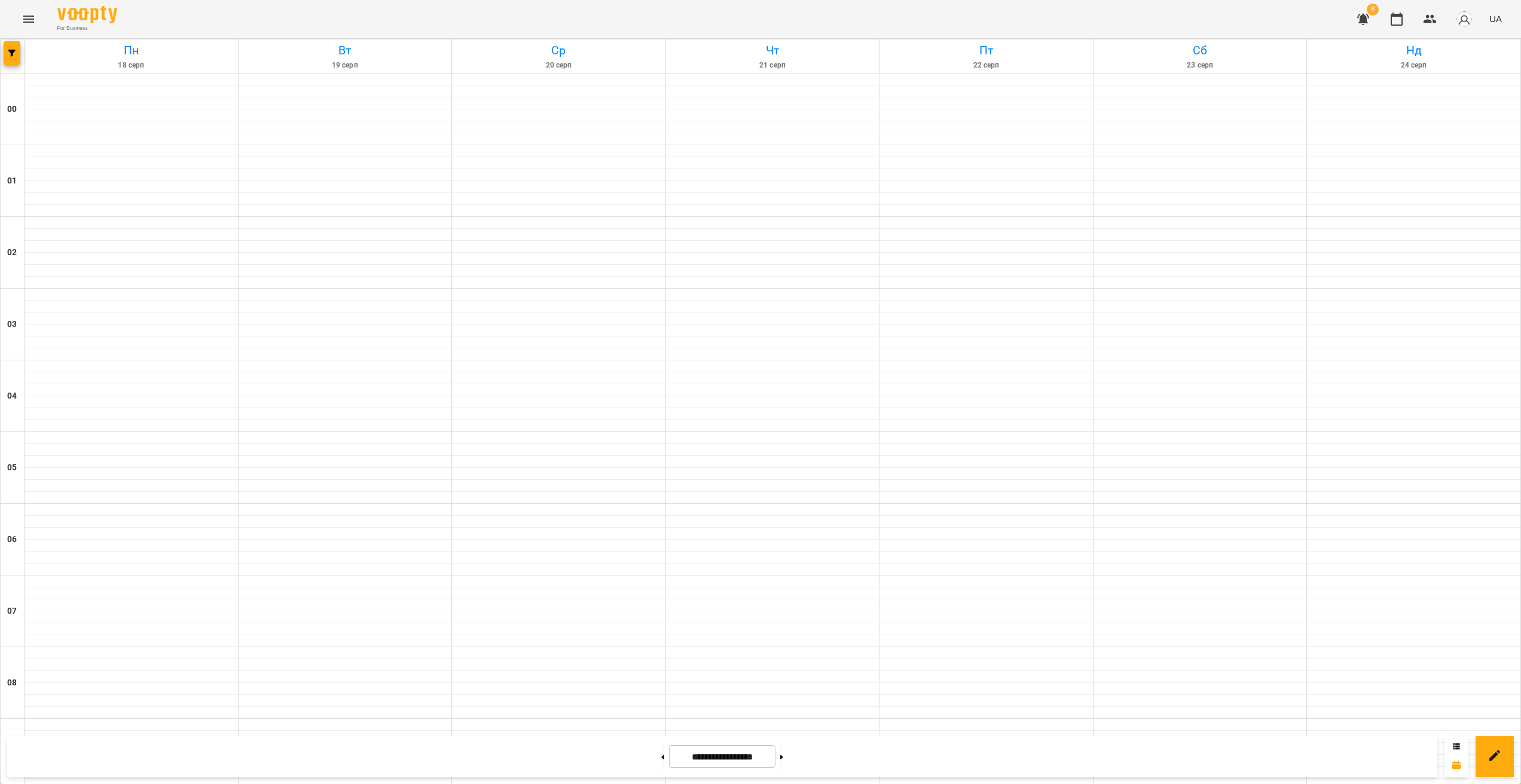
scroll to position [1064, 0]
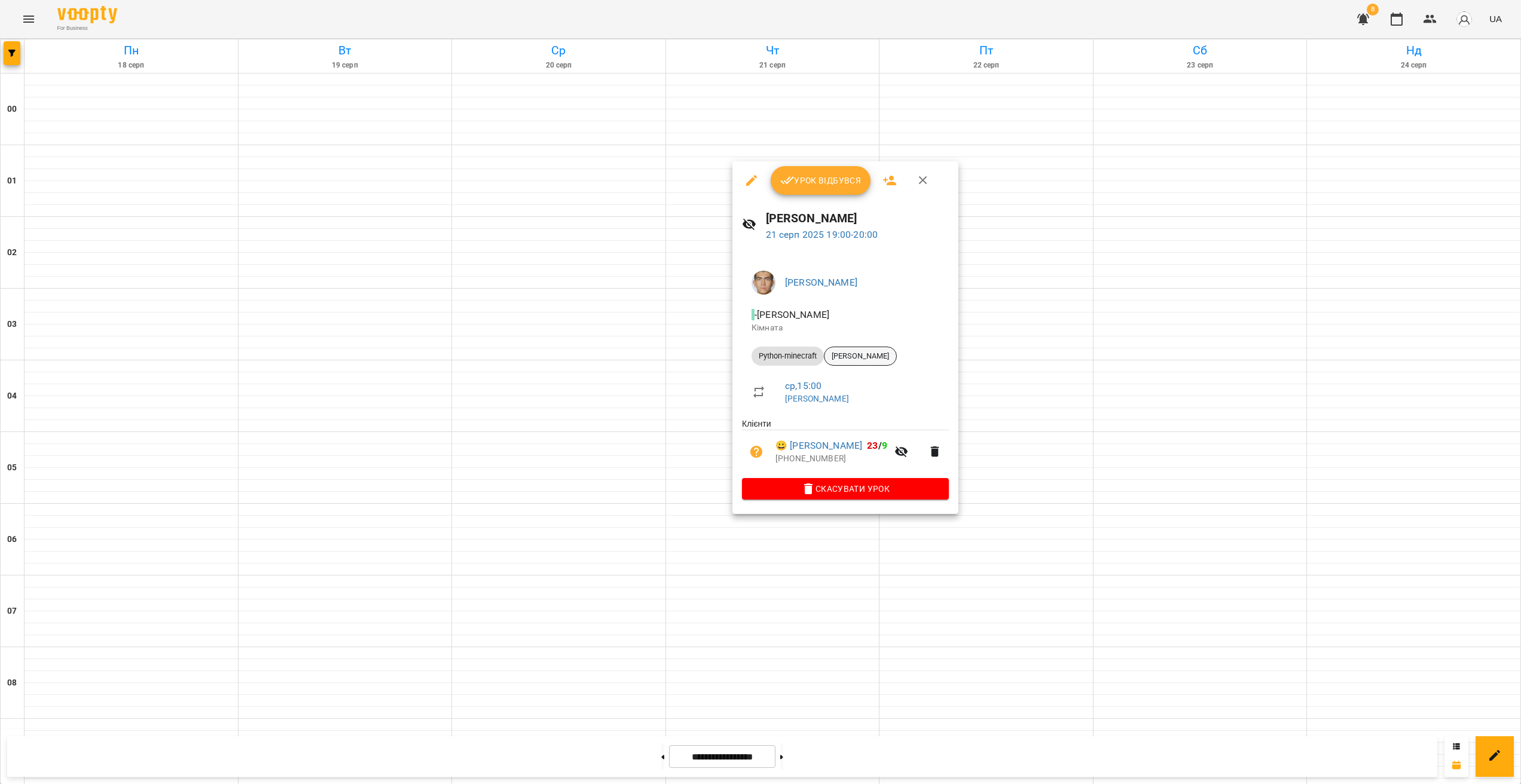
click at [871, 365] on div "[PERSON_NAME]" at bounding box center [860, 356] width 73 height 19
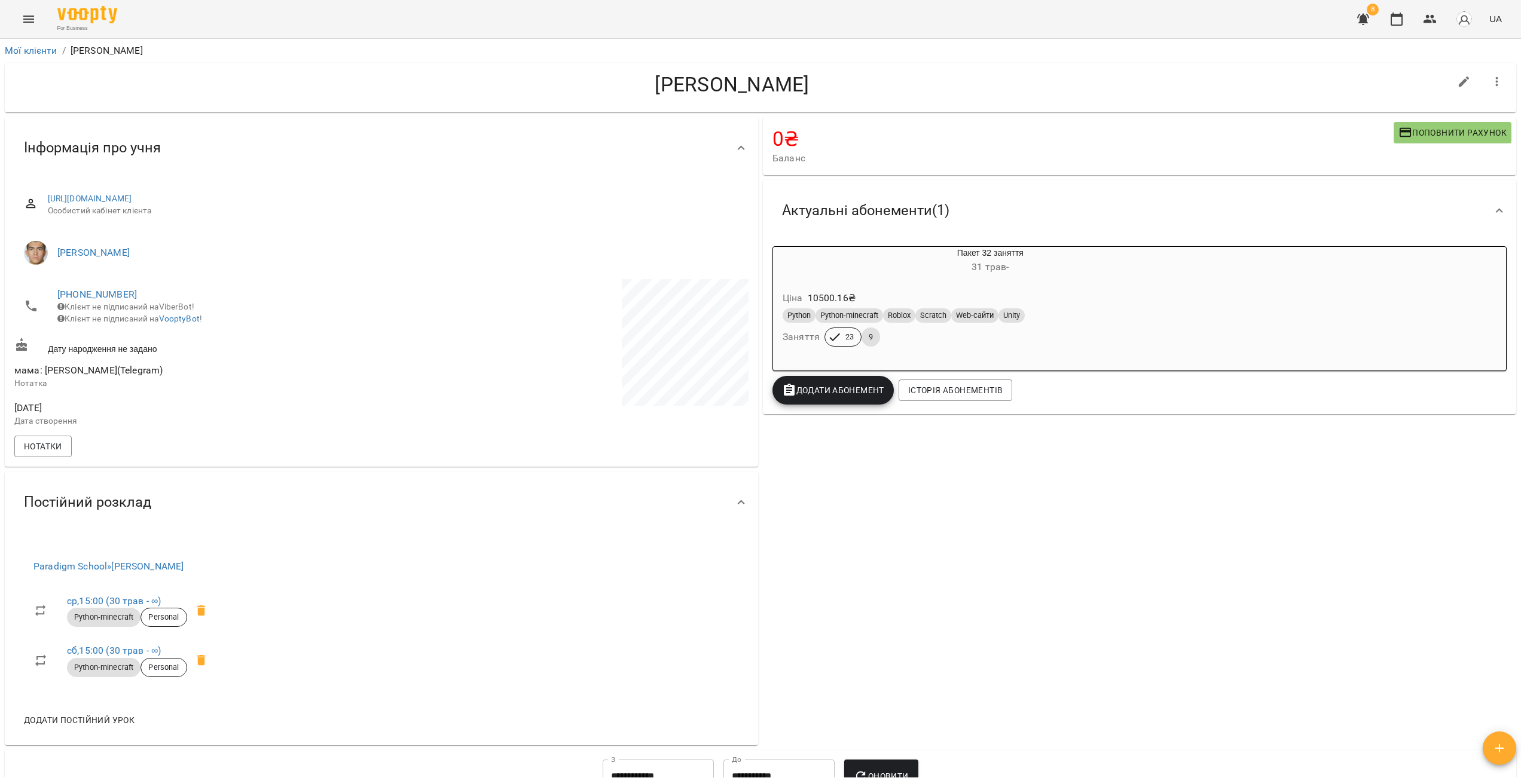
drag, startPoint x: 822, startPoint y: 447, endPoint x: 812, endPoint y: 443, distance: 10.8
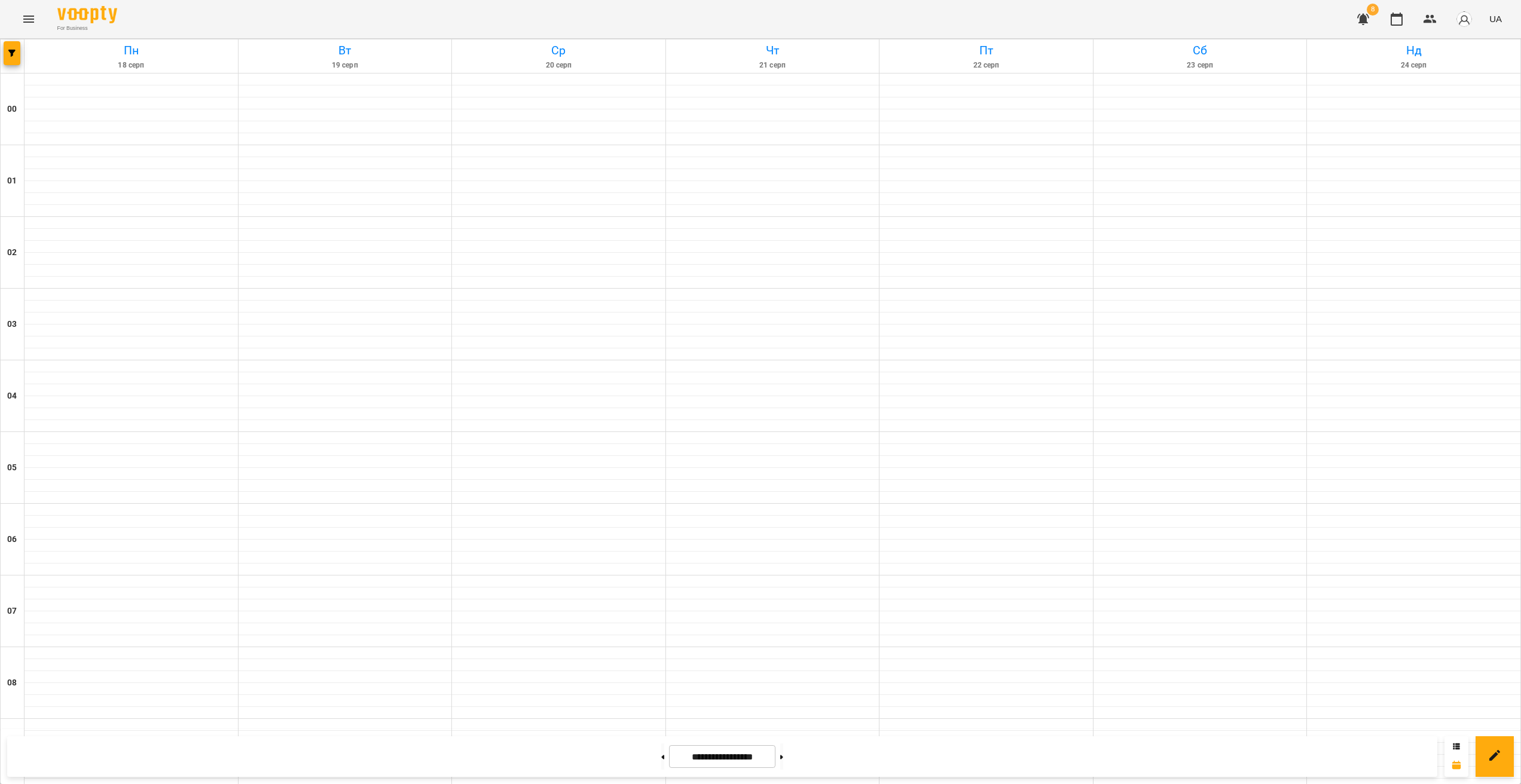
scroll to position [1064, 0]
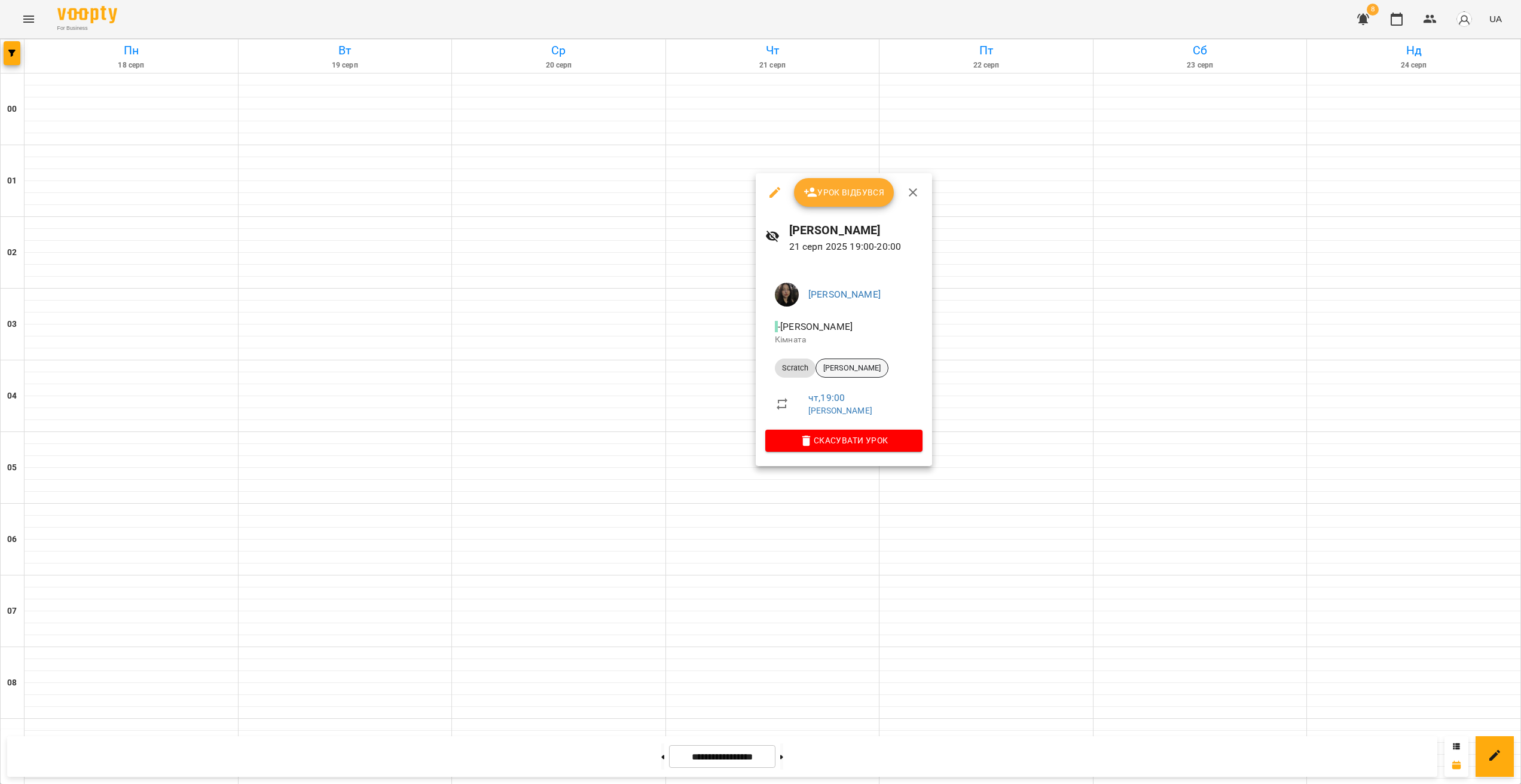
click at [860, 364] on span "[PERSON_NAME]" at bounding box center [852, 368] width 72 height 11
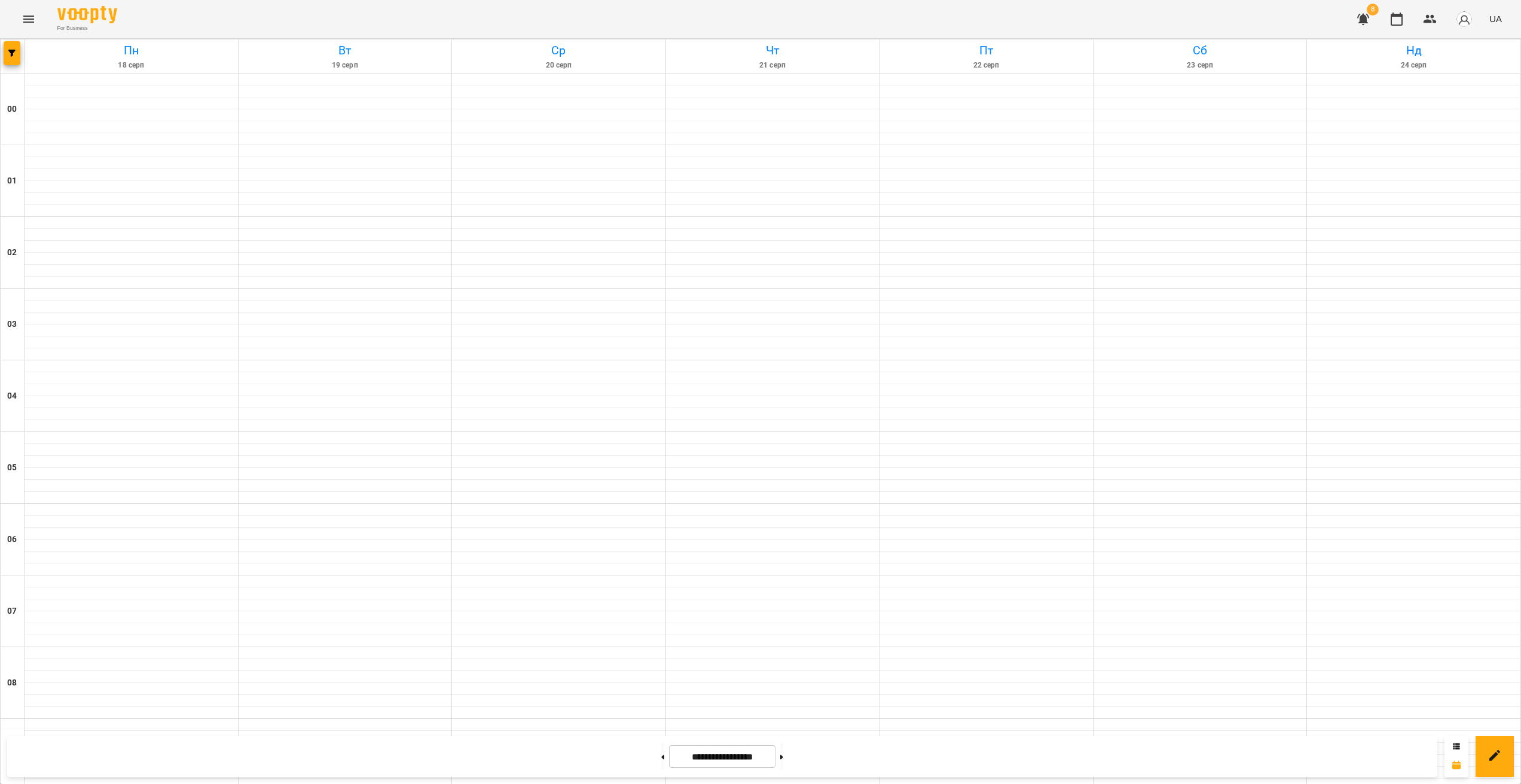
scroll to position [1064, 0]
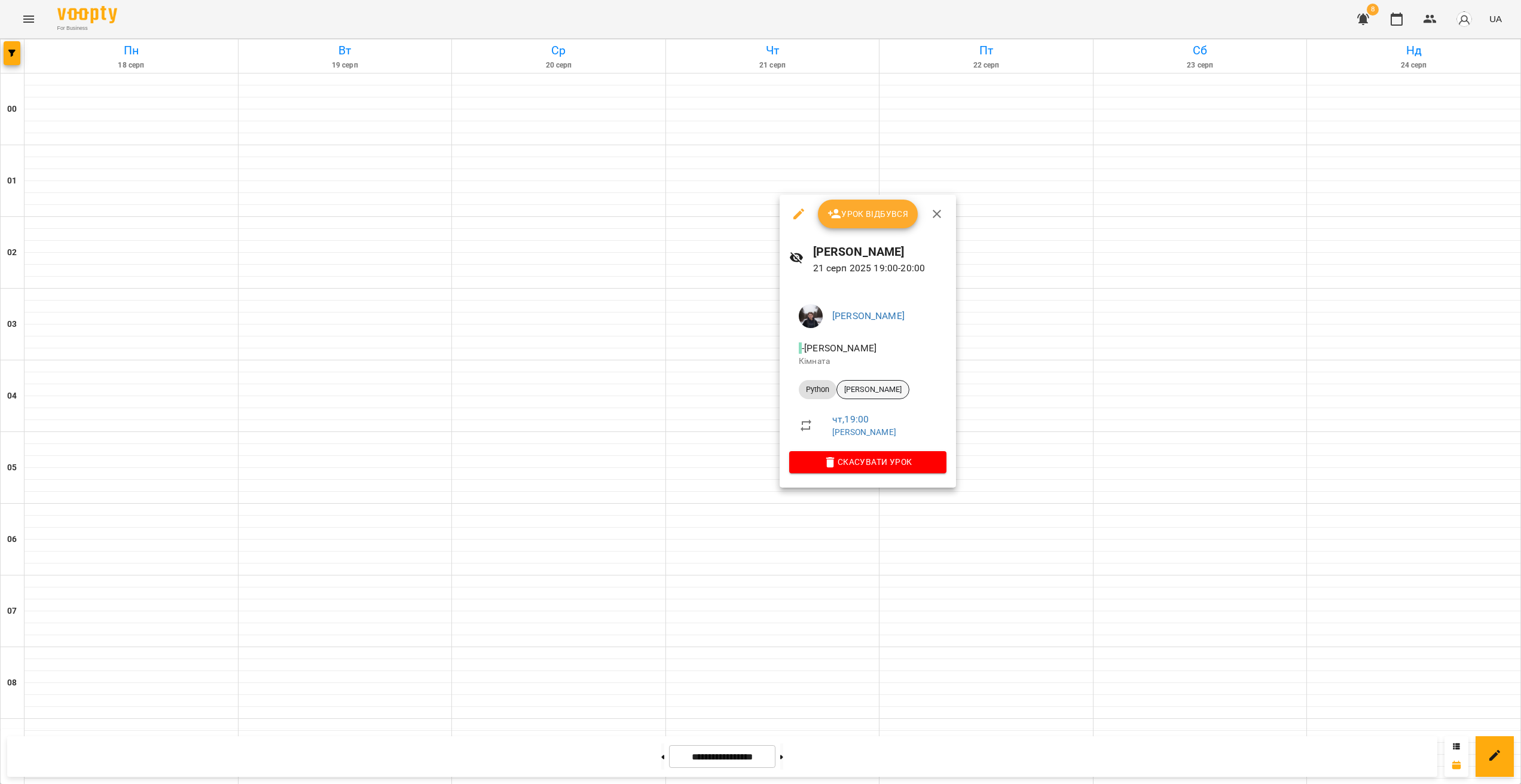
click at [894, 387] on span "[PERSON_NAME]" at bounding box center [873, 389] width 72 height 11
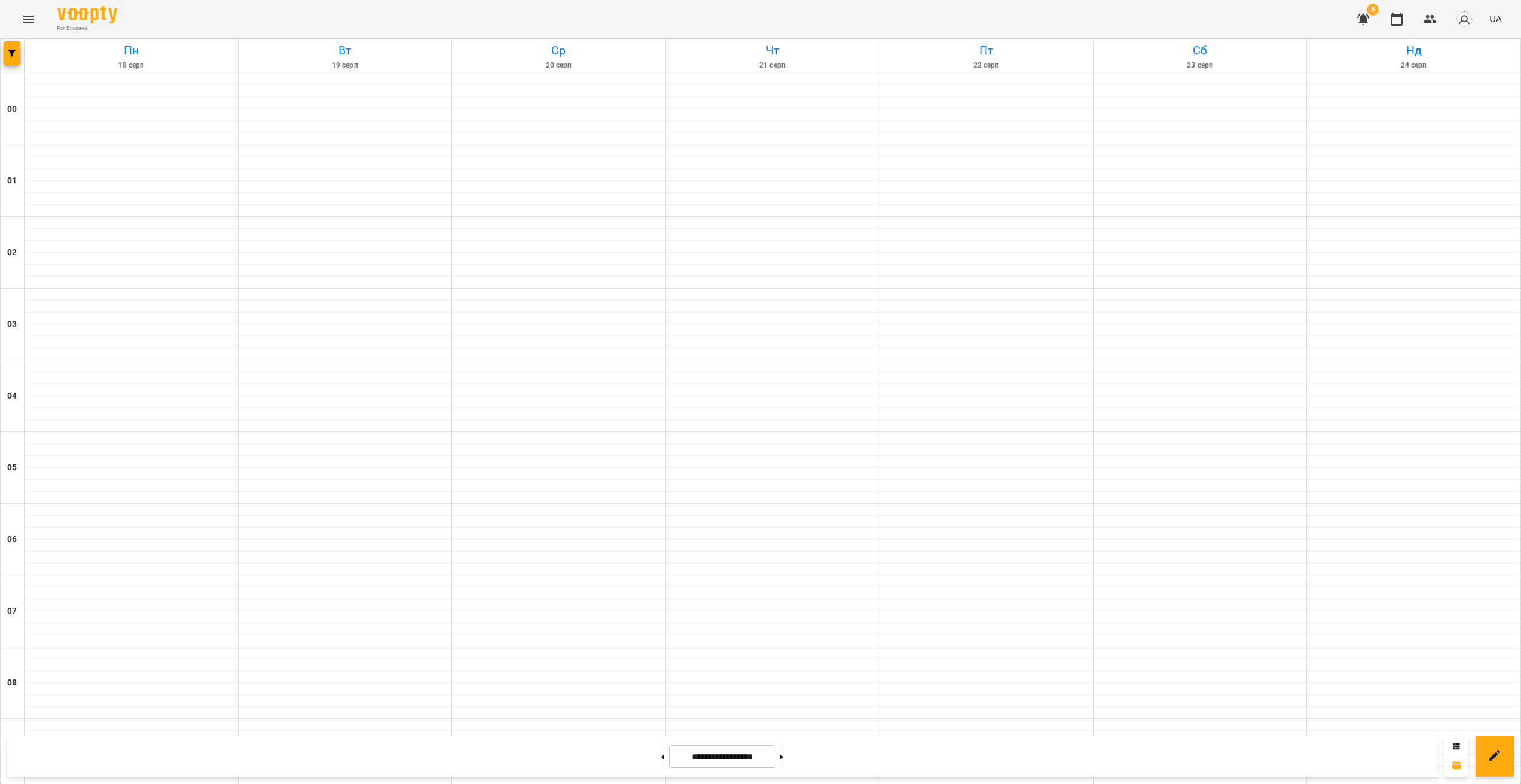
scroll to position [1064, 0]
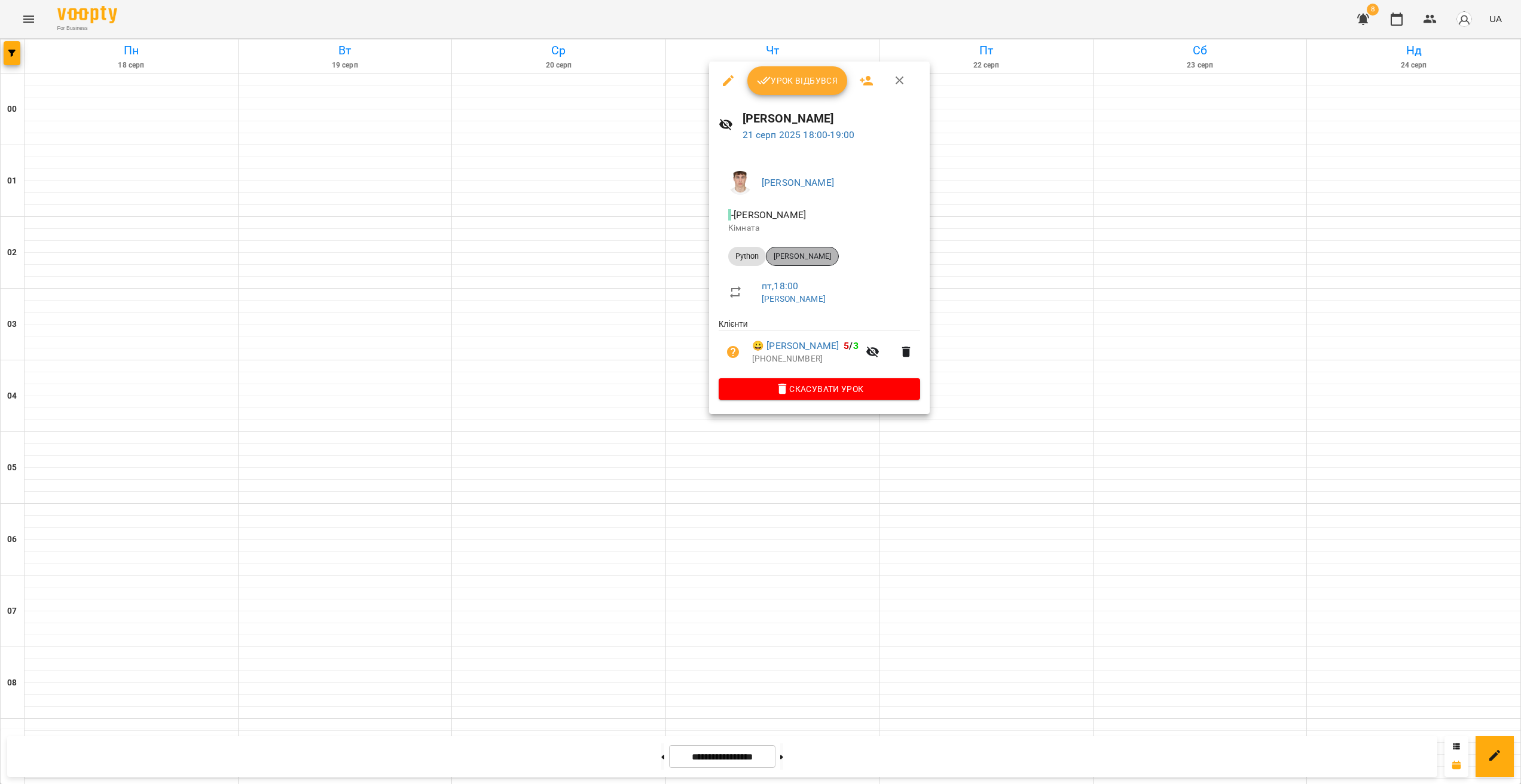
click at [793, 255] on span "[PERSON_NAME]" at bounding box center [802, 256] width 72 height 11
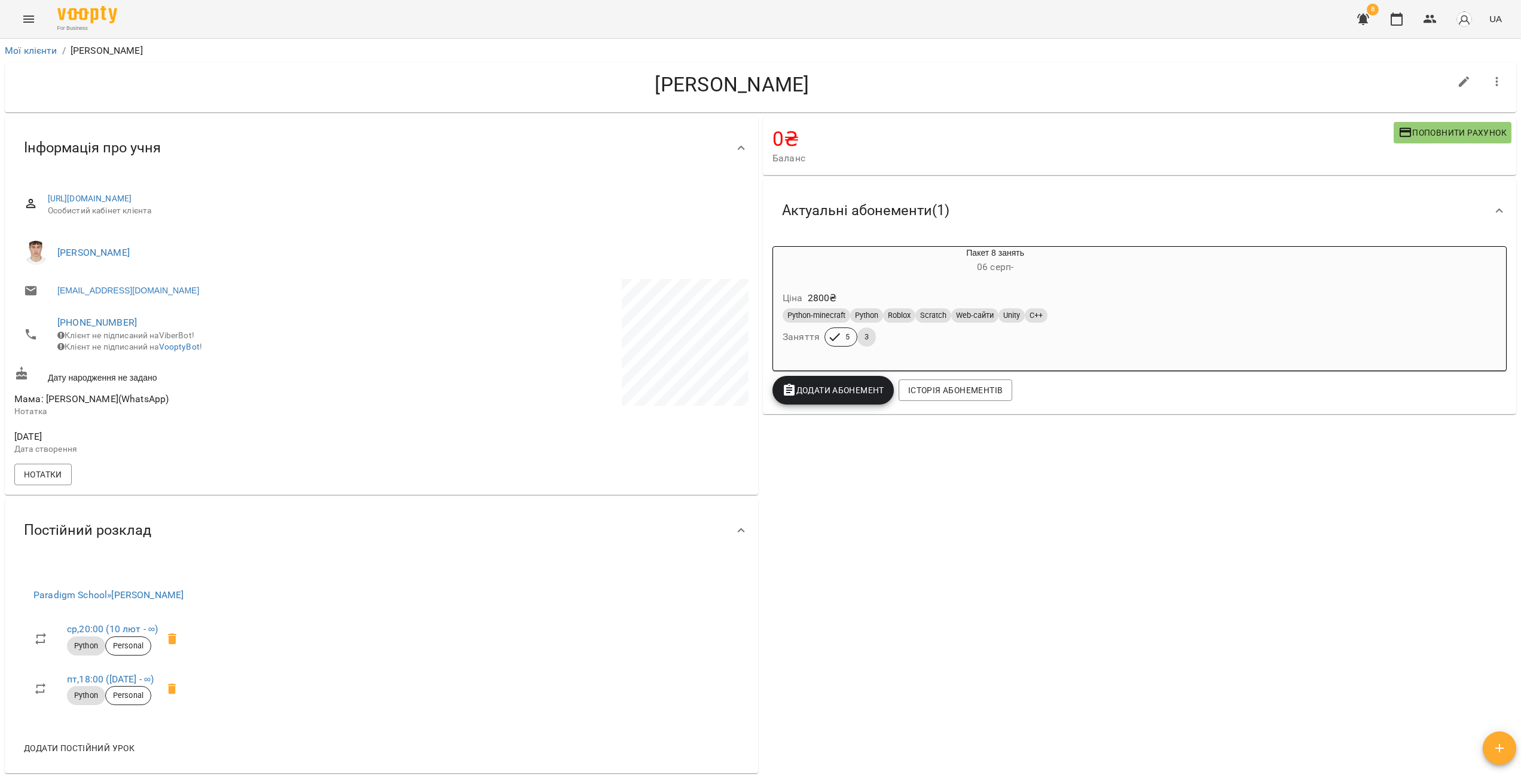
drag, startPoint x: 722, startPoint y: 452, endPoint x: 713, endPoint y: 447, distance: 10.3
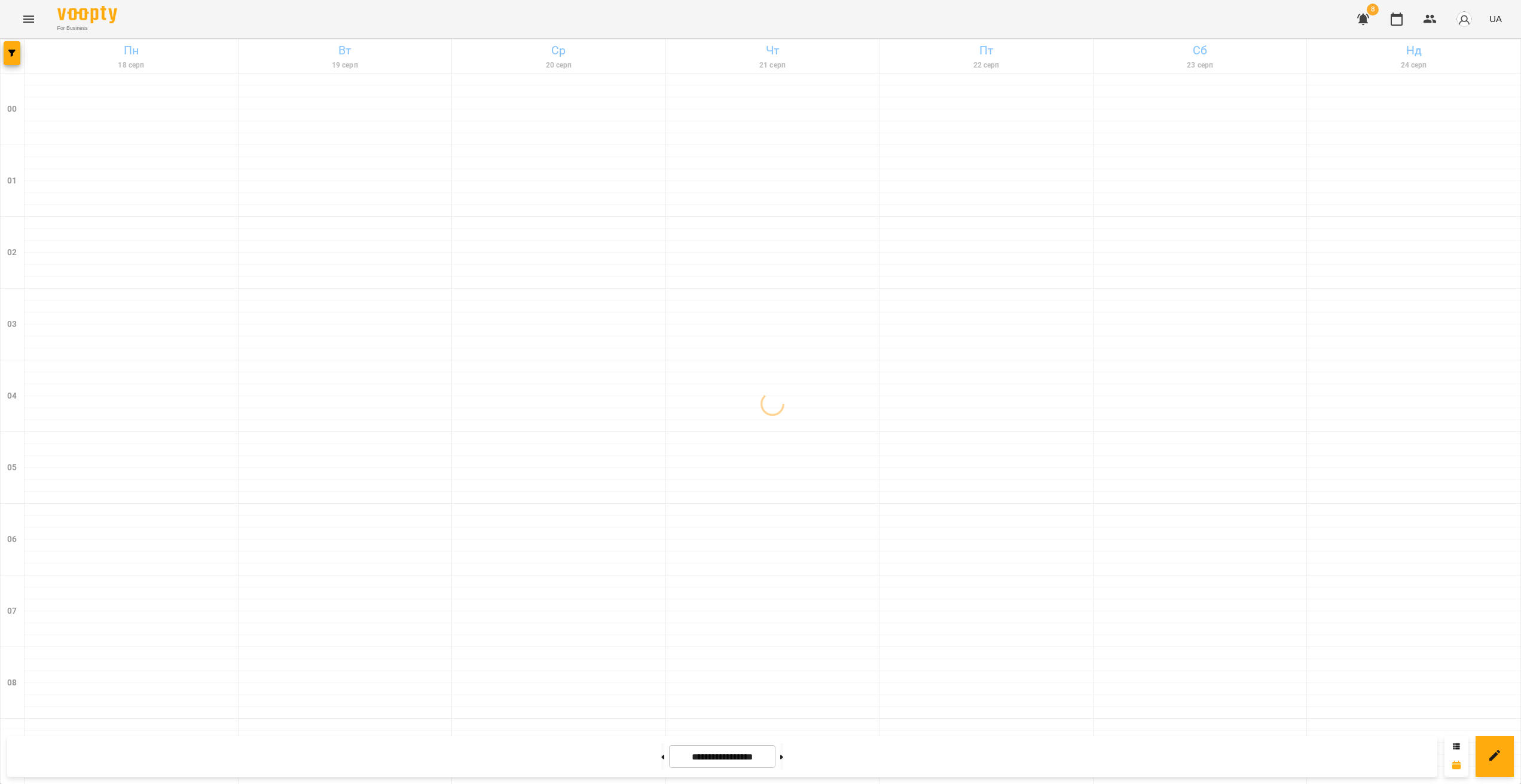
scroll to position [1064, 0]
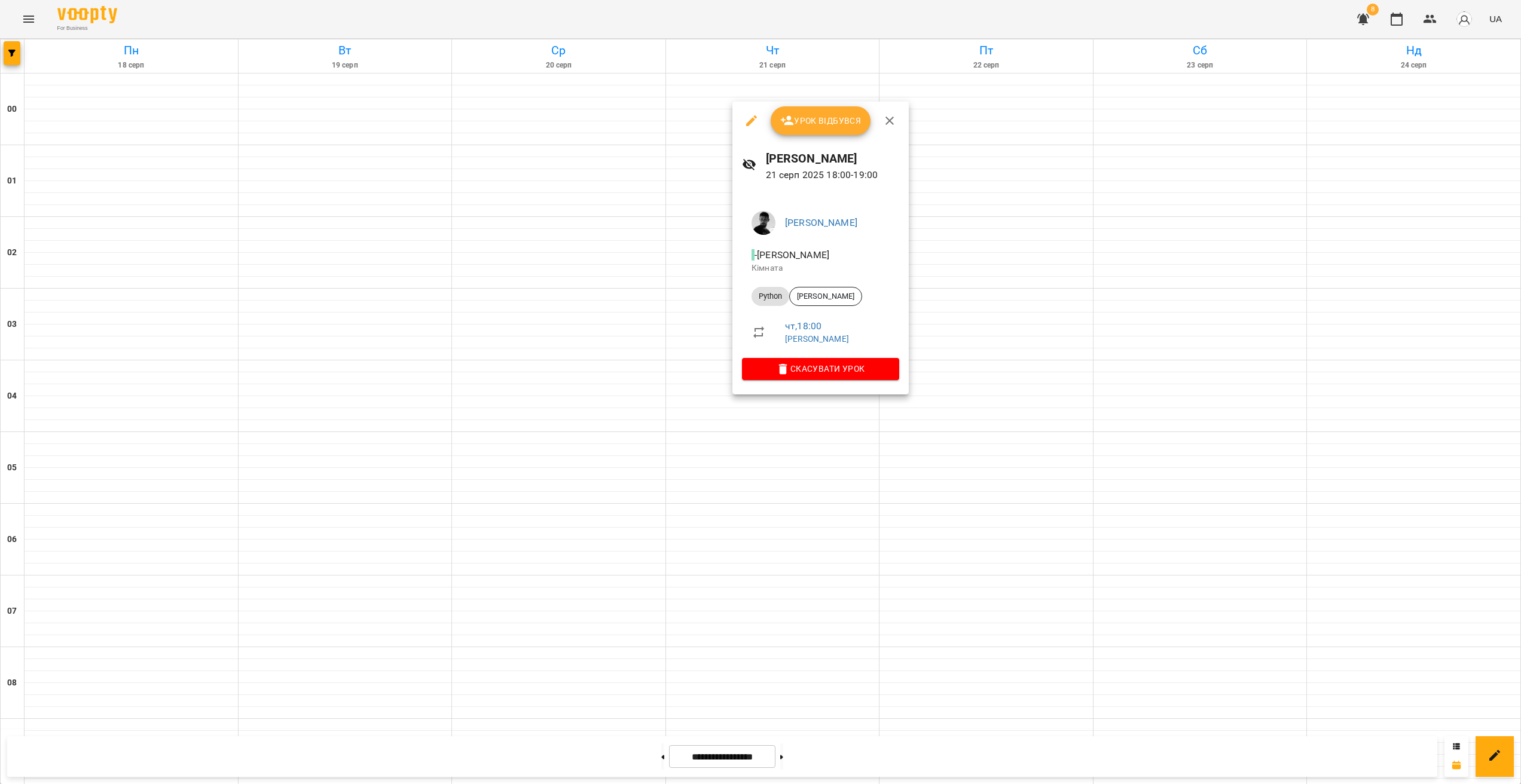
drag, startPoint x: 789, startPoint y: 498, endPoint x: 788, endPoint y: 451, distance: 47.0
click at [789, 499] on div at bounding box center [760, 392] width 1521 height 784
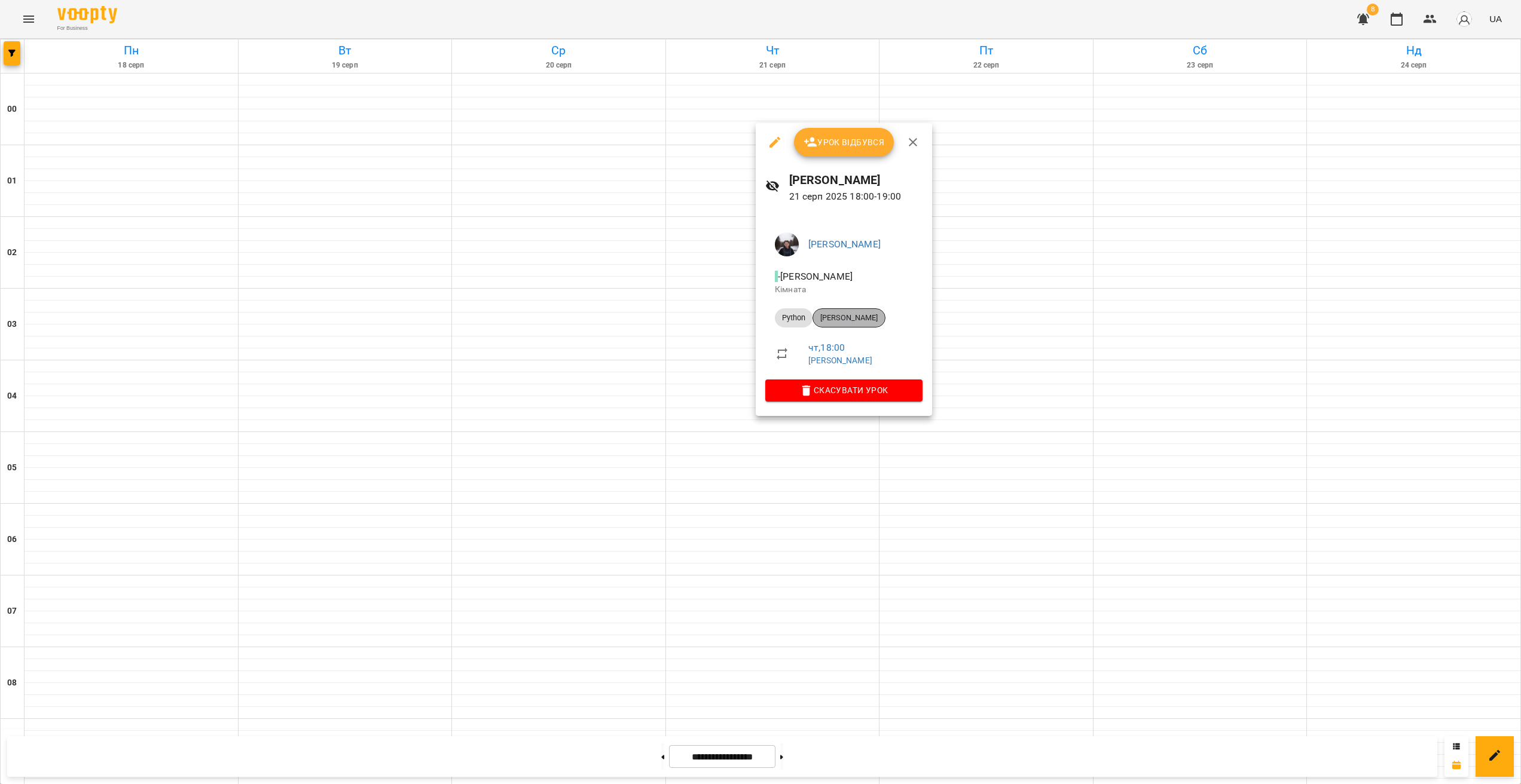
click at [854, 321] on span "[PERSON_NAME]" at bounding box center [849, 318] width 72 height 11
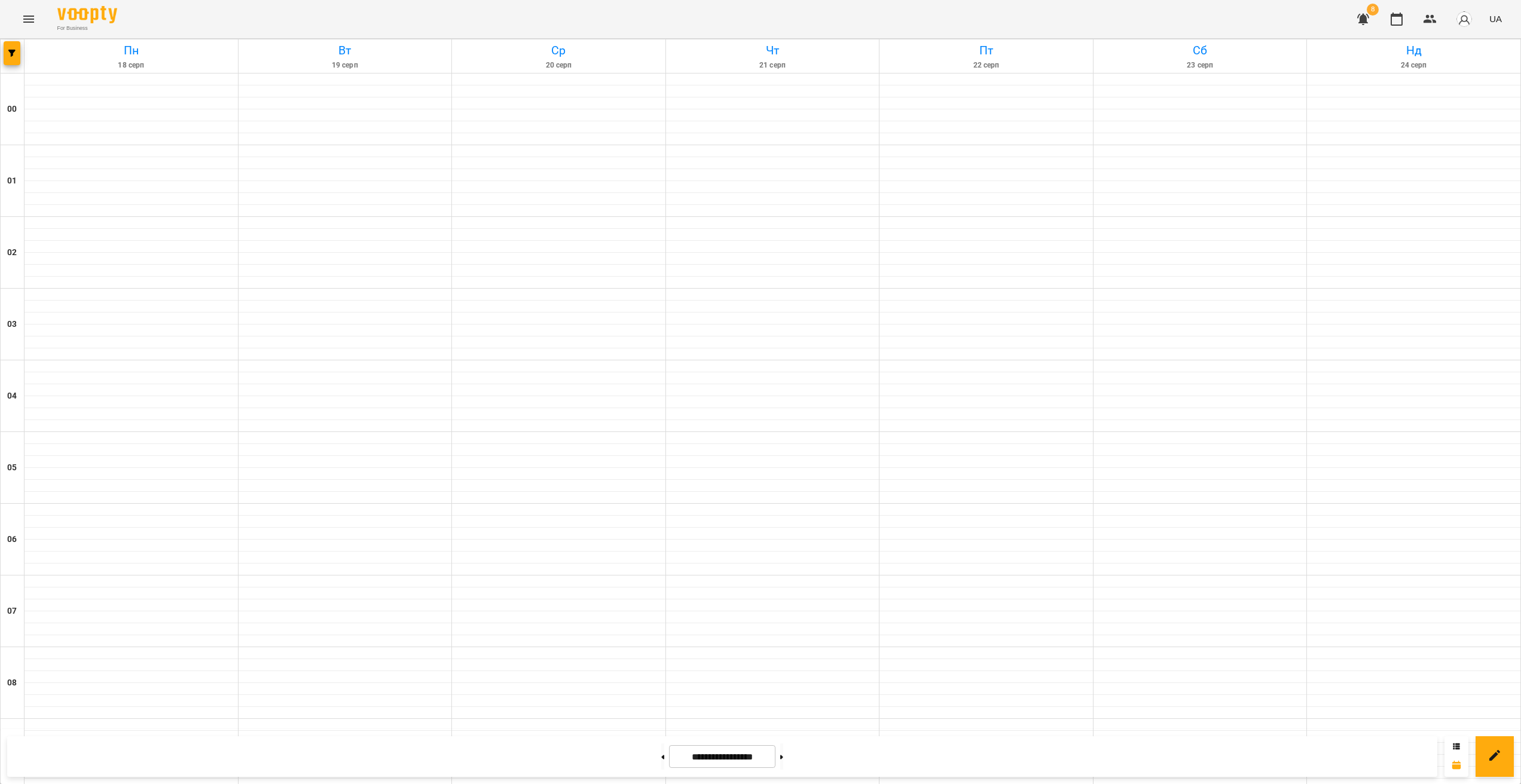
scroll to position [1064, 0]
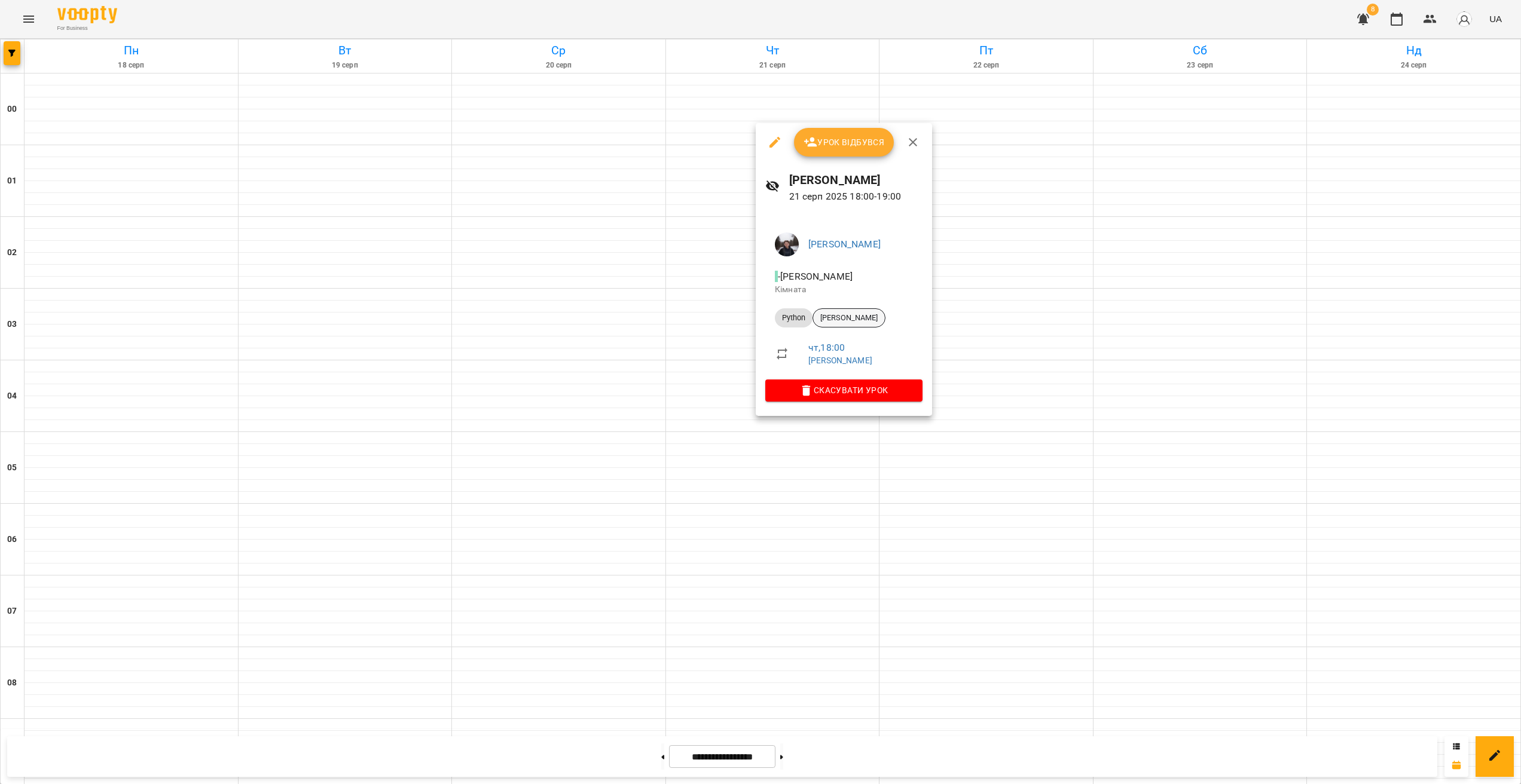
click at [842, 320] on span "[PERSON_NAME]" at bounding box center [849, 318] width 72 height 11
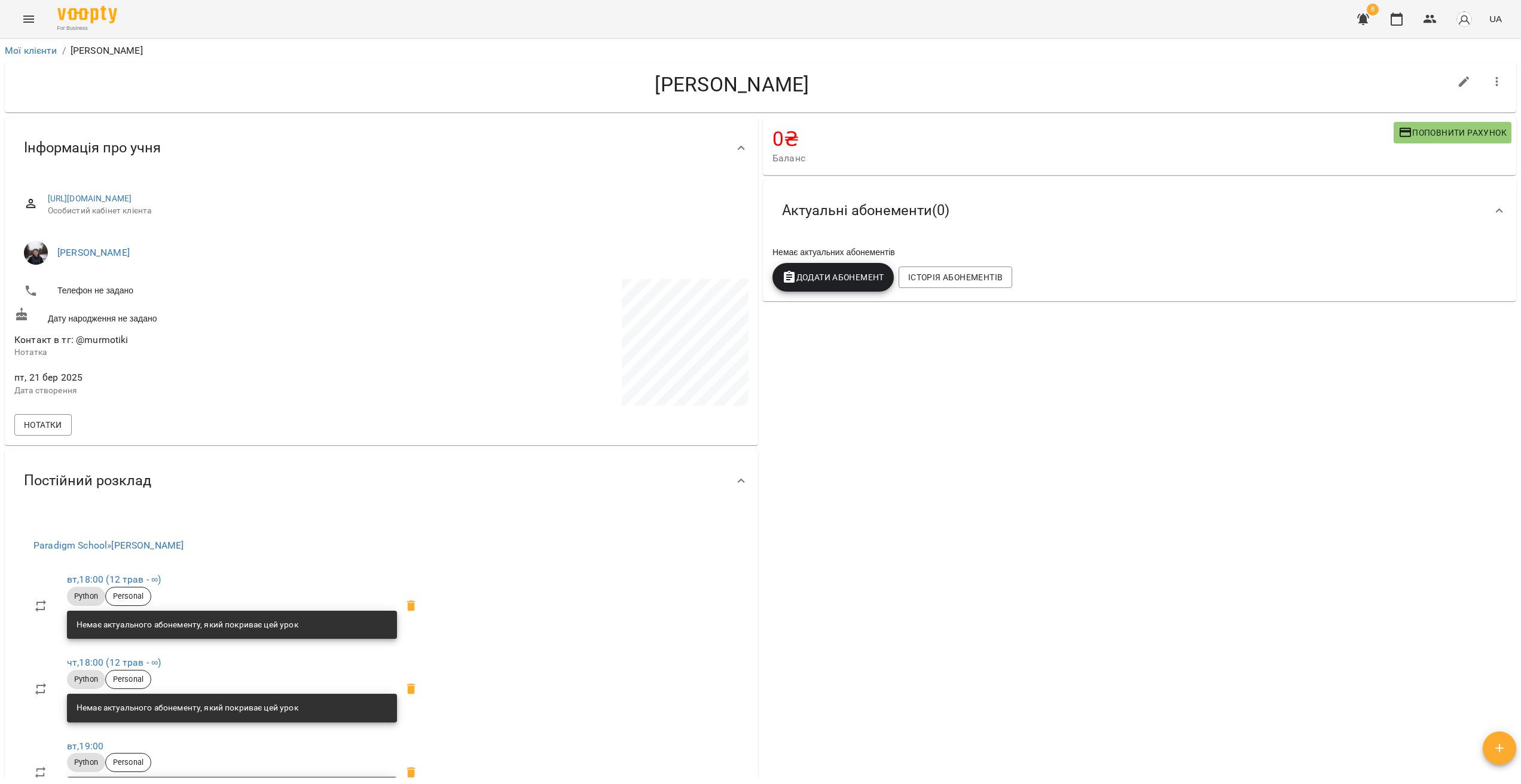
drag, startPoint x: 826, startPoint y: 486, endPoint x: 817, endPoint y: 487, distance: 9.1
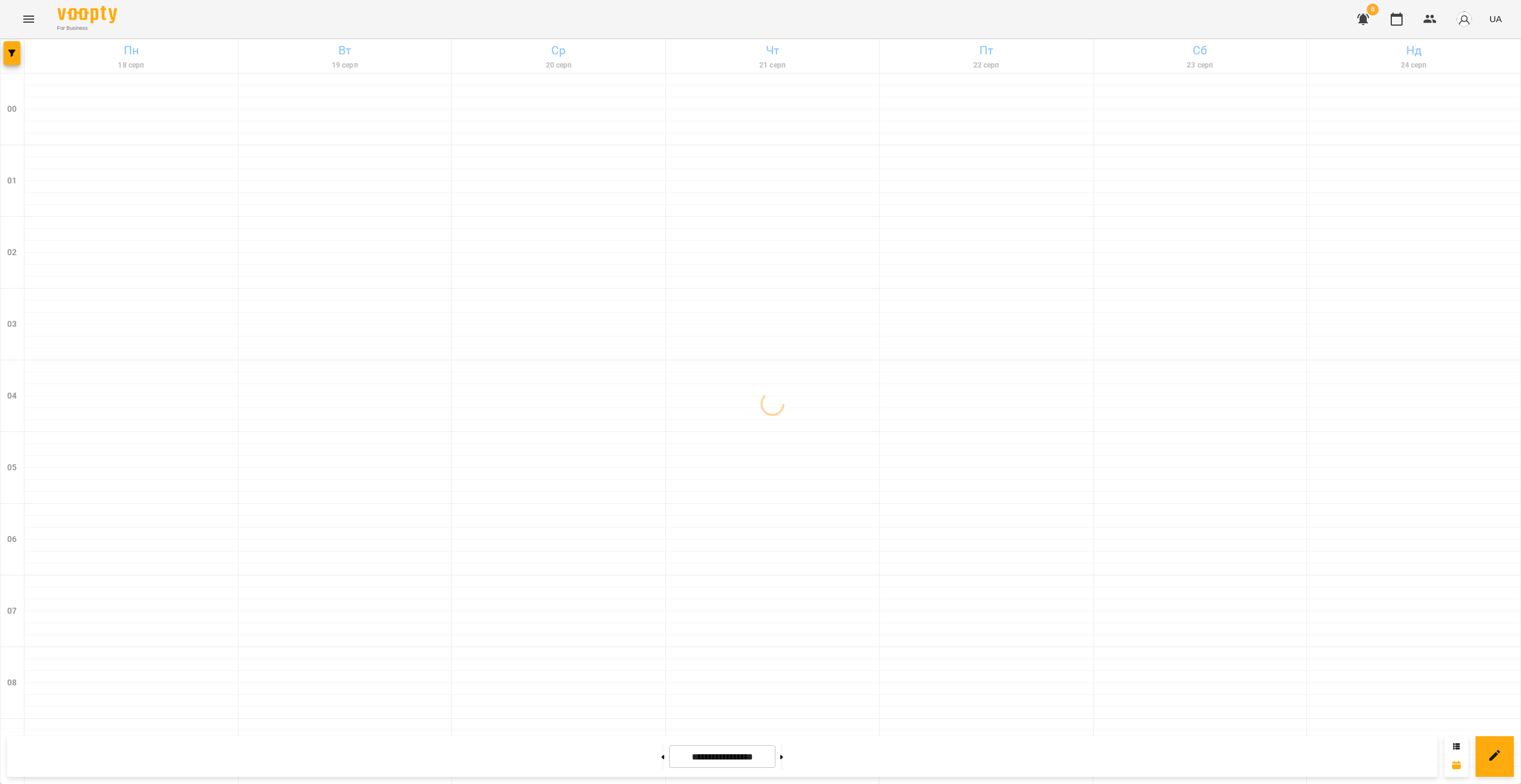
scroll to position [1064, 0]
click at [1365, 21] on icon "button" at bounding box center [1363, 19] width 12 height 11
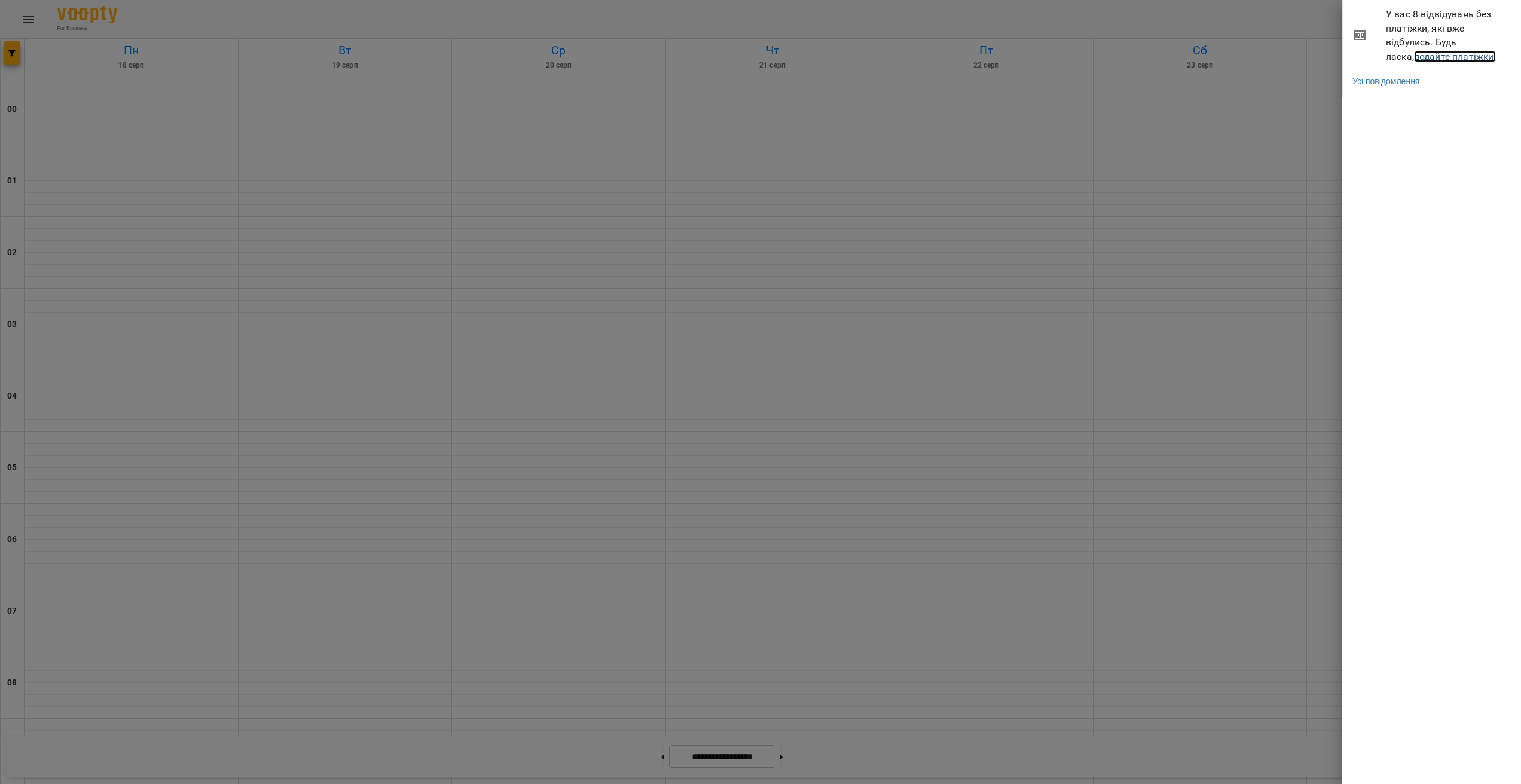
click at [1417, 59] on link "додайте платіжки!" at bounding box center [1455, 56] width 83 height 11
